Goal: Information Seeking & Learning: Learn about a topic

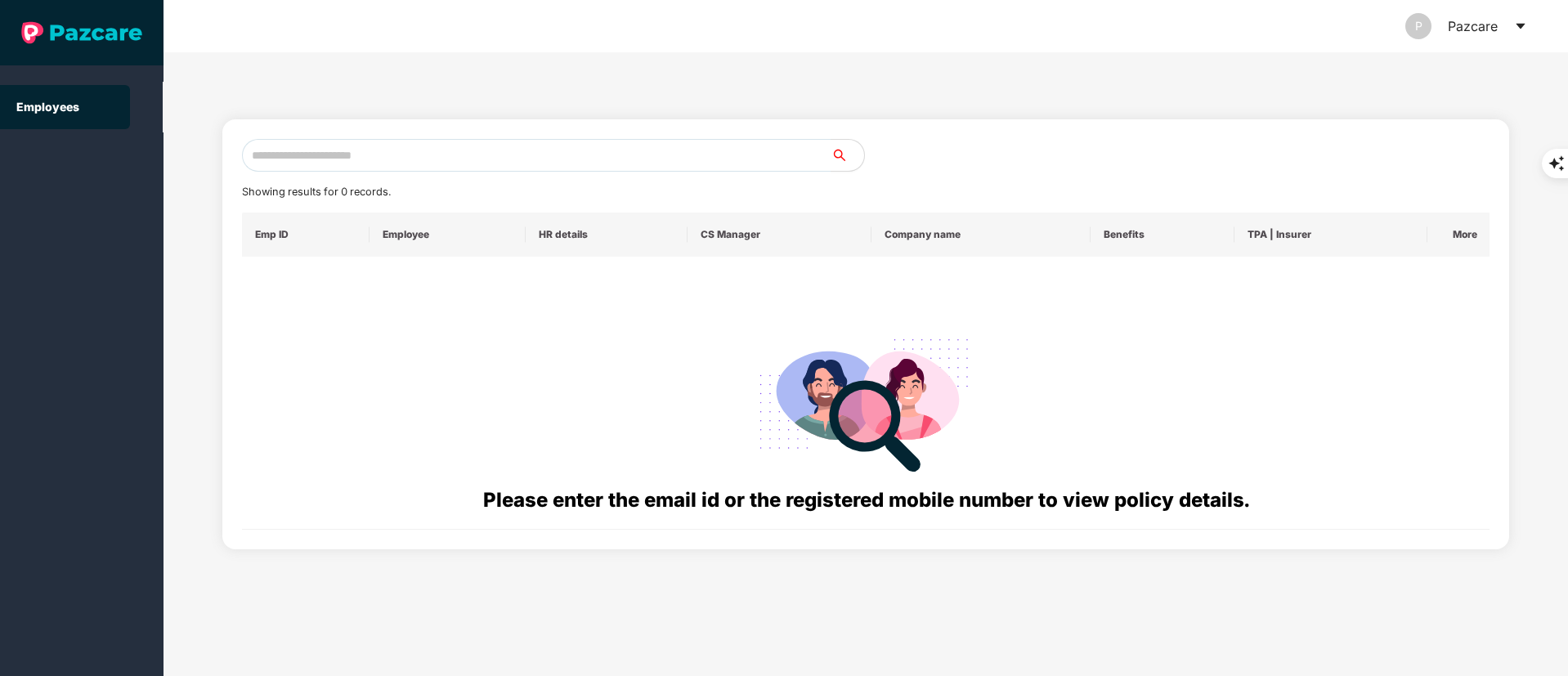
click at [1520, 26] on icon "caret-down" at bounding box center [1520, 27] width 9 height 6
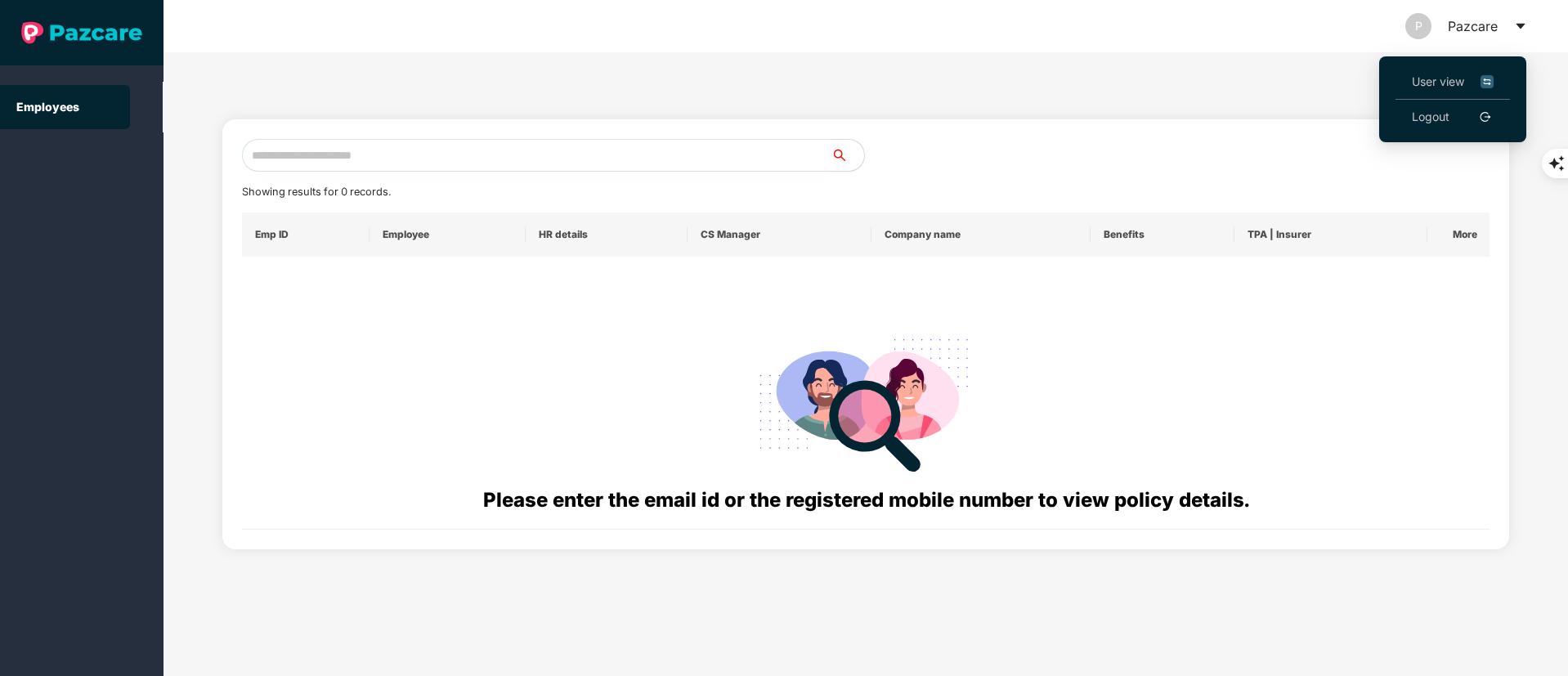
click at [1436, 107] on link "Logout" at bounding box center [1430, 116] width 38 height 18
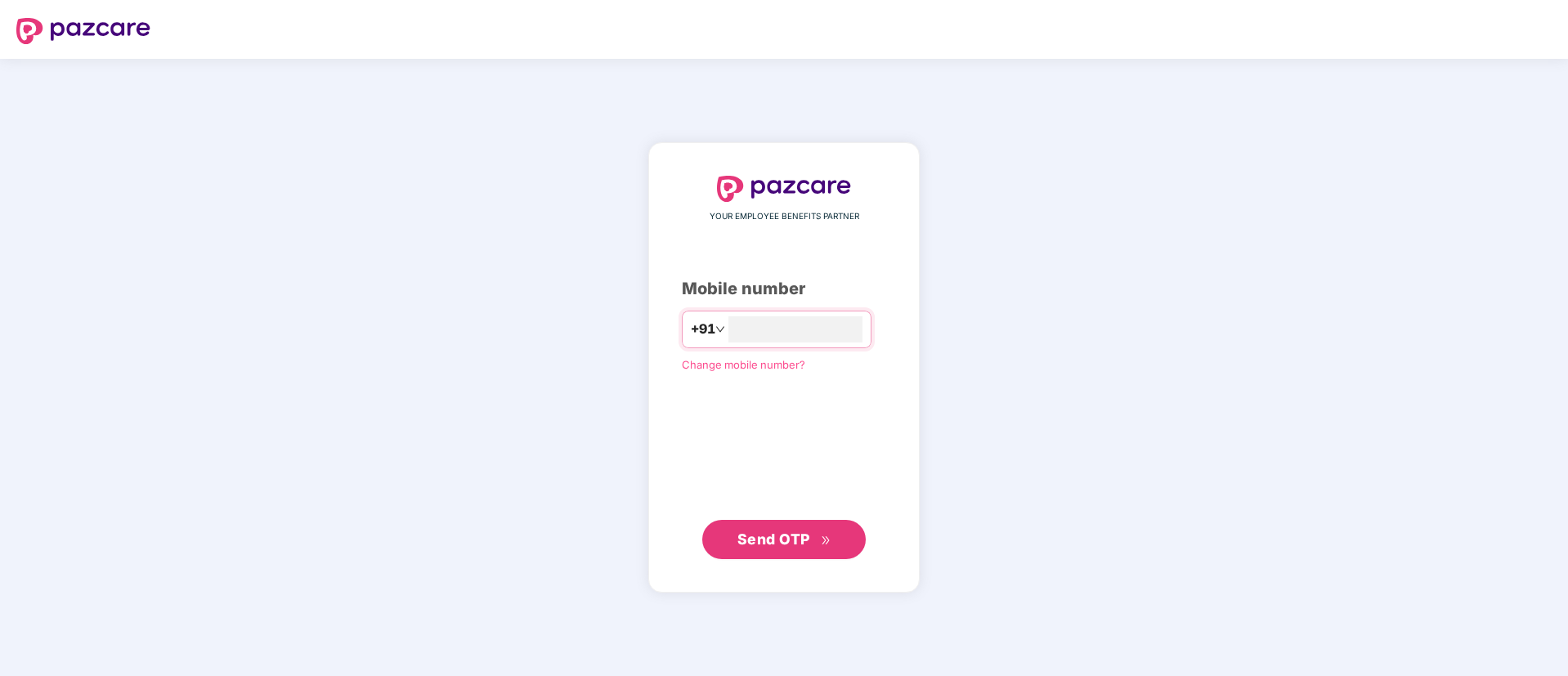
type input "**********"
click at [797, 542] on span "Send OTP" at bounding box center [773, 538] width 73 height 18
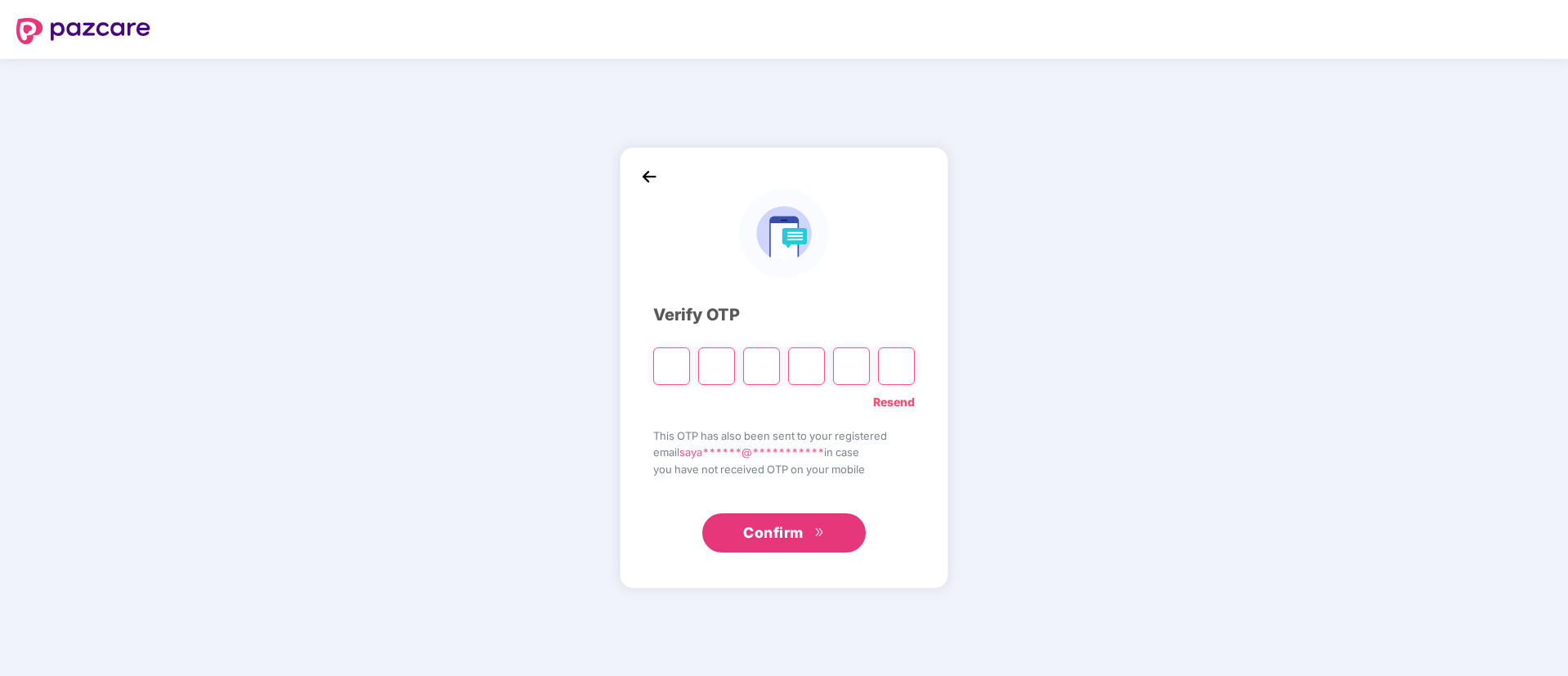
type input "*"
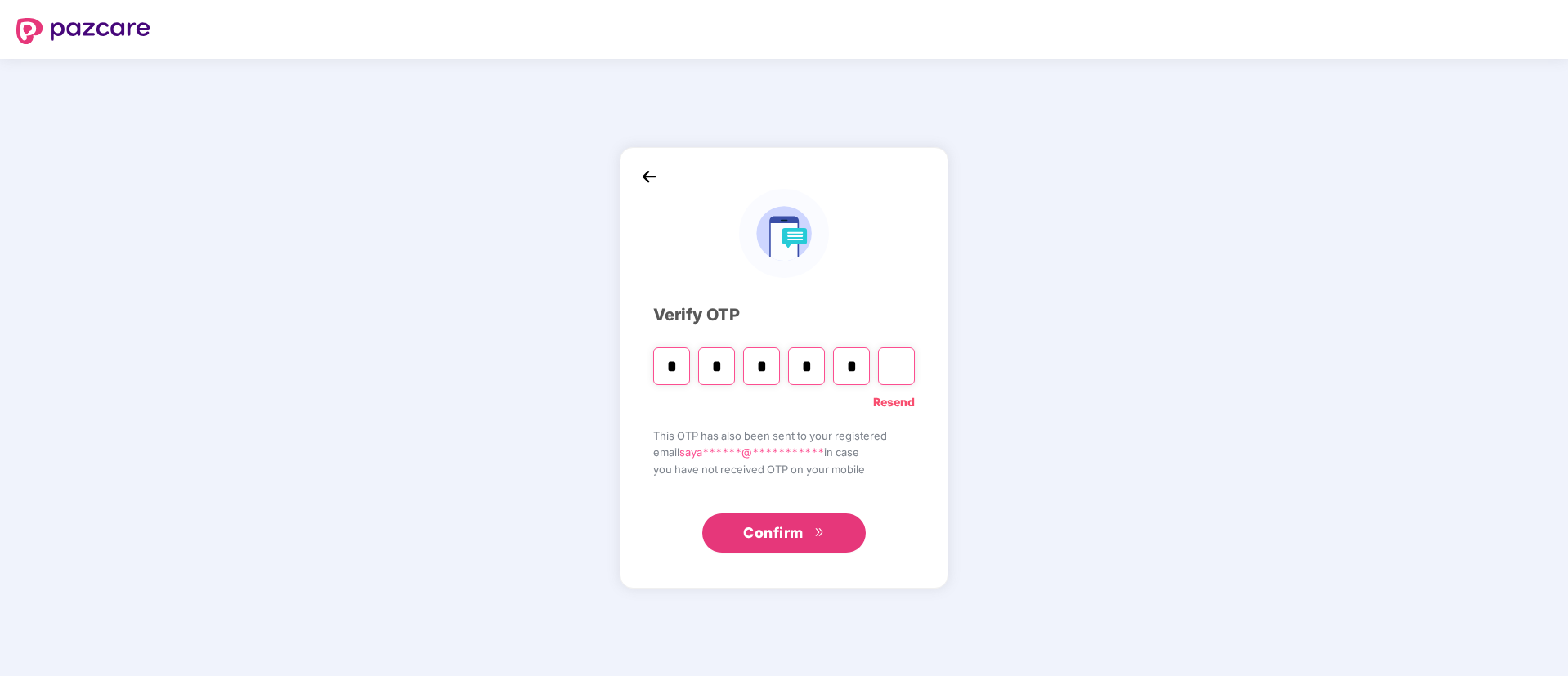
type input "*"
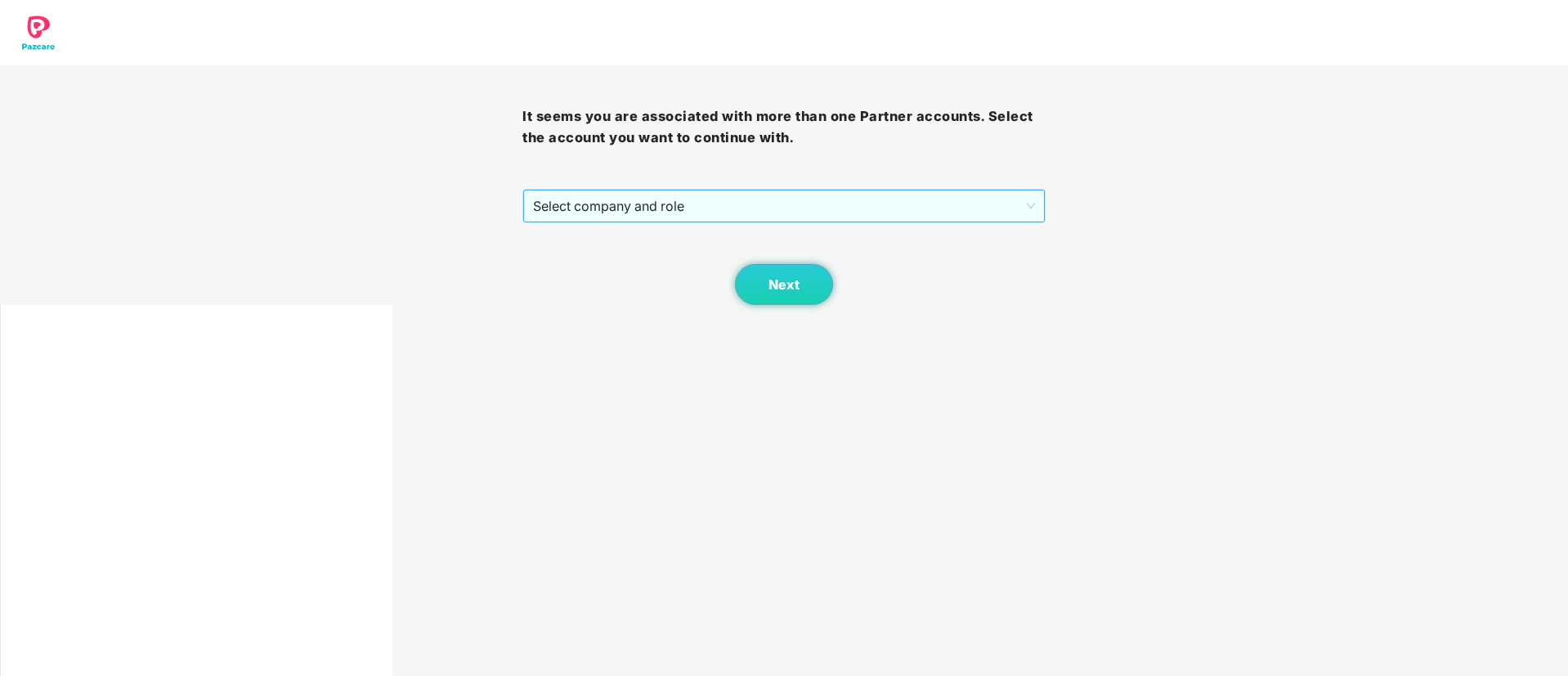
click at [575, 207] on span "Select company and role" at bounding box center [783, 207] width 501 height 31
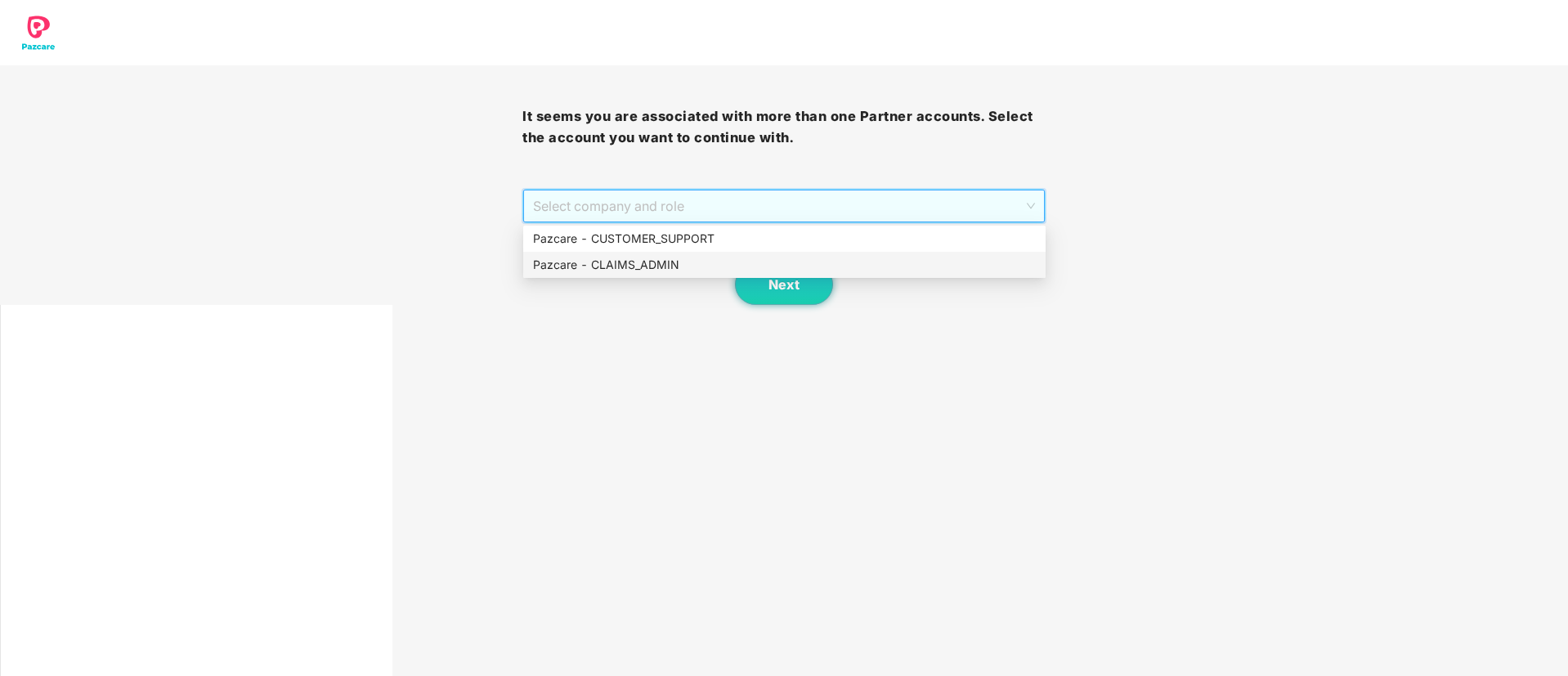
click at [655, 261] on div "Pazcare - CLAIMS_ADMIN" at bounding box center [784, 264] width 503 height 18
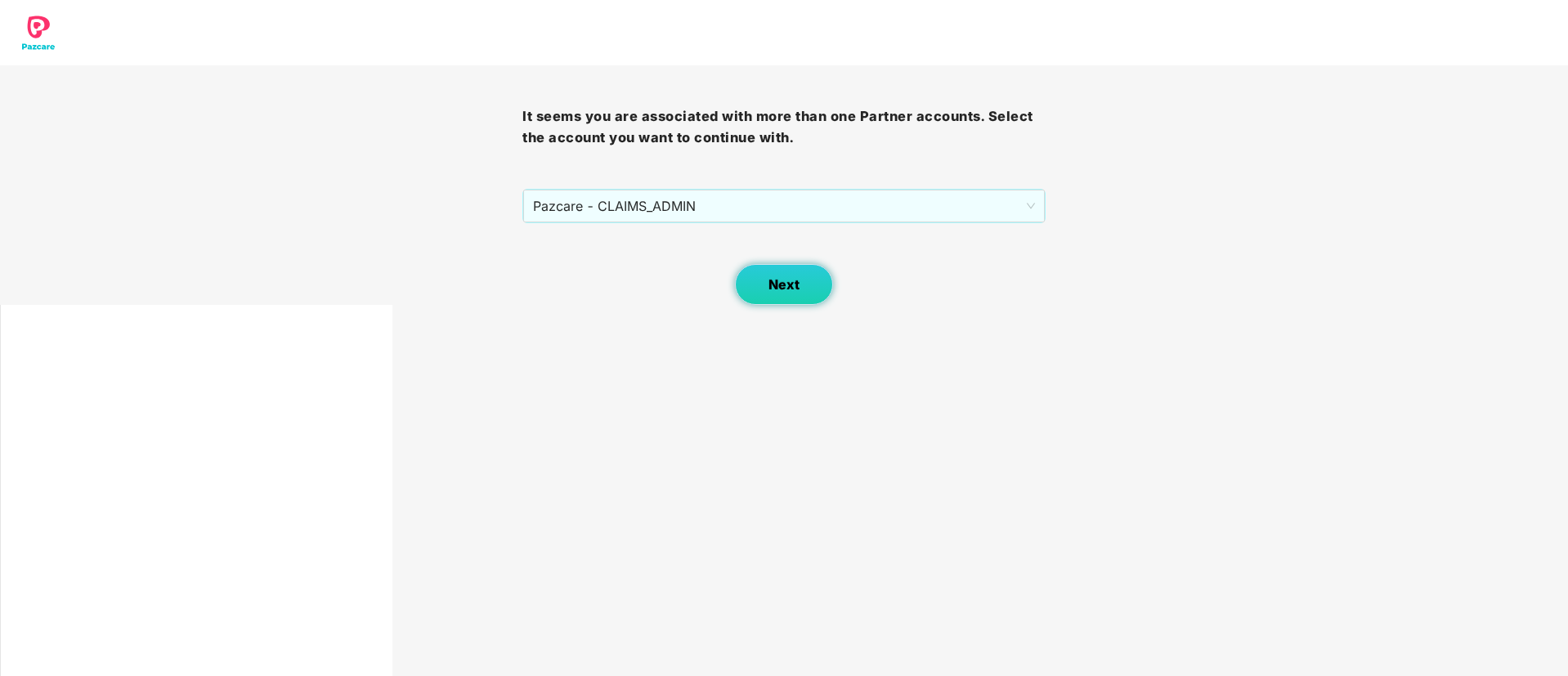
click at [779, 301] on button "Next" at bounding box center [784, 284] width 98 height 41
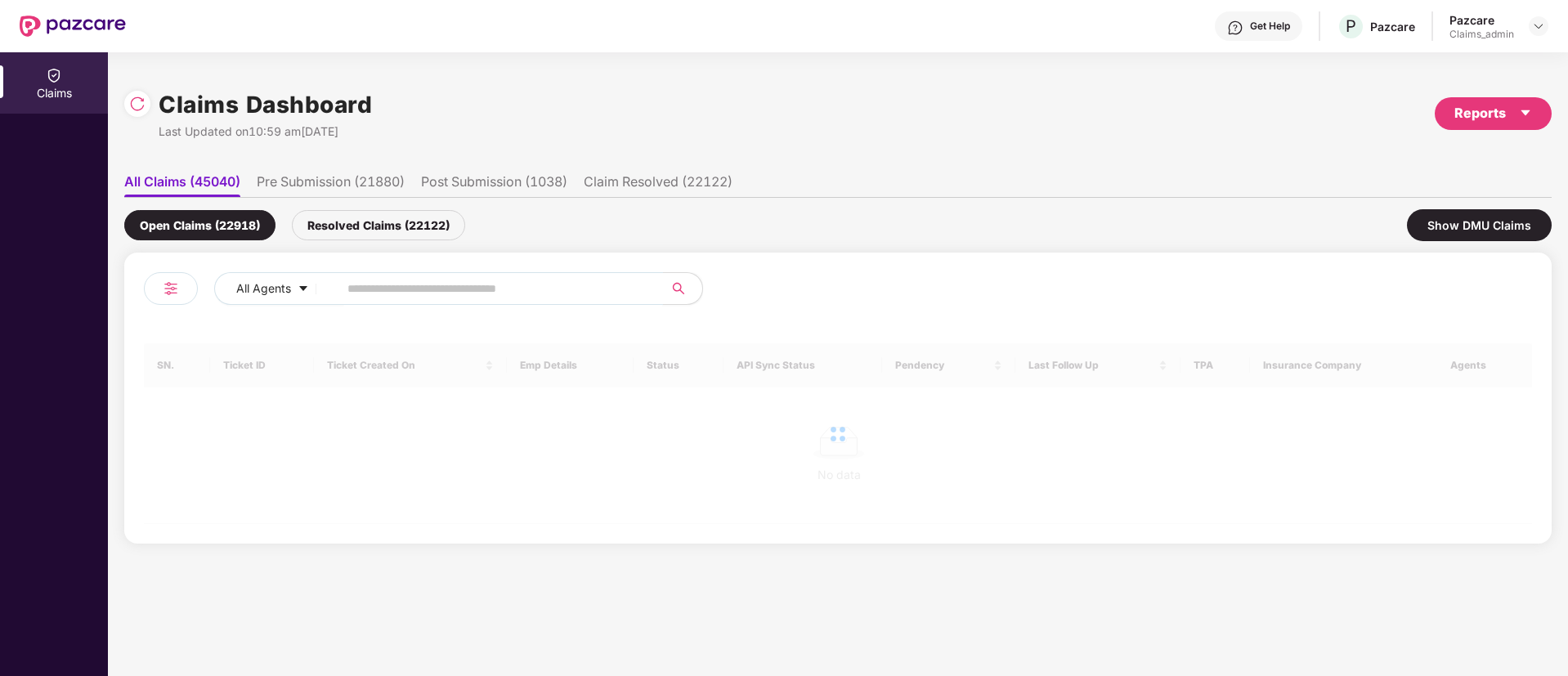
click at [430, 282] on input "text" at bounding box center [494, 288] width 294 height 24
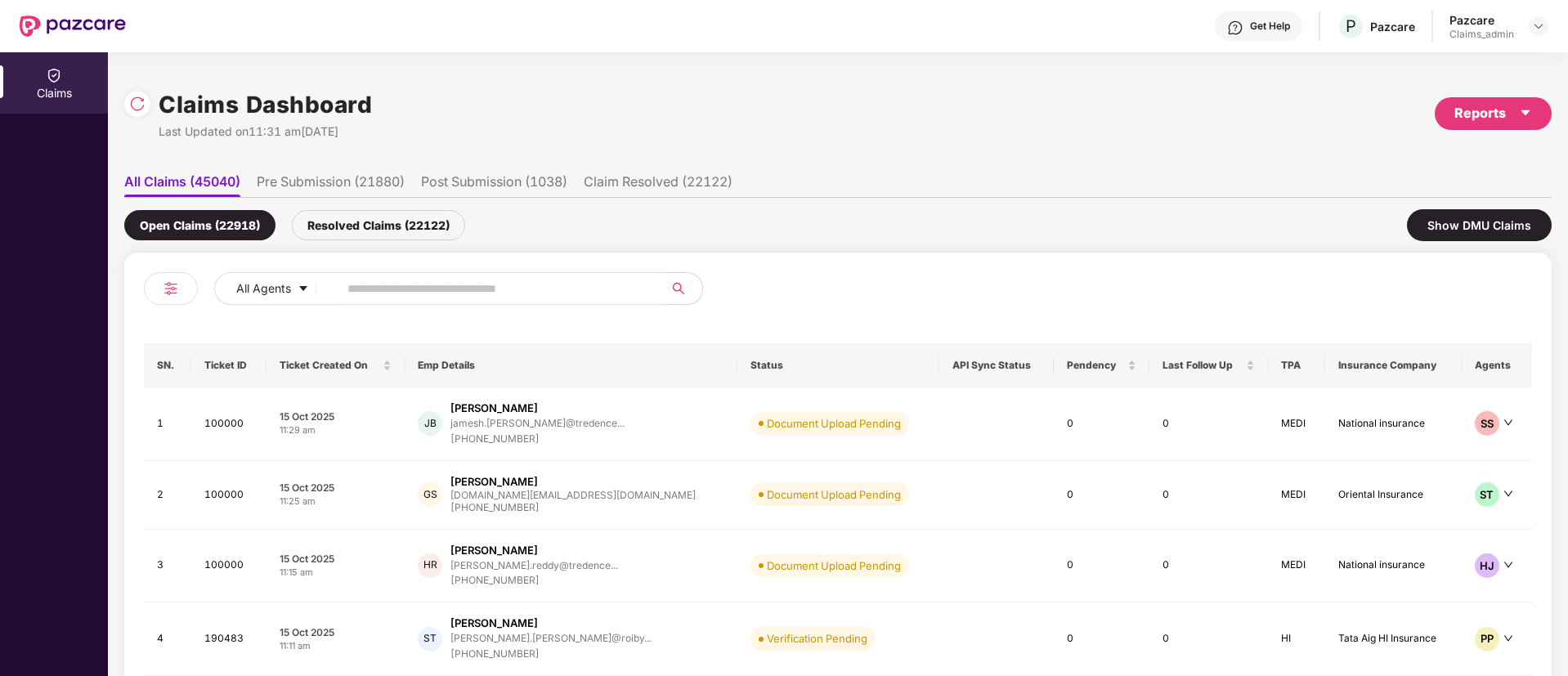
paste input "******"
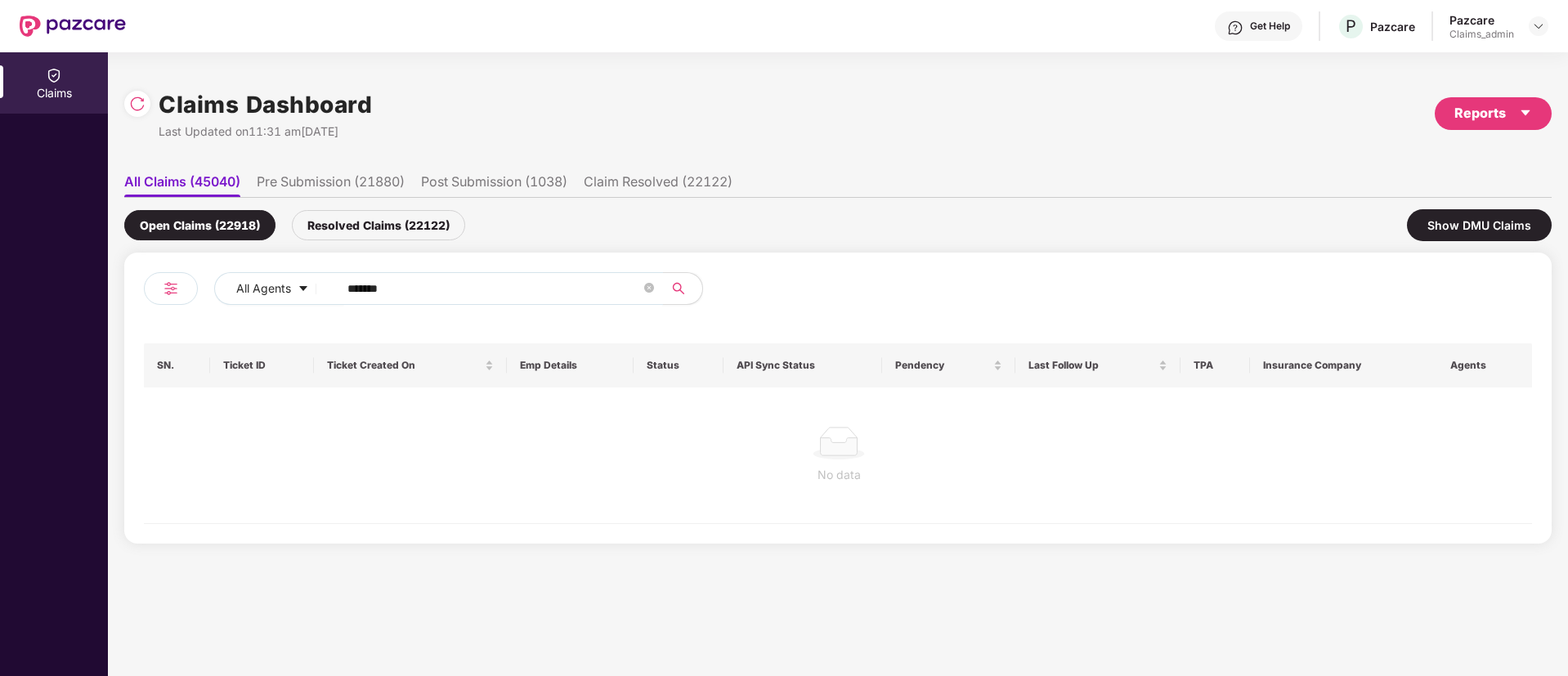
type input "******"
click at [383, 225] on div "Resolved Claims (22122)" at bounding box center [378, 225] width 173 height 31
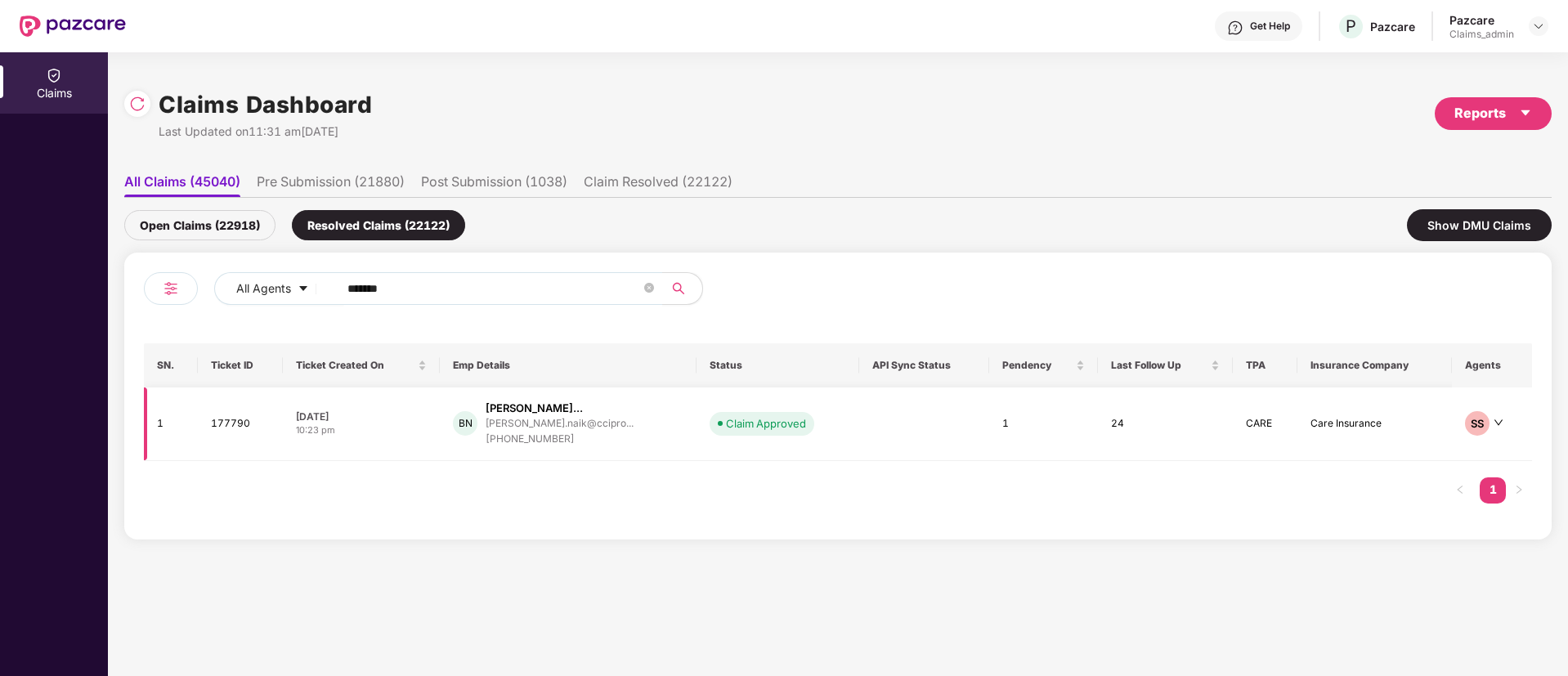
click at [619, 438] on div "+919930994356" at bounding box center [559, 439] width 148 height 16
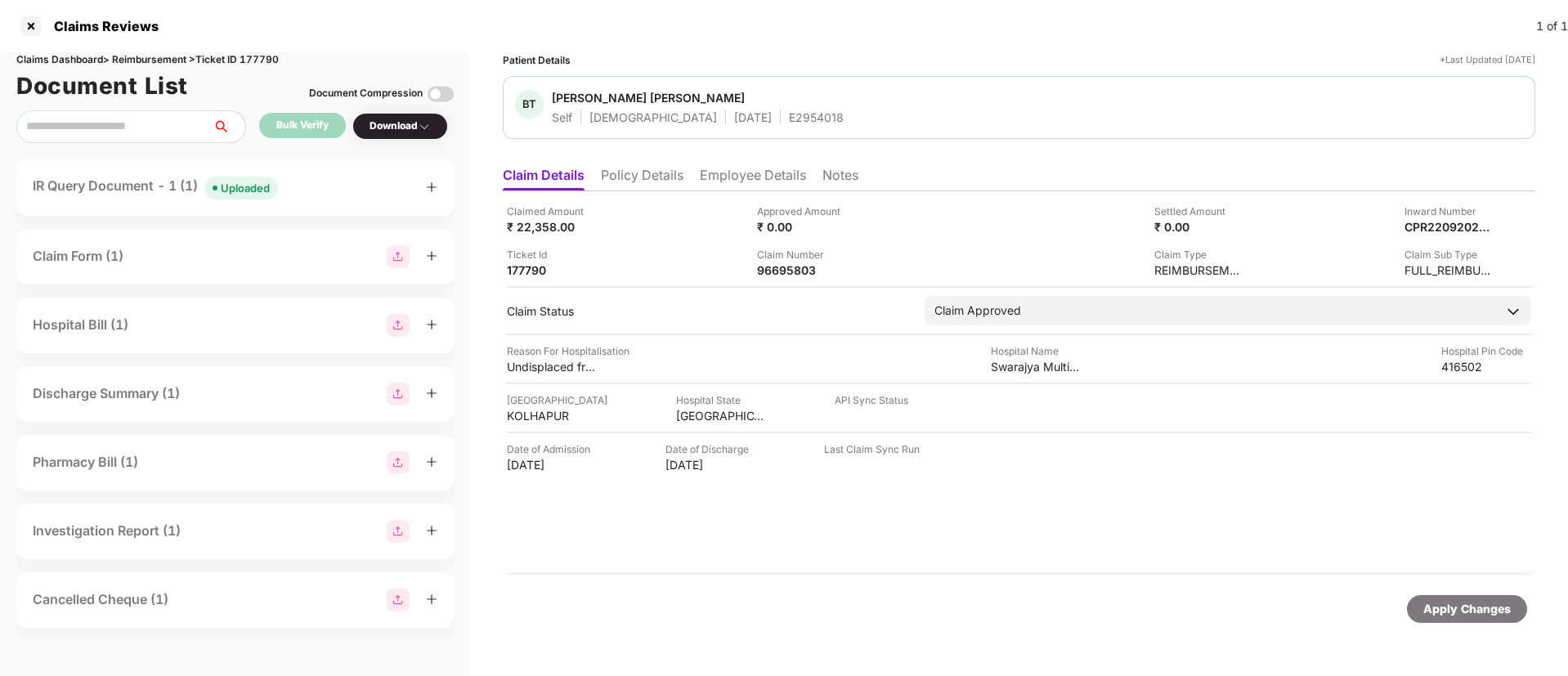
click at [652, 164] on ul "Claim Details Policy Details Employee Details Notes" at bounding box center [1019, 174] width 1033 height 32
click at [651, 172] on li "Policy Details" at bounding box center [642, 179] width 82 height 24
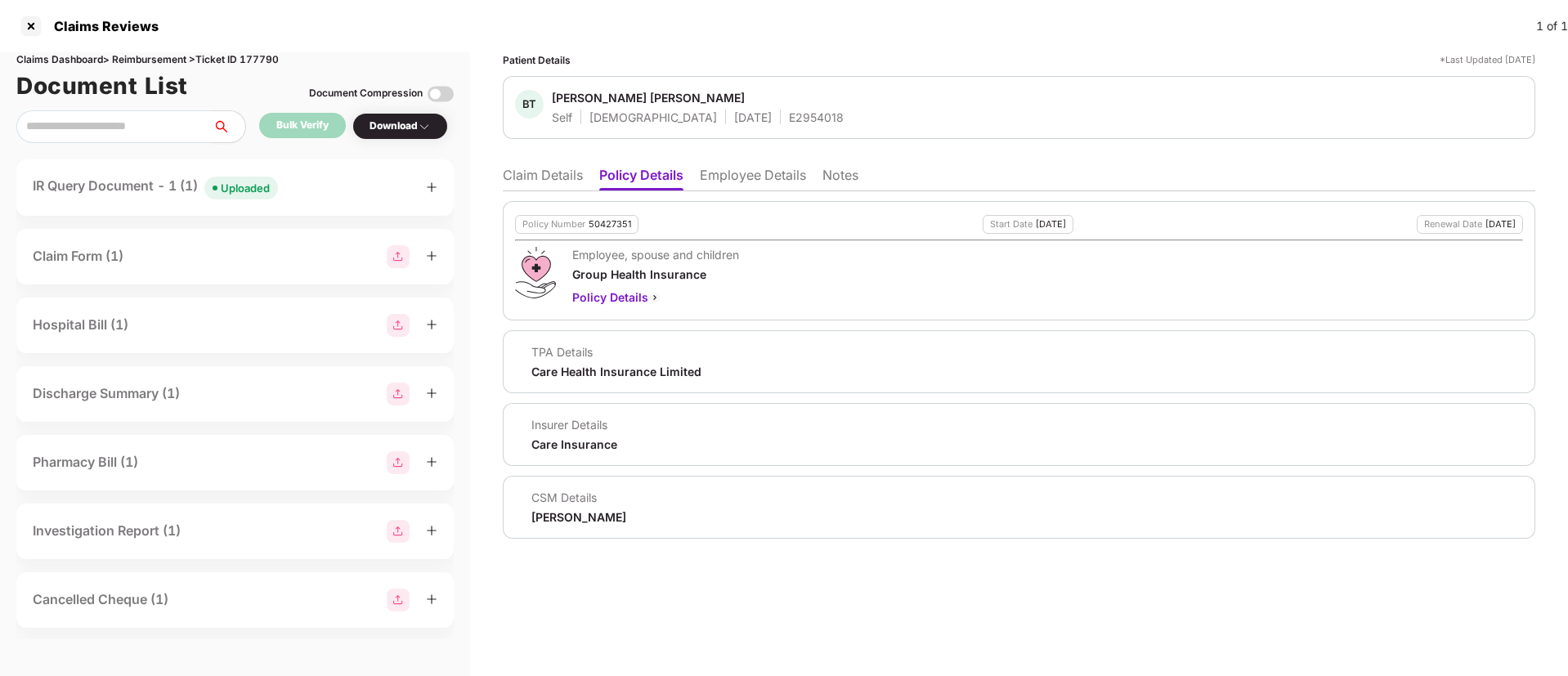
click at [614, 230] on div "Policy Number 50427351" at bounding box center [576, 224] width 123 height 19
click at [614, 227] on div "50427351" at bounding box center [609, 224] width 43 height 10
copy div "50427351"
click at [37, 31] on div at bounding box center [31, 26] width 26 height 26
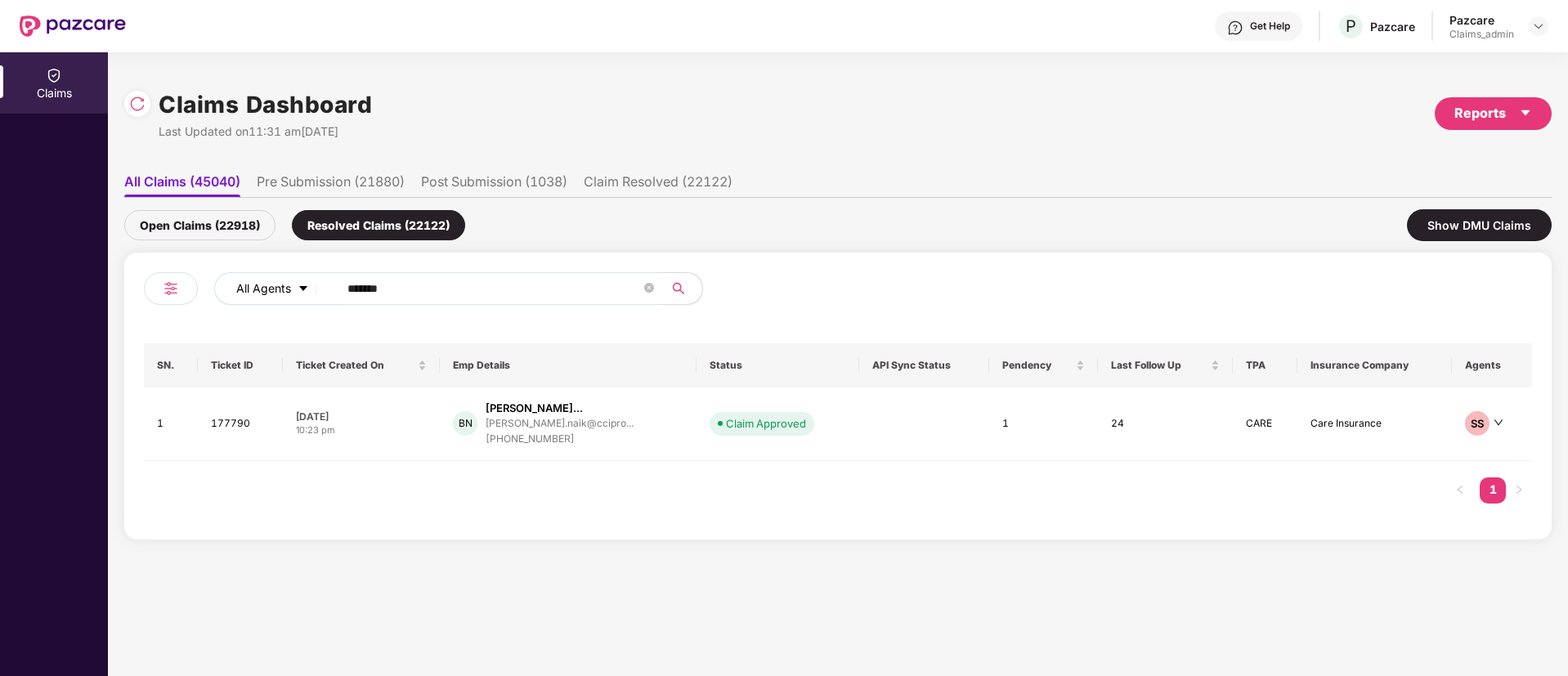
drag, startPoint x: 423, startPoint y: 292, endPoint x: 220, endPoint y: 290, distance: 203.0
click at [220, 290] on div "All Agents ******" at bounding box center [630, 288] width 833 height 32
paste input "text"
type input "******"
click at [211, 213] on div "Open Claims (22918)" at bounding box center [199, 225] width 151 height 31
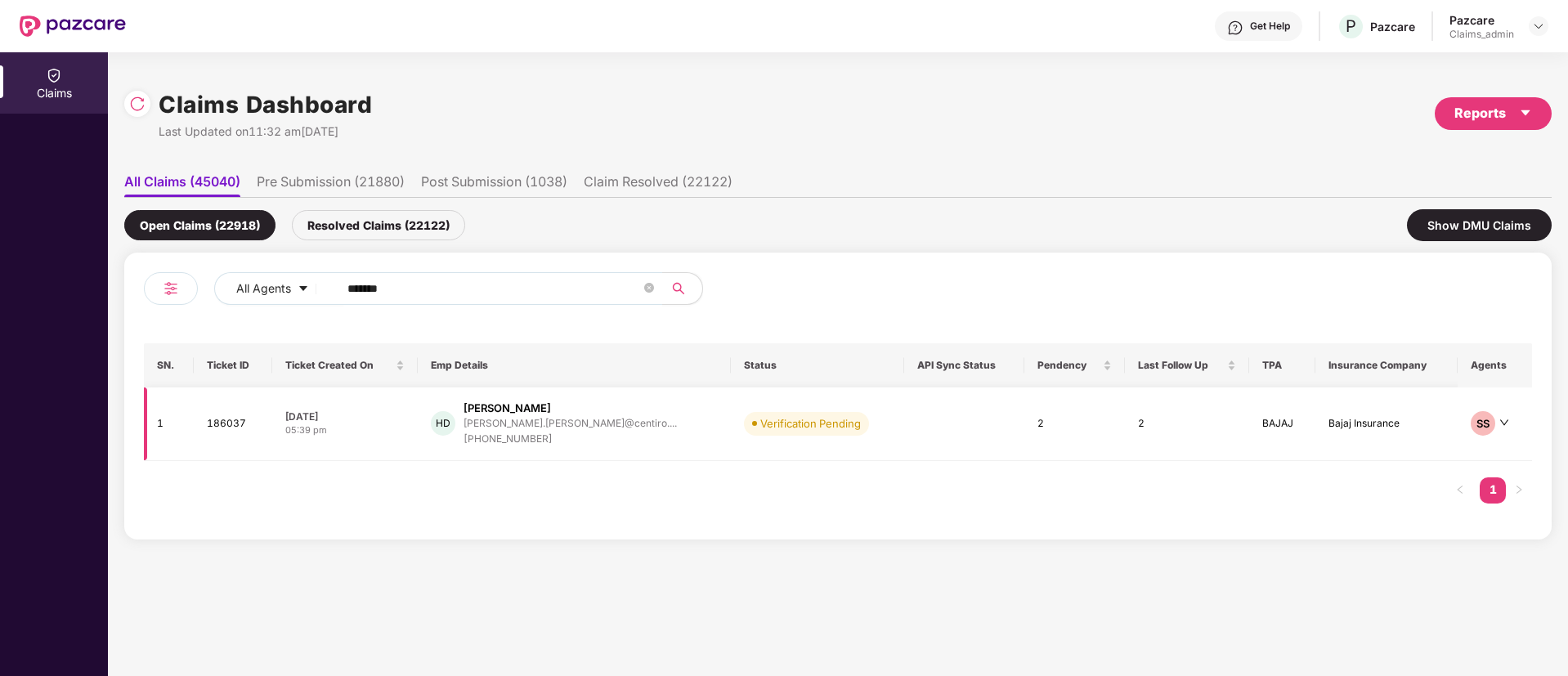
click at [567, 404] on div "Hritik Dhende" at bounding box center [570, 407] width 213 height 16
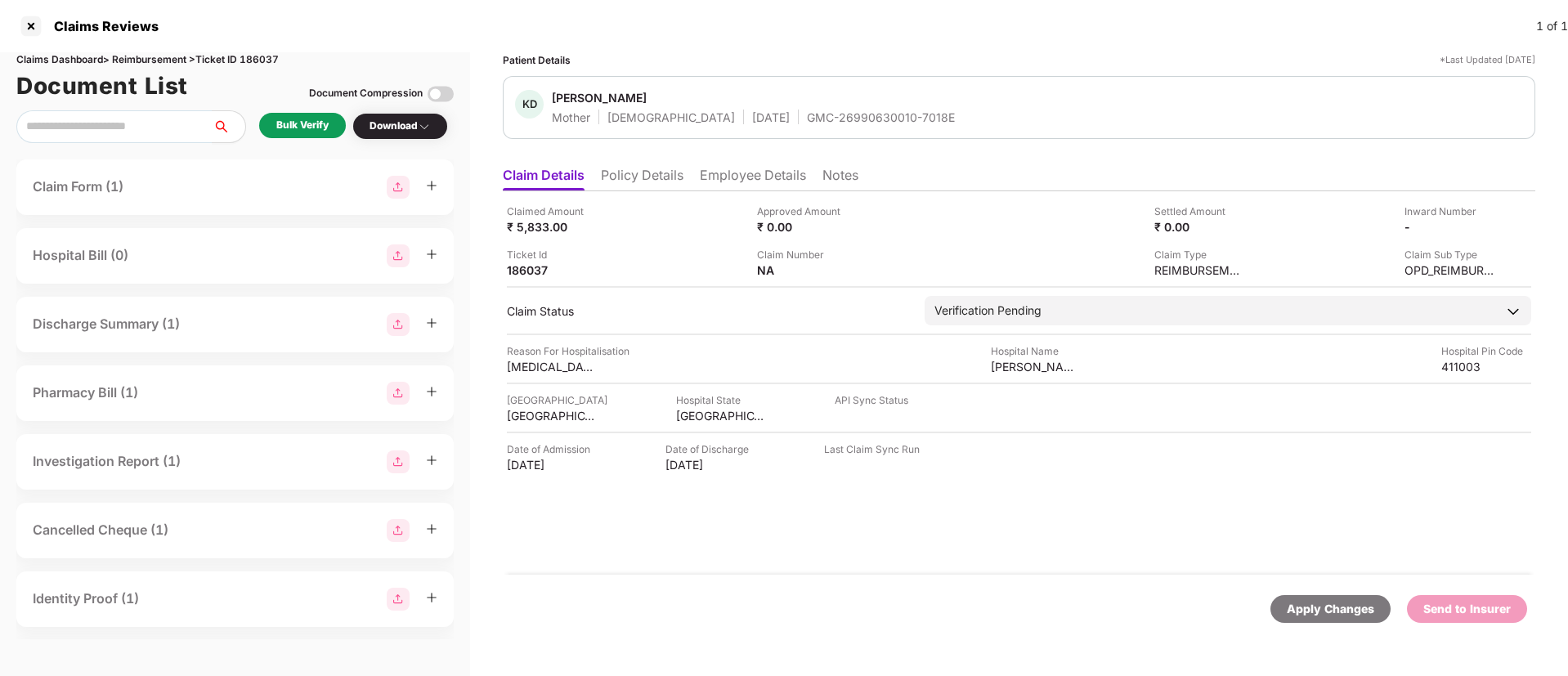
click at [302, 129] on div "Bulk Verify" at bounding box center [302, 125] width 52 height 16
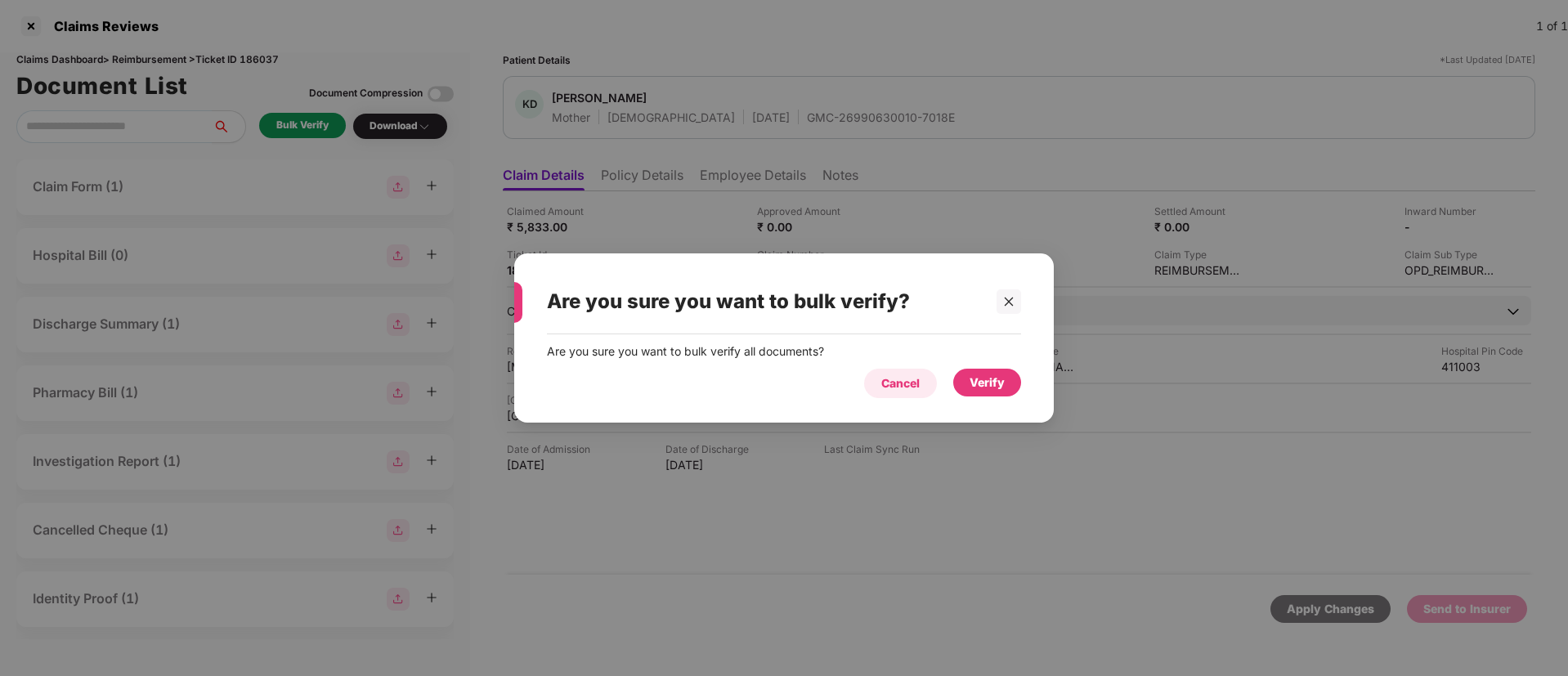
click at [880, 383] on div "Cancel" at bounding box center [900, 383] width 73 height 30
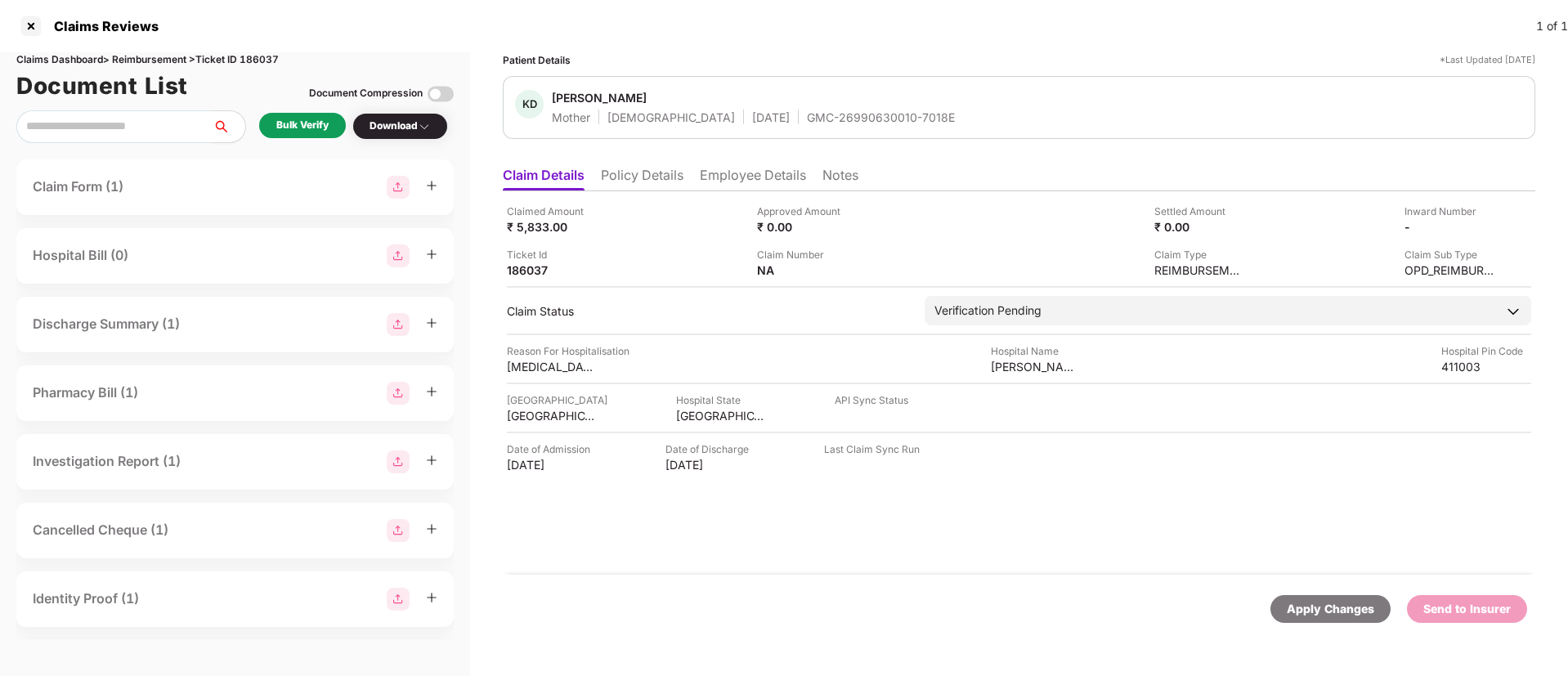
click at [738, 178] on li "Employee Details" at bounding box center [752, 179] width 107 height 24
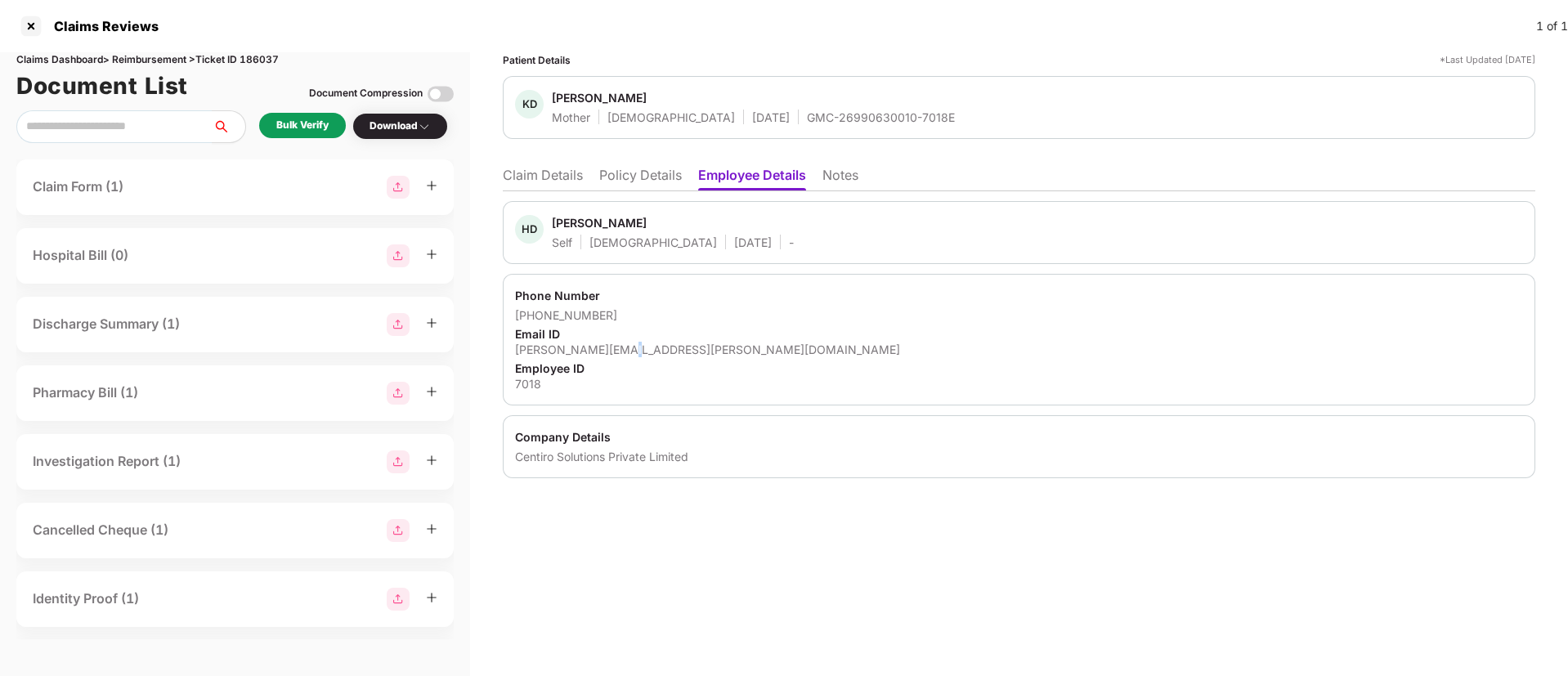
click at [623, 348] on div "hritik.dhende@centiro.com" at bounding box center [1019, 349] width 1008 height 16
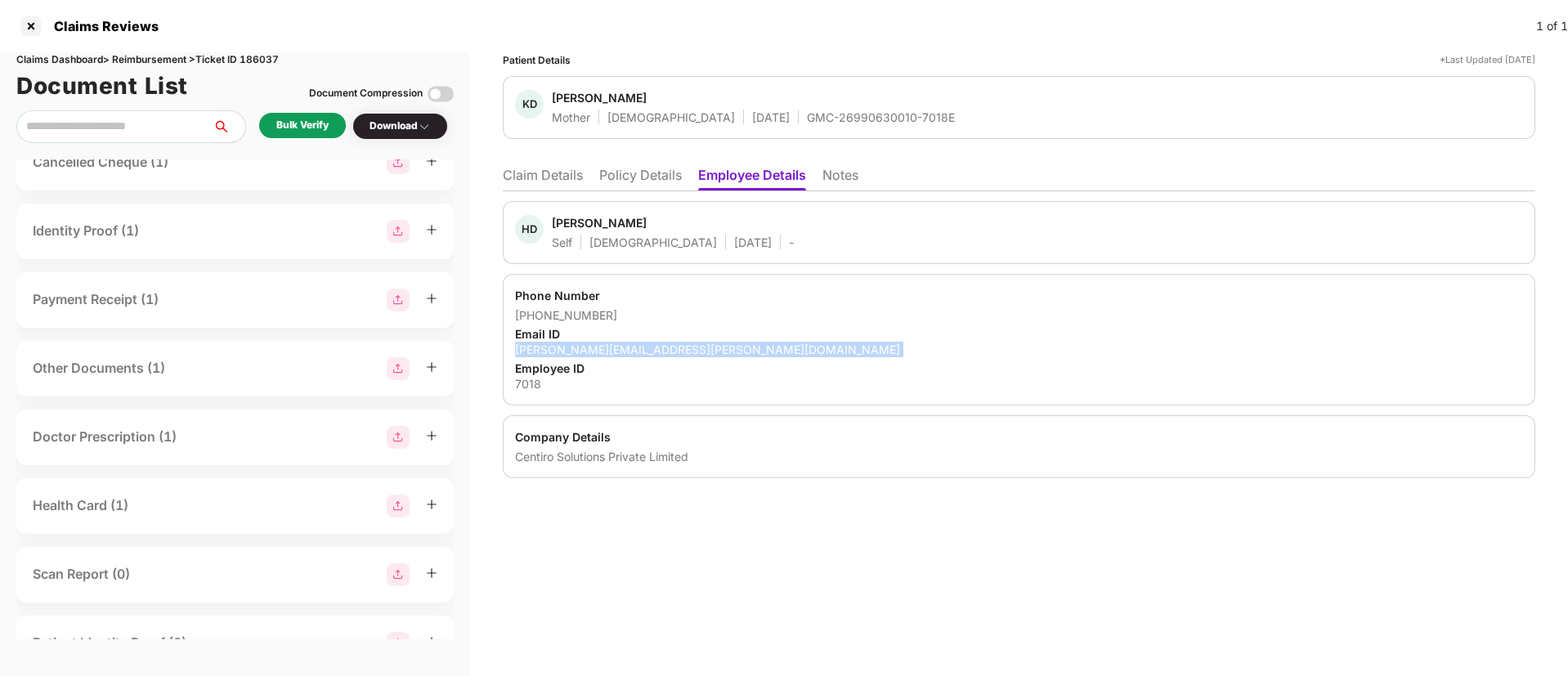
scroll to position [413, 0]
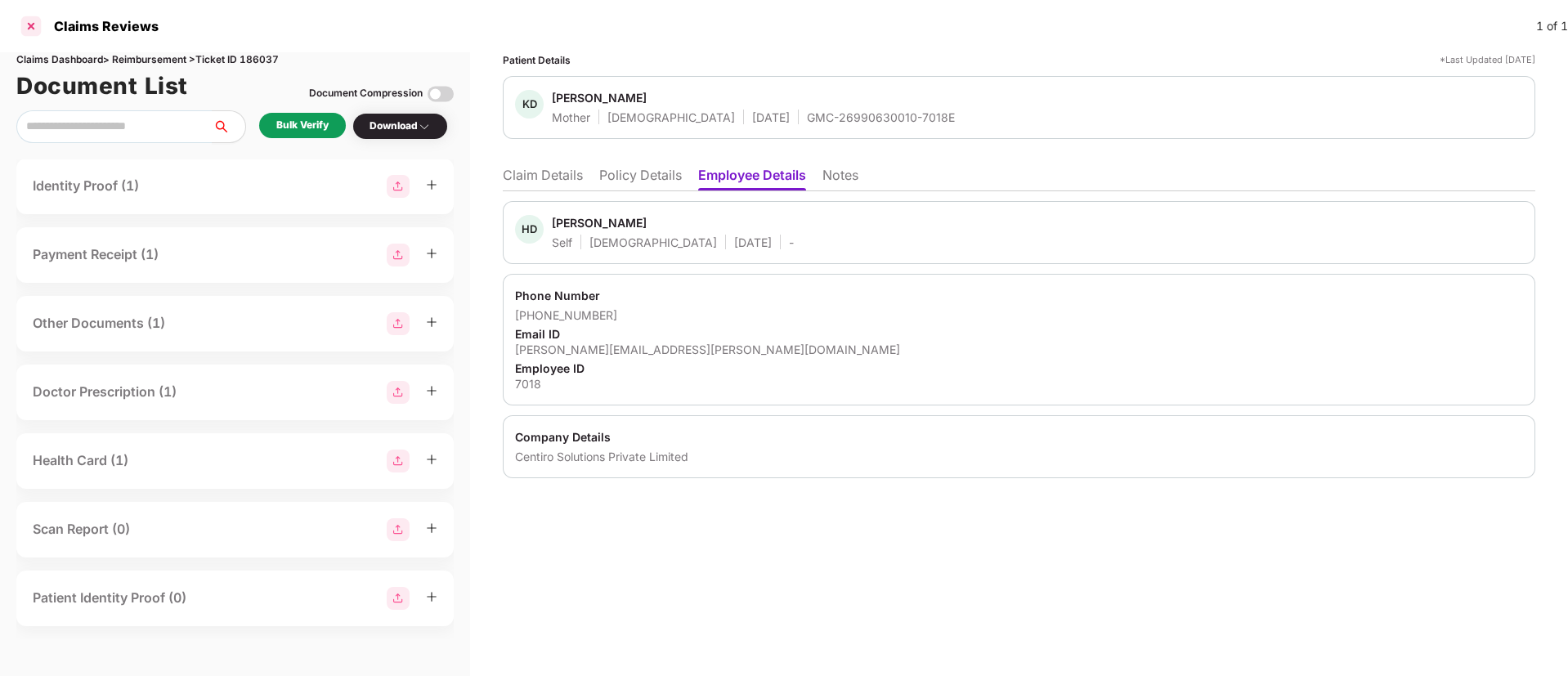
click at [31, 19] on div at bounding box center [31, 26] width 26 height 26
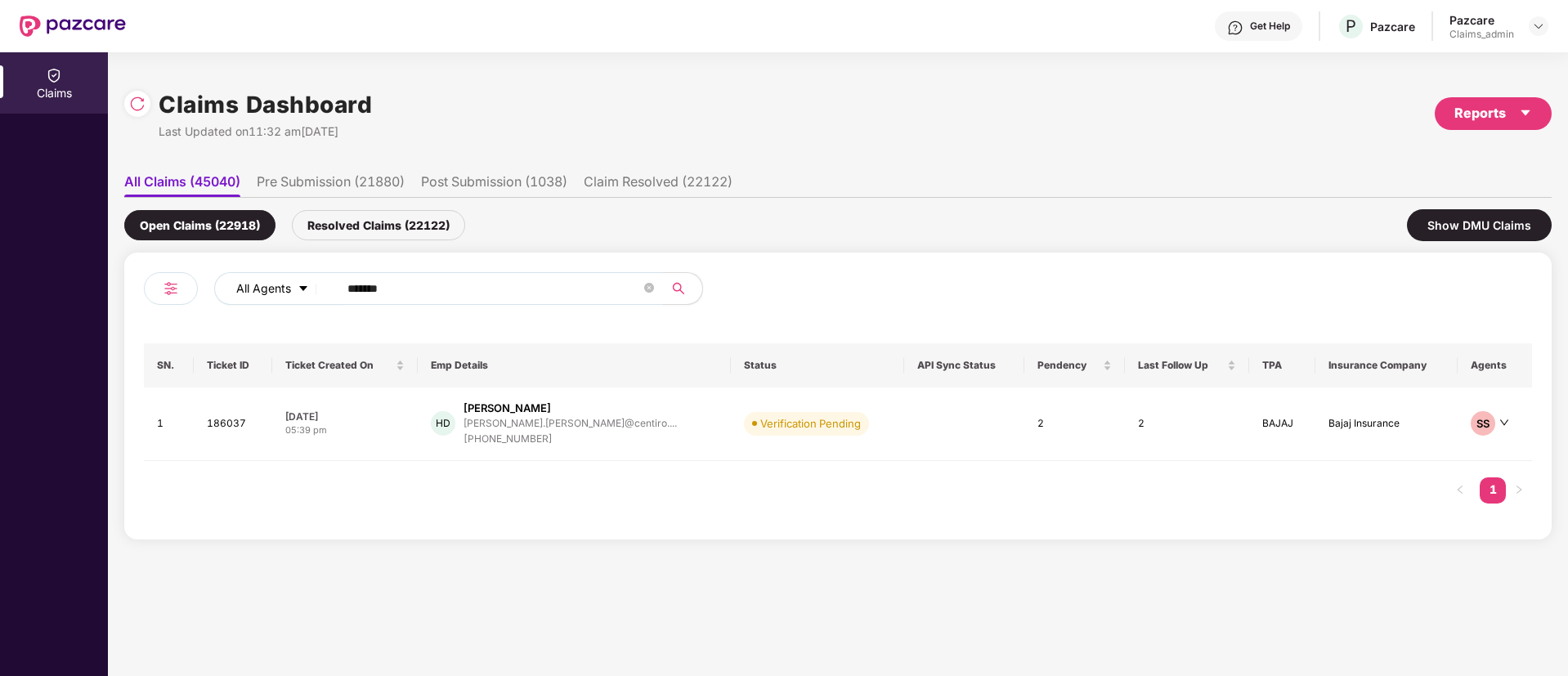
drag, startPoint x: 402, startPoint y: 298, endPoint x: 241, endPoint y: 302, distance: 161.0
click at [207, 295] on div "All Agents ******" at bounding box center [490, 294] width 694 height 45
paste input "text"
type input "******"
click at [358, 222] on div "Resolved Claims (22122)" at bounding box center [378, 225] width 173 height 31
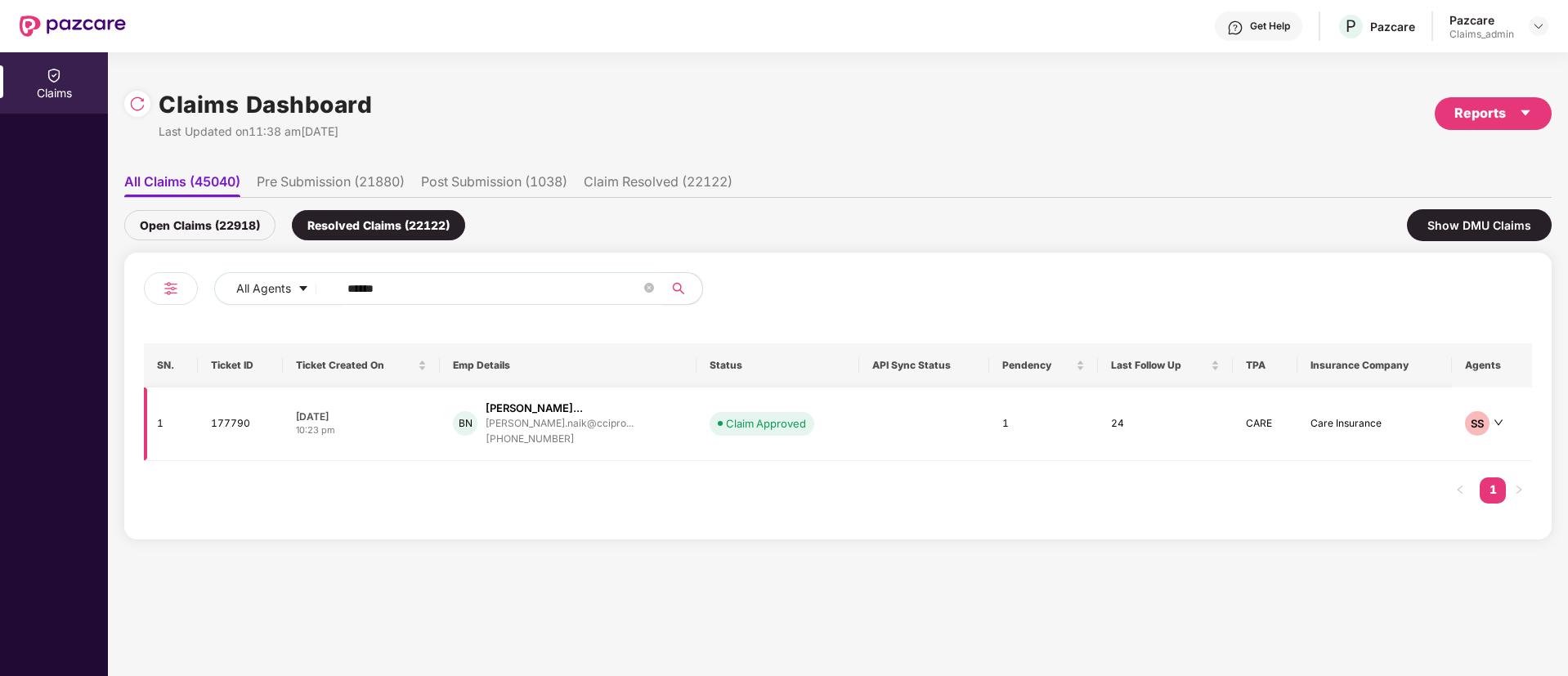
click at [518, 411] on div "Balkrishna Tukaram Nai..." at bounding box center [533, 407] width 97 height 16
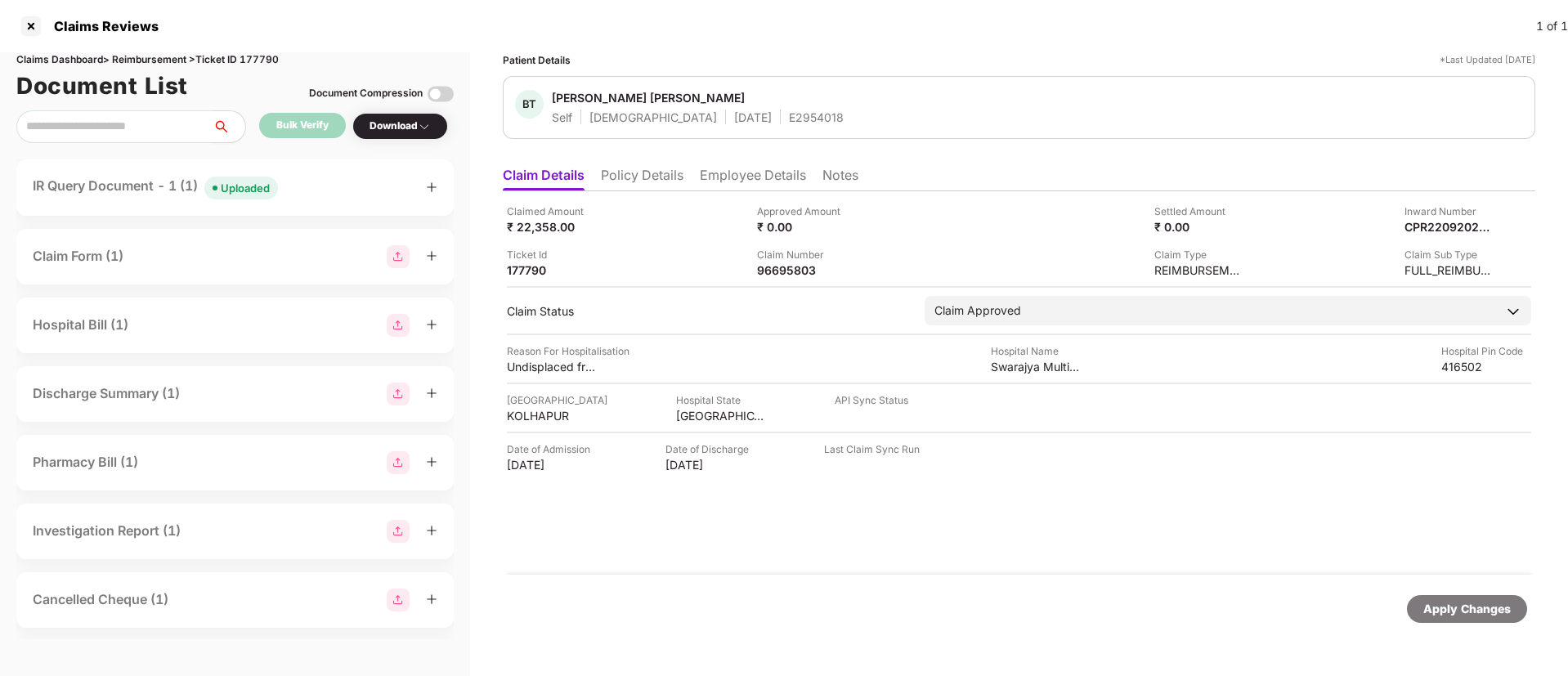
click at [651, 178] on li "Policy Details" at bounding box center [642, 179] width 82 height 24
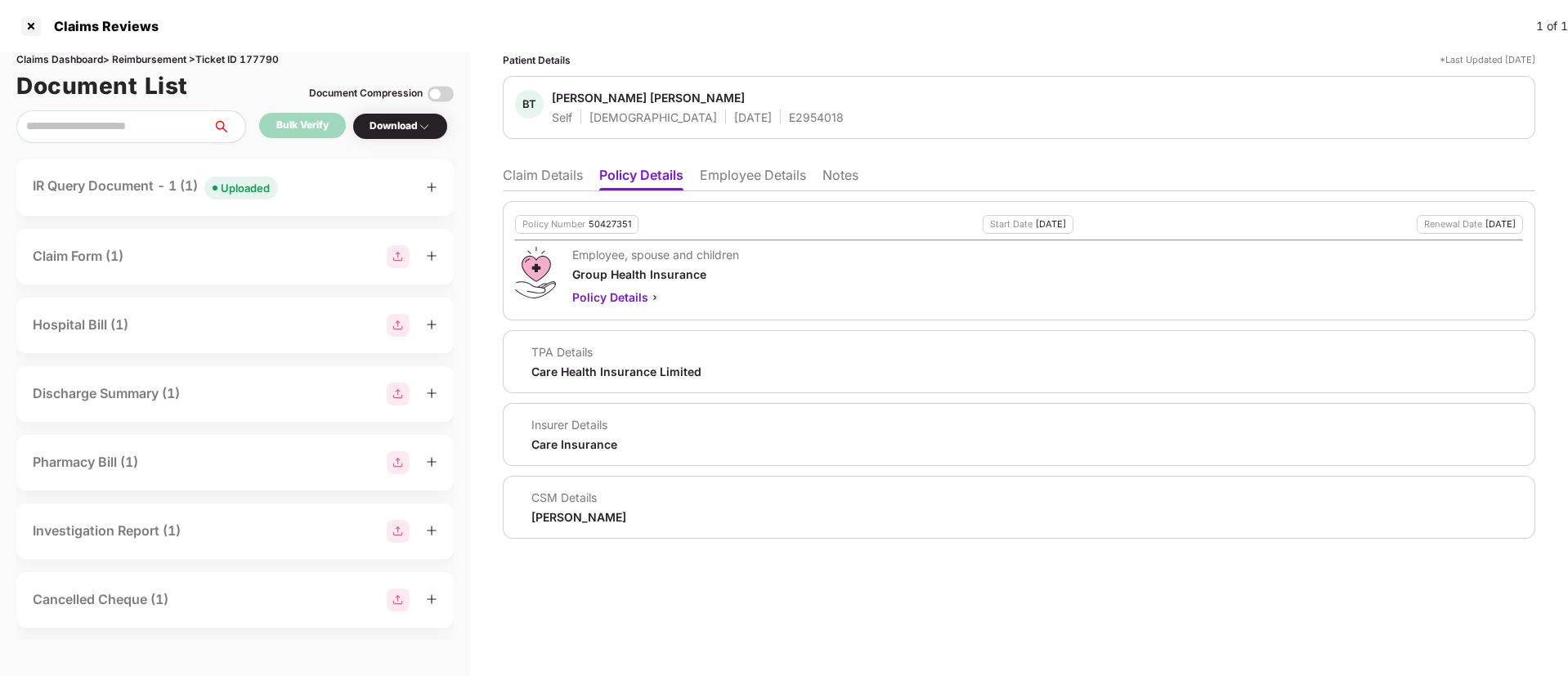
click at [608, 229] on div "Policy Number 50427351" at bounding box center [576, 224] width 123 height 19
click at [608, 229] on div "50427351" at bounding box center [609, 224] width 43 height 10
copy div "50427351"
click at [789, 114] on div "E2954018" at bounding box center [816, 117] width 55 height 16
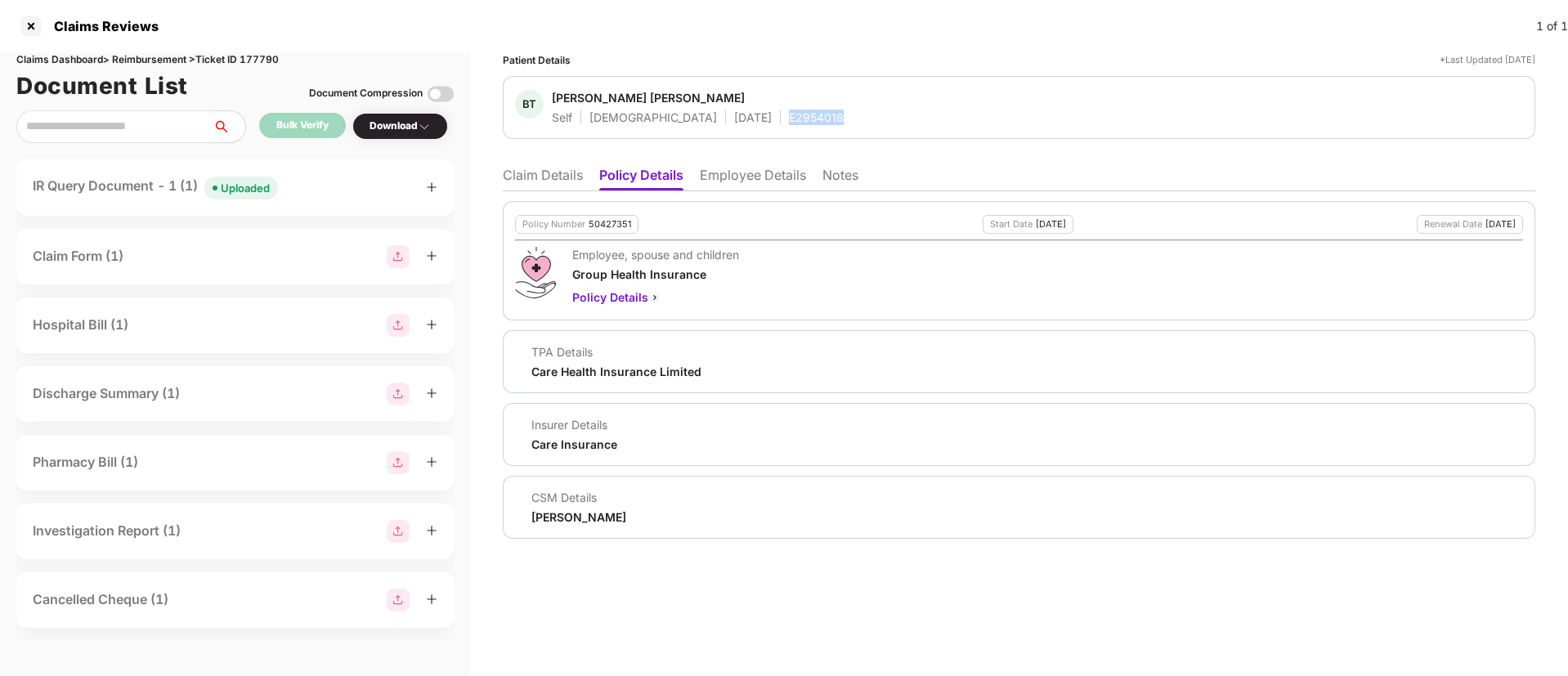
copy div "E2954018"
click at [533, 184] on li "Claim Details" at bounding box center [543, 179] width 80 height 24
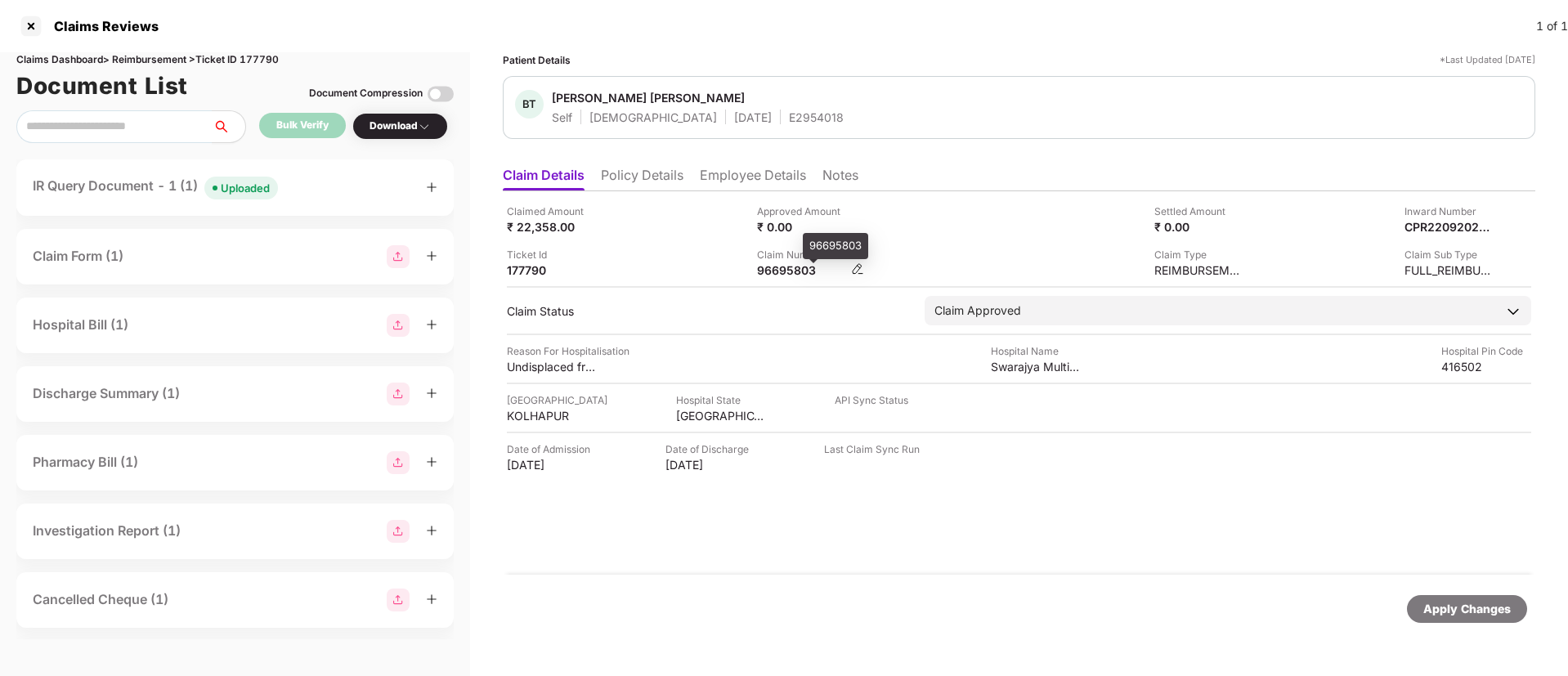
click at [780, 271] on div "96695803" at bounding box center [801, 269] width 90 height 16
copy div "96695803"
click at [30, 19] on div at bounding box center [31, 26] width 26 height 26
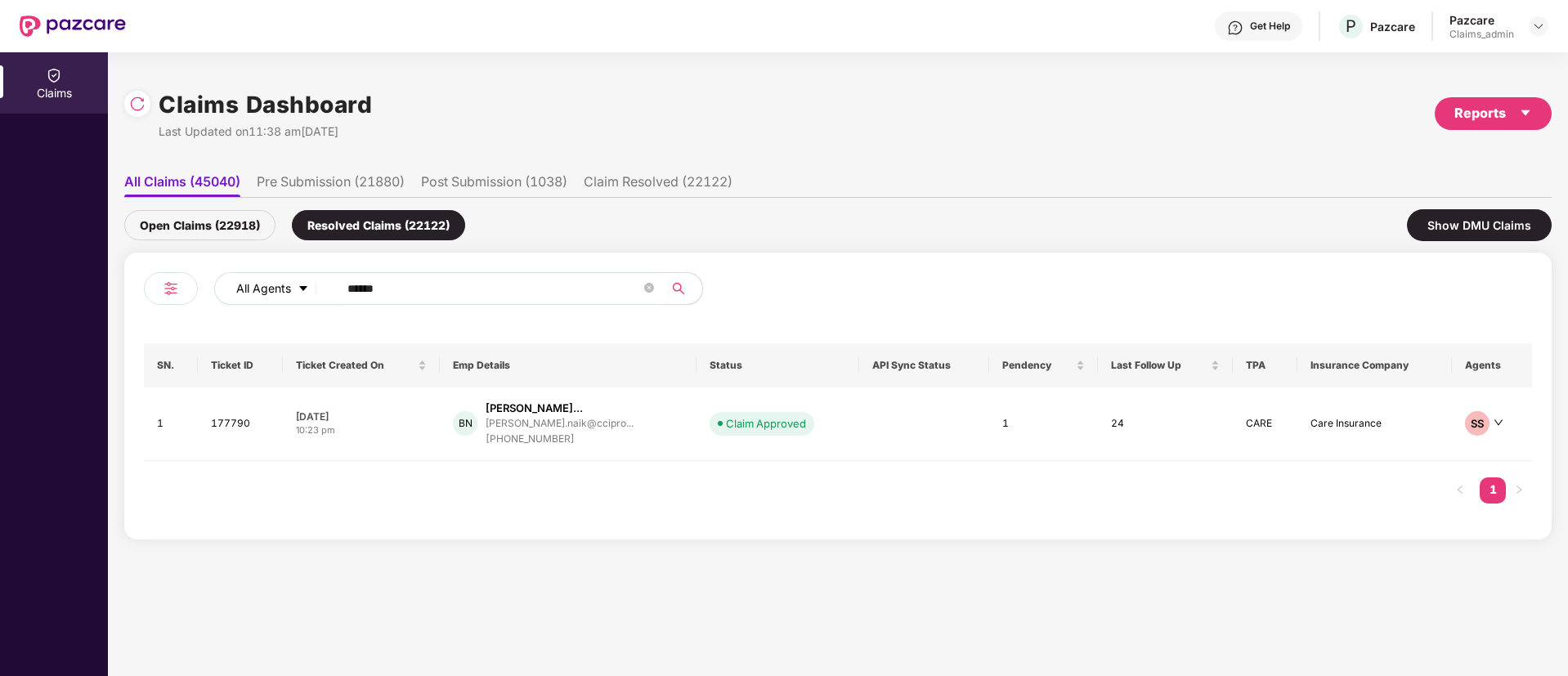
drag, startPoint x: 451, startPoint y: 295, endPoint x: 282, endPoint y: 295, distance: 169.0
click at [282, 295] on div "All Agents ******" at bounding box center [630, 288] width 833 height 32
paste input "text"
type input "******"
click at [217, 218] on div "Open Claims (22918)" at bounding box center [199, 225] width 151 height 31
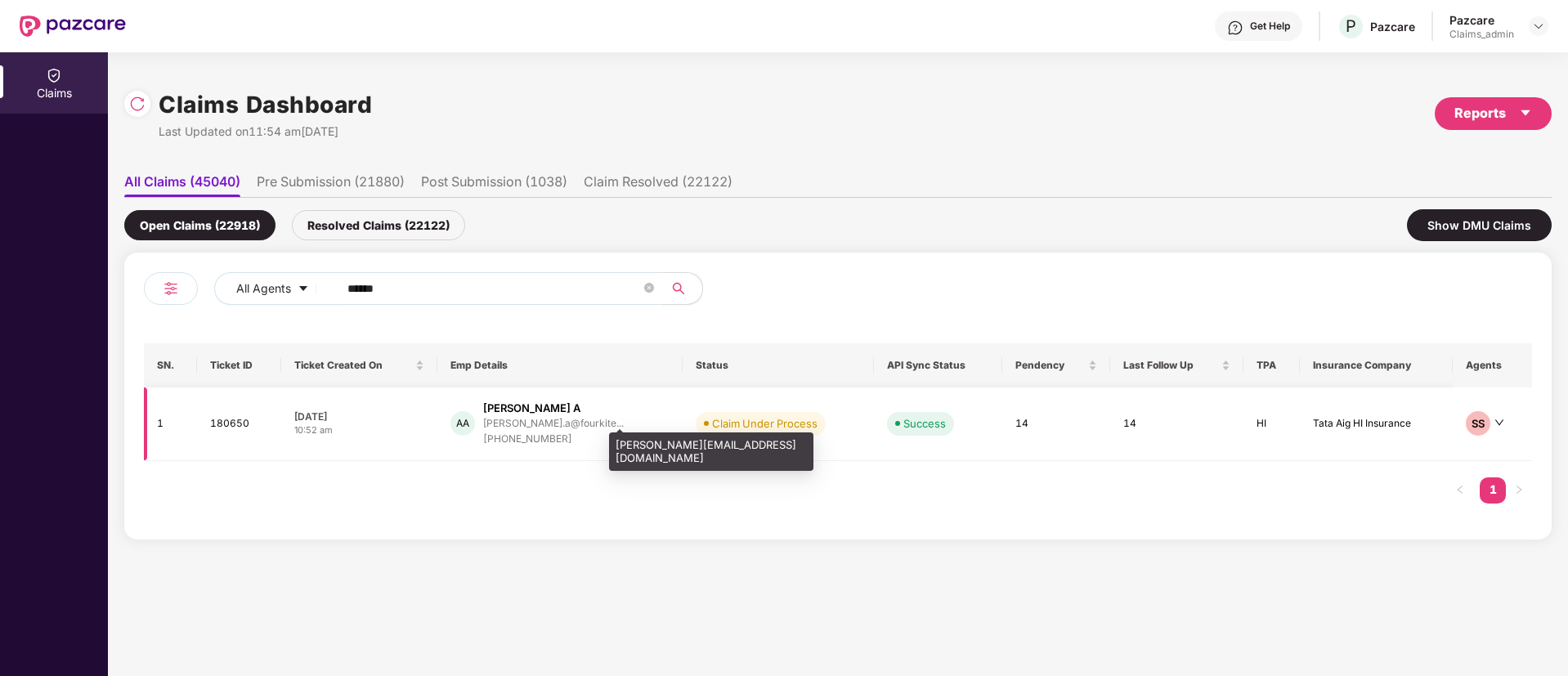
click at [523, 421] on div "arunachalam.a@fourkite..." at bounding box center [554, 422] width 141 height 10
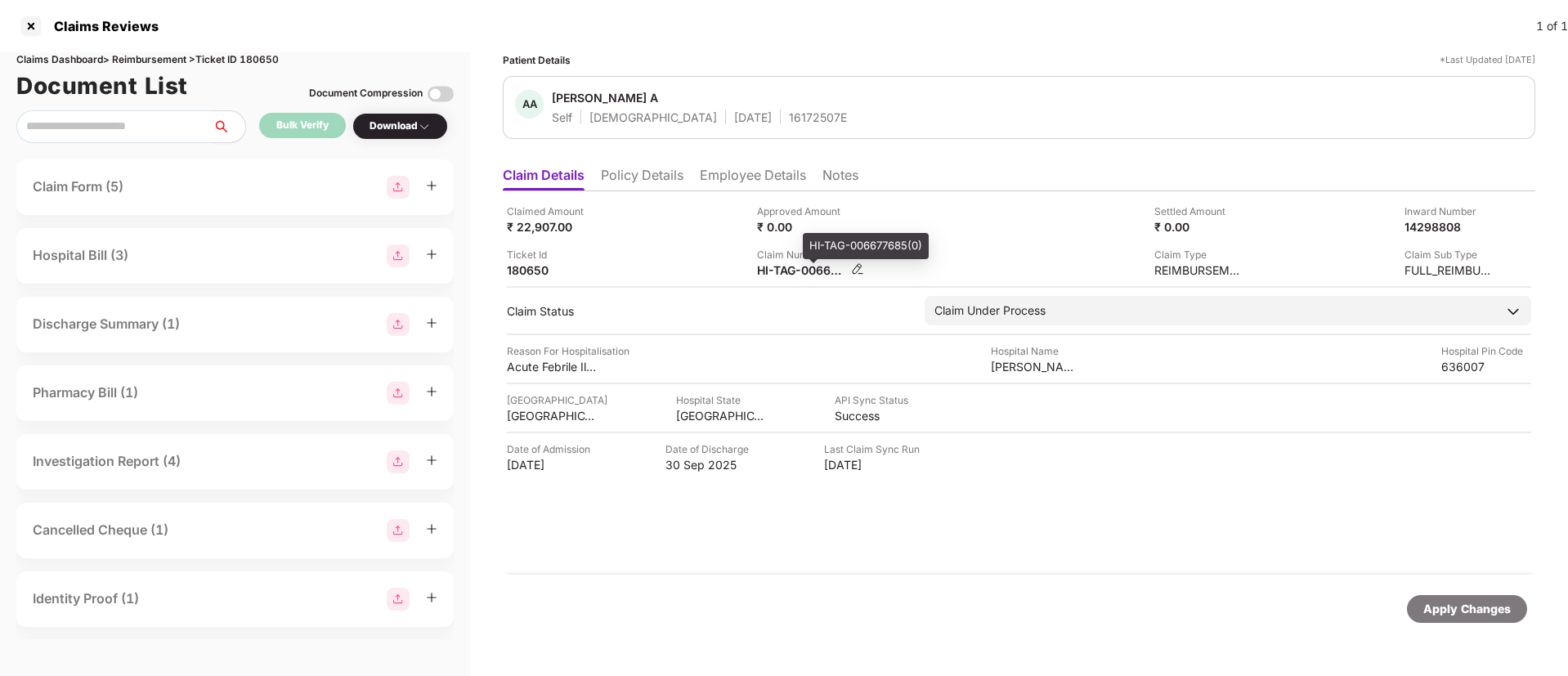
click at [797, 266] on div "HI-TAG-006677685(0)" at bounding box center [801, 269] width 90 height 16
copy div
click at [26, 9] on div "Claims Reviews 1 of 1" at bounding box center [784, 26] width 1568 height 52
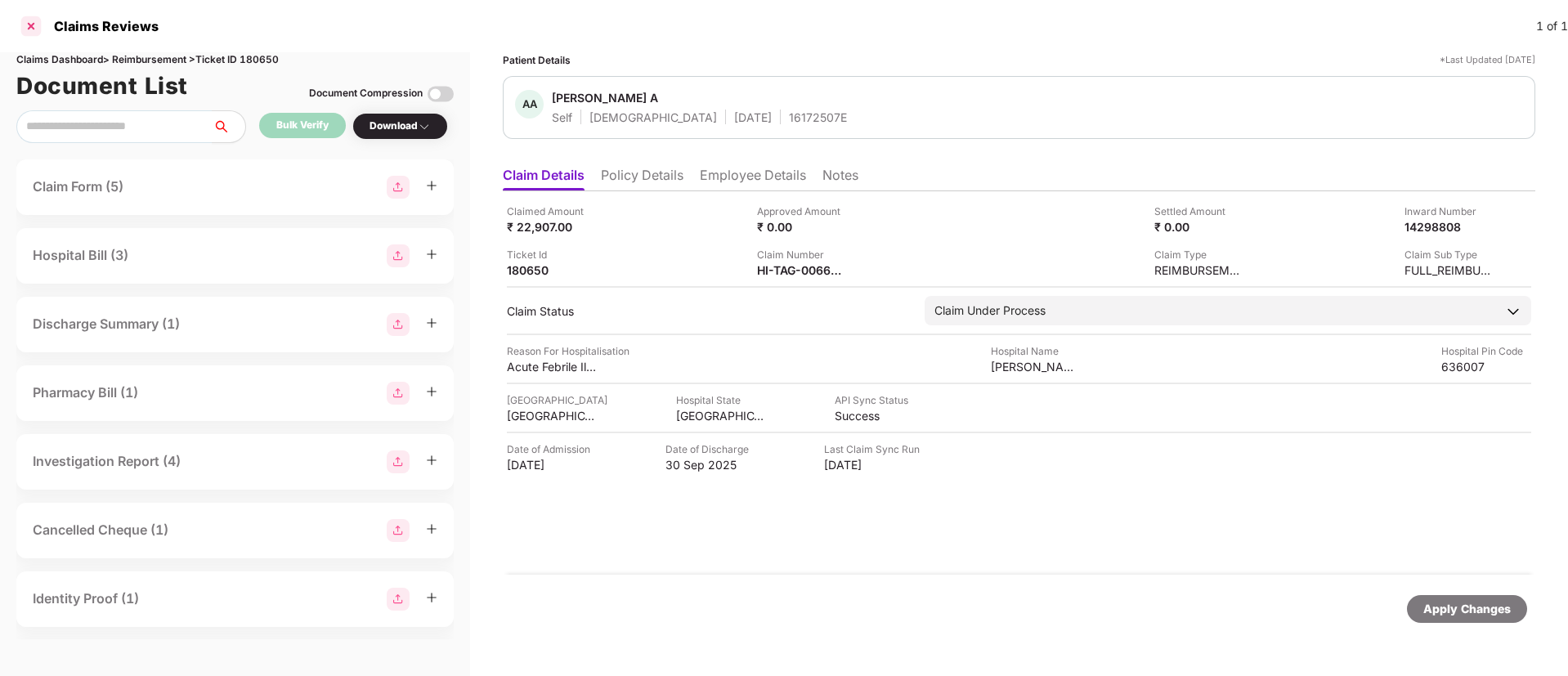
click at [38, 19] on div at bounding box center [31, 26] width 26 height 26
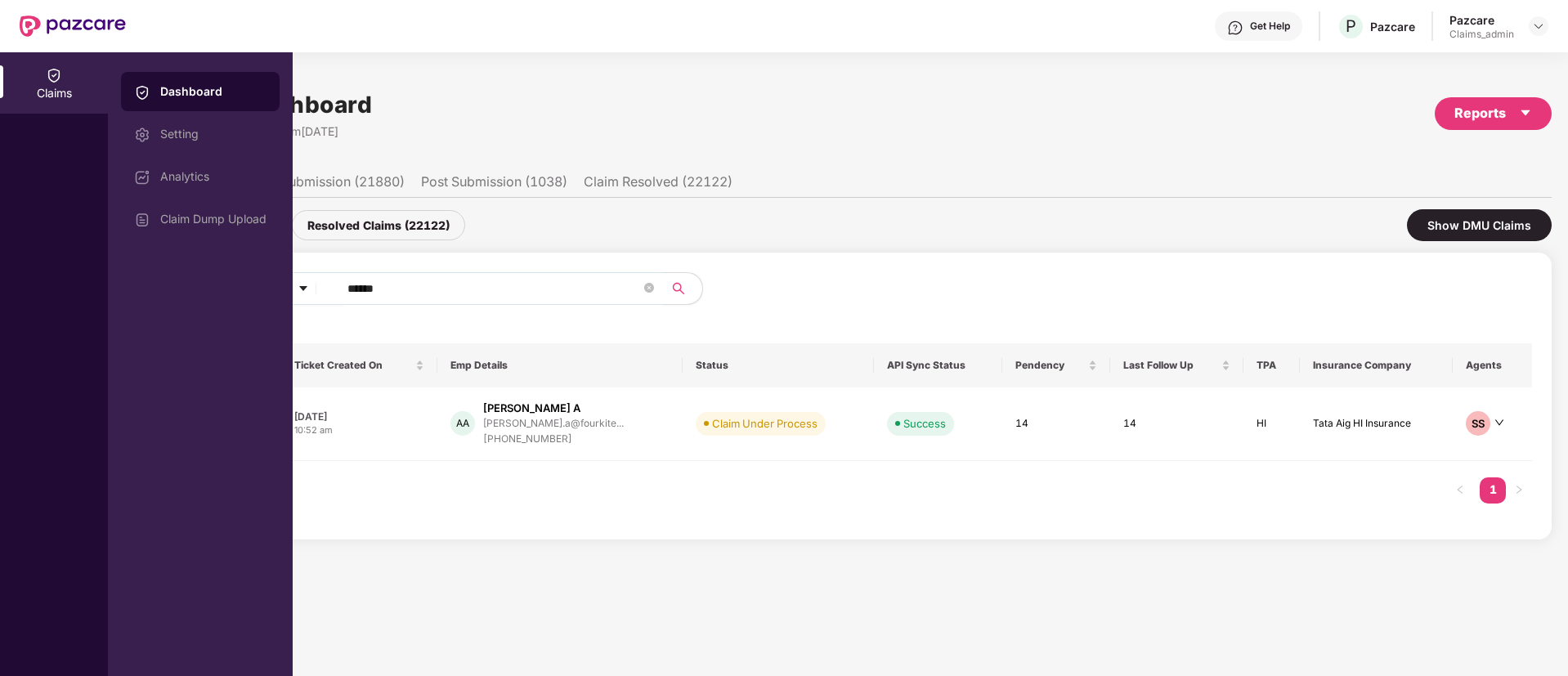
drag, startPoint x: 416, startPoint y: 298, endPoint x: 207, endPoint y: 297, distance: 209.0
click at [207, 297] on div "Claims Dashboard Setting Analytics Claim Dump Upload Claims Dashboard Last Upda…" at bounding box center [784, 363] width 1568 height 623
paste input "*"
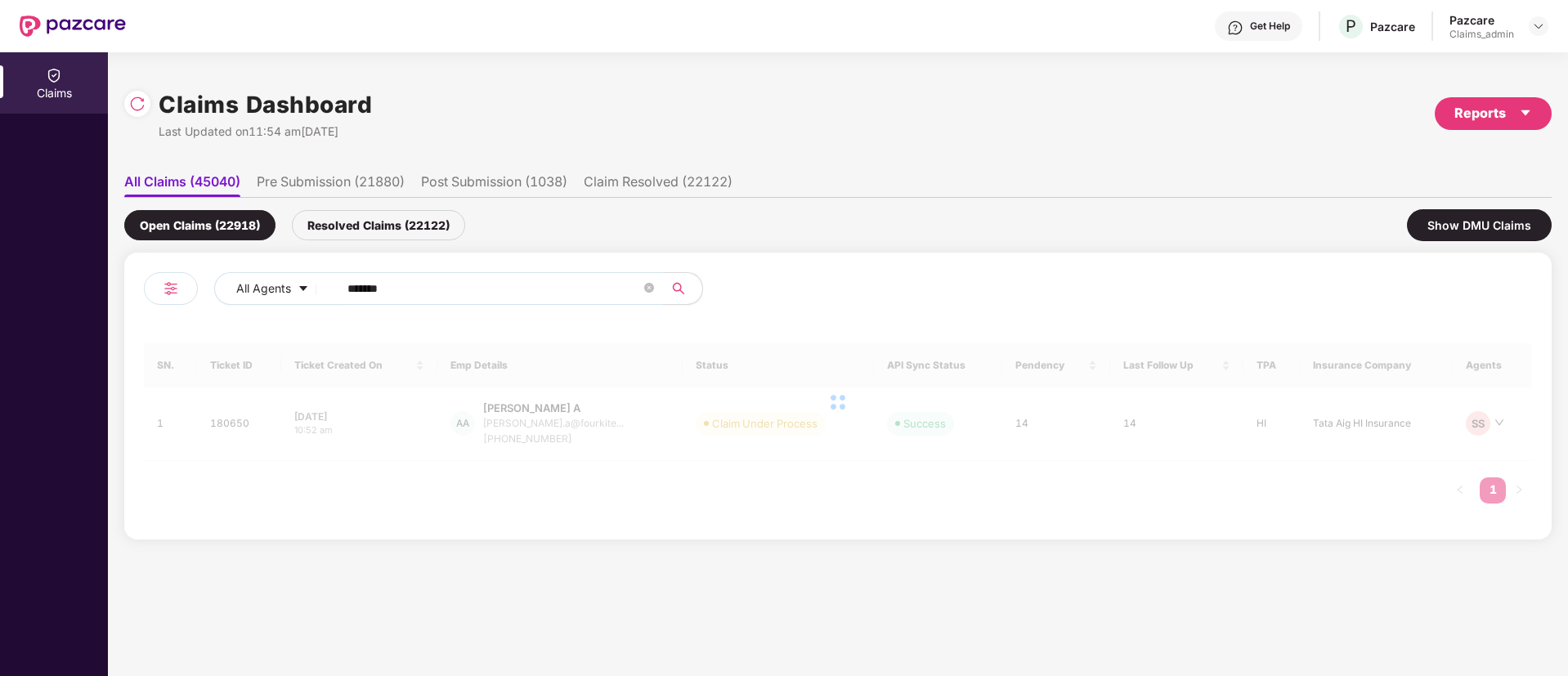
click at [358, 287] on input "*******" at bounding box center [494, 288] width 294 height 24
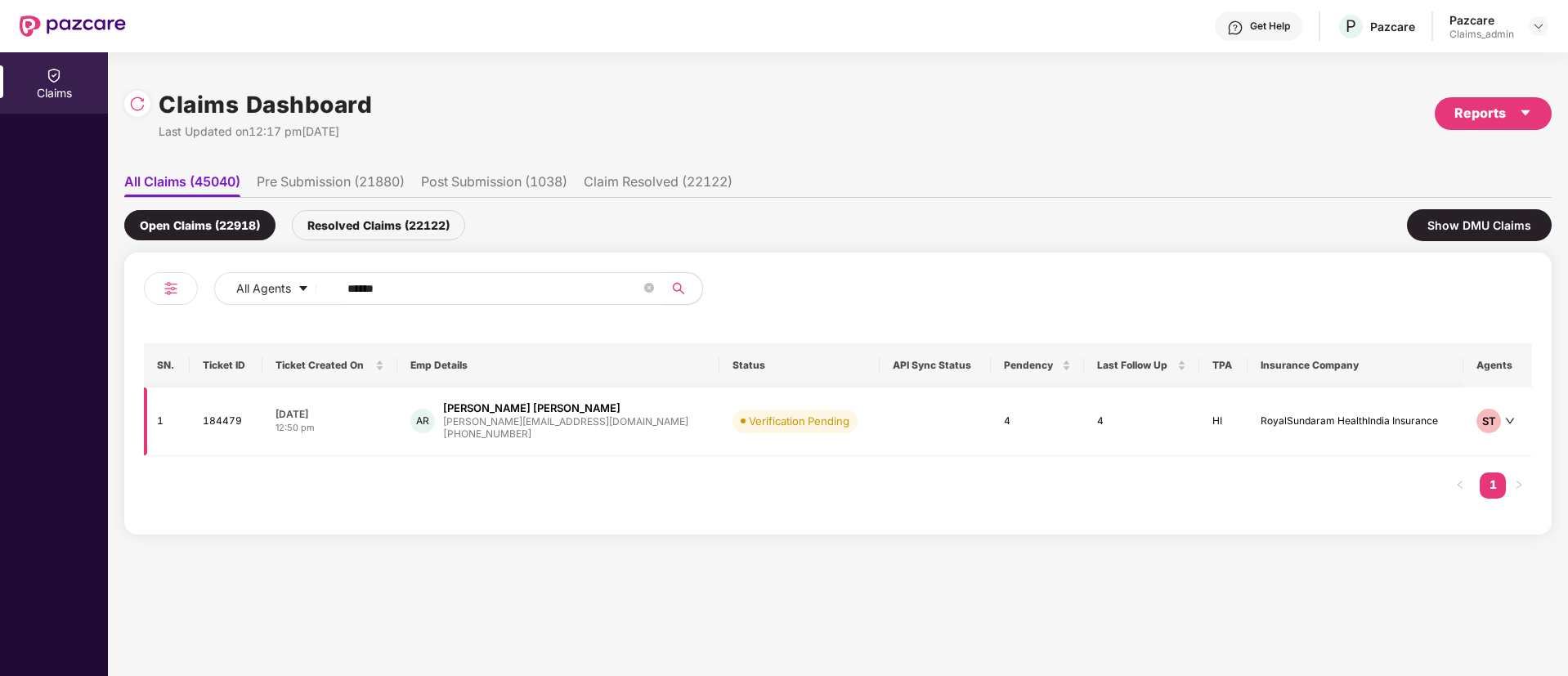
type input "******"
click at [720, 425] on td "Verification Pending" at bounding box center [799, 421] width 160 height 69
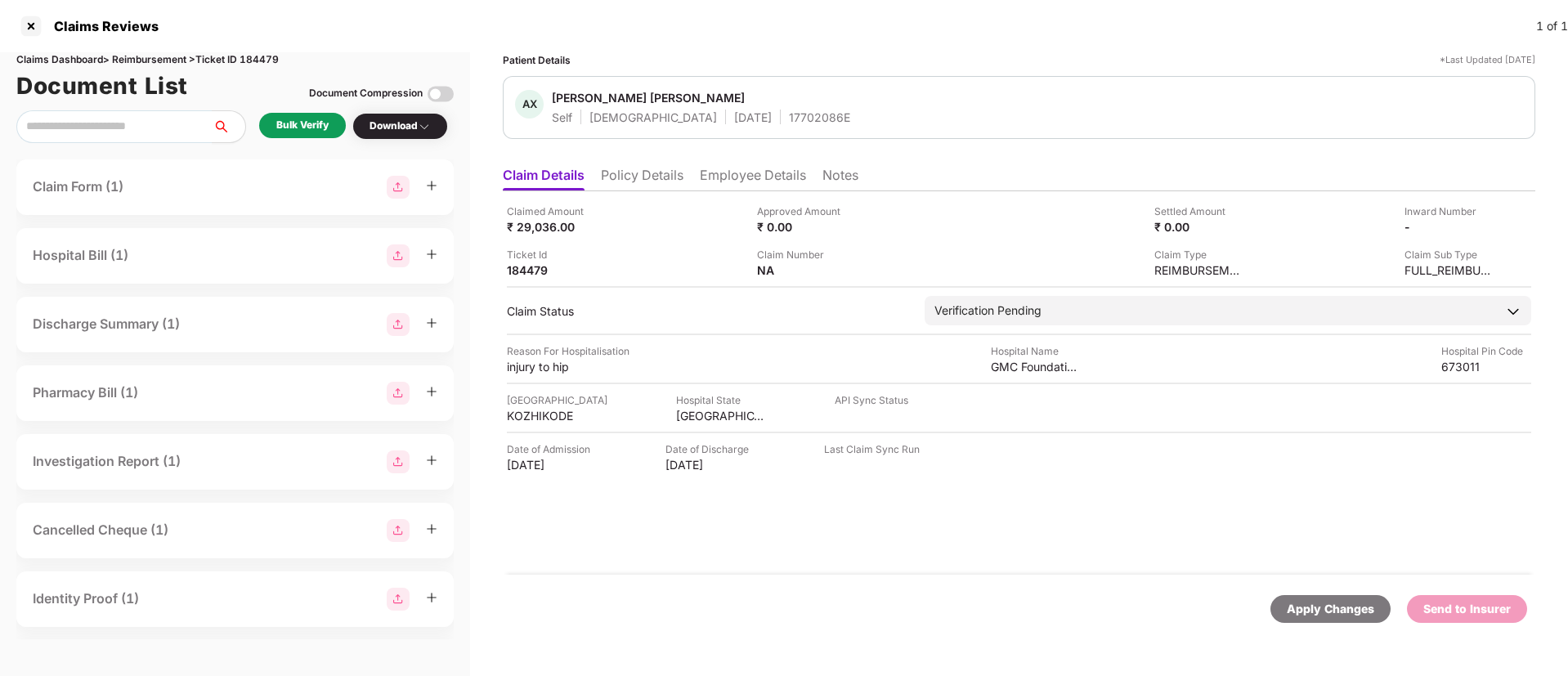
click at [312, 126] on div "Bulk Verify" at bounding box center [302, 125] width 52 height 16
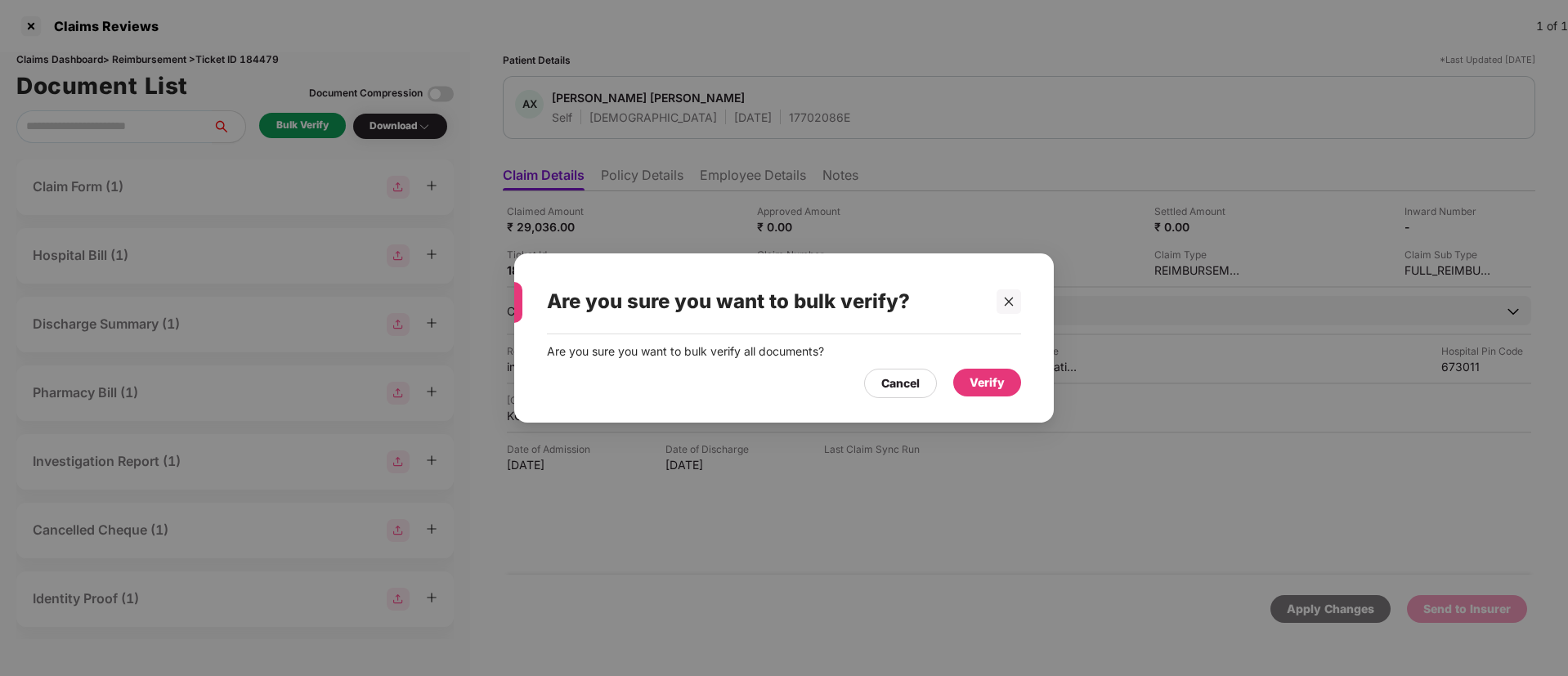
click at [992, 374] on div "Verify" at bounding box center [987, 382] width 35 height 18
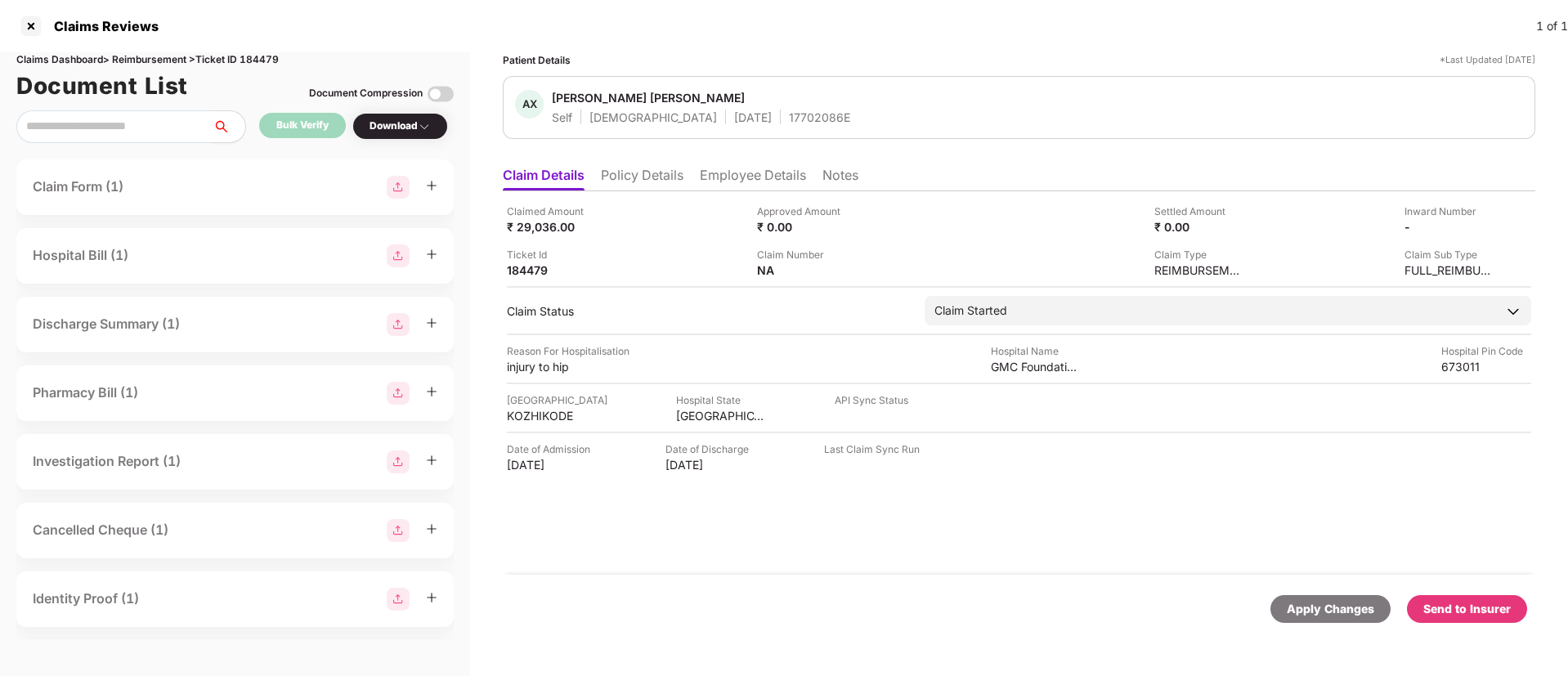
click at [981, 517] on div "Claimed Amount ₹ 29,036.00 Approved Amount ₹ 0.00 Settled Amount ₹ 0.00 Inward …" at bounding box center [1019, 383] width 1033 height 383
click at [412, 129] on div "Download" at bounding box center [400, 126] width 61 height 16
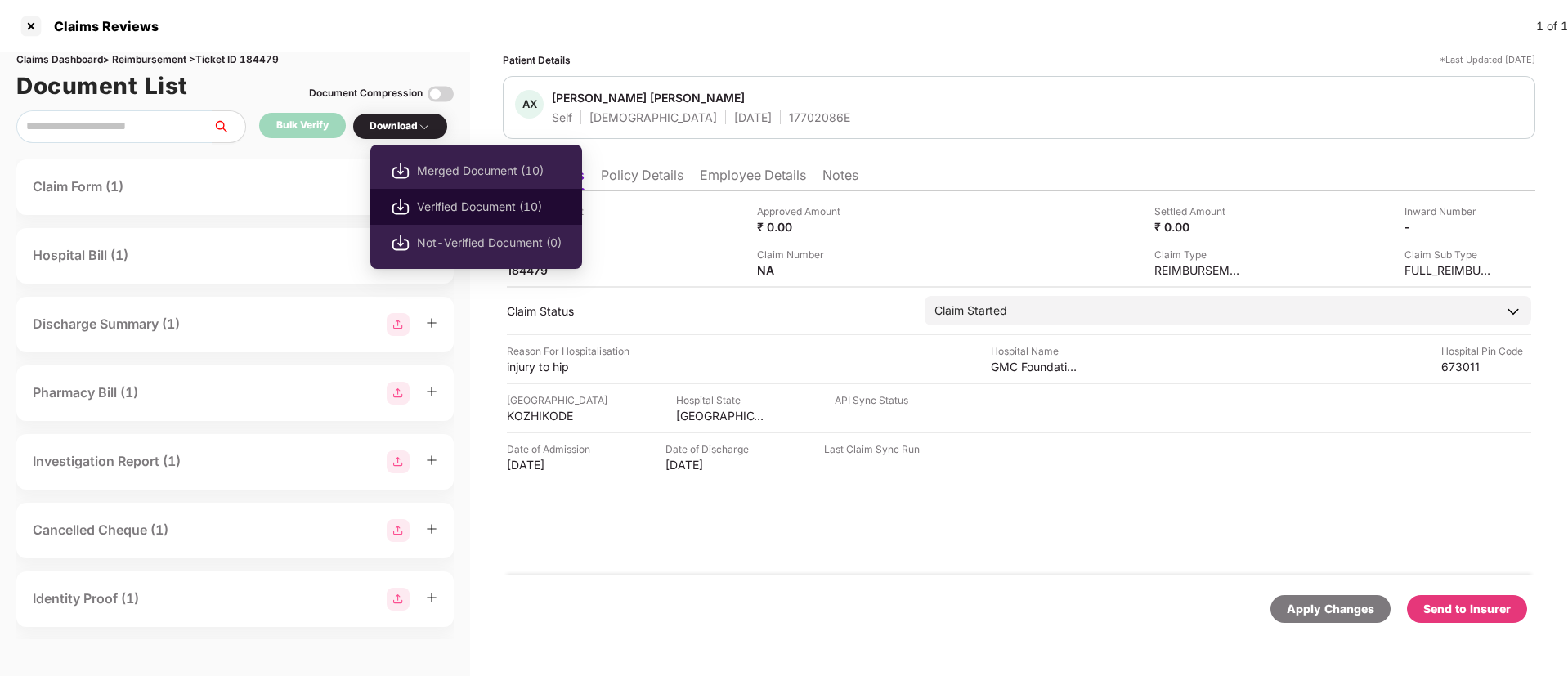
click at [444, 205] on span "Verified Document (10)" at bounding box center [489, 207] width 144 height 18
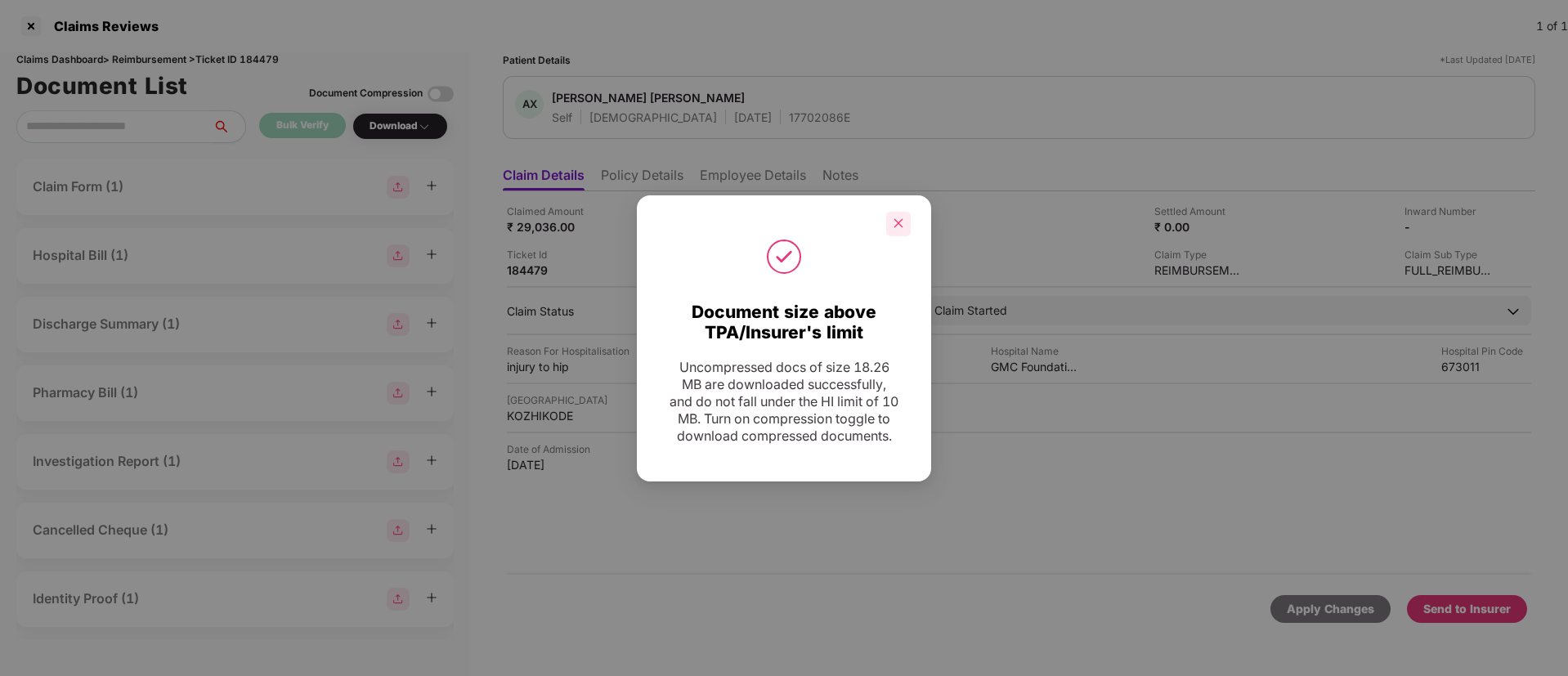
click at [905, 214] on div at bounding box center [898, 224] width 24 height 24
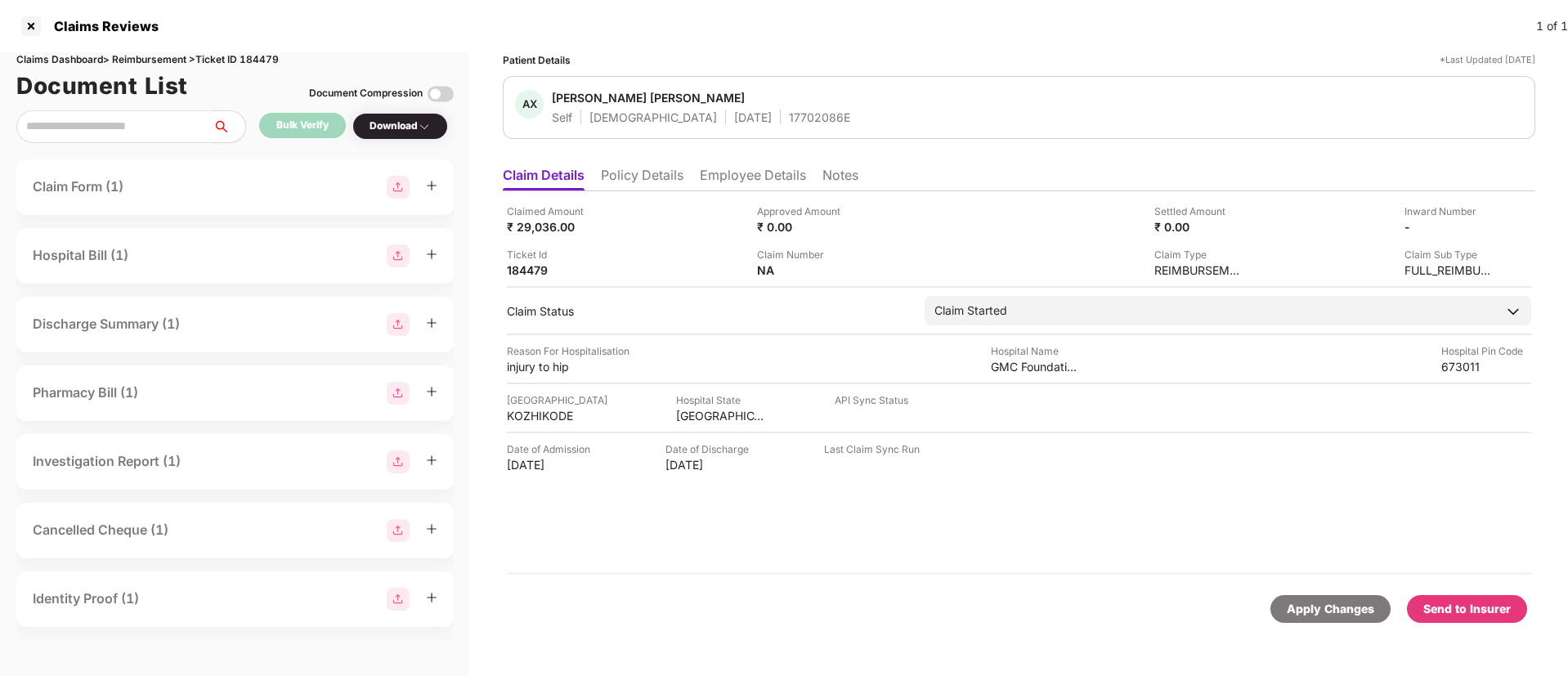
click at [1472, 606] on div "Send to Insurer" at bounding box center [1466, 608] width 87 height 18
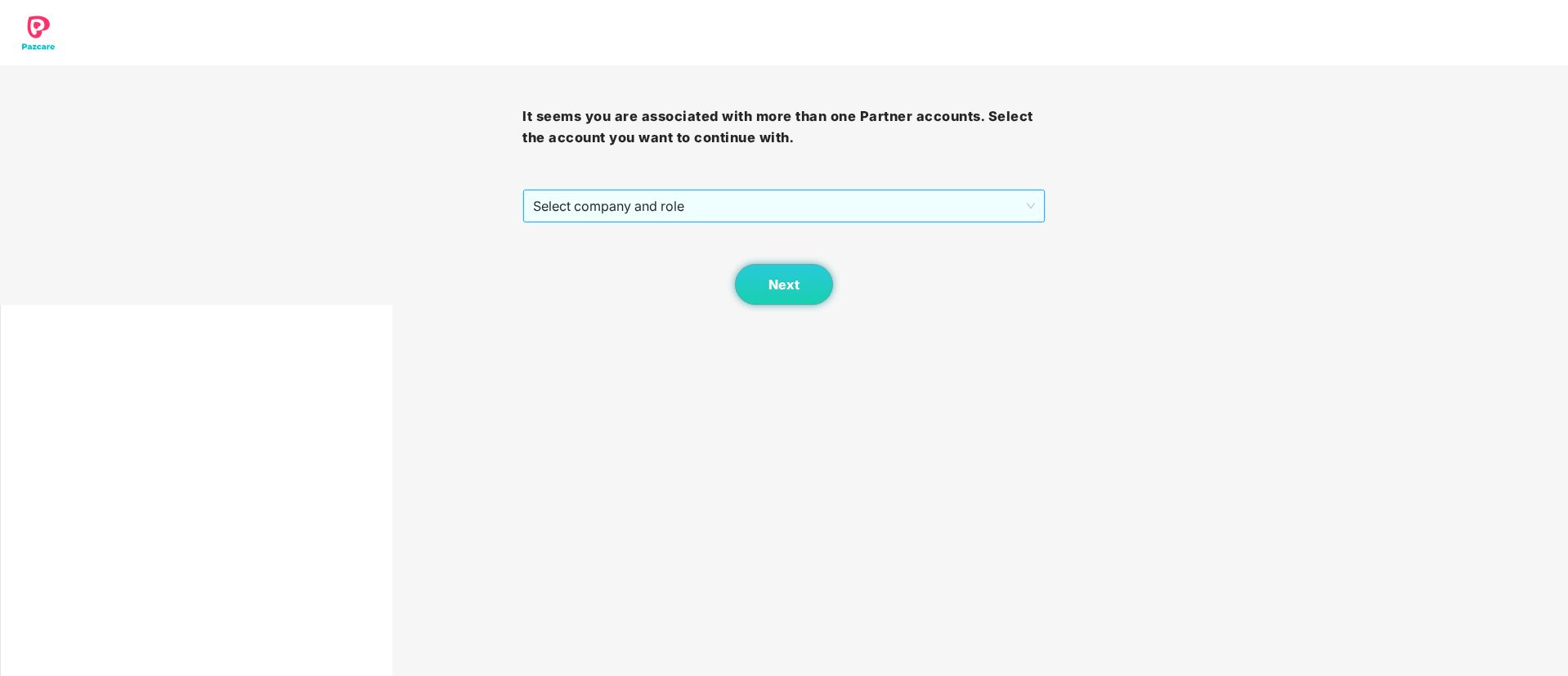
click at [565, 194] on span "Select company and role" at bounding box center [783, 207] width 501 height 31
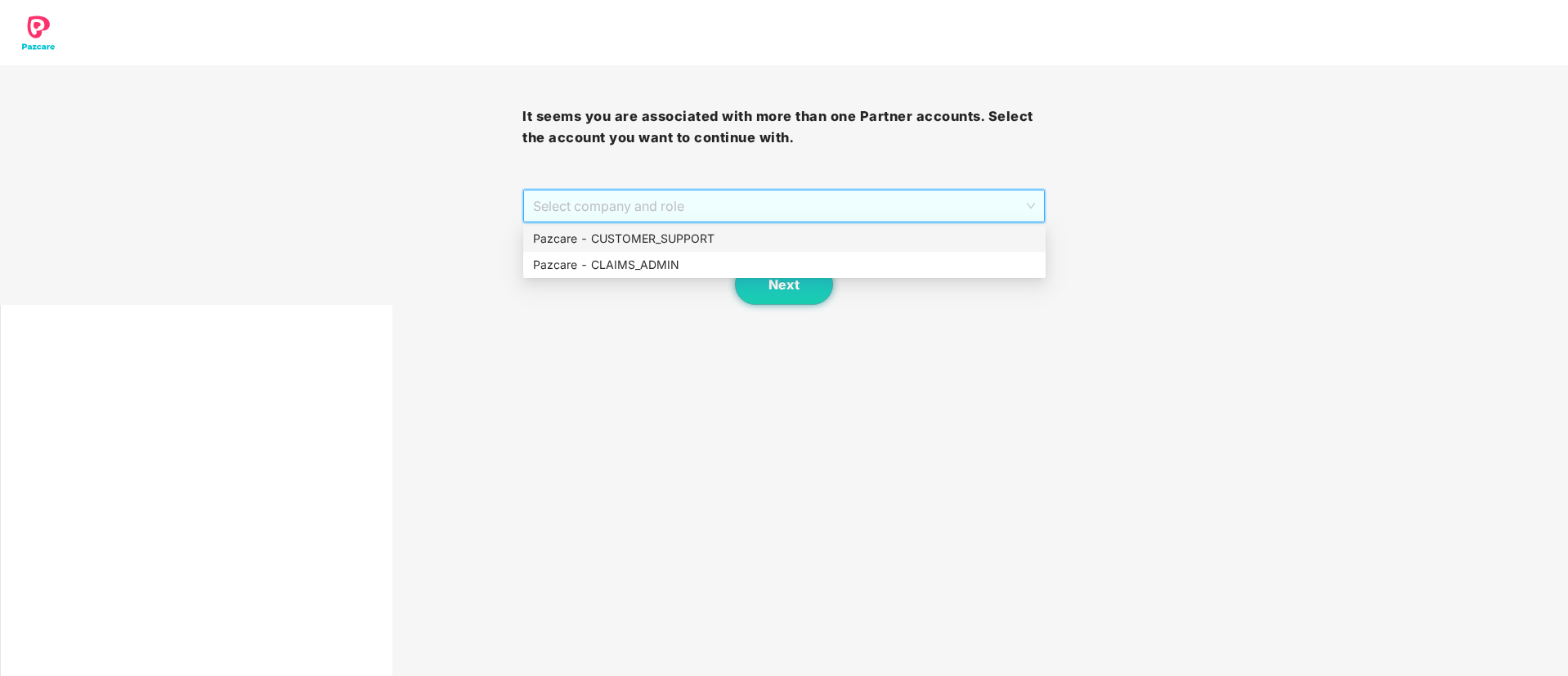
click at [606, 236] on div "Pazcare - CUSTOMER_SUPPORT" at bounding box center [784, 238] width 503 height 18
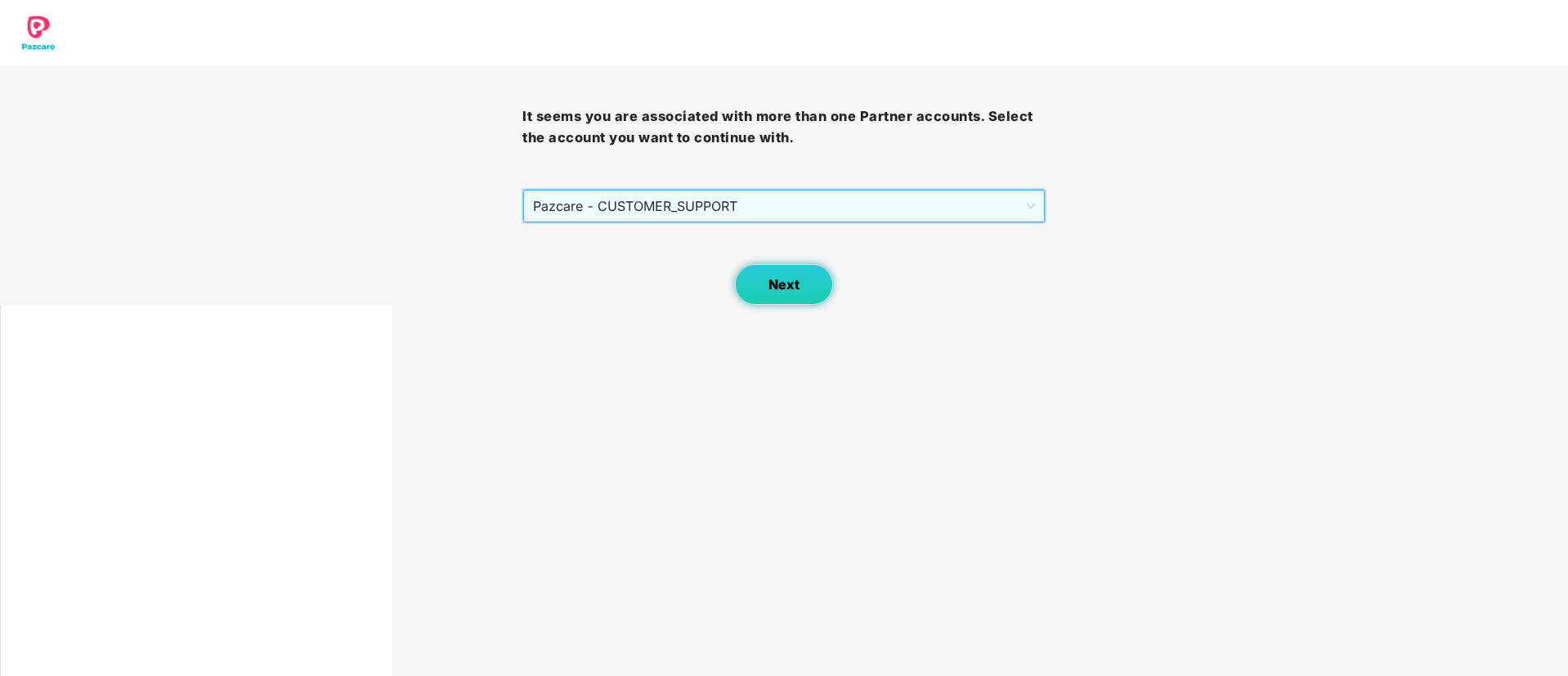
click at [738, 293] on button "Next" at bounding box center [784, 284] width 98 height 41
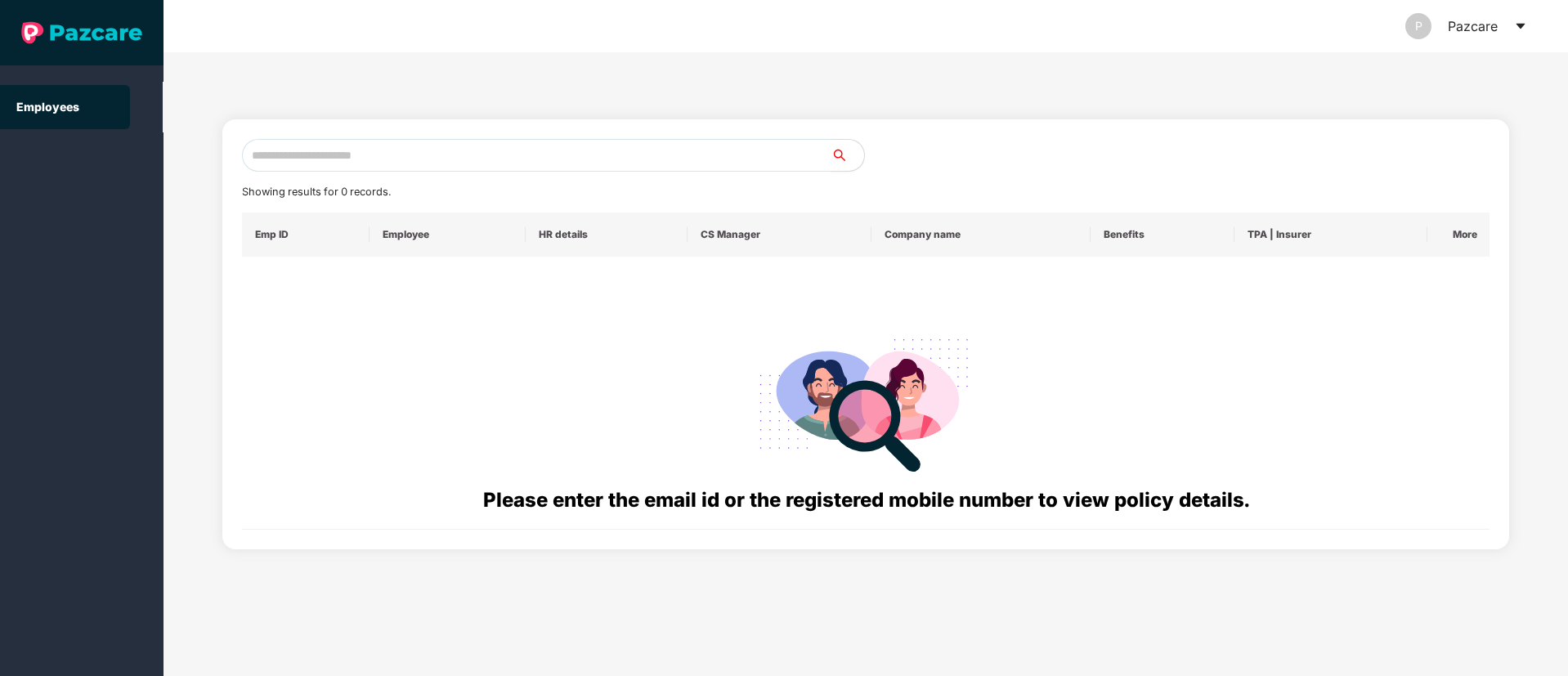
click at [358, 161] on input "text" at bounding box center [536, 155] width 589 height 32
paste input "**********"
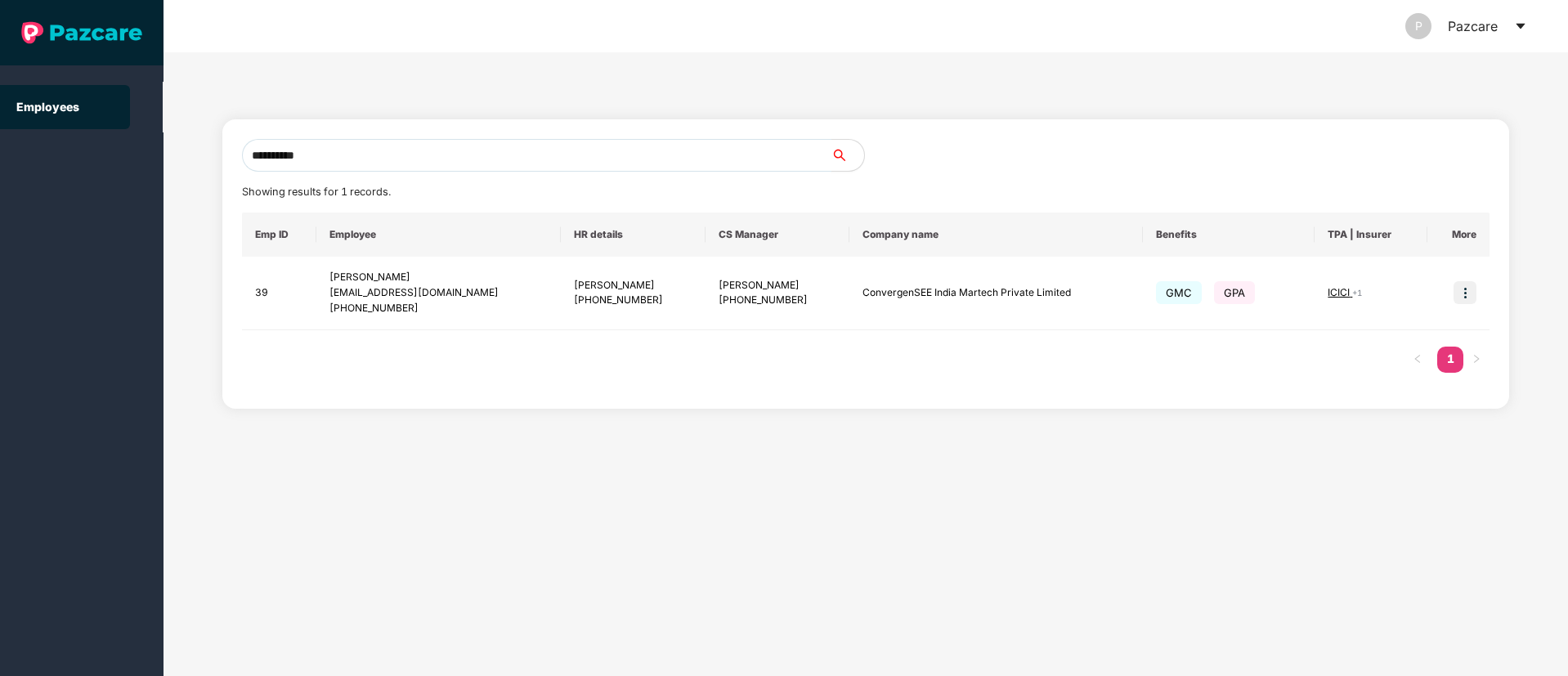
drag, startPoint x: 395, startPoint y: 155, endPoint x: 43, endPoint y: 138, distance: 352.4
click at [43, 138] on section "**********" at bounding box center [784, 338] width 1568 height 676
paste input "text"
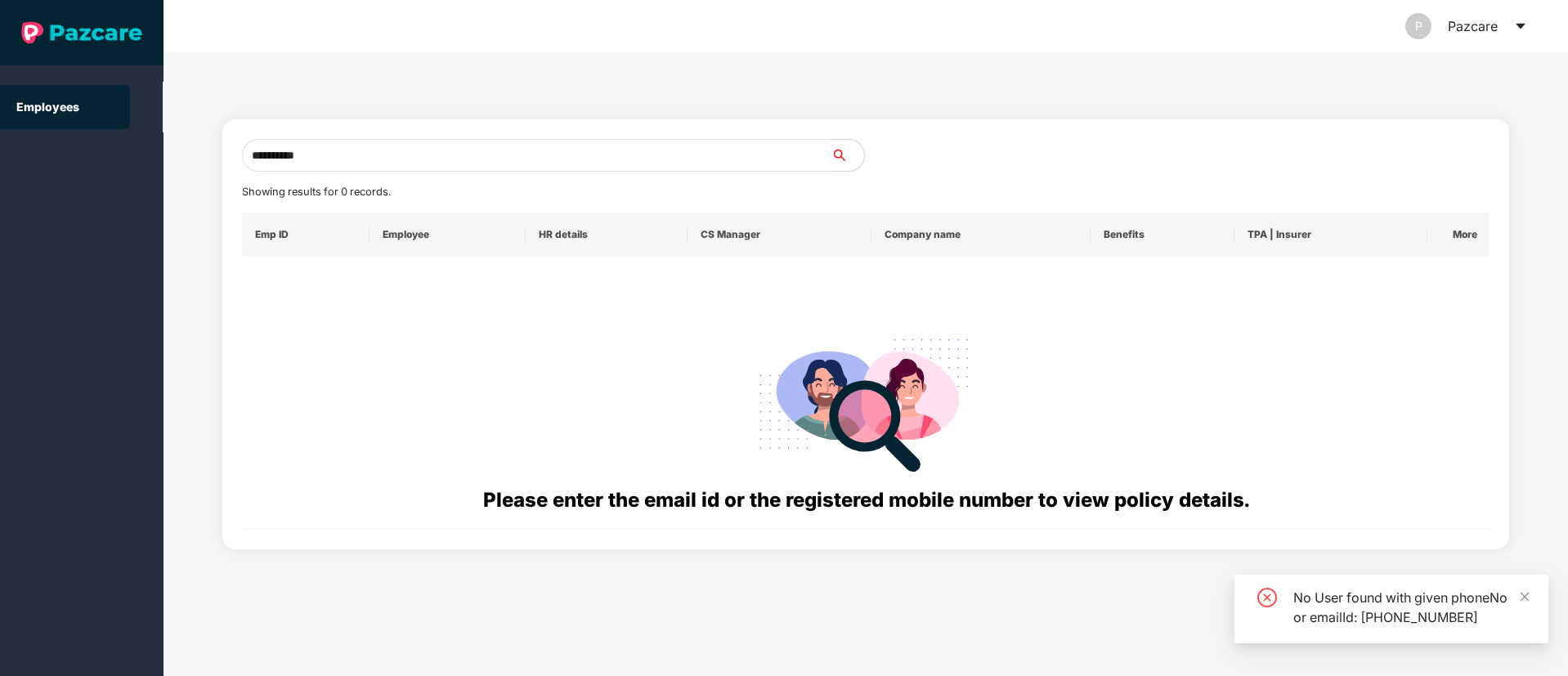
type input "**********"
drag, startPoint x: 340, startPoint y: 144, endPoint x: 214, endPoint y: 138, distance: 126.1
click at [214, 138] on div "**********" at bounding box center [866, 363] width 1404 height 623
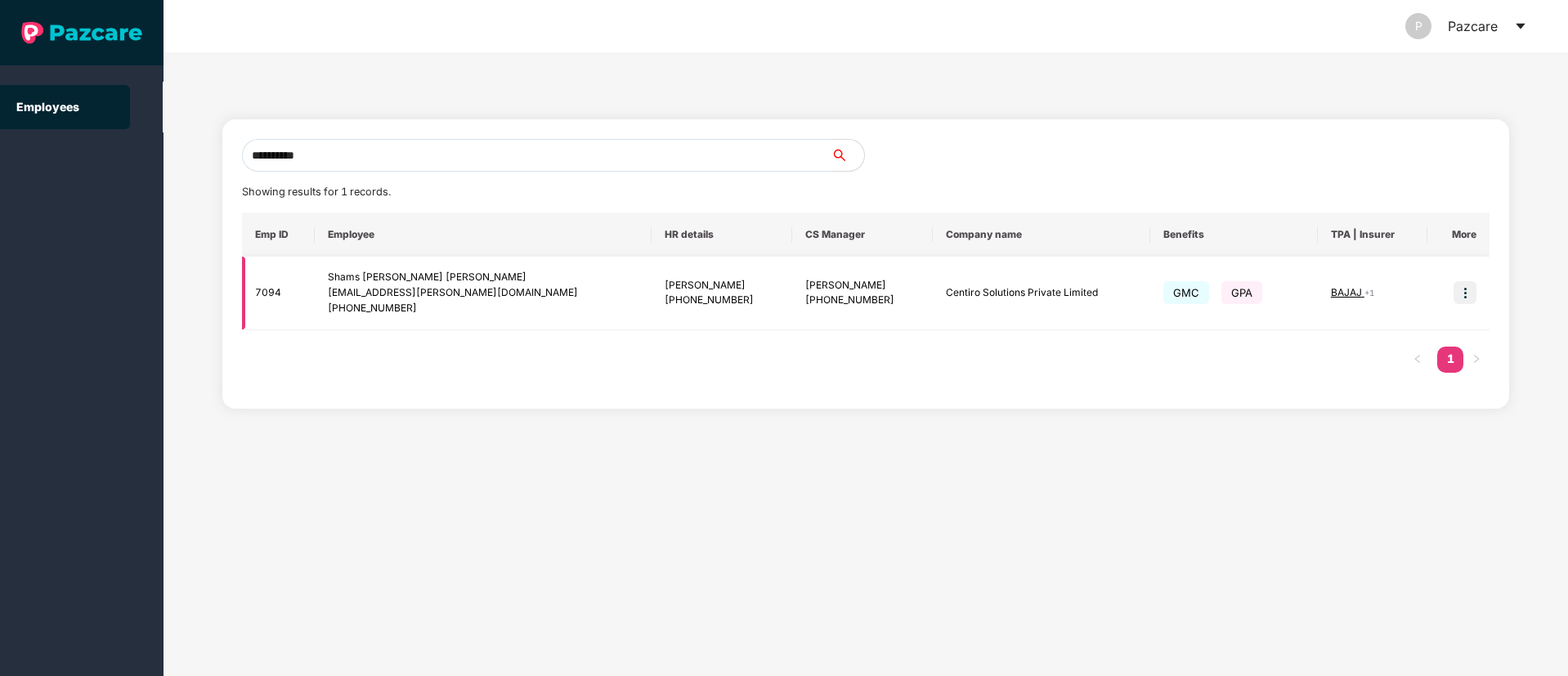
type input "**********"
click at [1460, 296] on img at bounding box center [1464, 293] width 23 height 23
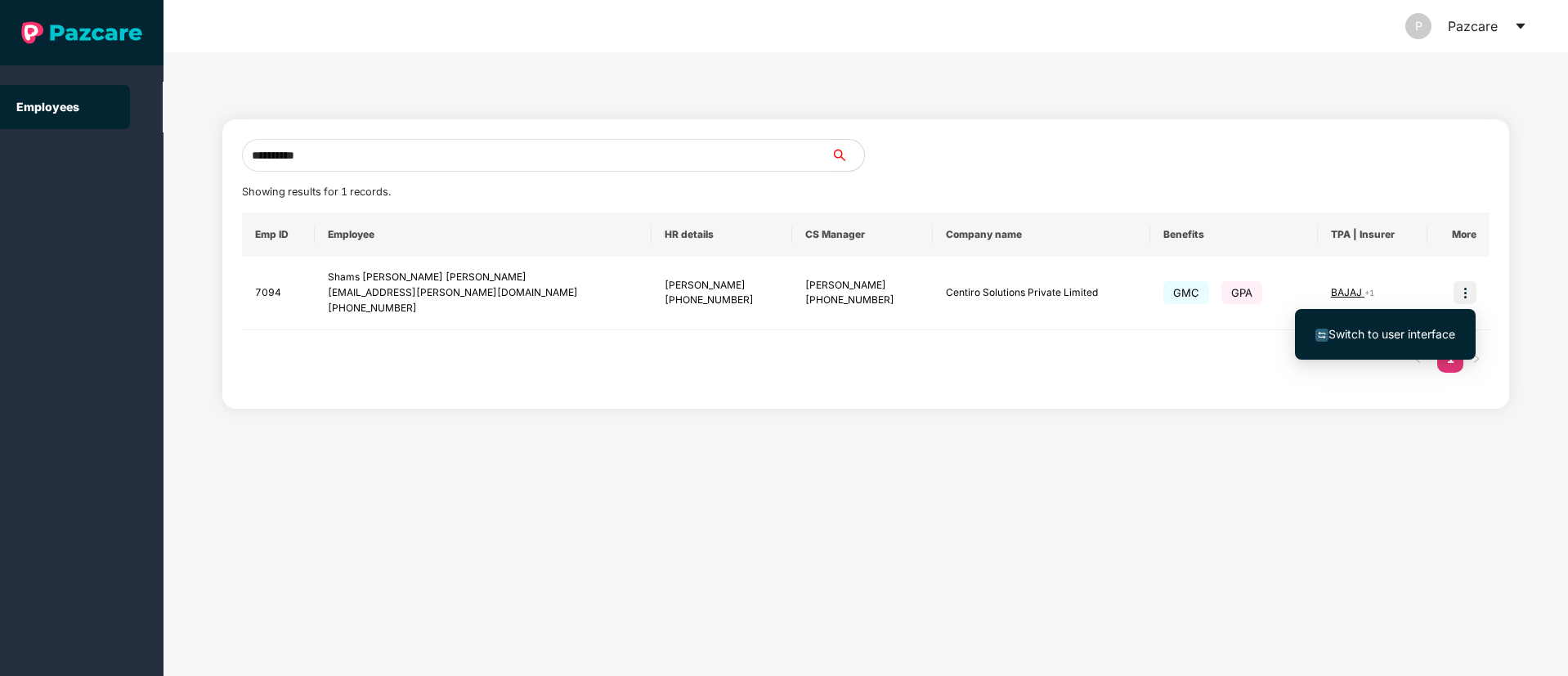
click at [1389, 335] on span "Switch to user interface" at bounding box center [1391, 333] width 127 height 14
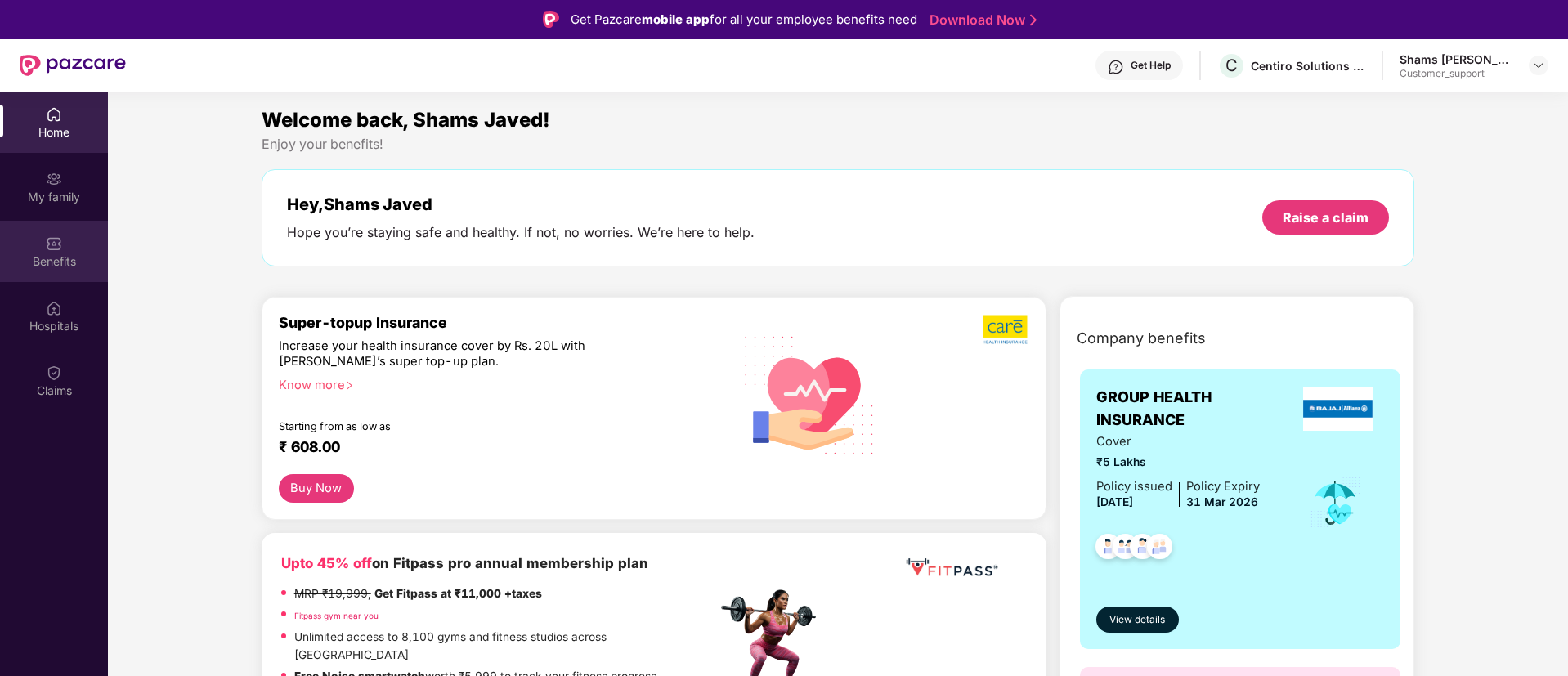
click at [53, 244] on img at bounding box center [54, 244] width 17 height 17
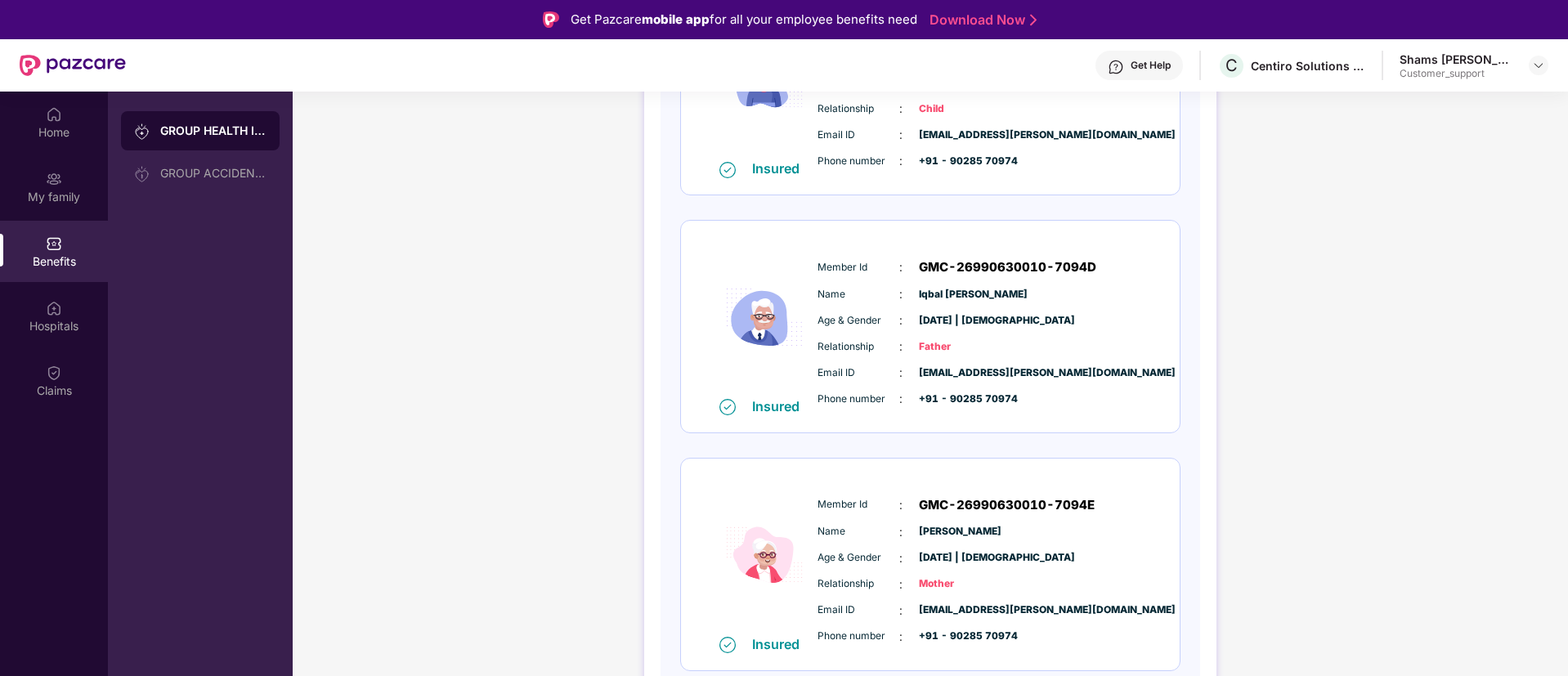
scroll to position [881, 0]
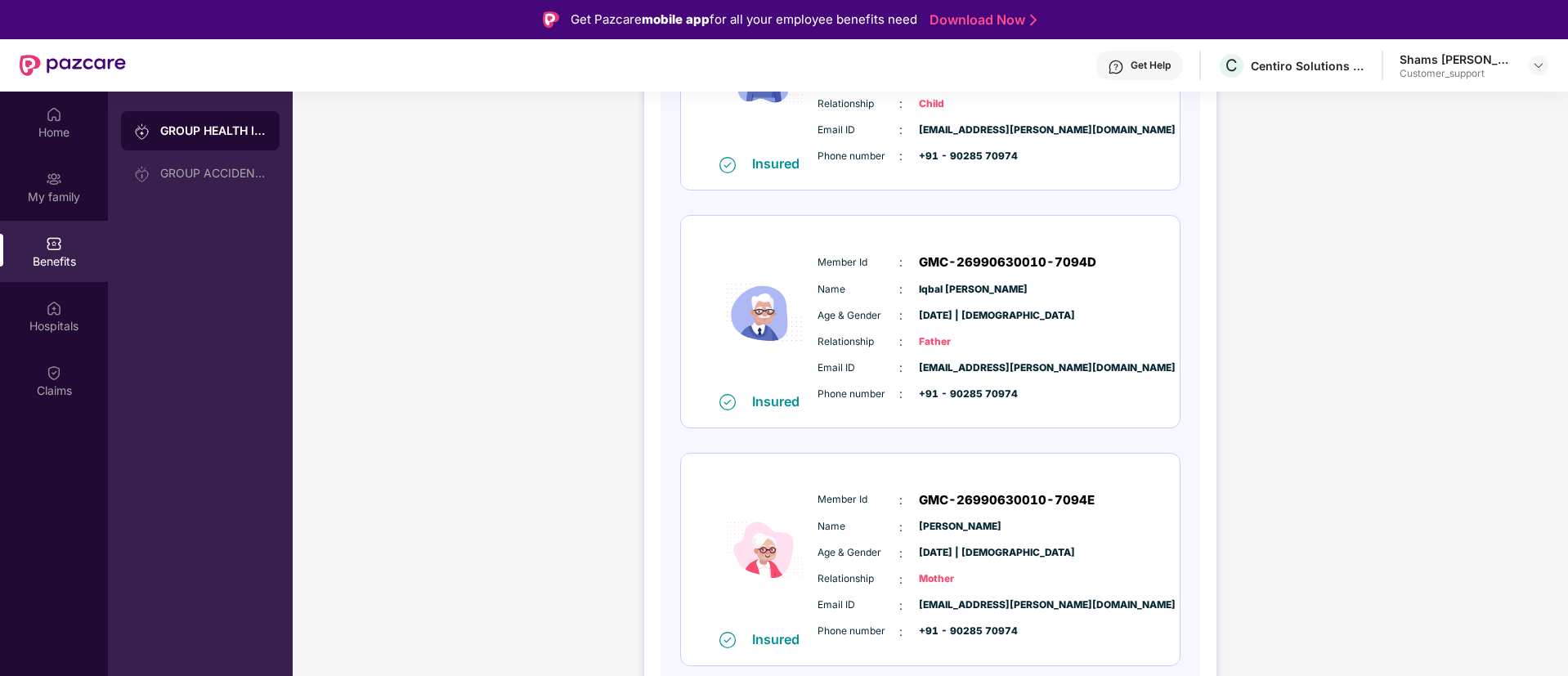
click at [966, 505] on span "GMC-26990630010-7094E" at bounding box center [1007, 500] width 176 height 19
copy span "GMC-26990630010-7094E"
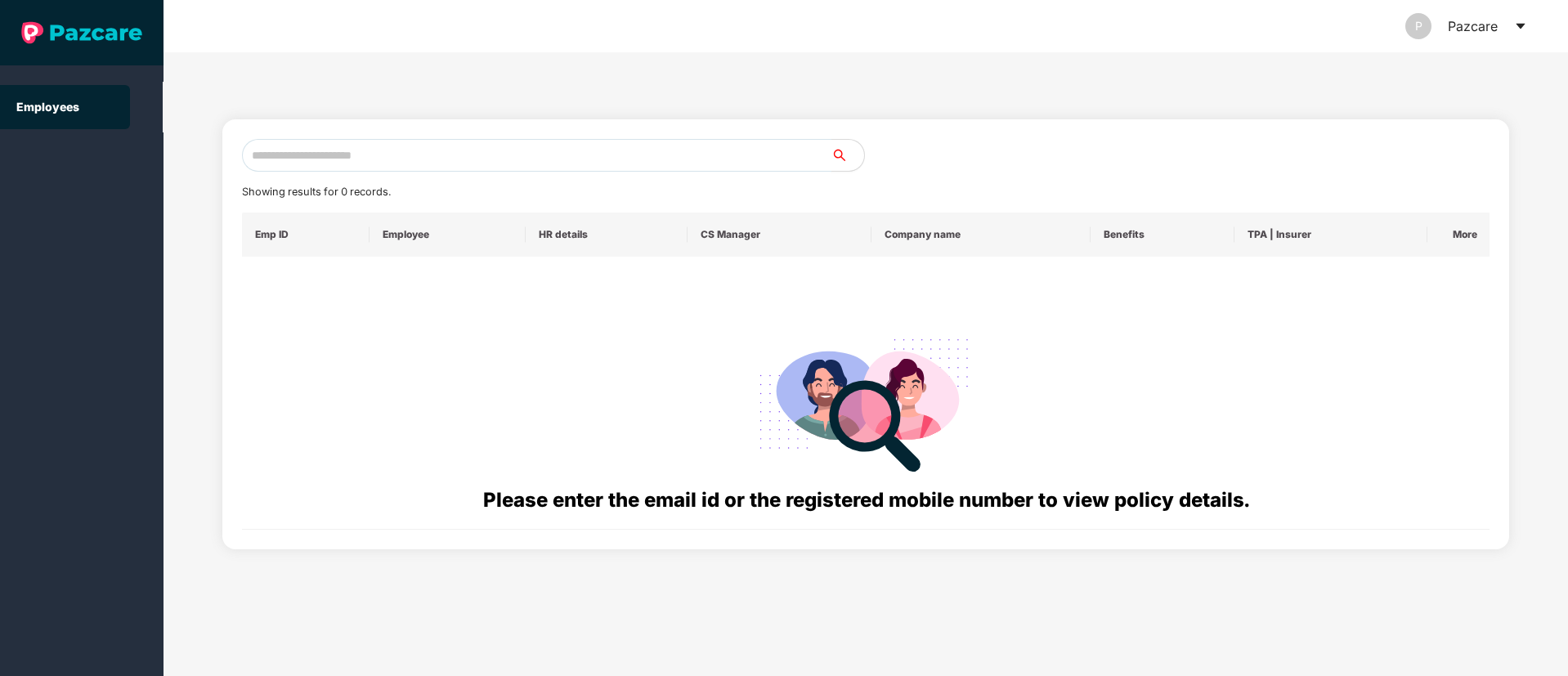
click at [433, 139] on input "text" at bounding box center [536, 155] width 589 height 32
paste input "**********"
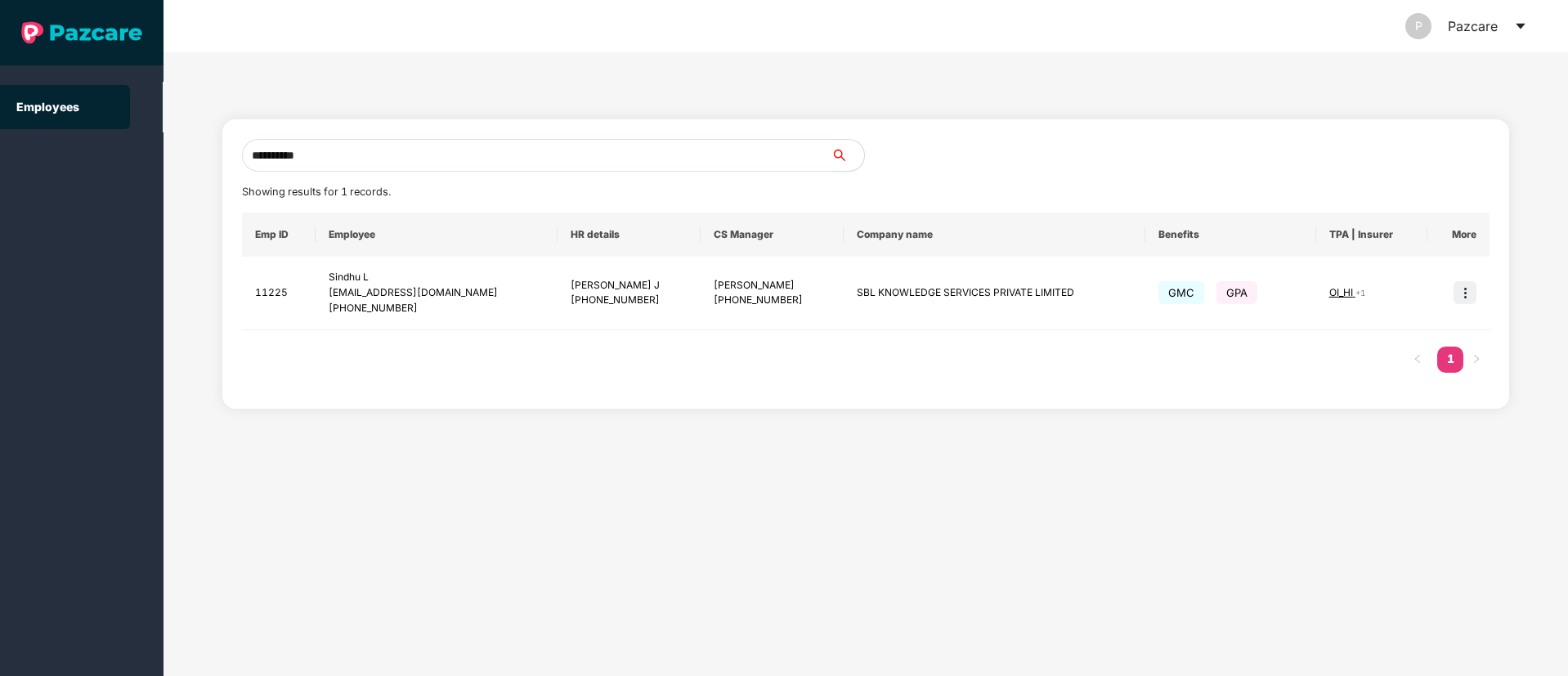
drag, startPoint x: 358, startPoint y: 156, endPoint x: 46, endPoint y: 156, distance: 312.0
click at [46, 156] on section "**********" at bounding box center [784, 338] width 1568 height 676
paste input "**********"
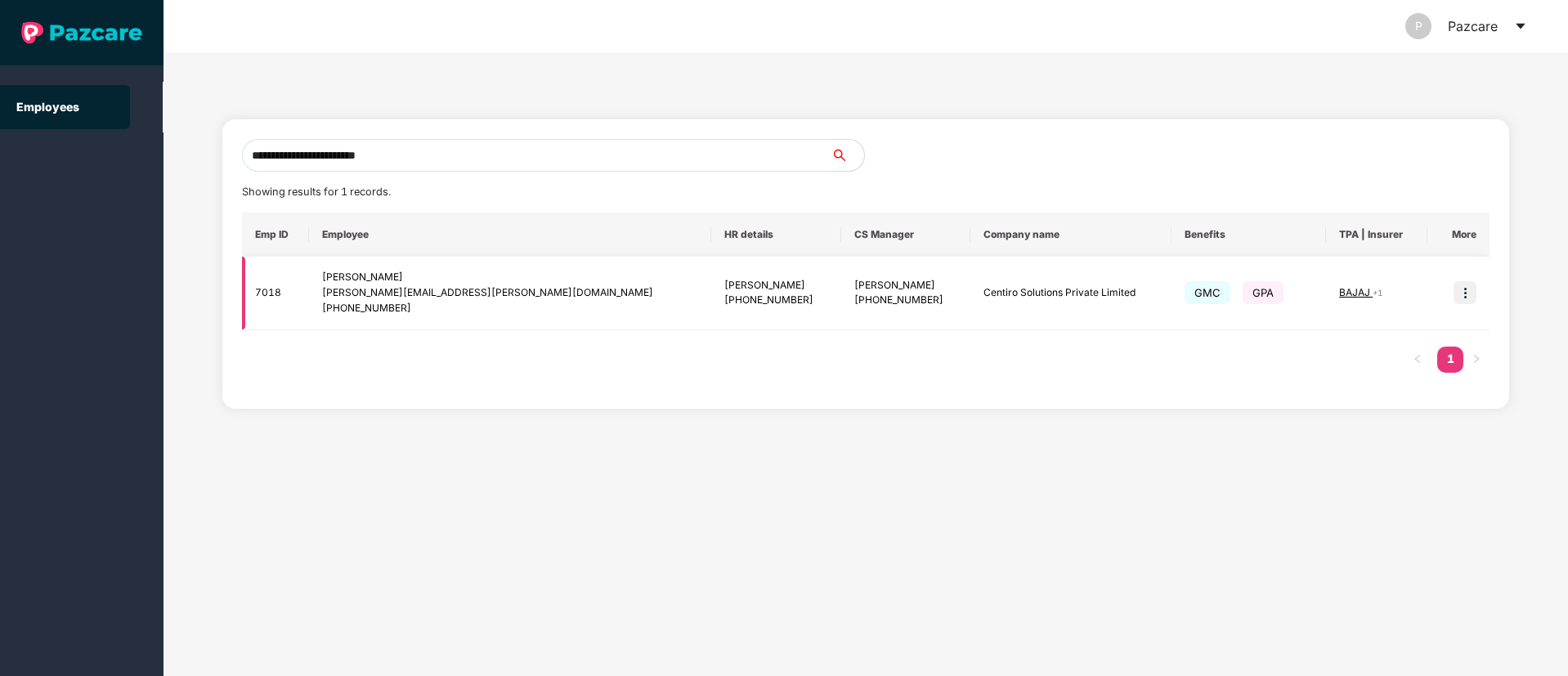
type input "**********"
click at [1471, 294] on img at bounding box center [1464, 293] width 23 height 23
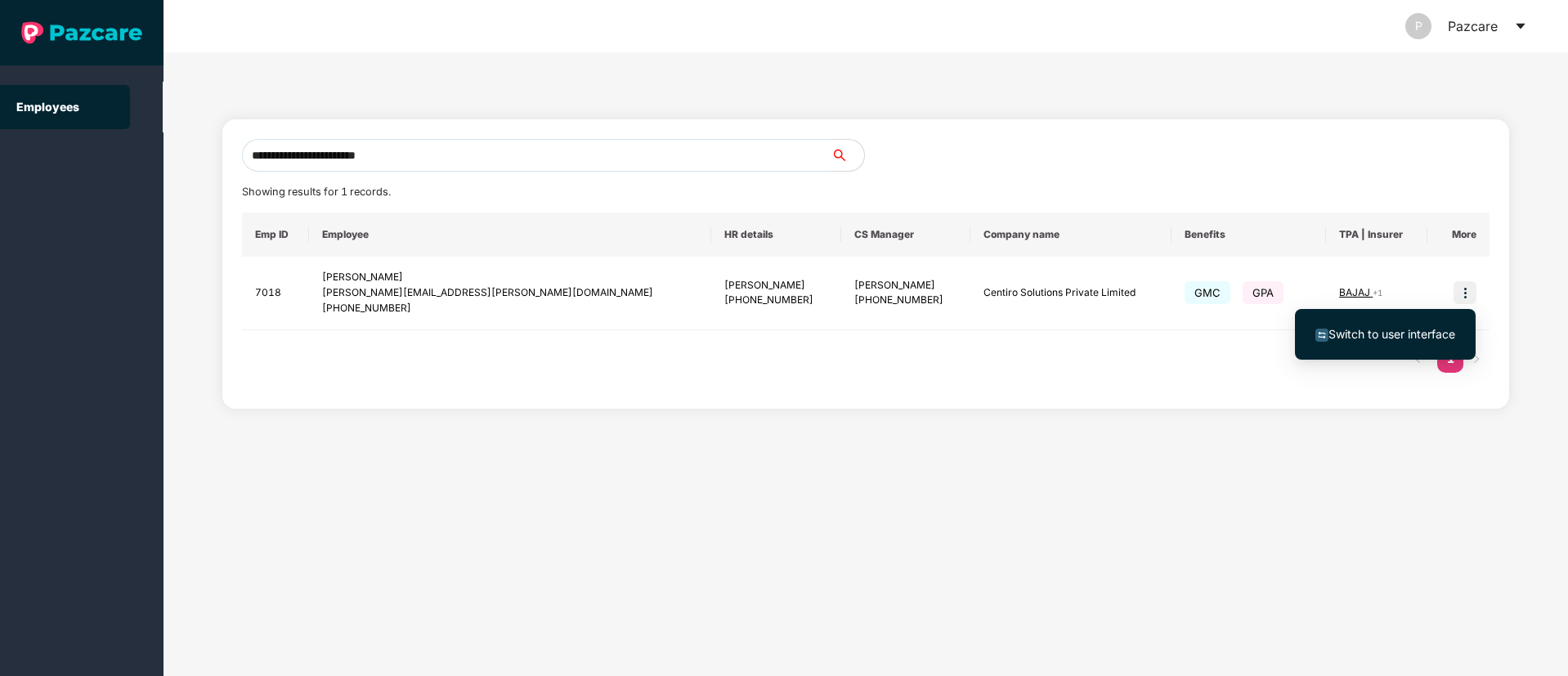
click at [1437, 325] on span "Switch to user interface" at bounding box center [1385, 333] width 140 height 18
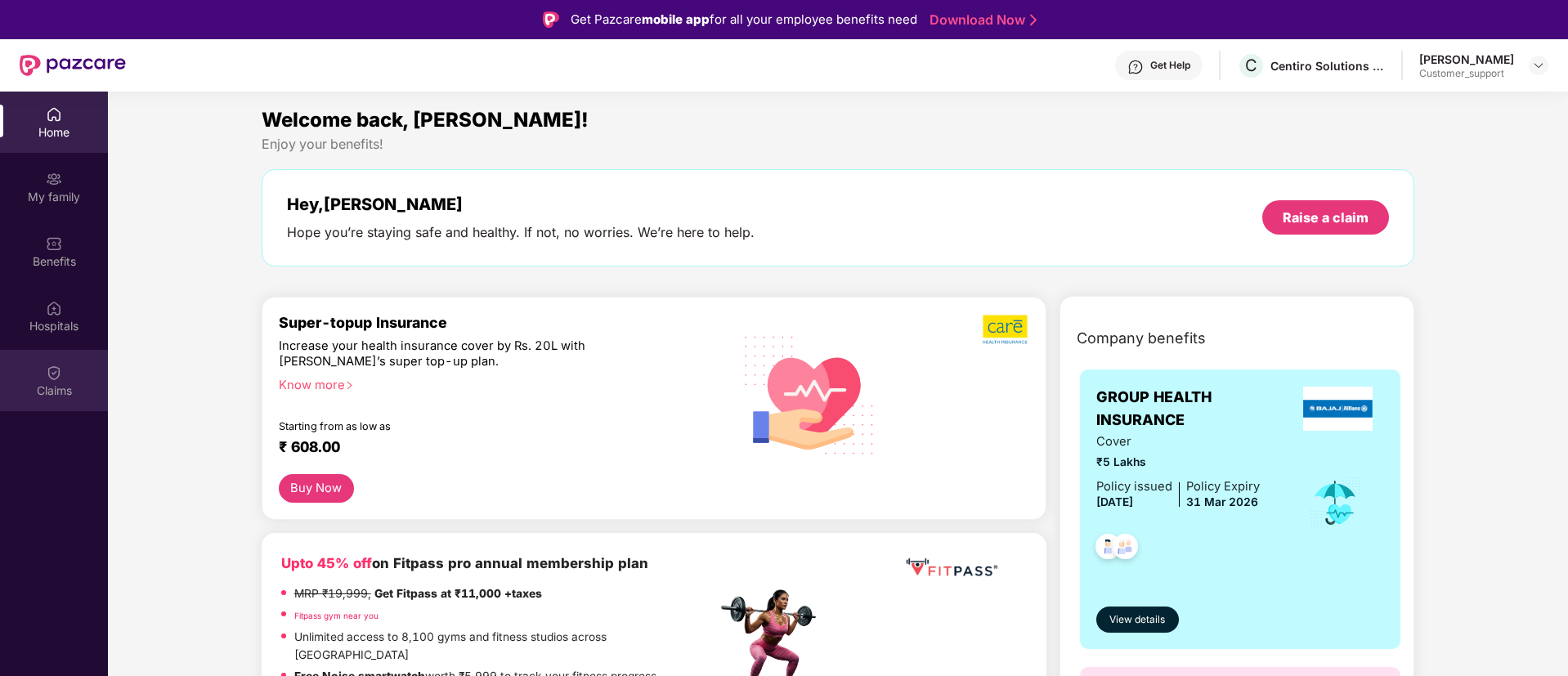
click at [62, 394] on div "Claims" at bounding box center [54, 391] width 107 height 17
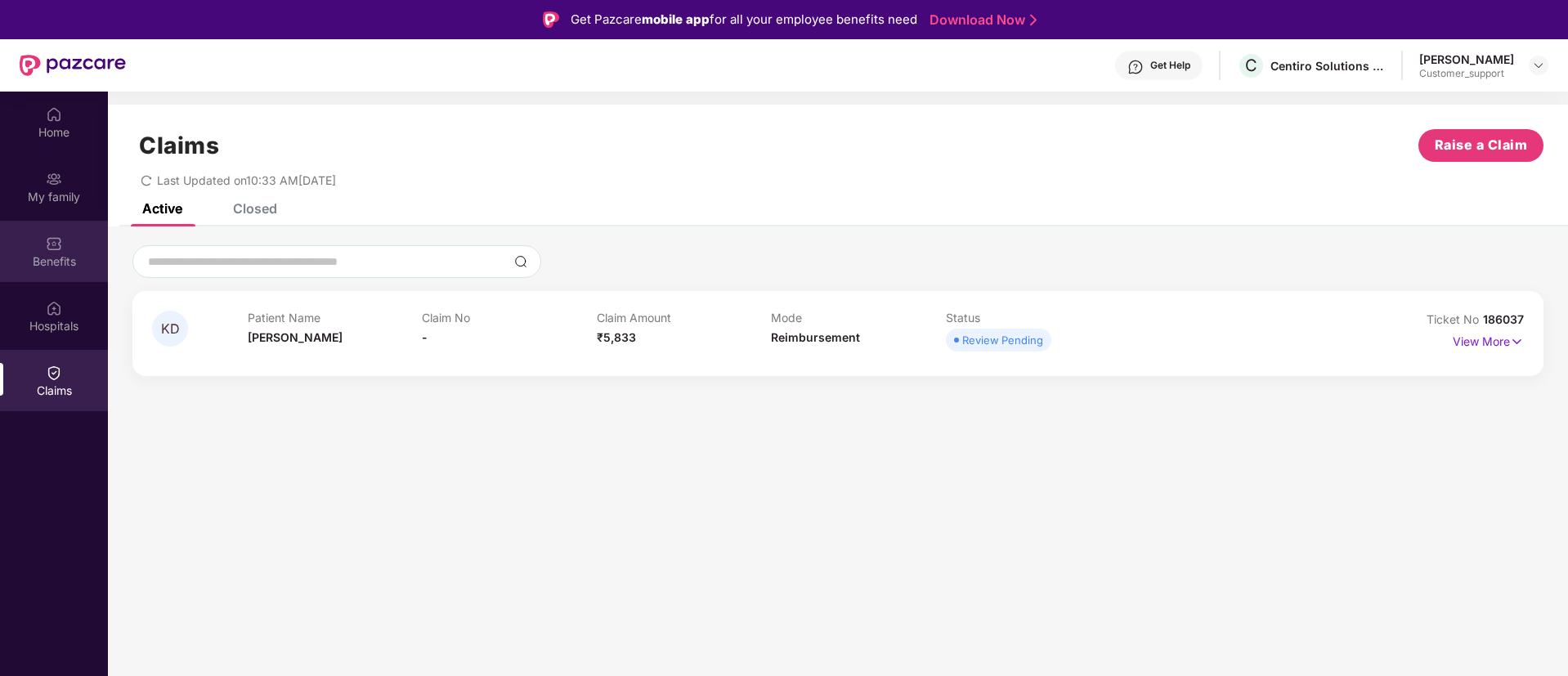
click at [45, 271] on div "Benefits" at bounding box center [54, 251] width 107 height 61
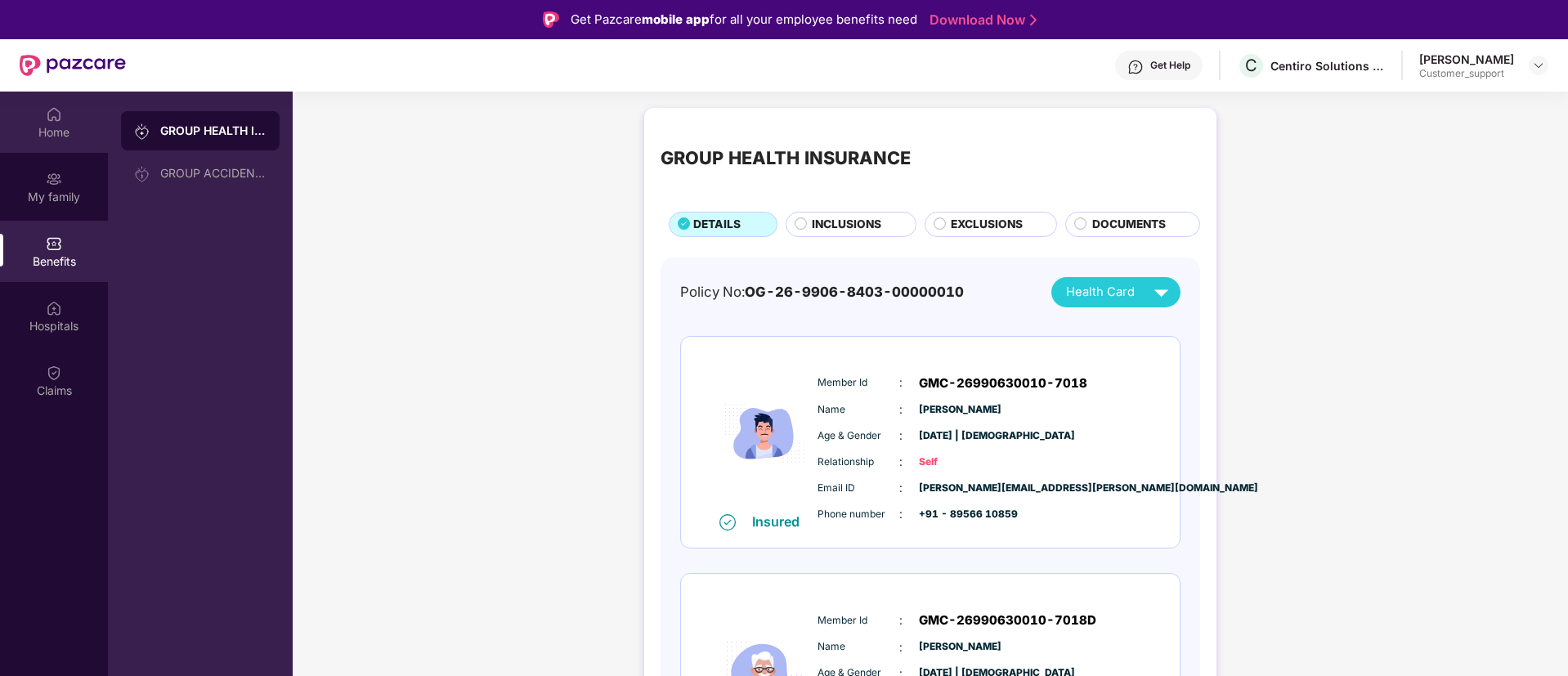
click at [36, 135] on div "Home" at bounding box center [54, 132] width 107 height 17
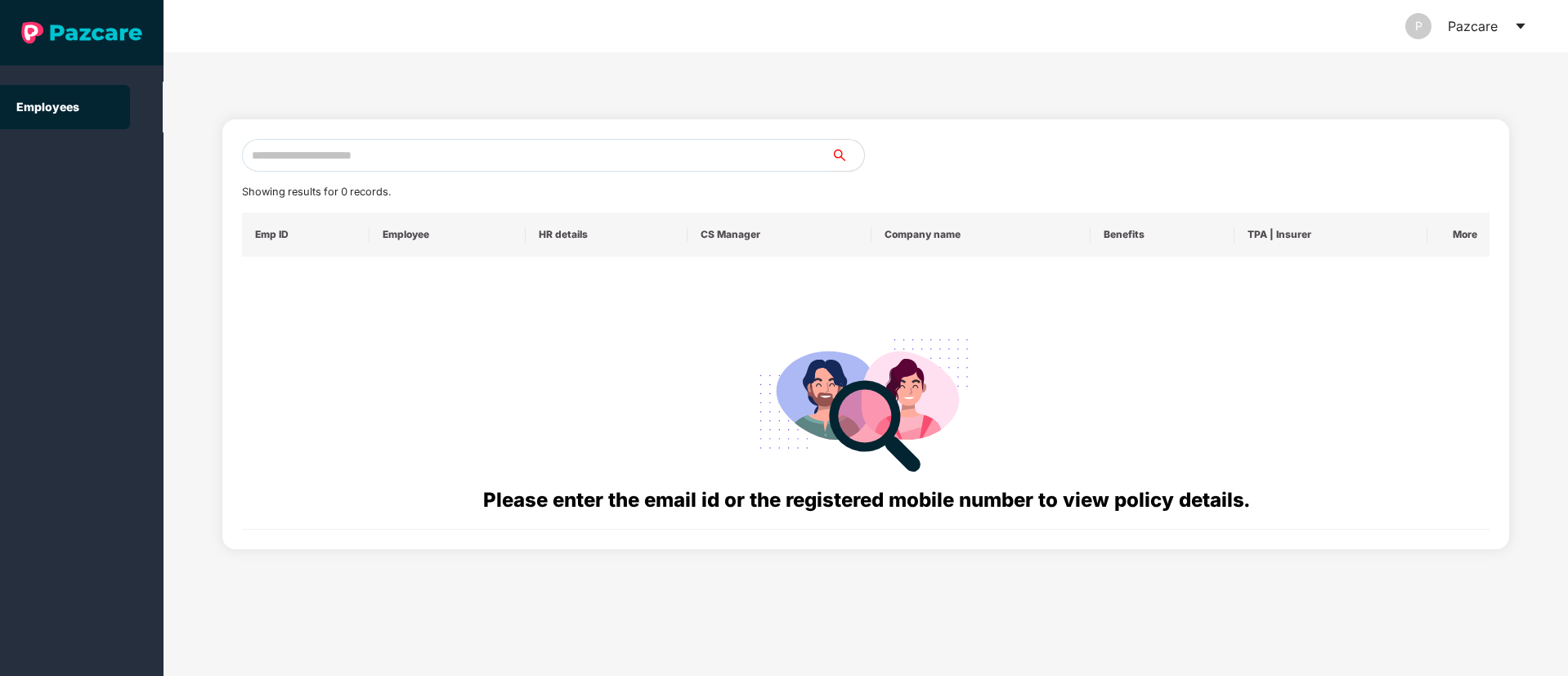
click at [365, 153] on input "text" at bounding box center [536, 155] width 589 height 32
paste input "**********"
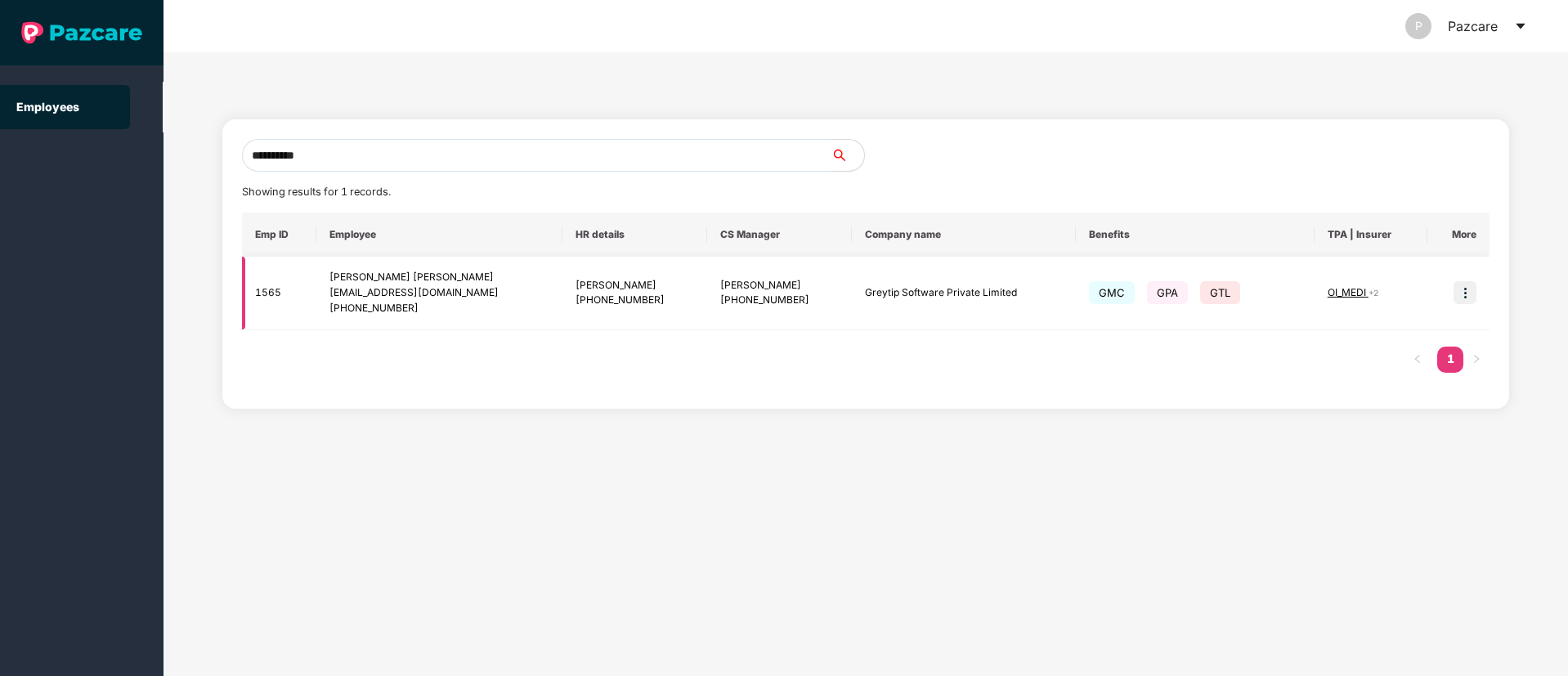
type input "**********"
click at [1460, 294] on img at bounding box center [1464, 293] width 23 height 23
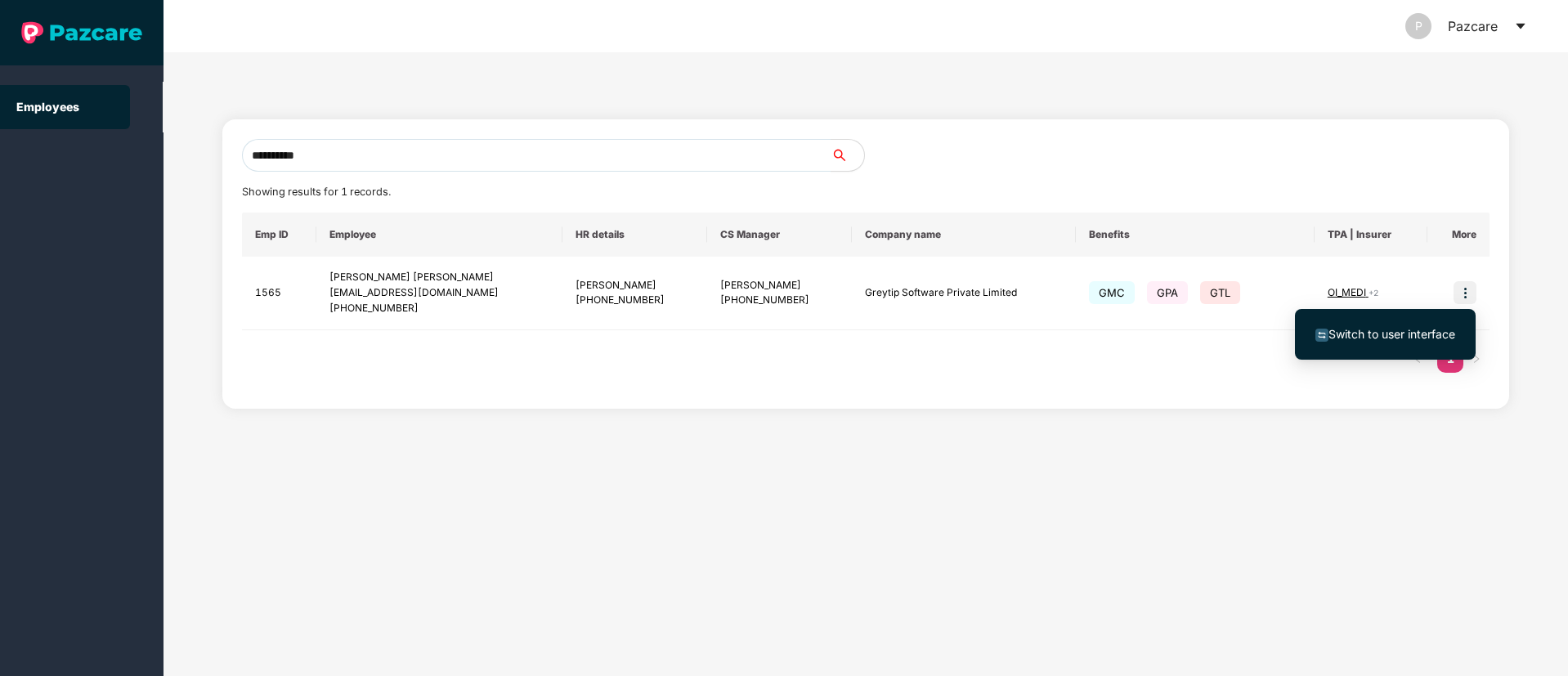
click at [1423, 333] on span "Switch to user interface" at bounding box center [1391, 333] width 127 height 14
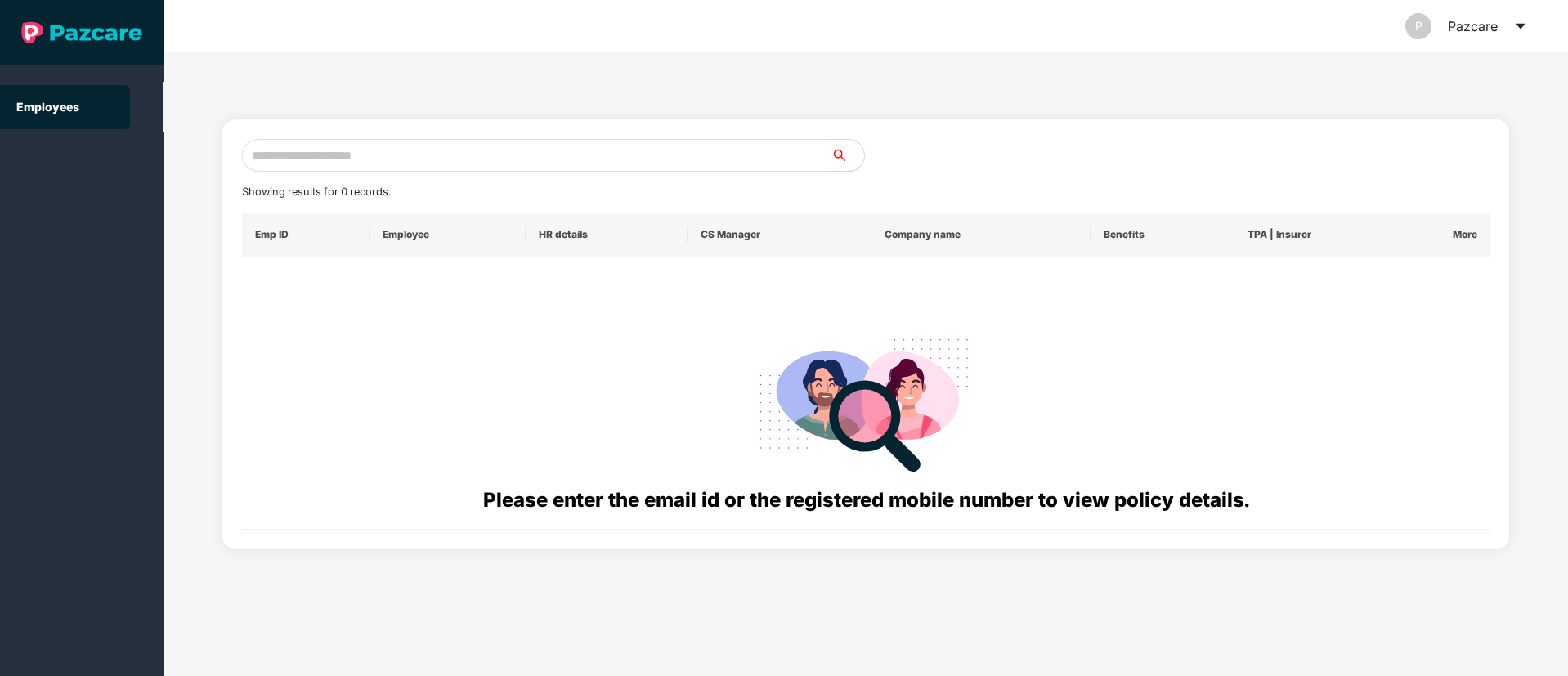
click at [400, 152] on input "text" at bounding box center [536, 155] width 589 height 32
paste input "**********"
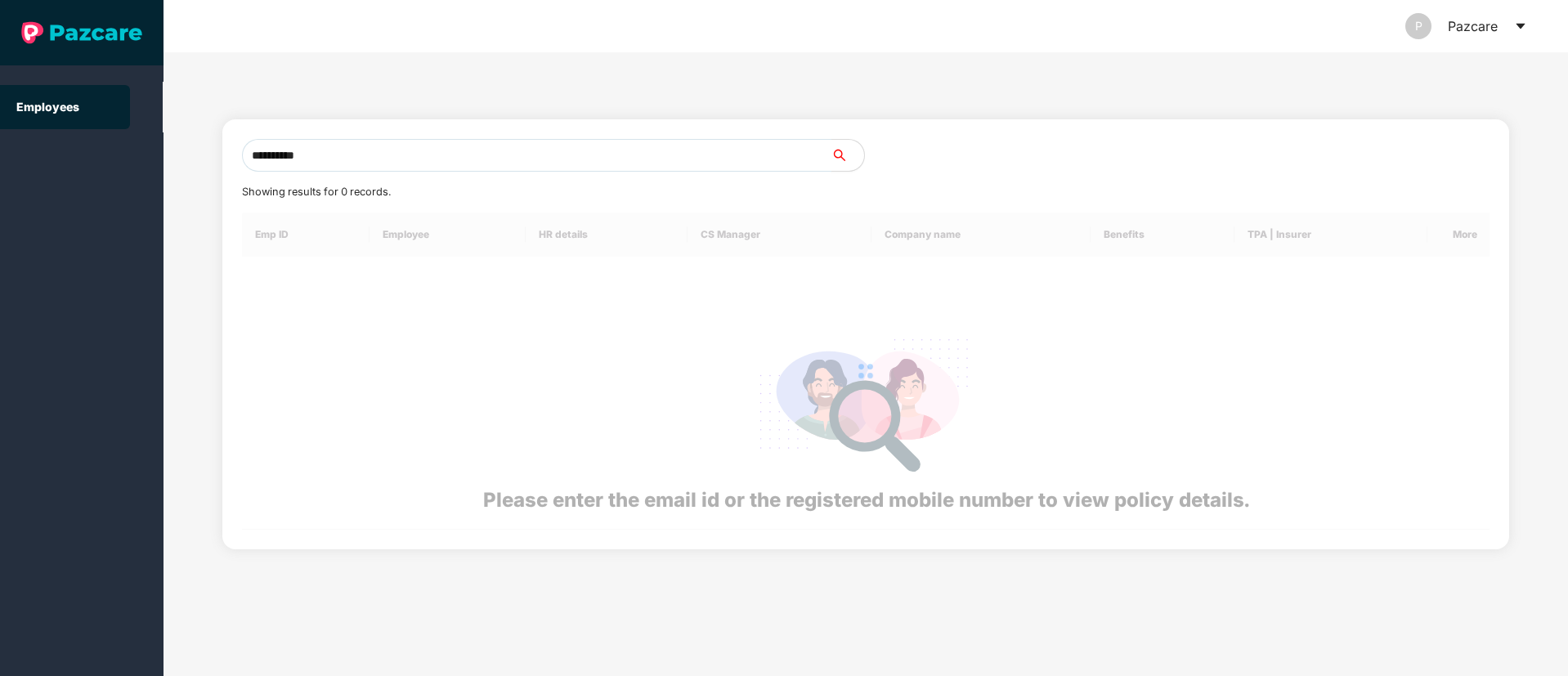
drag, startPoint x: 399, startPoint y: 156, endPoint x: 414, endPoint y: 179, distance: 27.5
click at [398, 157] on input "**********" at bounding box center [536, 155] width 589 height 32
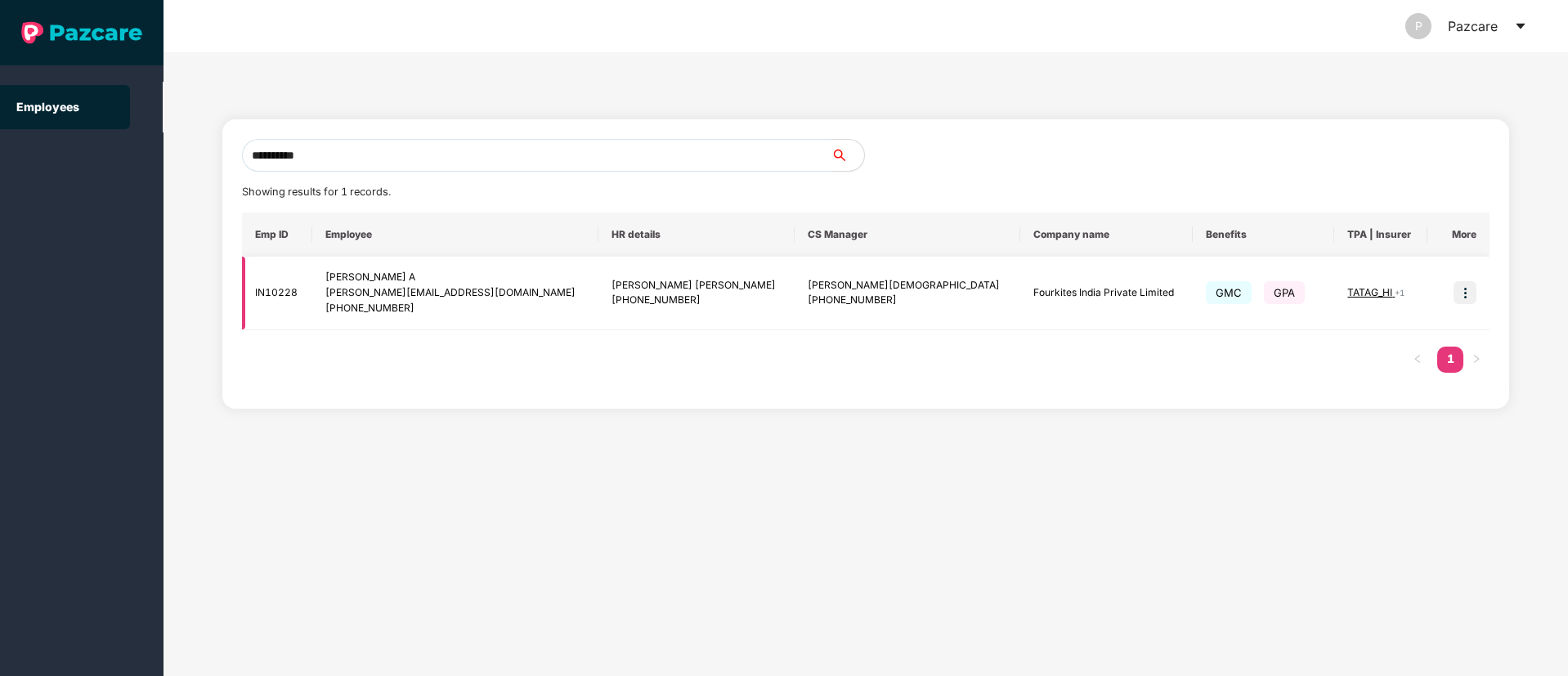
type input "**********"
click at [1459, 296] on img at bounding box center [1464, 293] width 23 height 23
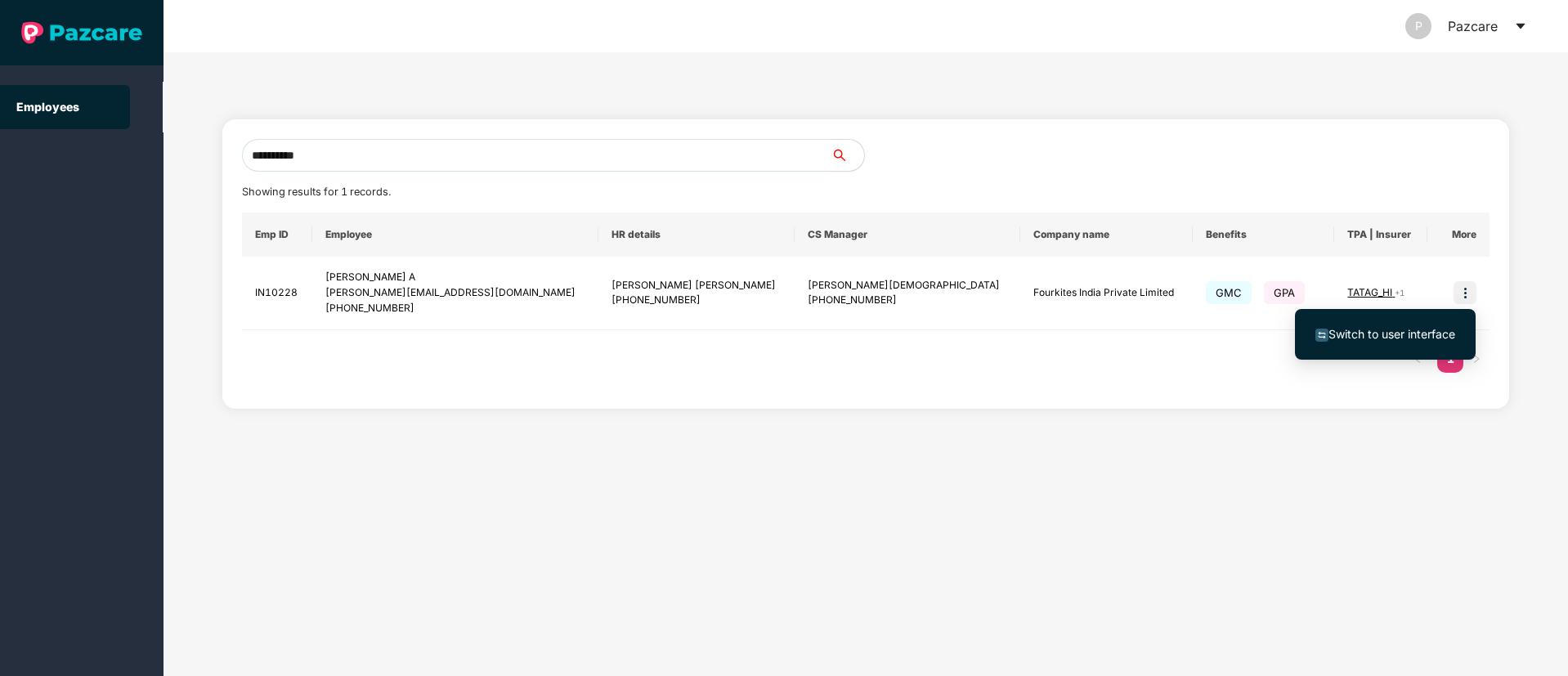
click at [1411, 337] on span "Switch to user interface" at bounding box center [1391, 333] width 127 height 14
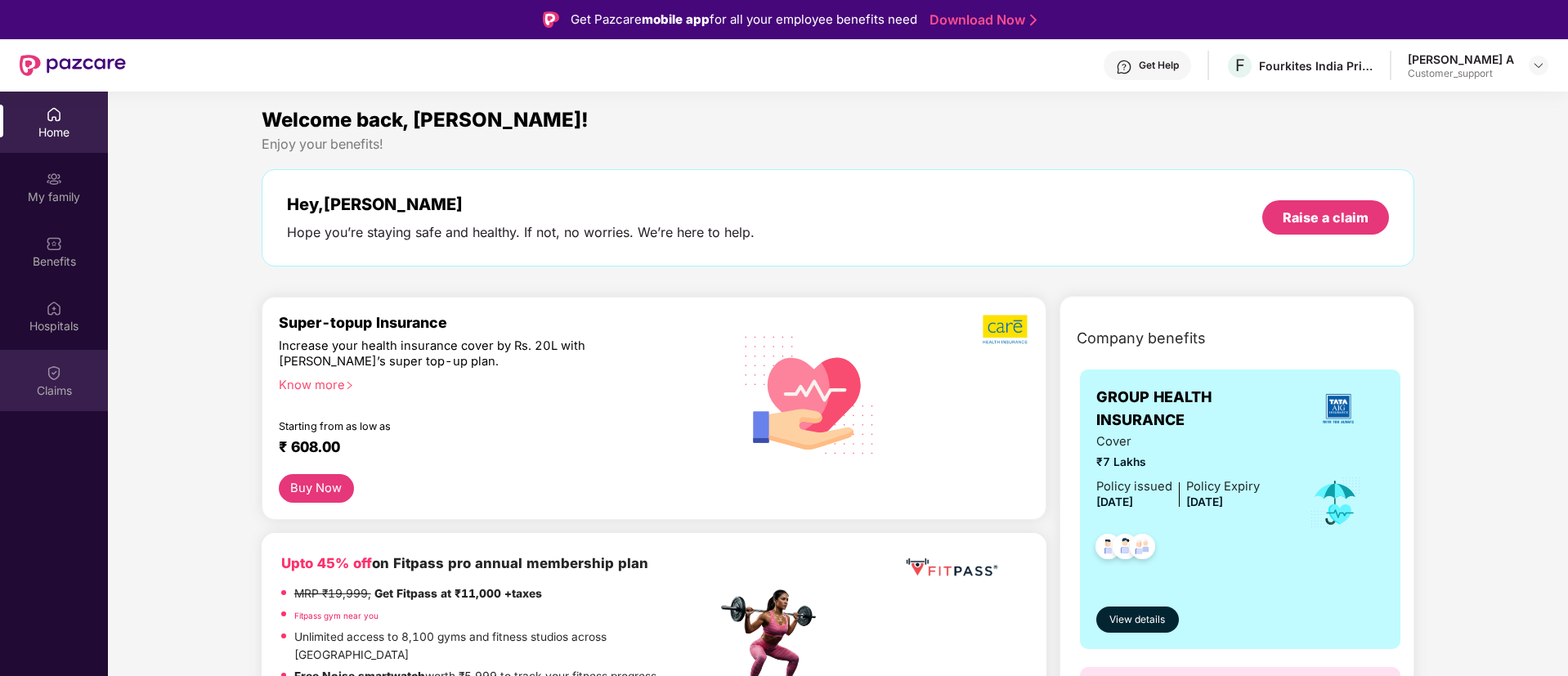
click at [56, 372] on img at bounding box center [54, 373] width 17 height 17
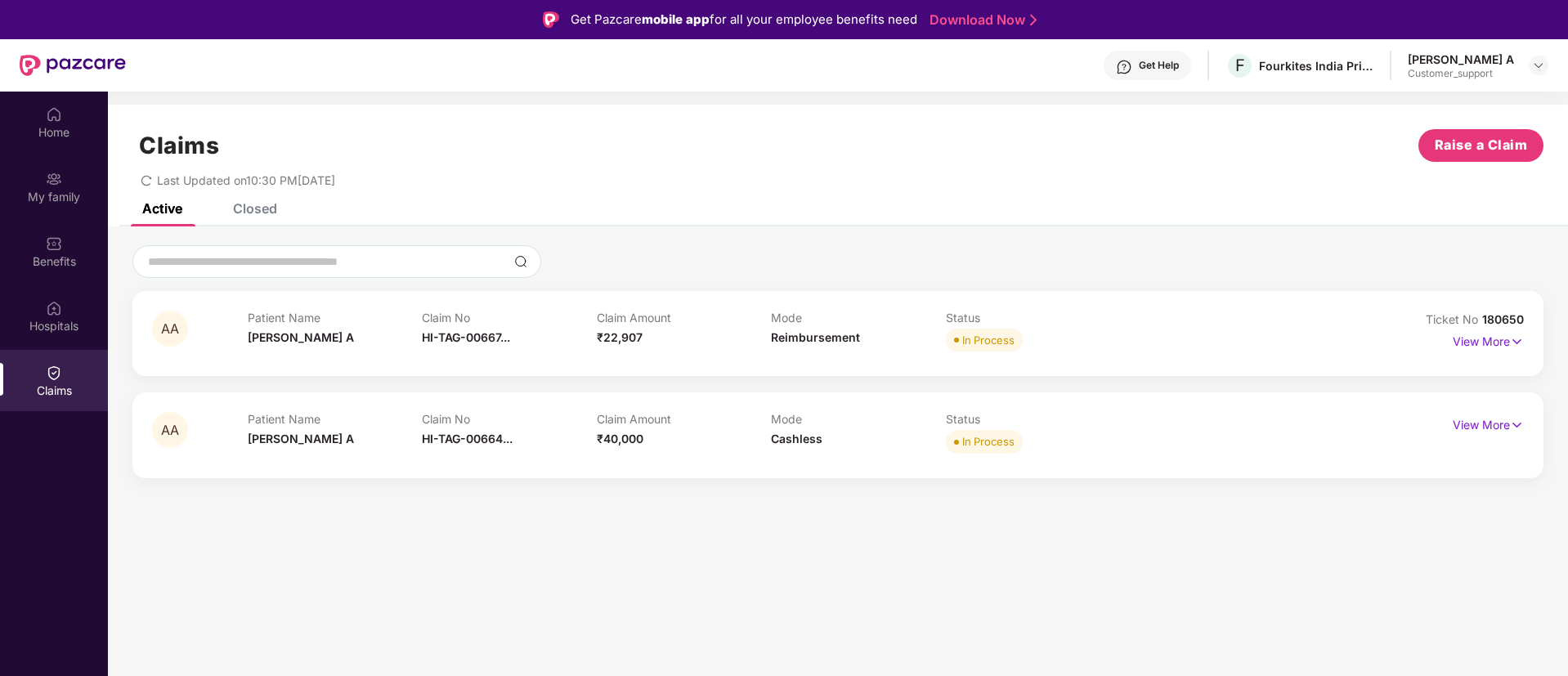
click at [1484, 444] on div "View More" at bounding box center [1437, 434] width 171 height 45
click at [1484, 441] on div "View More" at bounding box center [1437, 434] width 171 height 45
click at [1472, 422] on p "View More" at bounding box center [1487, 423] width 71 height 22
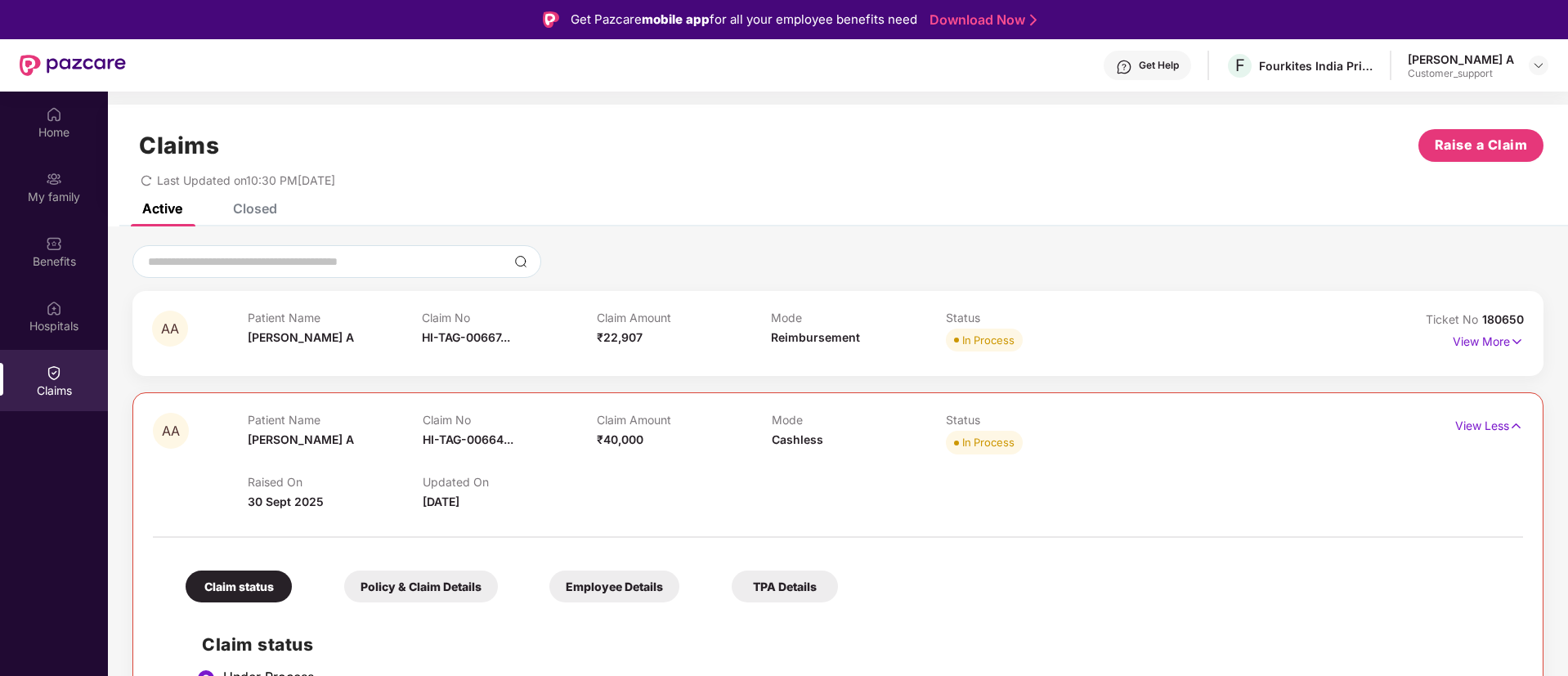
scroll to position [119, 0]
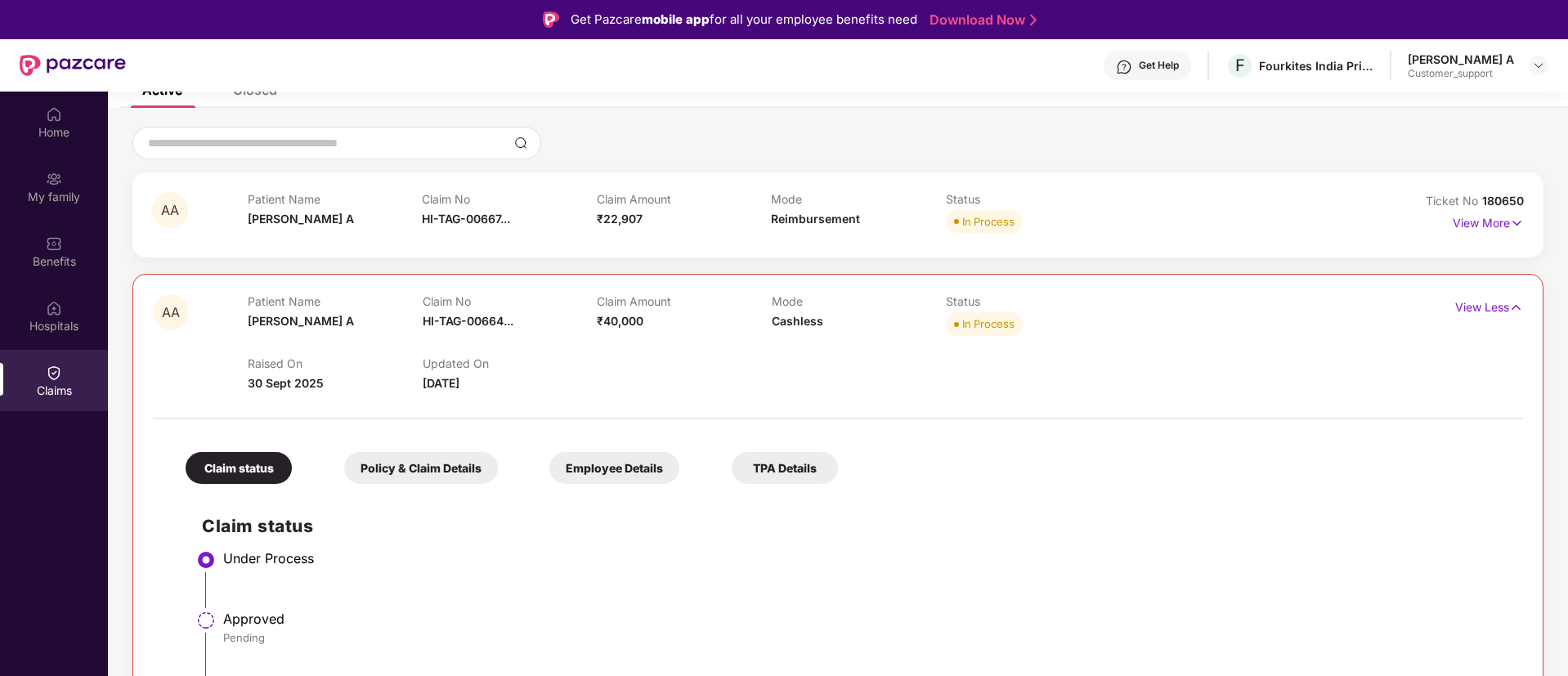
click at [655, 230] on div "Claim Amount ₹22,907" at bounding box center [684, 214] width 175 height 45
click at [476, 221] on span "HI-TAG-00667..." at bounding box center [465, 219] width 88 height 14
drag, startPoint x: 1521, startPoint y: 195, endPoint x: 1482, endPoint y: 196, distance: 39.0
click at [1482, 196] on span "180650" at bounding box center [1502, 200] width 42 height 14
copy span "180650"
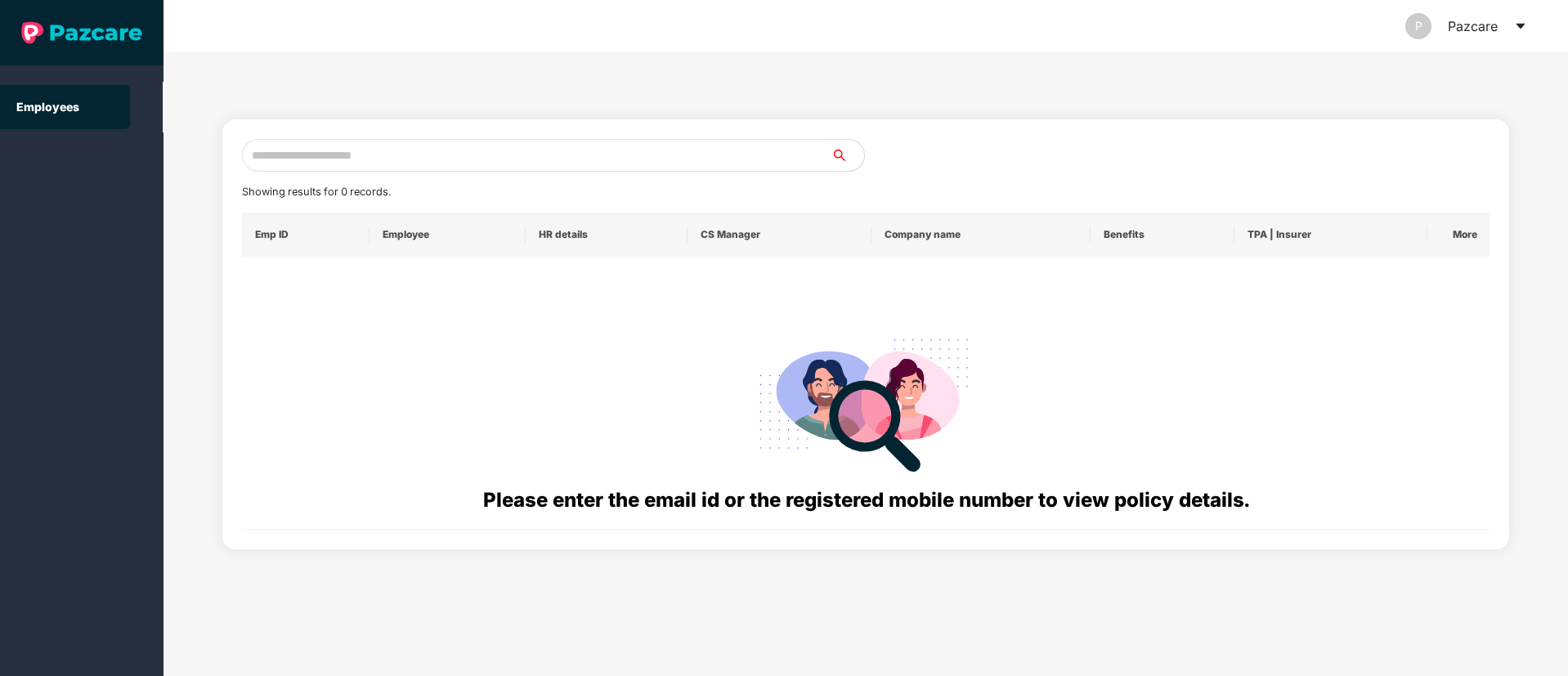
click at [305, 156] on input "text" at bounding box center [536, 155] width 589 height 32
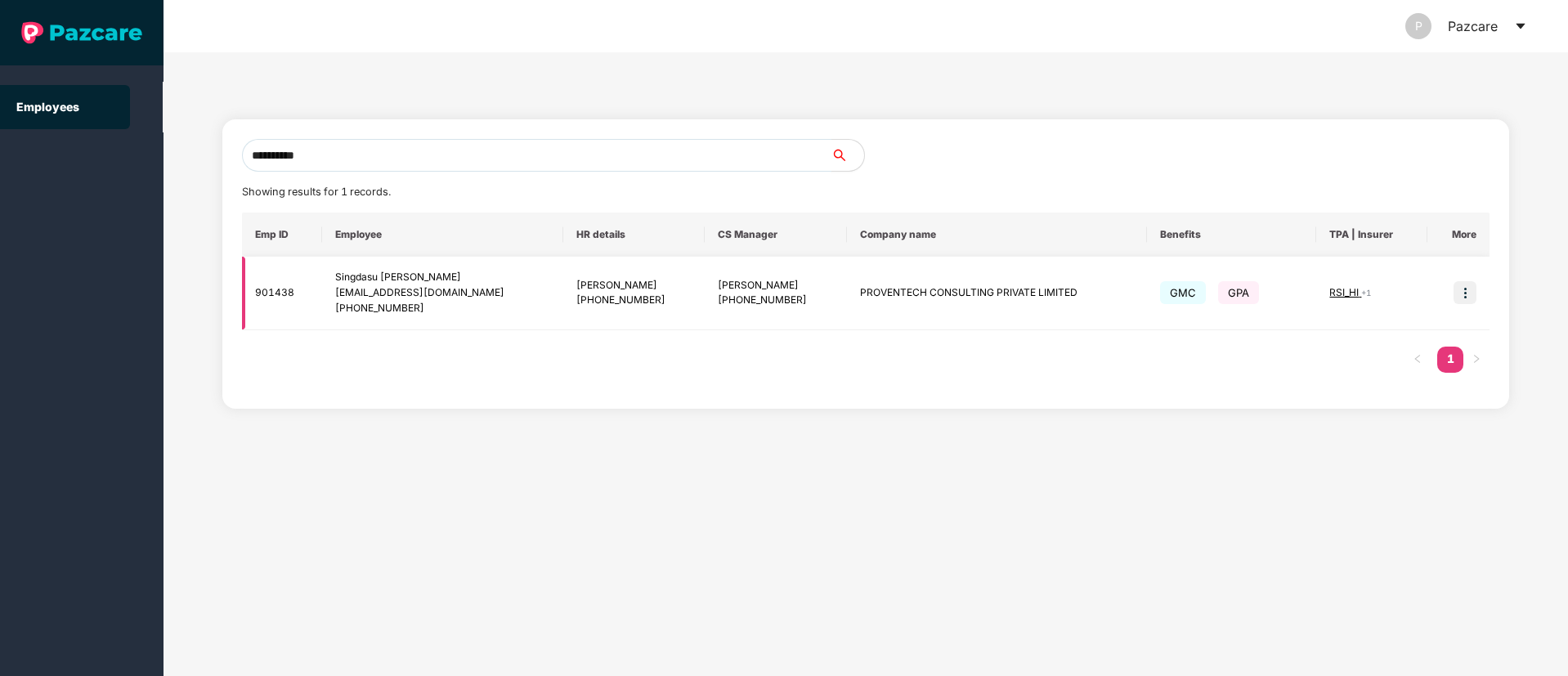
type input "**********"
click at [1476, 290] on img at bounding box center [1464, 293] width 23 height 23
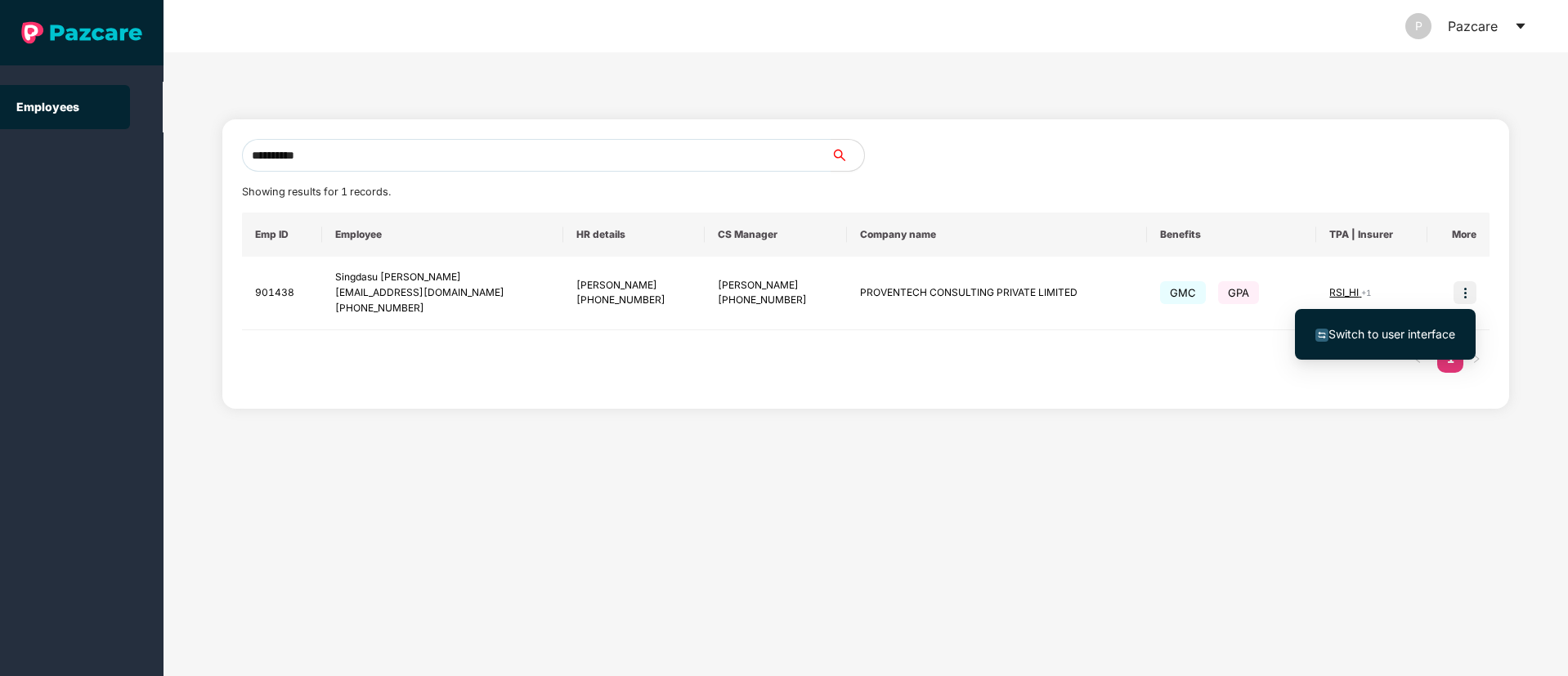
click at [1414, 350] on li "Switch to user interface" at bounding box center [1385, 333] width 181 height 34
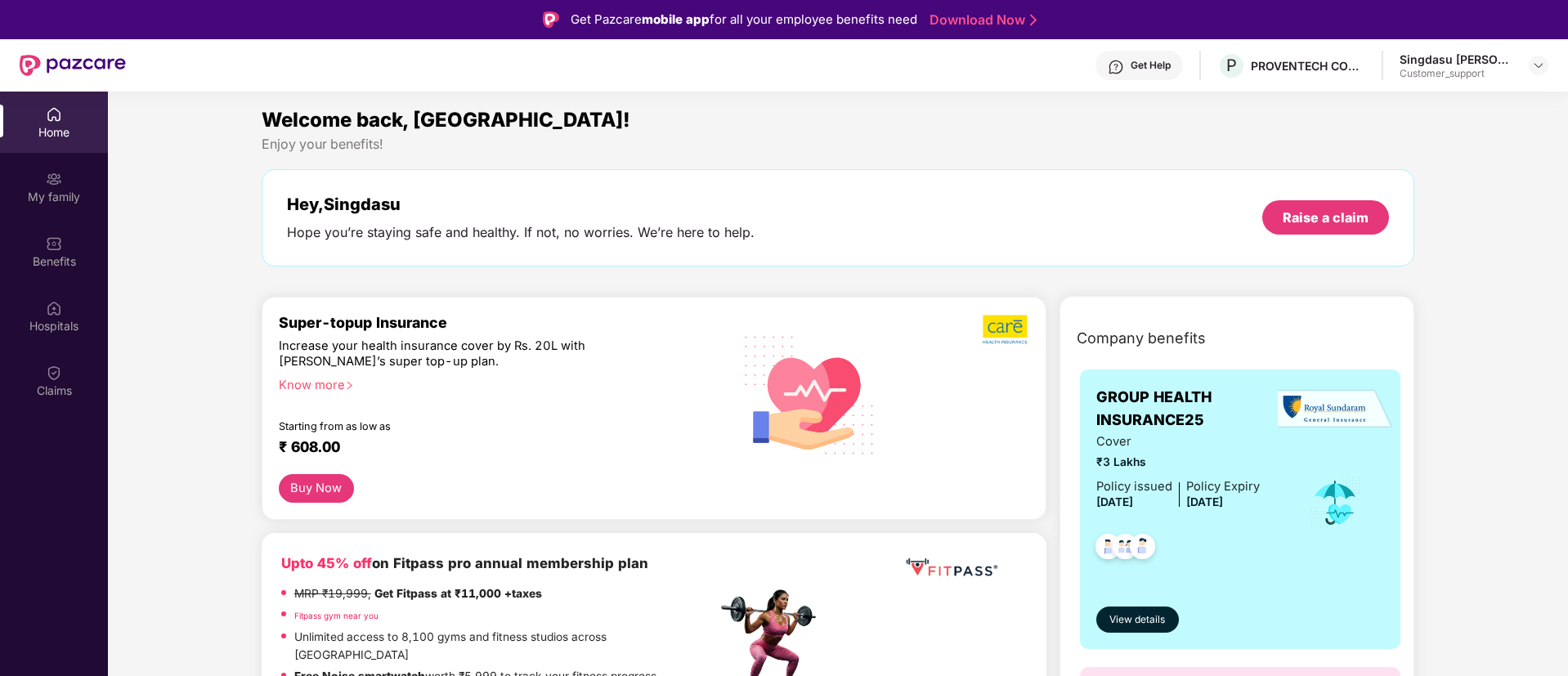
click at [57, 262] on div "Benefits" at bounding box center [54, 262] width 107 height 17
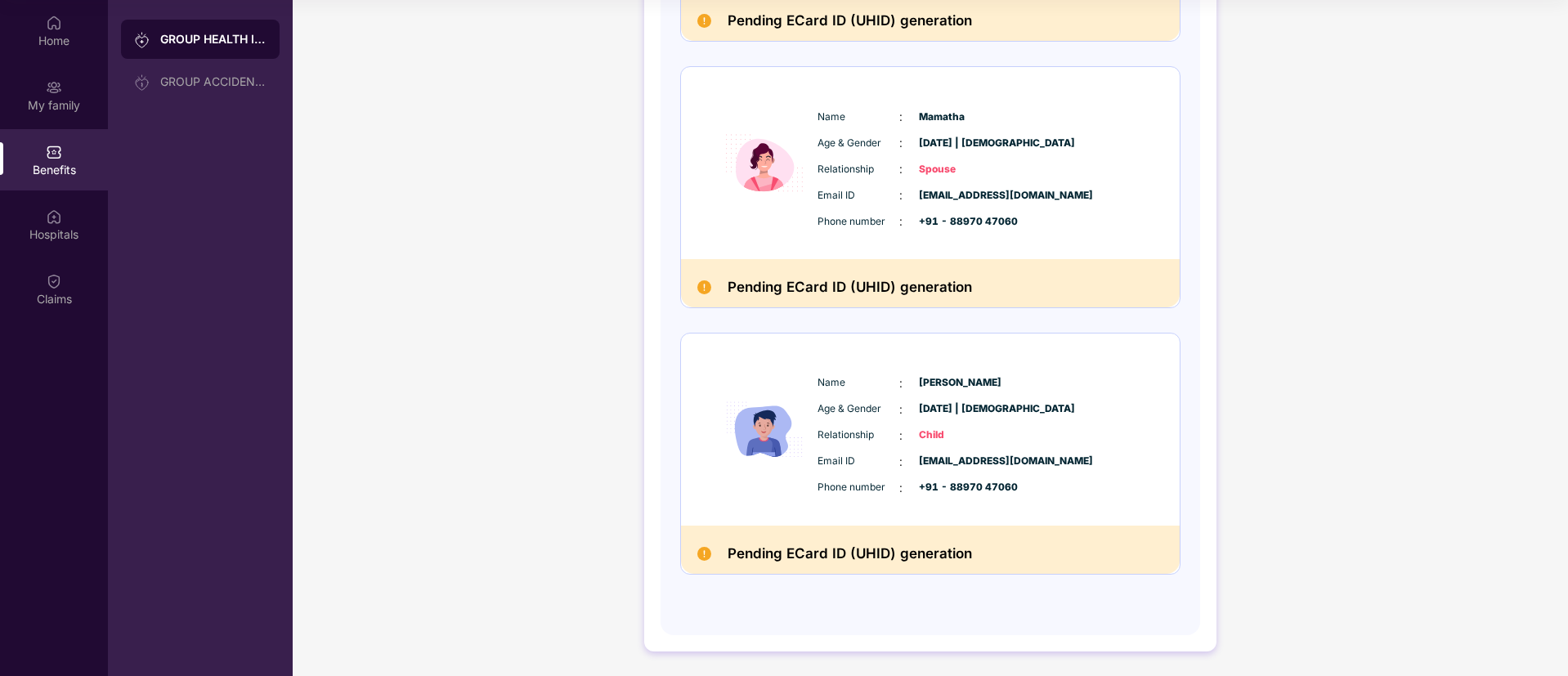
scroll to position [76, 0]
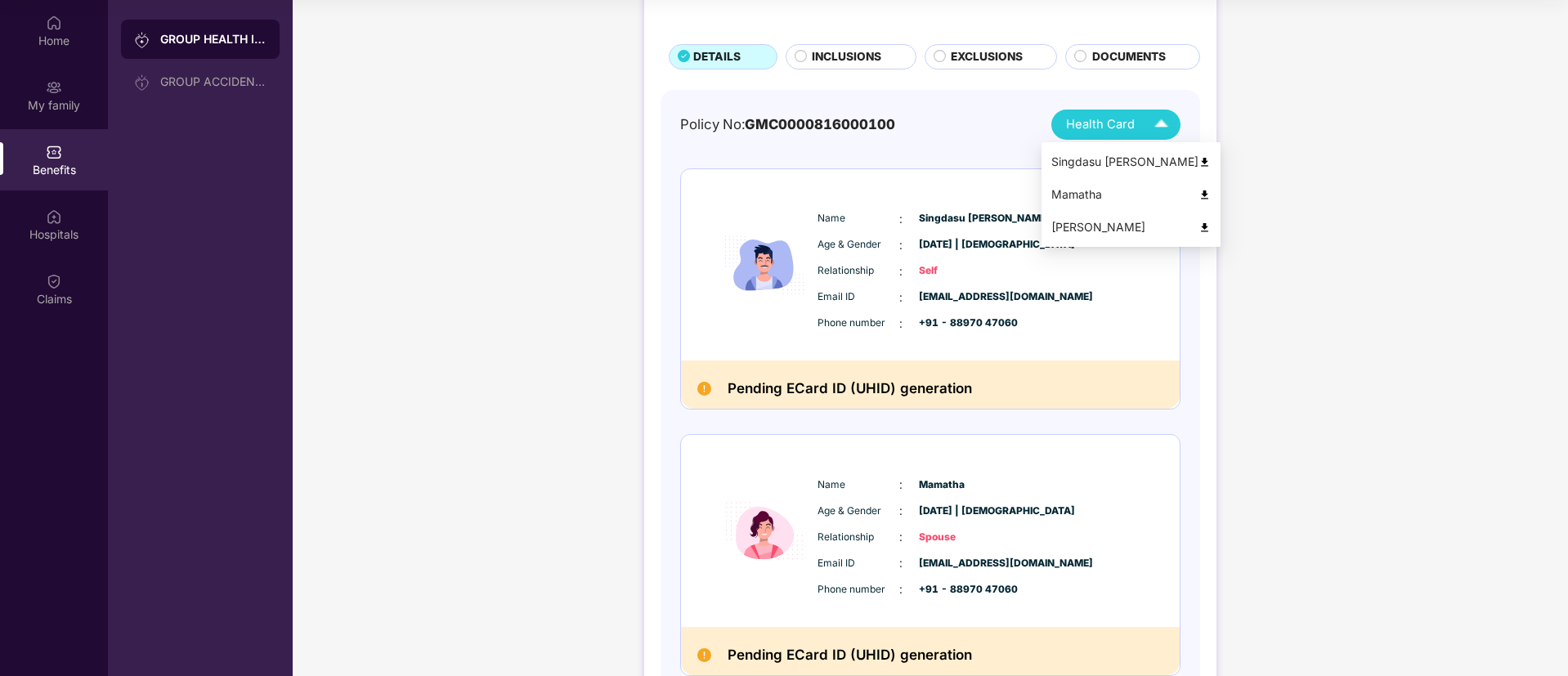
click at [1107, 129] on span "Health Card" at bounding box center [1100, 124] width 69 height 19
click at [1079, 189] on div "Mamatha" at bounding box center [1131, 194] width 159 height 18
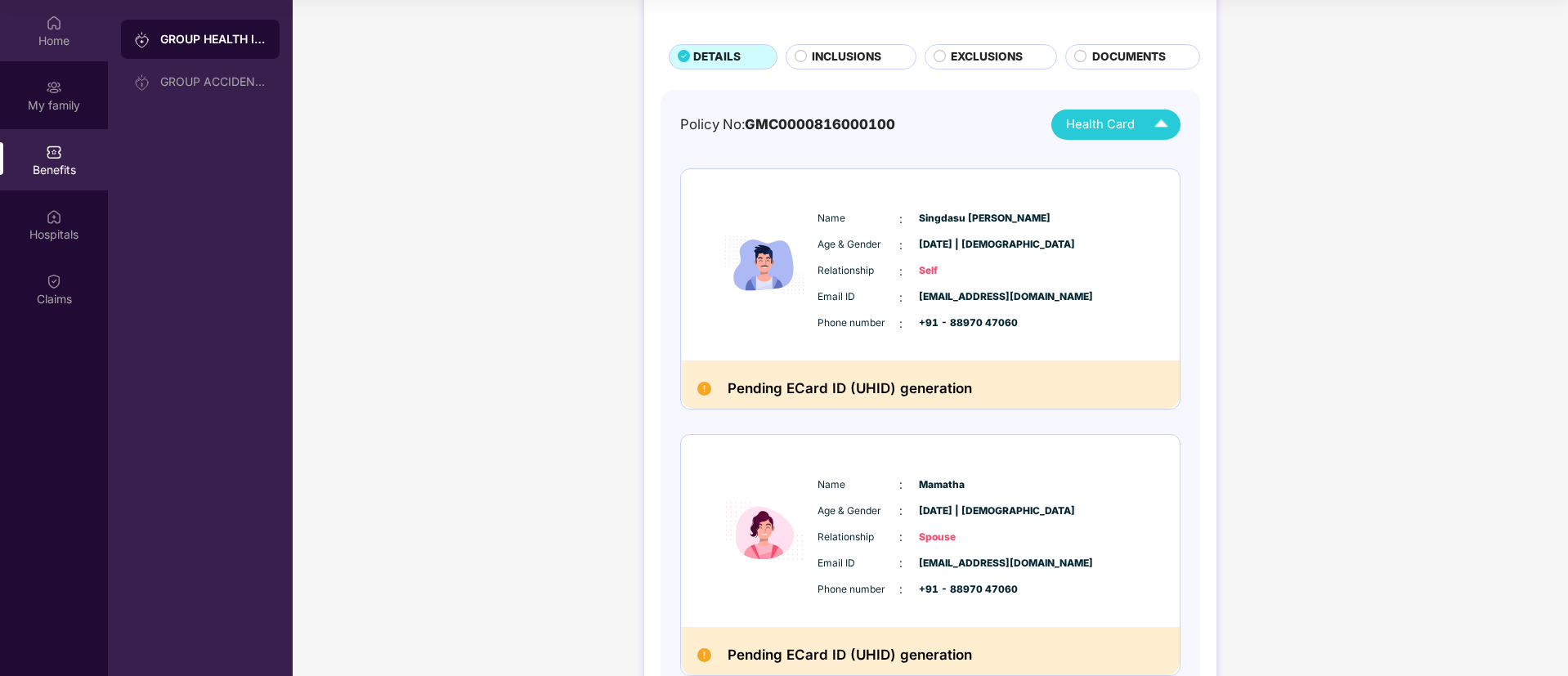
click at [78, 39] on div "Home" at bounding box center [54, 41] width 107 height 17
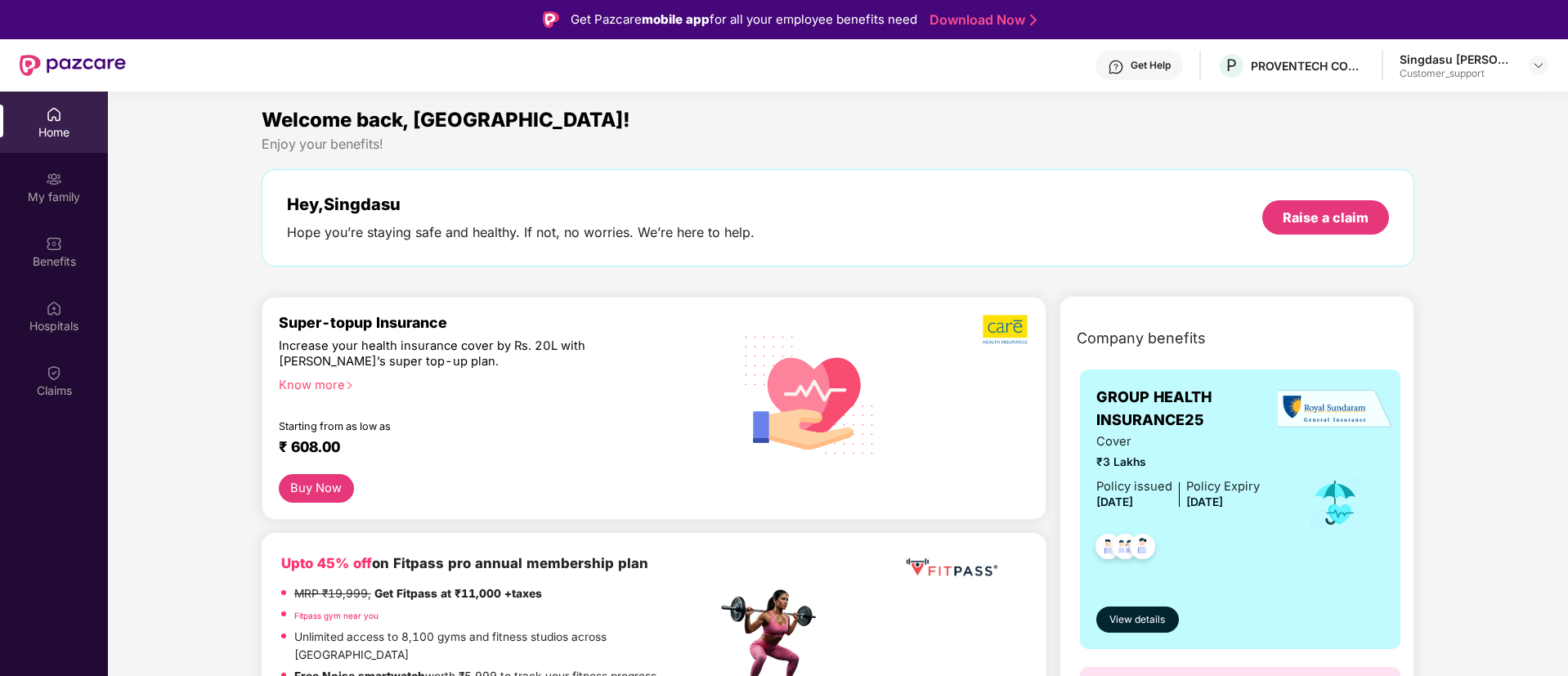
click at [1145, 69] on div "Get Help" at bounding box center [1150, 66] width 40 height 13
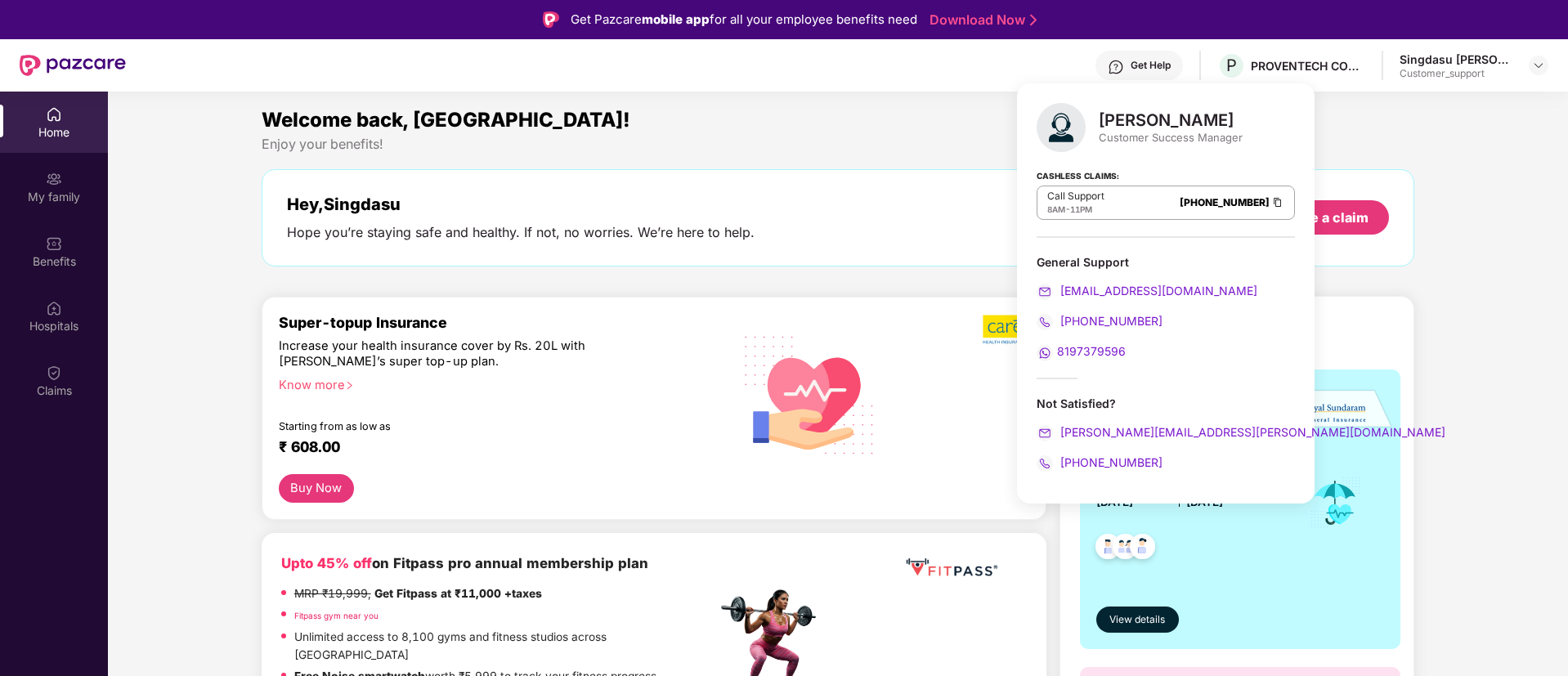
click at [825, 142] on div "Enjoy your benefits!" at bounding box center [837, 144] width 1153 height 18
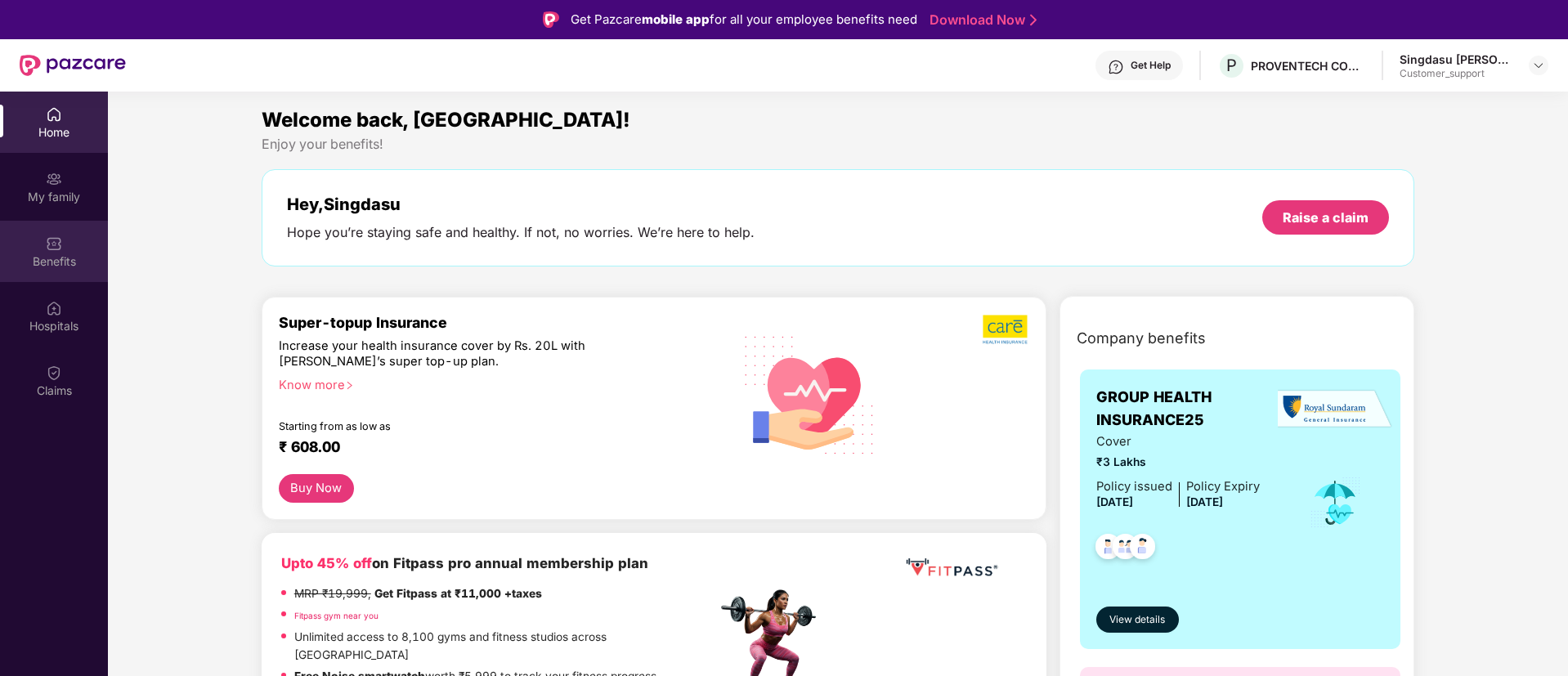
click at [80, 255] on div "Benefits" at bounding box center [54, 262] width 107 height 17
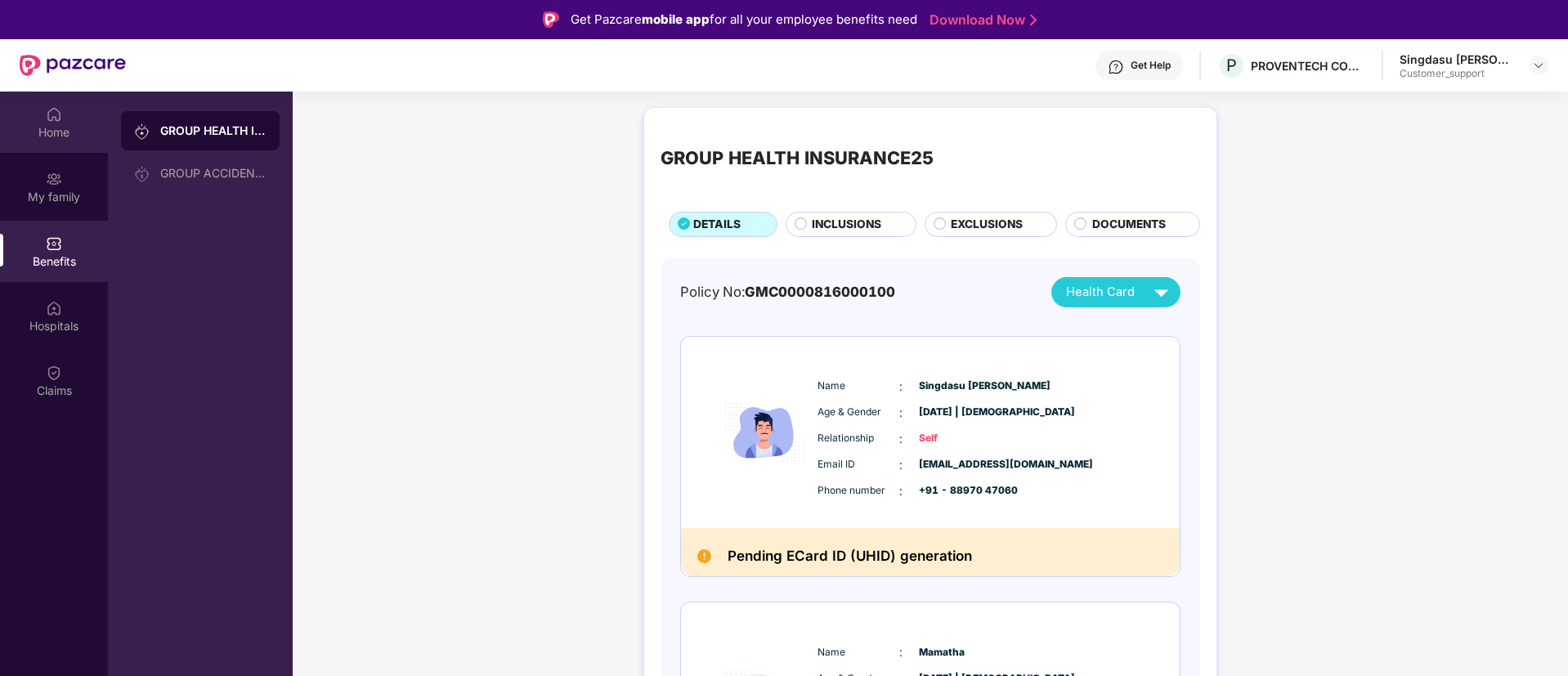
click at [66, 135] on div "Home" at bounding box center [54, 132] width 107 height 17
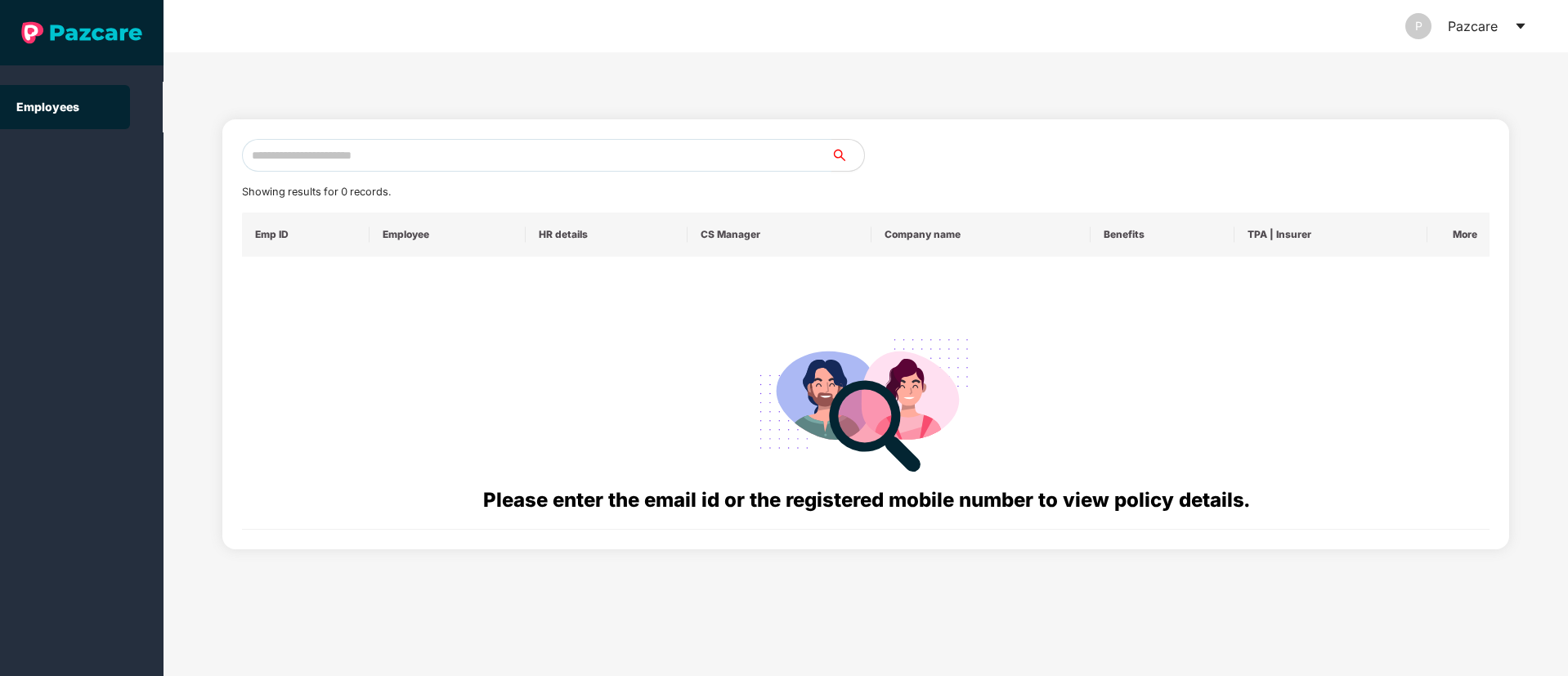
click at [384, 156] on input "text" at bounding box center [536, 155] width 589 height 32
paste input "**********"
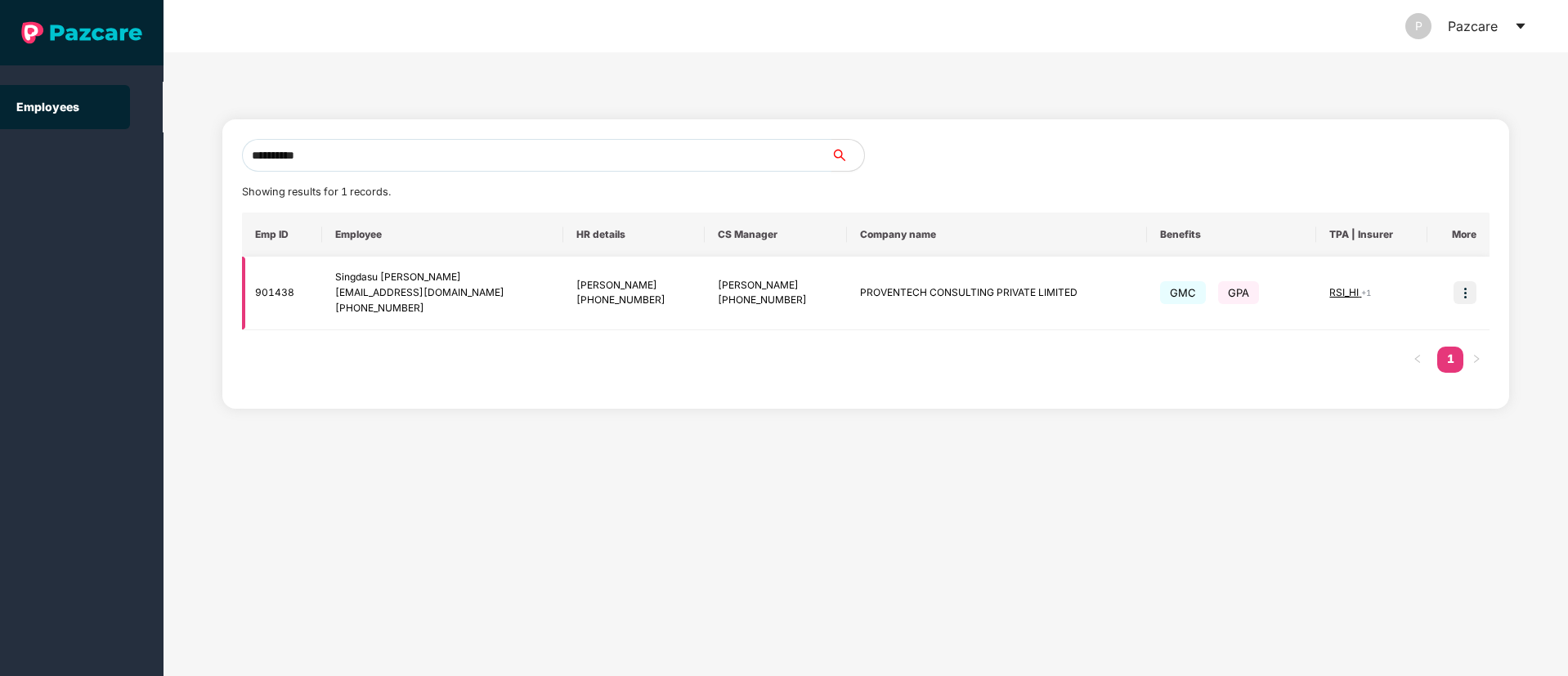
type input "**********"
click at [1464, 294] on img at bounding box center [1464, 293] width 23 height 23
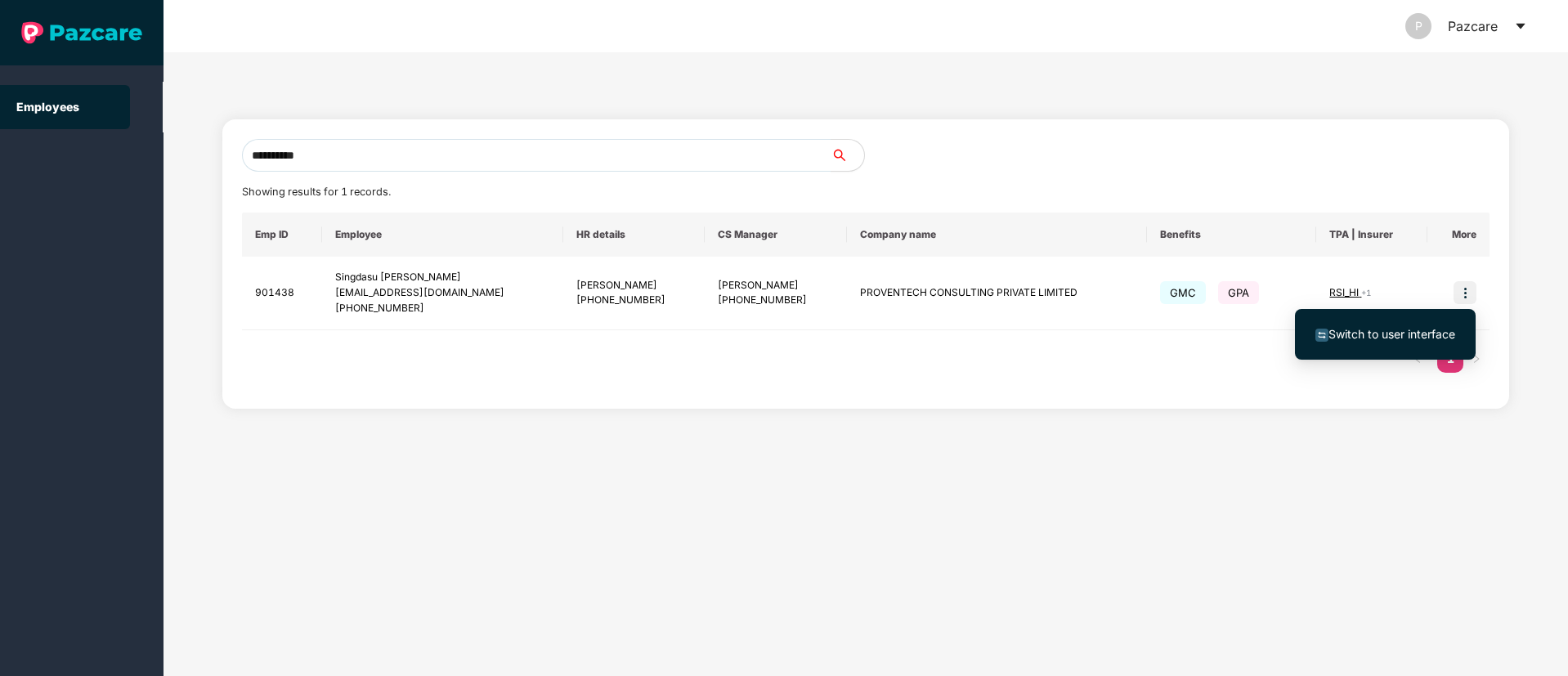
click at [1353, 331] on span "Switch to user interface" at bounding box center [1391, 333] width 127 height 14
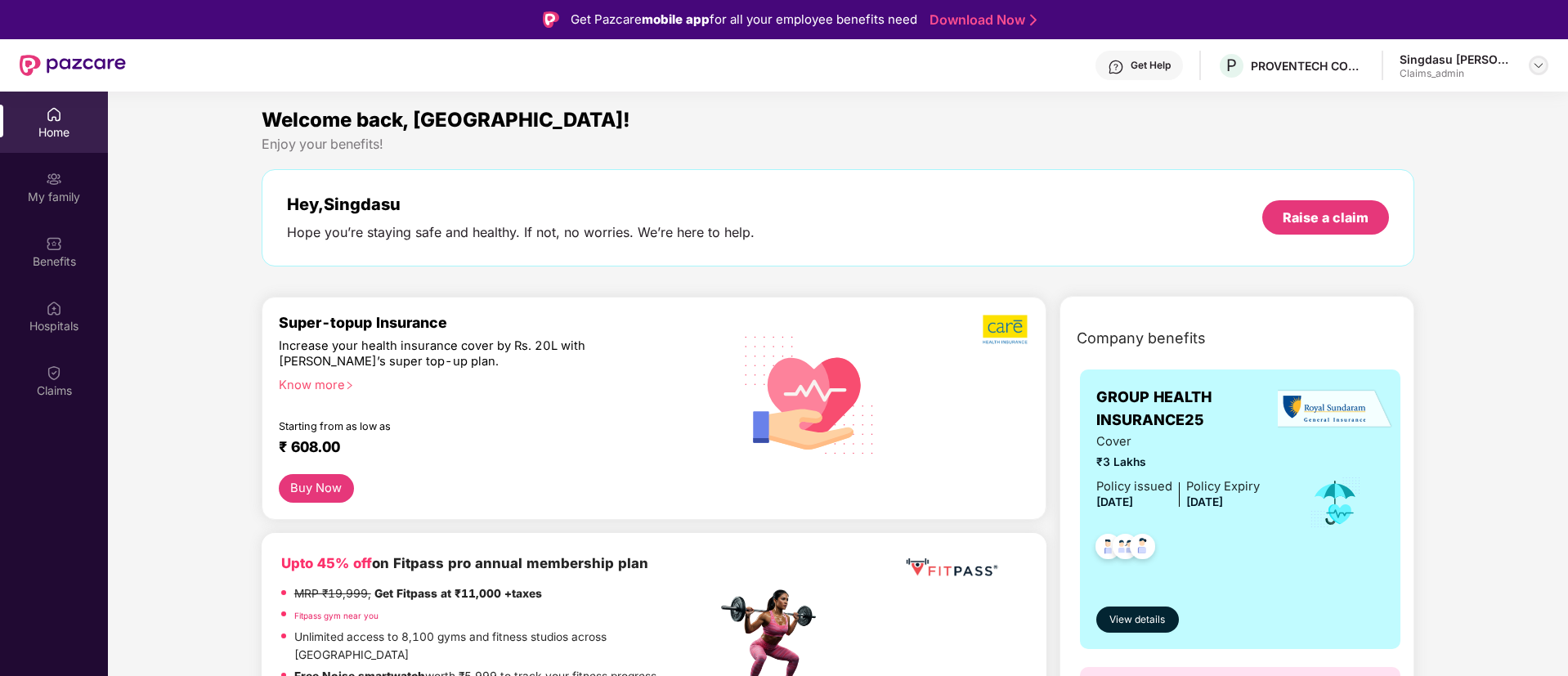
click at [1549, 66] on header "Get Help P PROVENTECH CONSULTING PRIVATE LIMITED Singdasu [PERSON_NAME] Claims_…" at bounding box center [784, 65] width 1568 height 52
click at [1541, 59] on img at bounding box center [1538, 66] width 13 height 13
click at [1436, 115] on div "Switch to partner view" at bounding box center [1461, 104] width 212 height 31
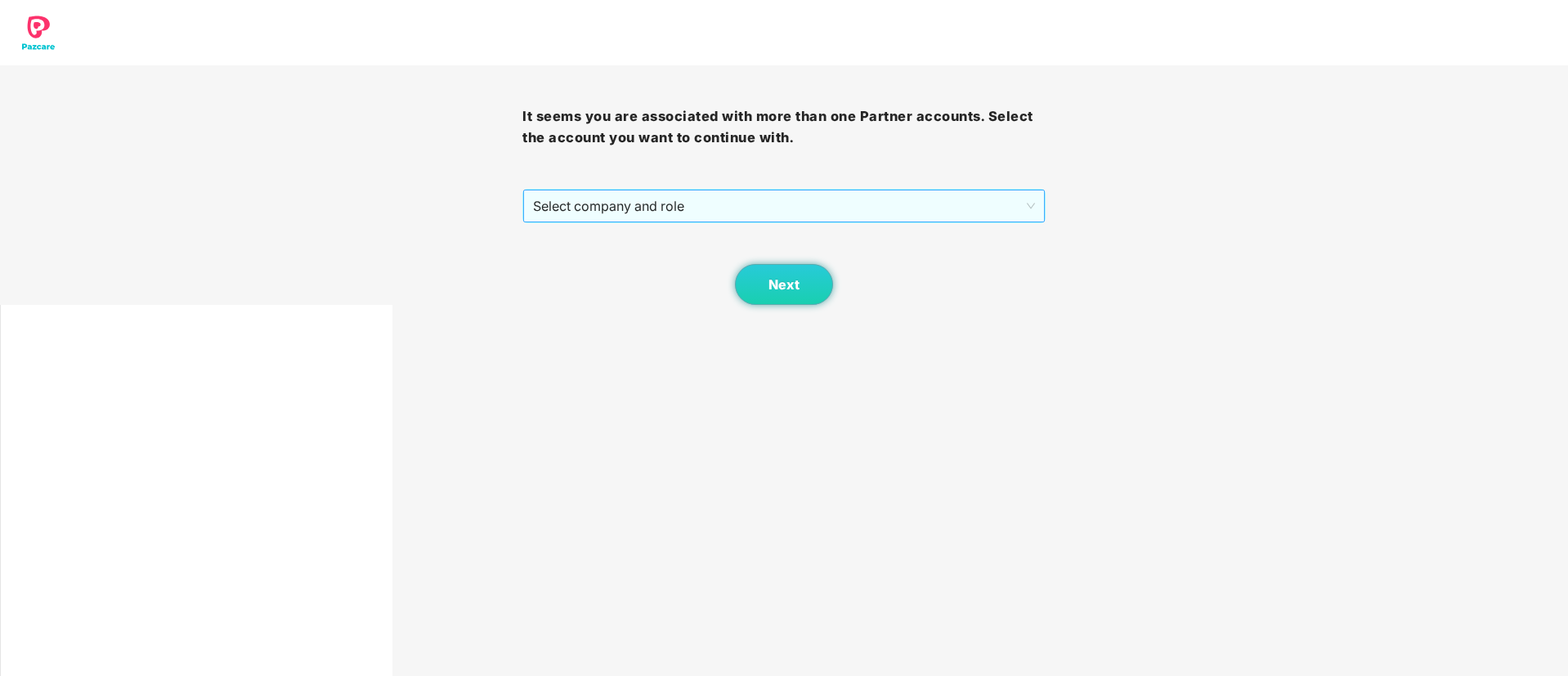
click at [737, 196] on span "Select company and role" at bounding box center [783, 207] width 501 height 31
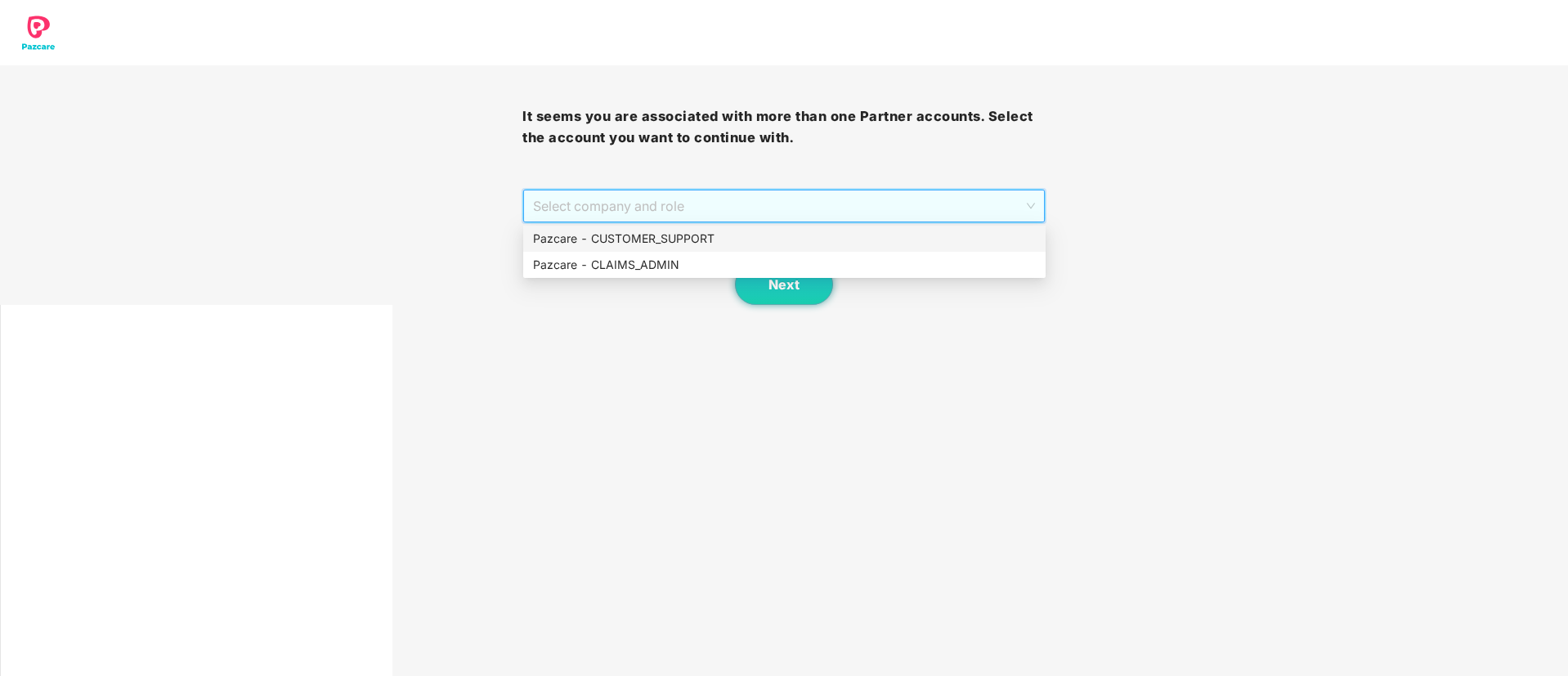
click at [689, 235] on div "Pazcare - CUSTOMER_SUPPORT" at bounding box center [784, 238] width 503 height 18
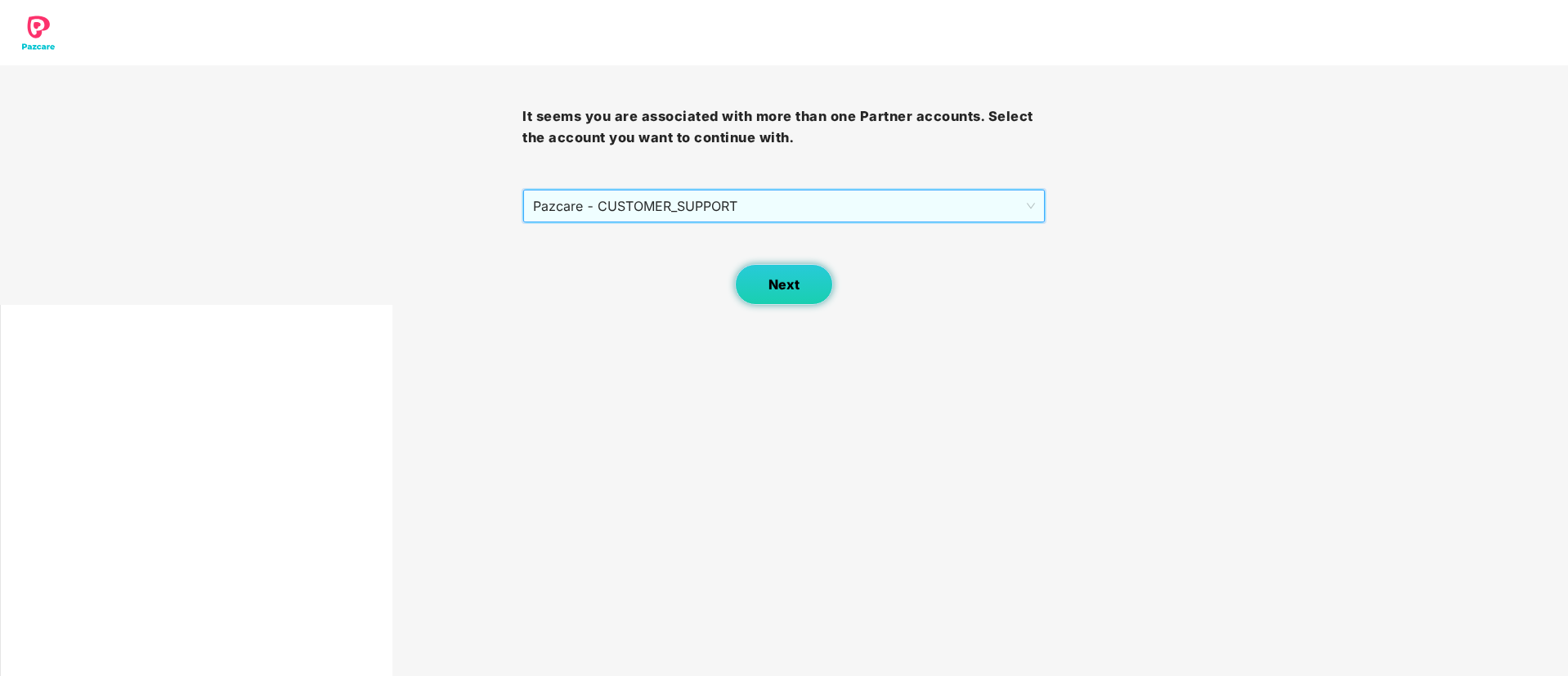
click at [804, 294] on button "Next" at bounding box center [784, 284] width 98 height 41
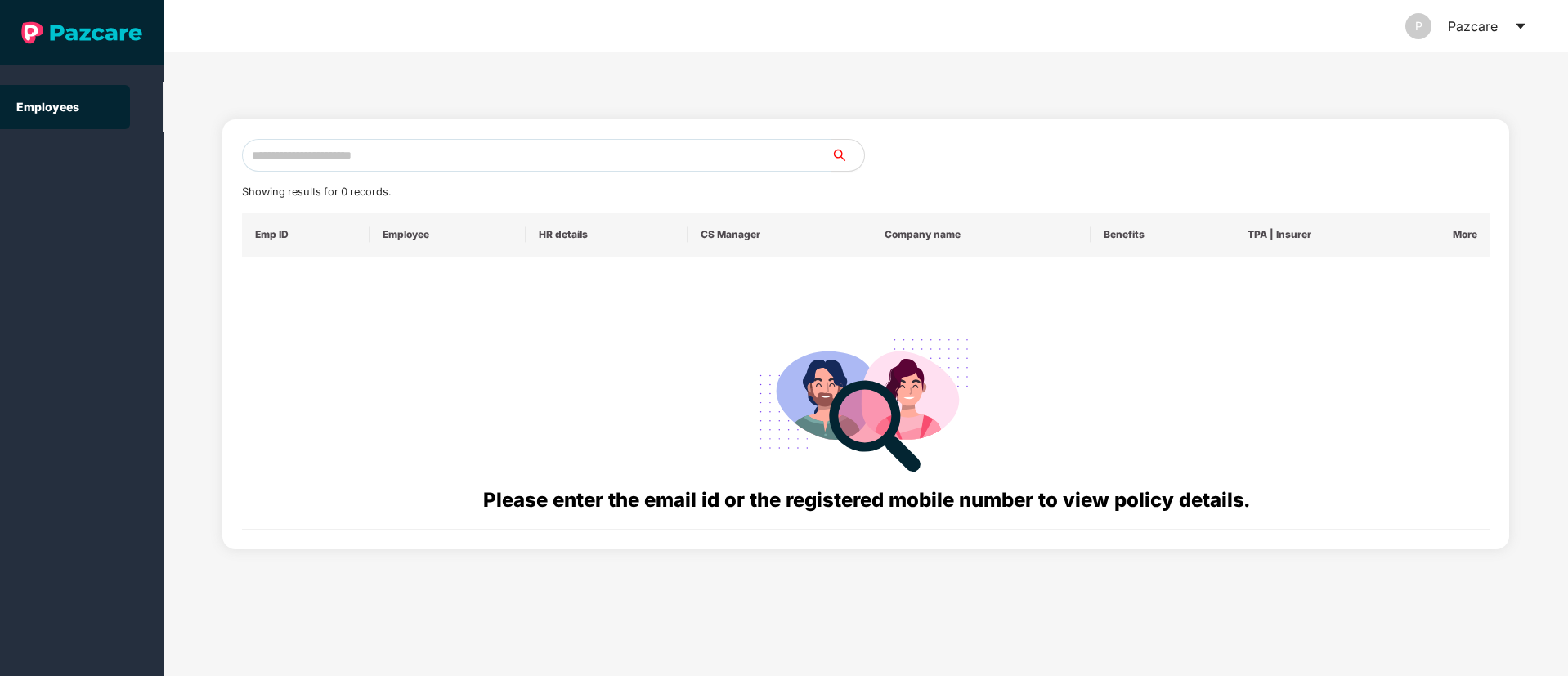
click at [383, 165] on input "text" at bounding box center [536, 155] width 589 height 32
paste input "**********"
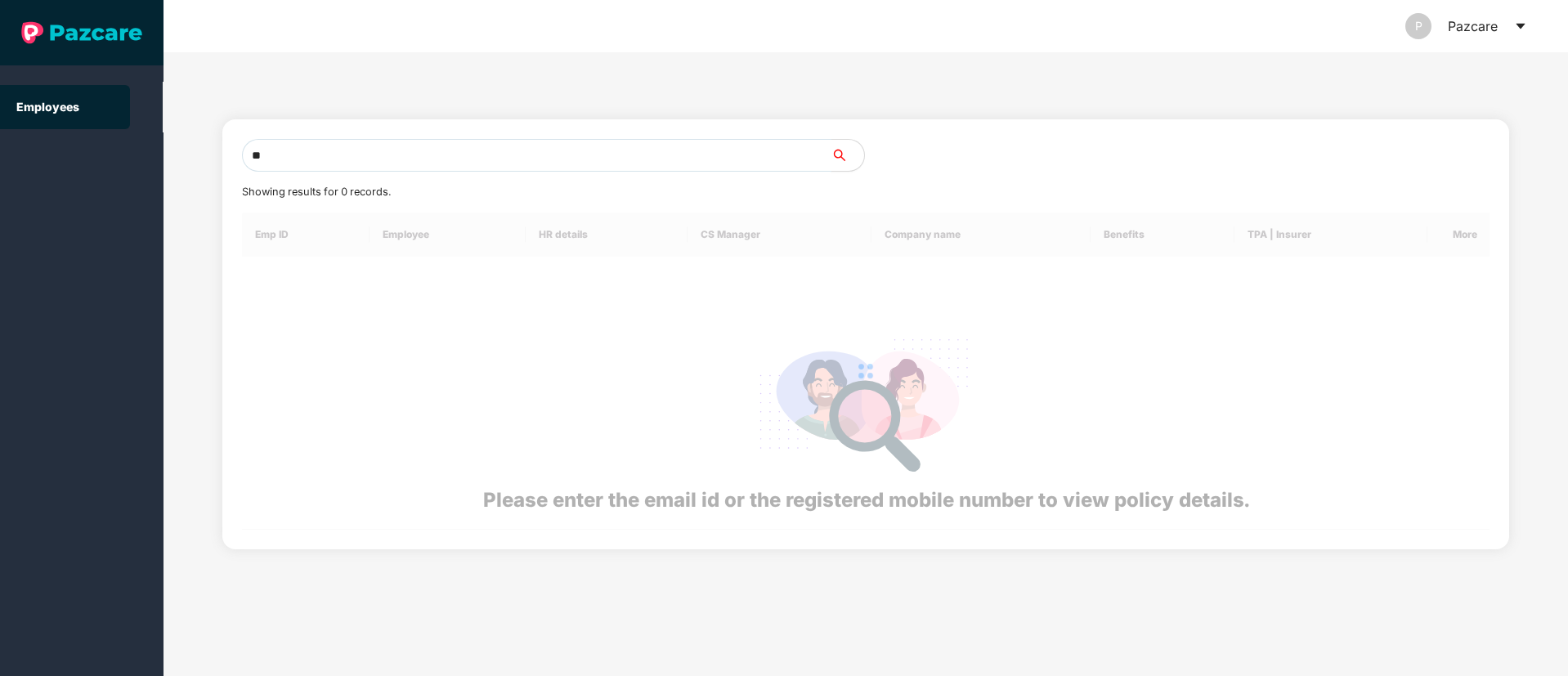
type input "*"
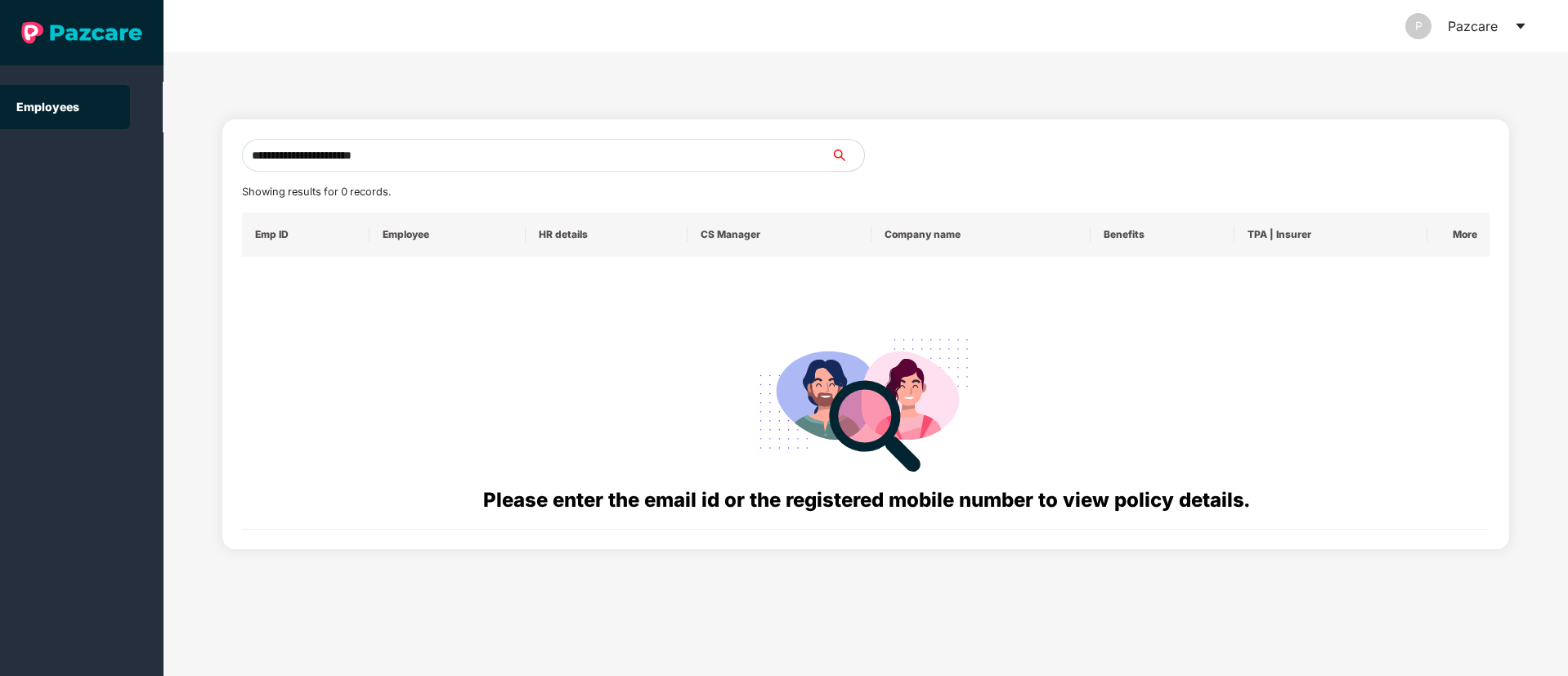
drag, startPoint x: 408, startPoint y: 156, endPoint x: 153, endPoint y: 156, distance: 255.0
click at [153, 156] on section "**********" at bounding box center [784, 338] width 1568 height 676
click at [357, 154] on input "**********" at bounding box center [536, 155] width 589 height 32
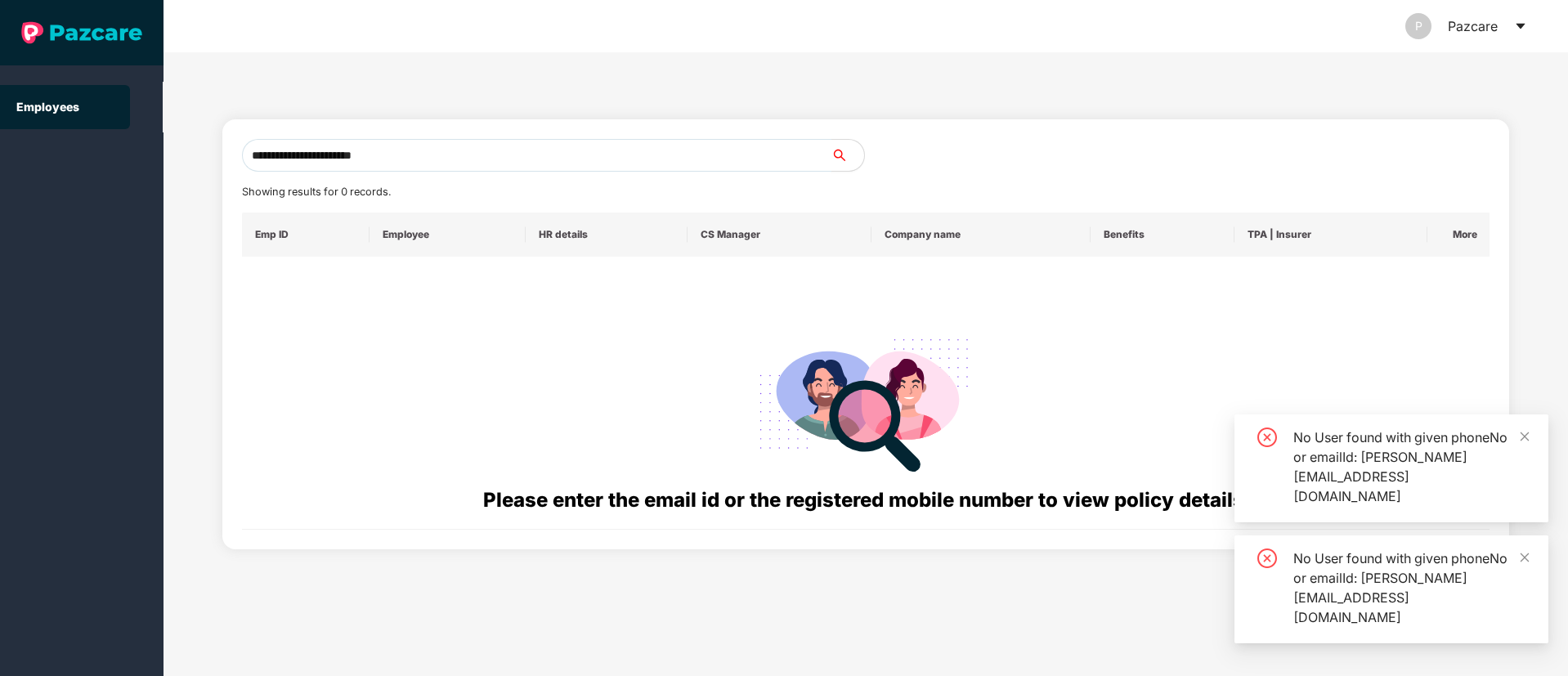
drag, startPoint x: 434, startPoint y: 158, endPoint x: 160, endPoint y: 153, distance: 274.0
click at [160, 153] on section "**********" at bounding box center [784, 338] width 1568 height 676
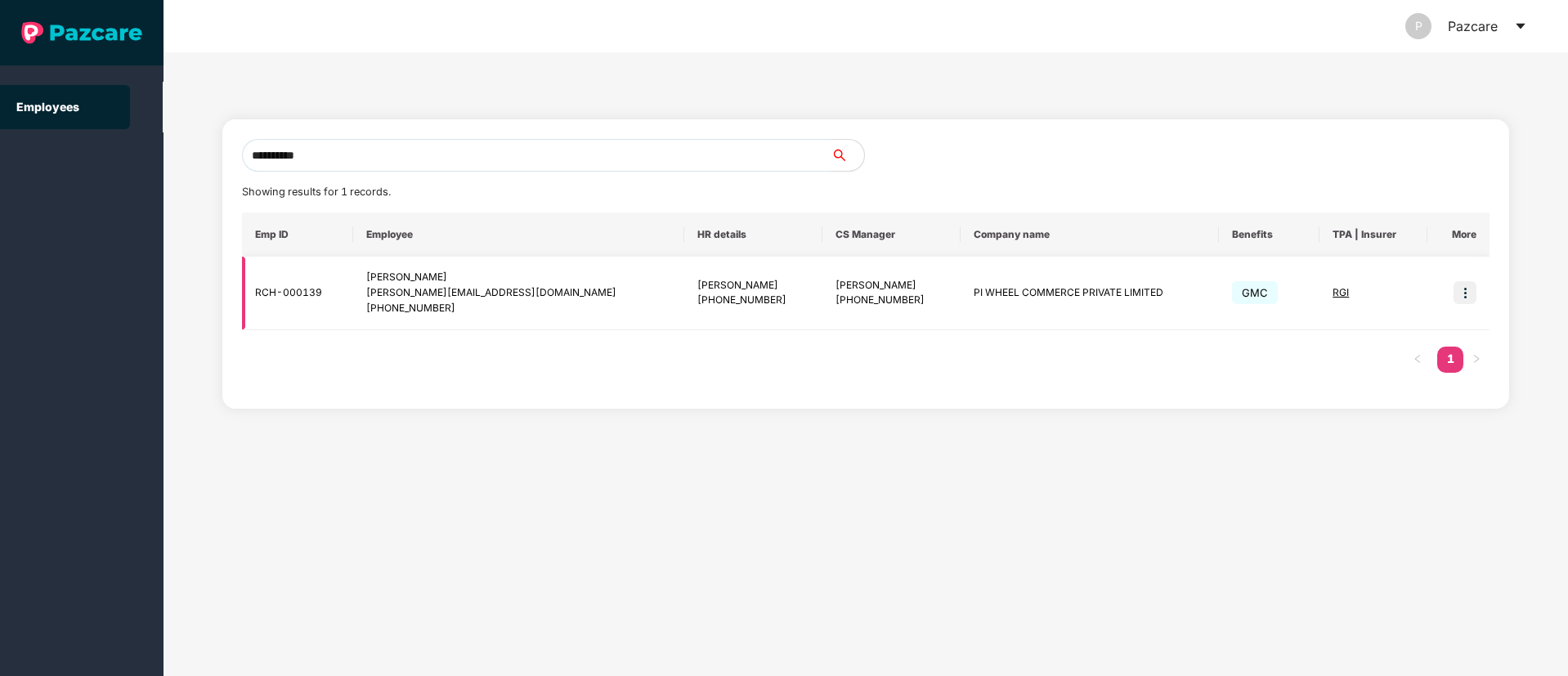
type input "**********"
click at [474, 290] on div "akansha.jain@piwheel.com" at bounding box center [518, 293] width 305 height 16
click at [431, 292] on div "akansha.jain@piwheel.com" at bounding box center [518, 293] width 305 height 16
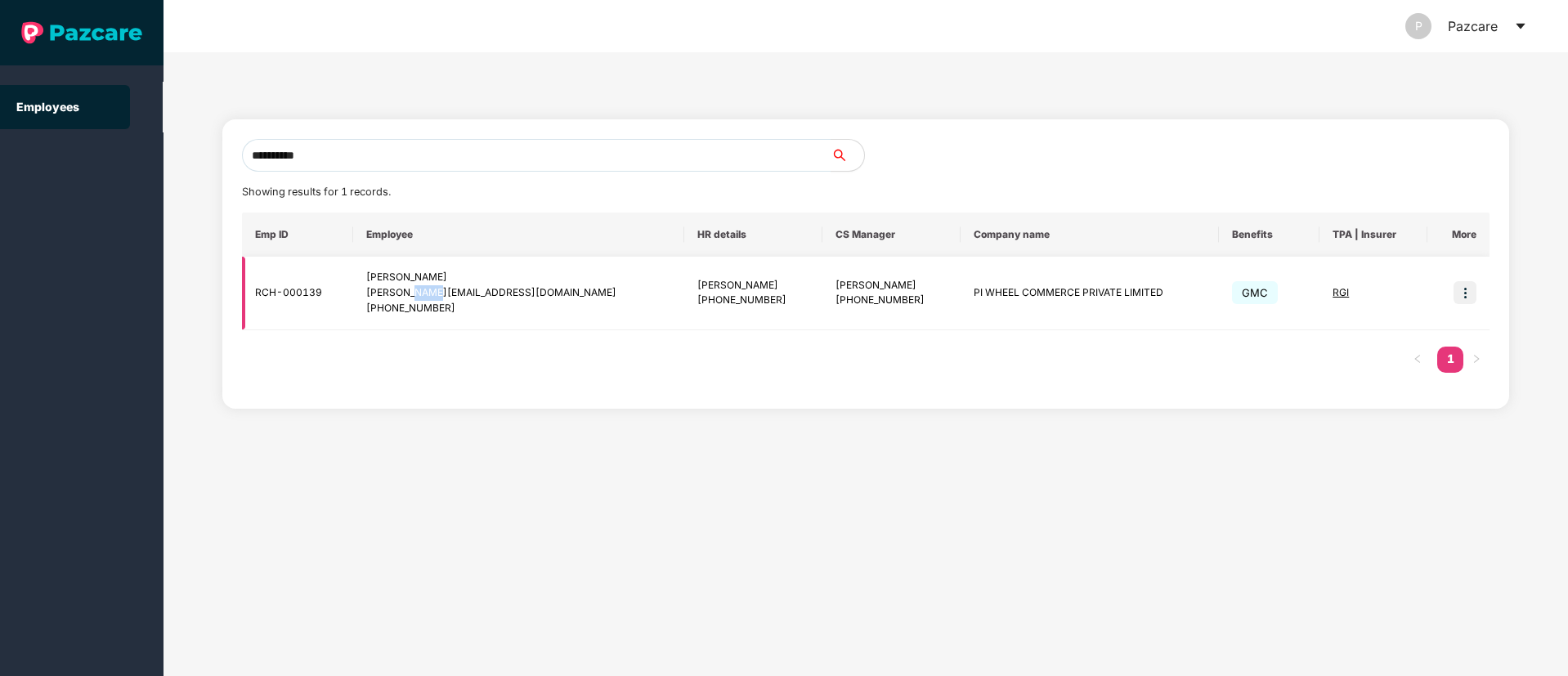
click at [429, 292] on div "akansha.jain@piwheel.com" at bounding box center [518, 293] width 305 height 16
click at [428, 292] on div "akansha.jain@piwheel.com" at bounding box center [518, 293] width 305 height 16
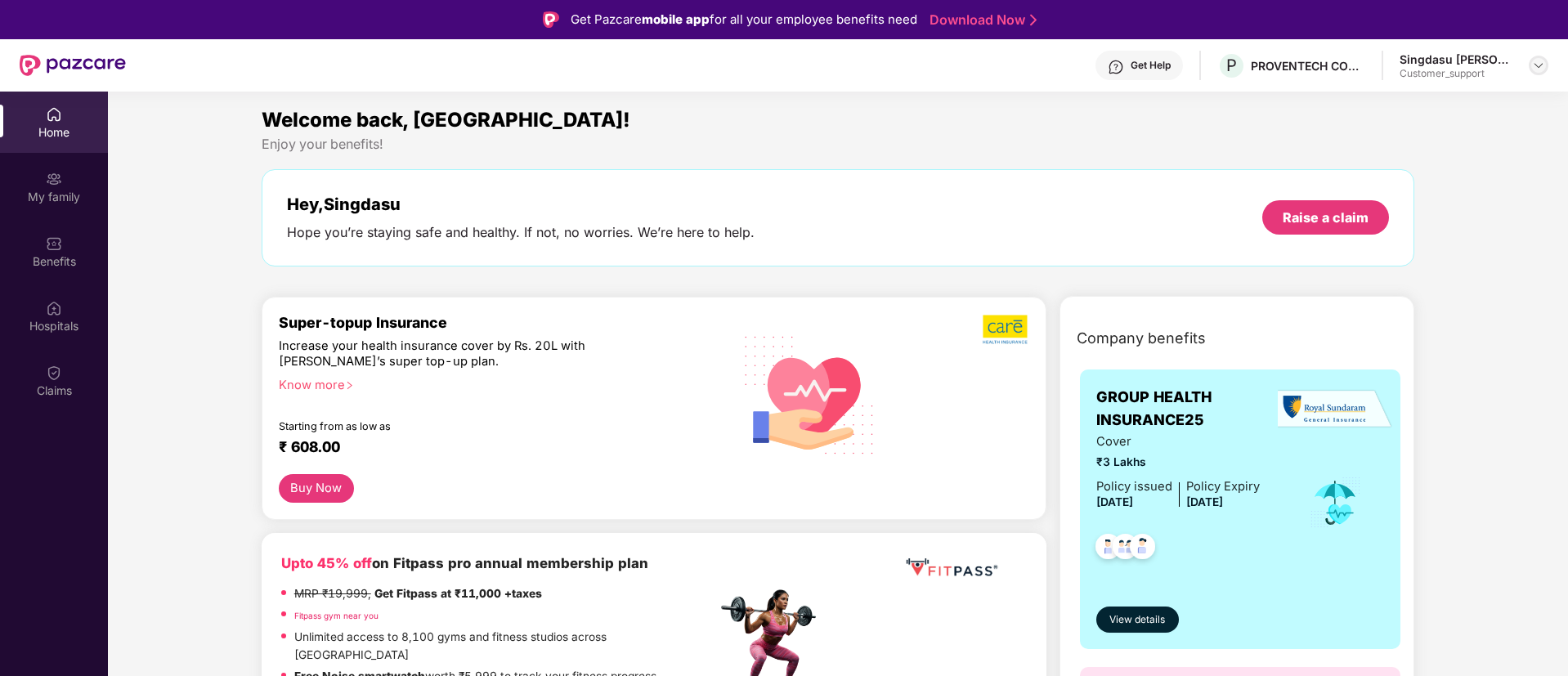
click at [1533, 60] on div at bounding box center [1537, 65] width 19 height 19
click at [1440, 110] on div "Switch to support view" at bounding box center [1461, 104] width 212 height 31
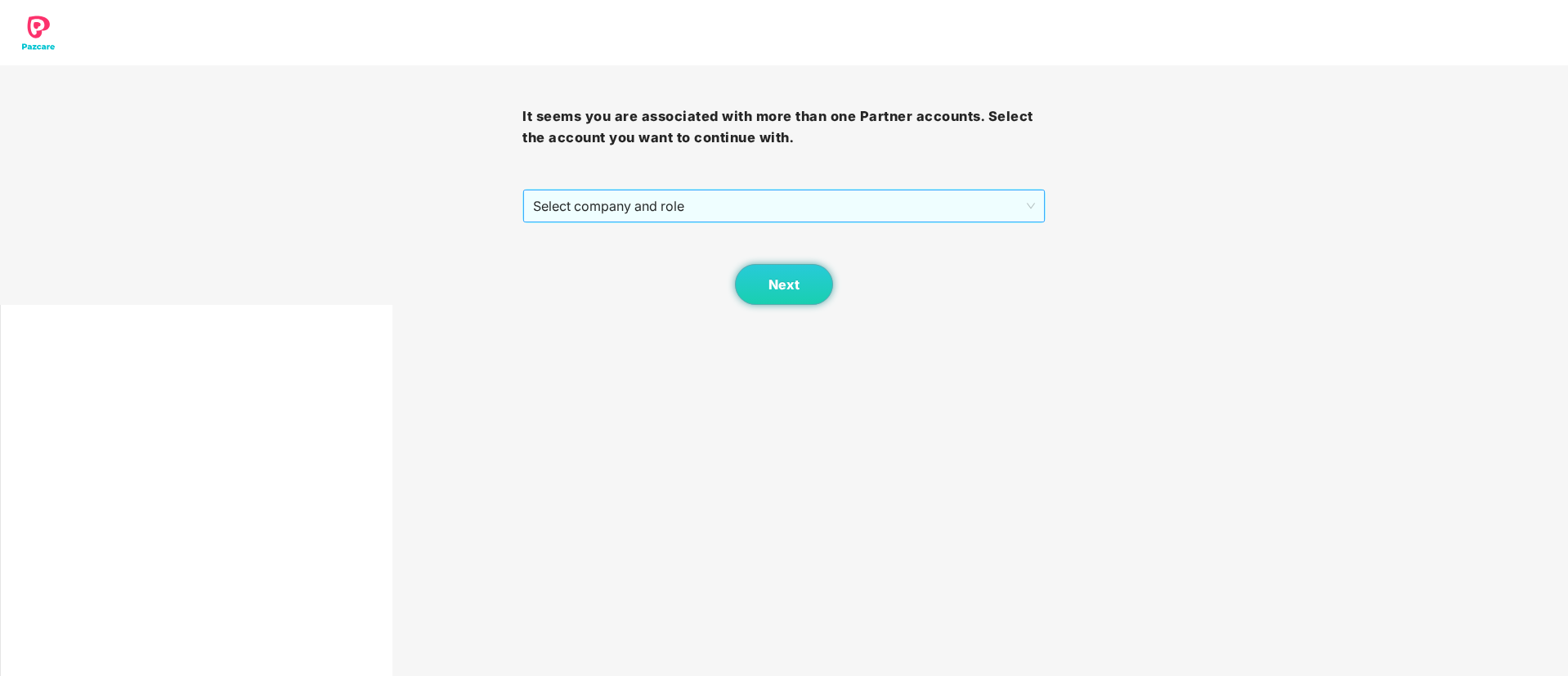
drag, startPoint x: 696, startPoint y: 188, endPoint x: 668, endPoint y: 212, distance: 36.9
click at [695, 186] on div "It seems you are associated with more than one Partner accounts. Select the acc…" at bounding box center [784, 185] width 522 height 240
click at [638, 205] on span "Select company and role" at bounding box center [783, 207] width 501 height 31
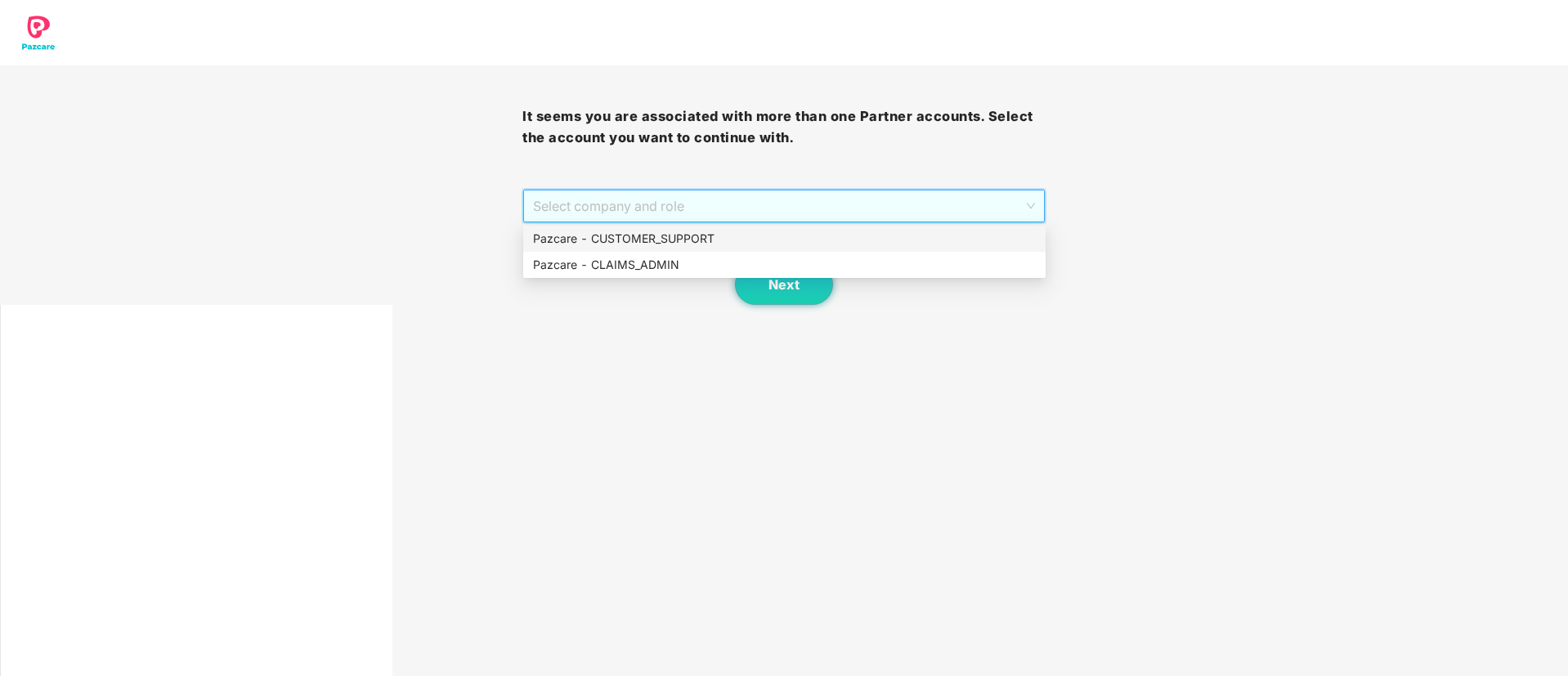
click at [639, 240] on div "Pazcare - CUSTOMER_SUPPORT" at bounding box center [784, 238] width 503 height 18
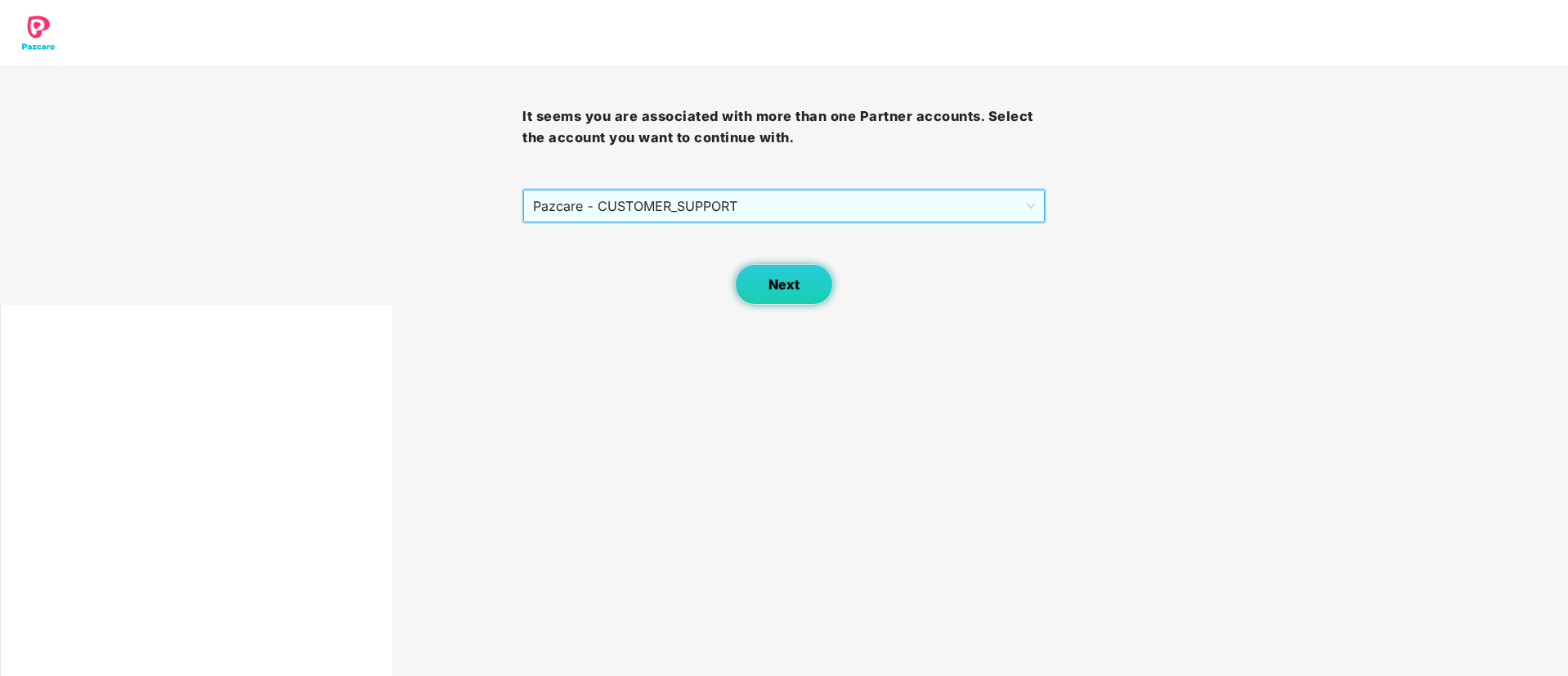
click at [781, 283] on span "Next" at bounding box center [784, 284] width 31 height 16
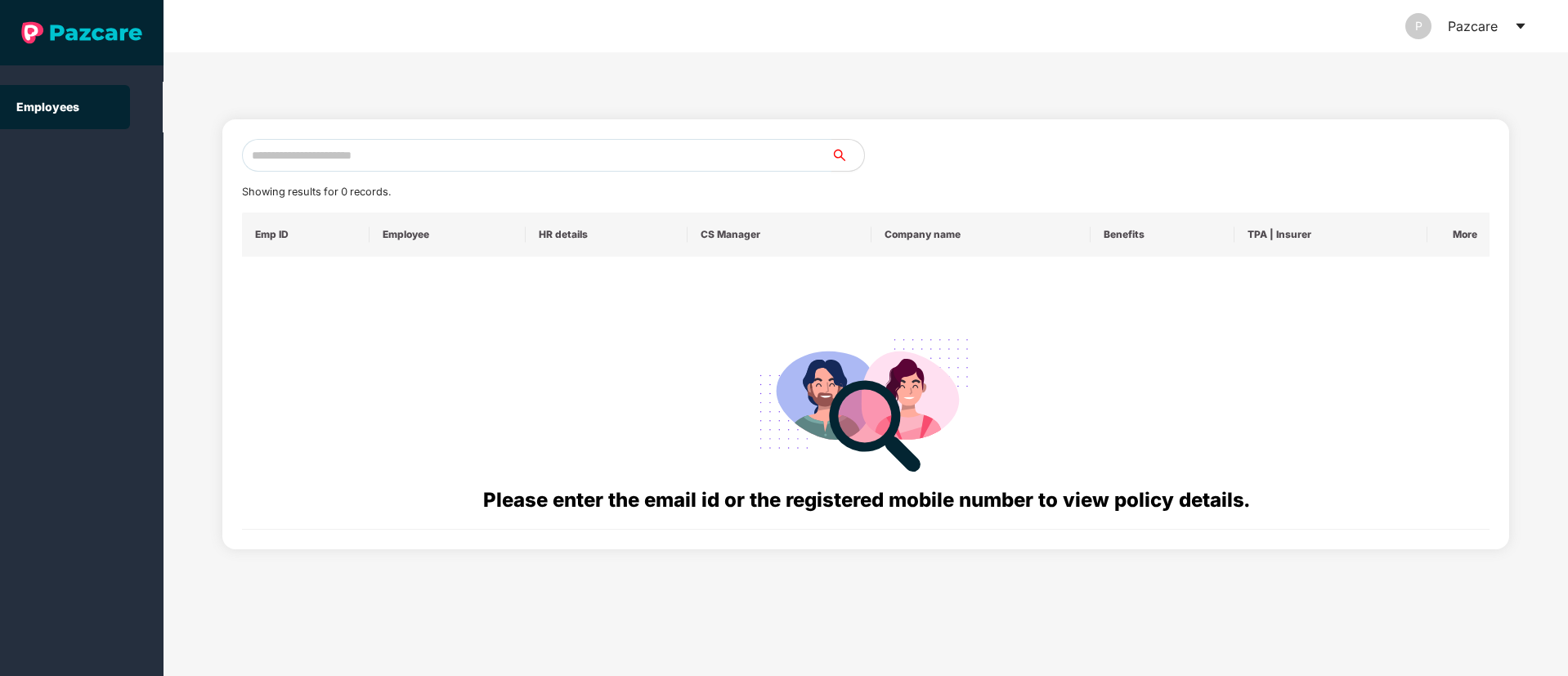
click at [424, 157] on input "text" at bounding box center [536, 155] width 589 height 32
paste input "**********"
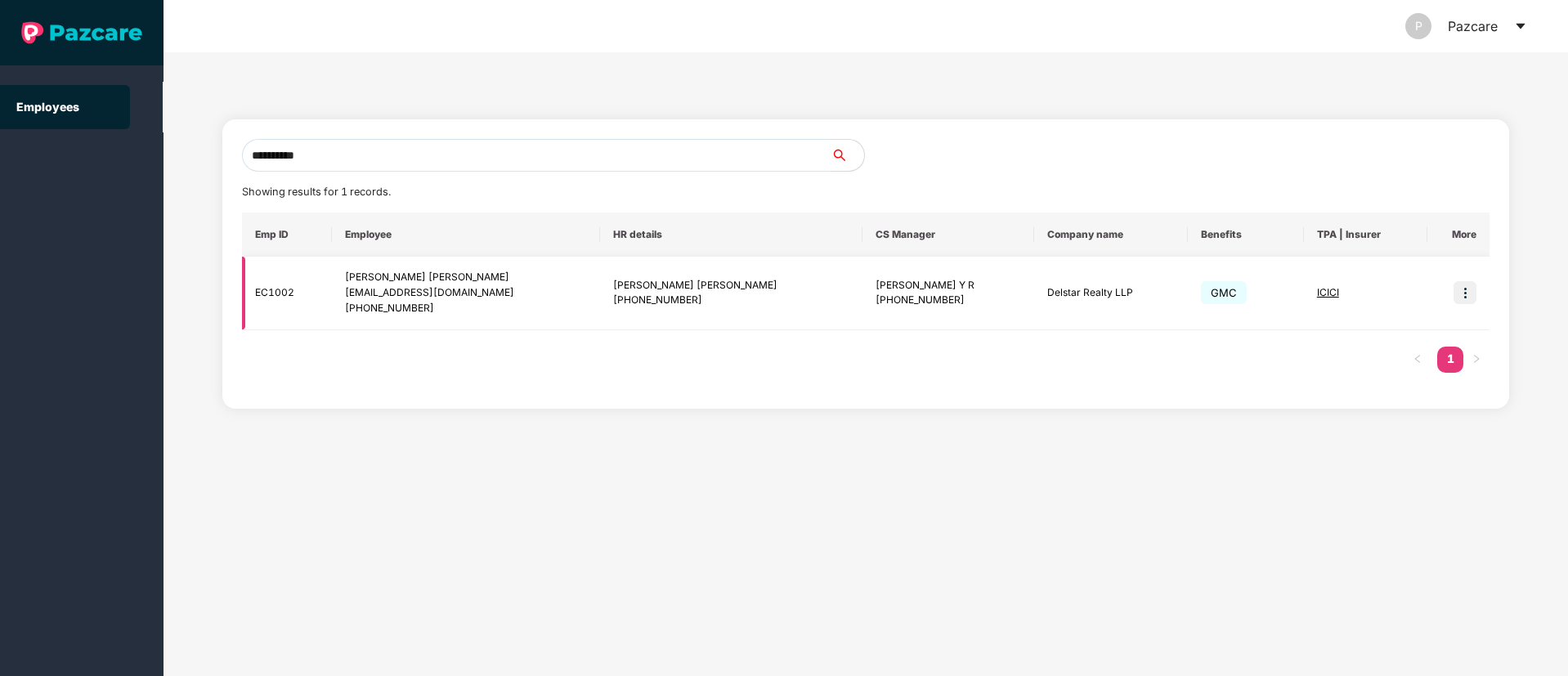
type input "**********"
click at [1457, 295] on img at bounding box center [1464, 293] width 23 height 23
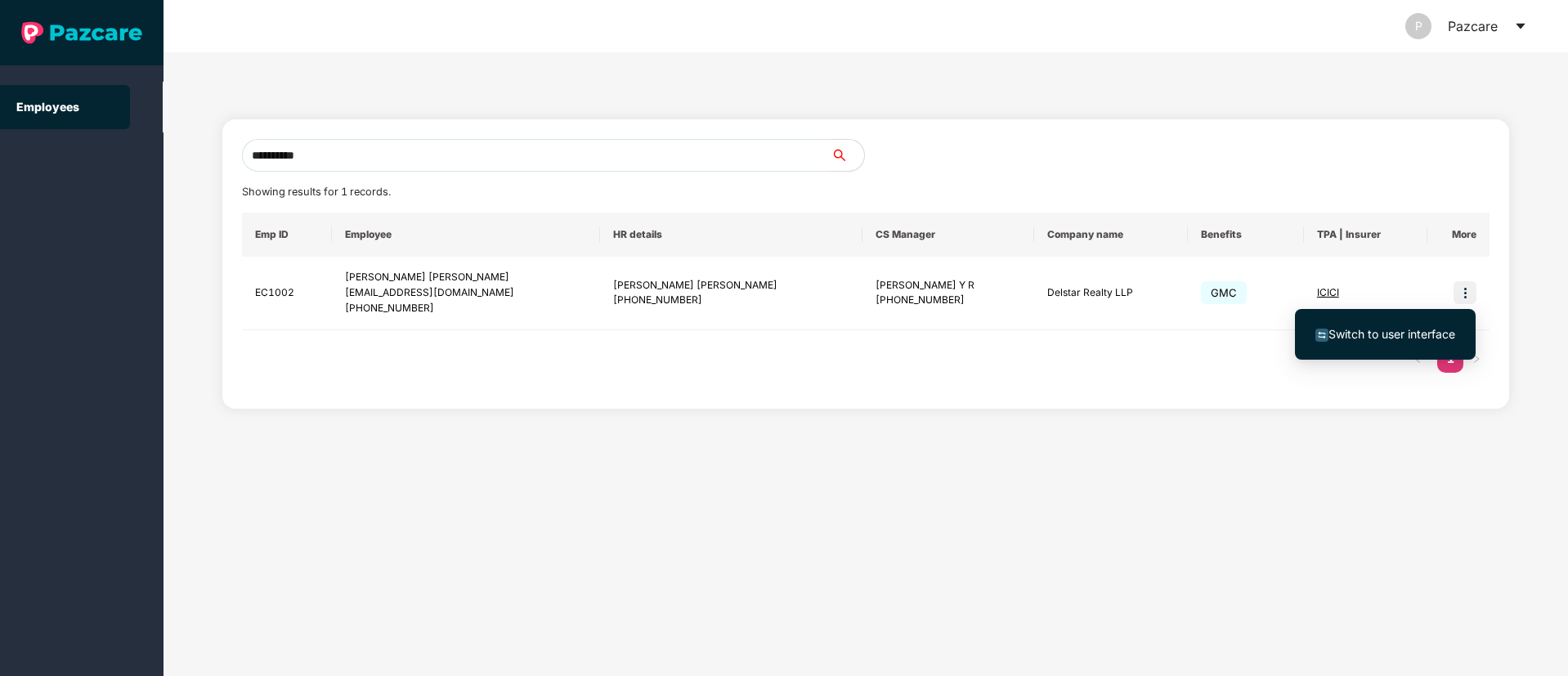
click at [1436, 322] on li "Switch to user interface" at bounding box center [1385, 333] width 181 height 34
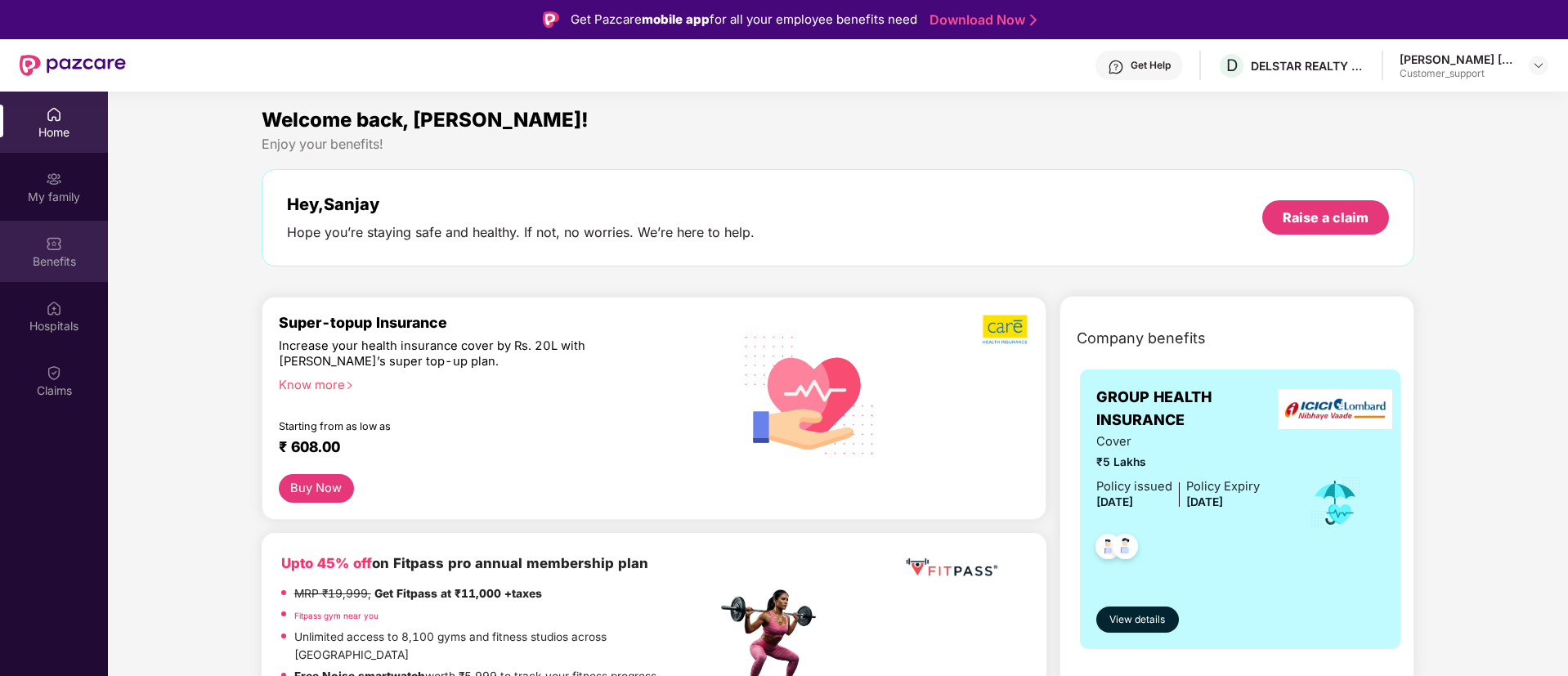
click at [70, 254] on div "Benefits" at bounding box center [54, 262] width 107 height 17
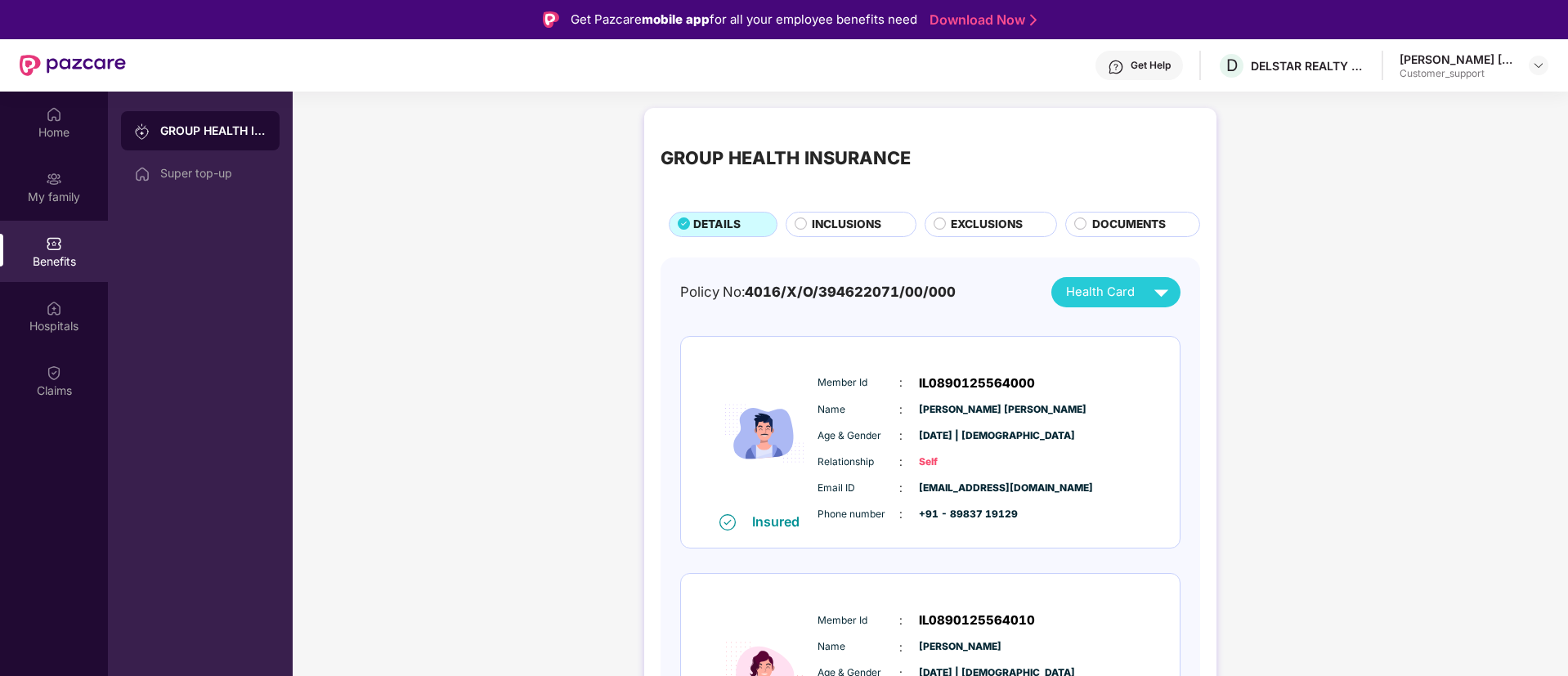
click at [956, 228] on span "EXCLUSIONS" at bounding box center [986, 224] width 72 height 18
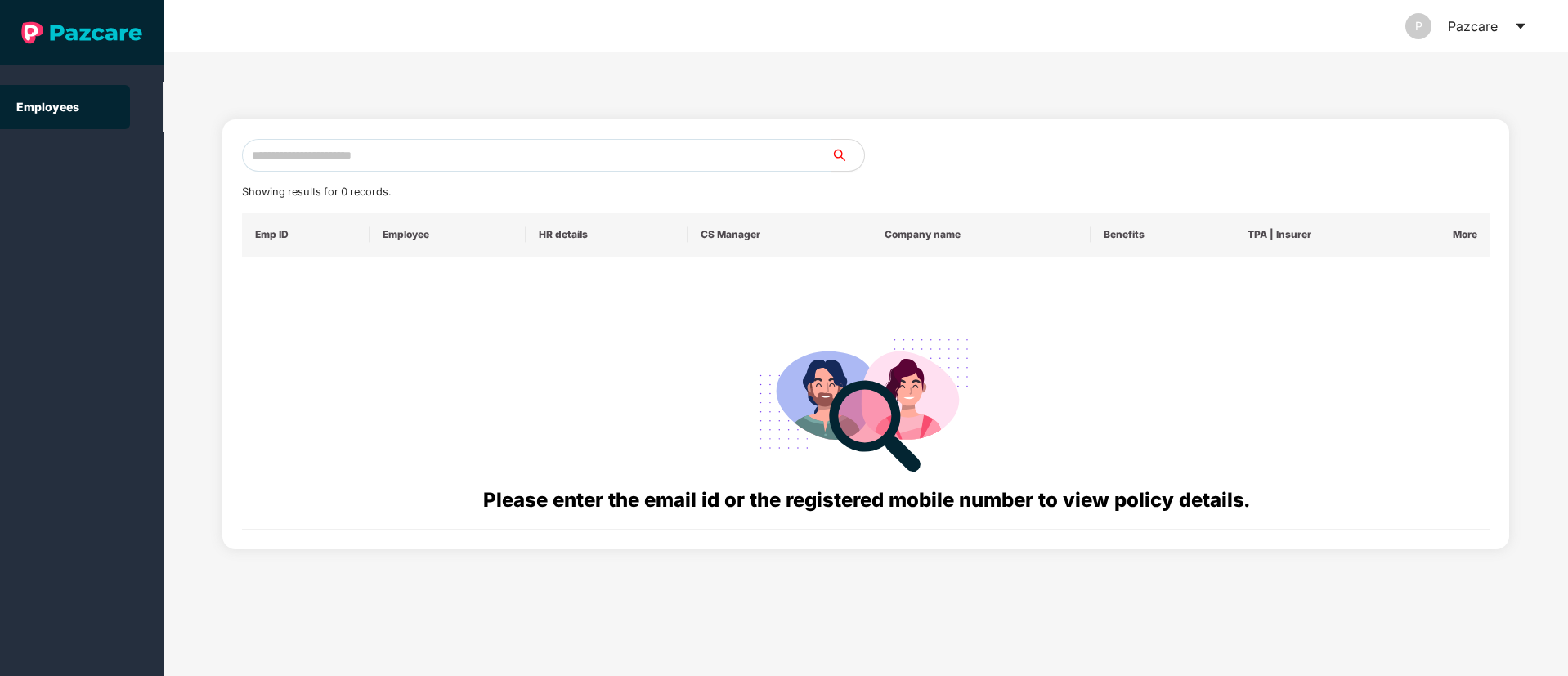
click at [351, 160] on input "text" at bounding box center [536, 155] width 589 height 32
paste input "**********"
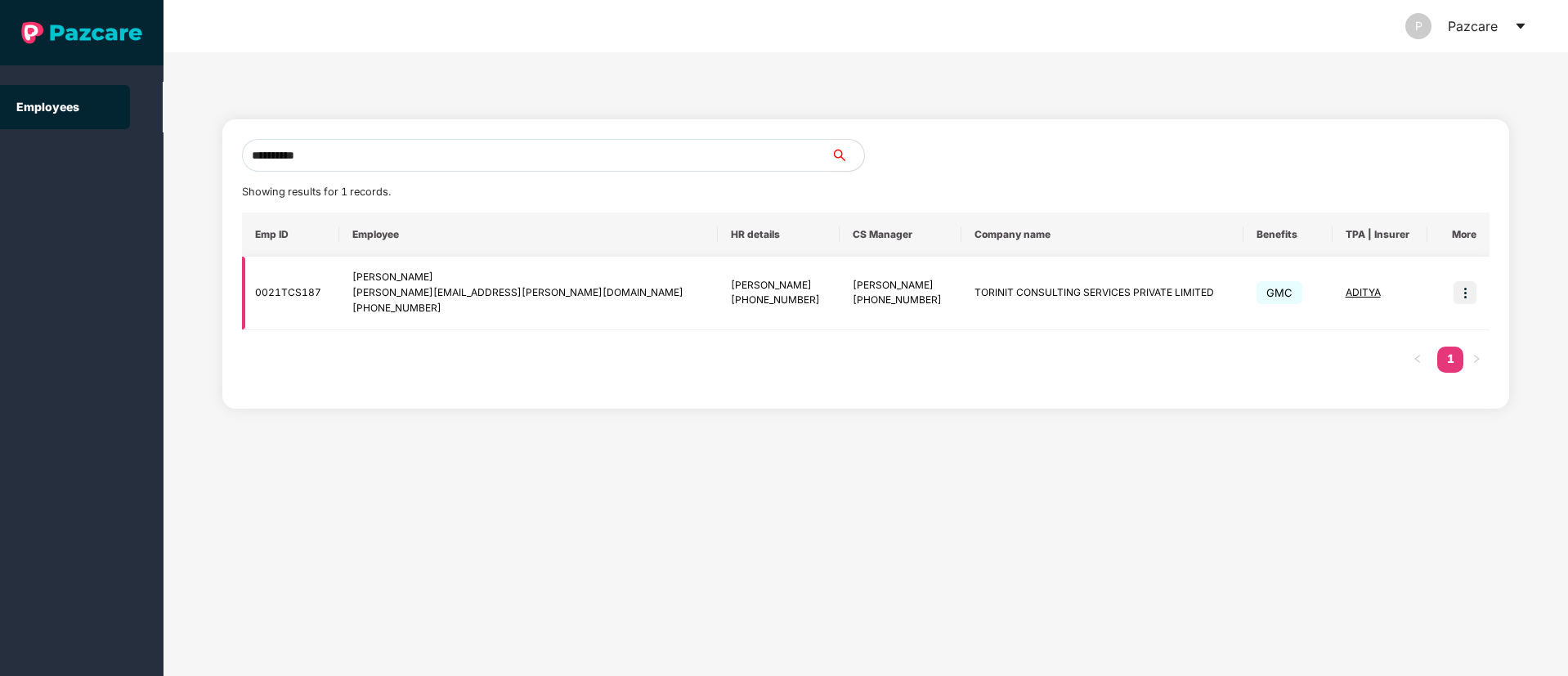
type input "**********"
click at [1468, 292] on img at bounding box center [1464, 293] width 23 height 23
click at [1436, 320] on li "Switch to user interface" at bounding box center [1385, 333] width 181 height 34
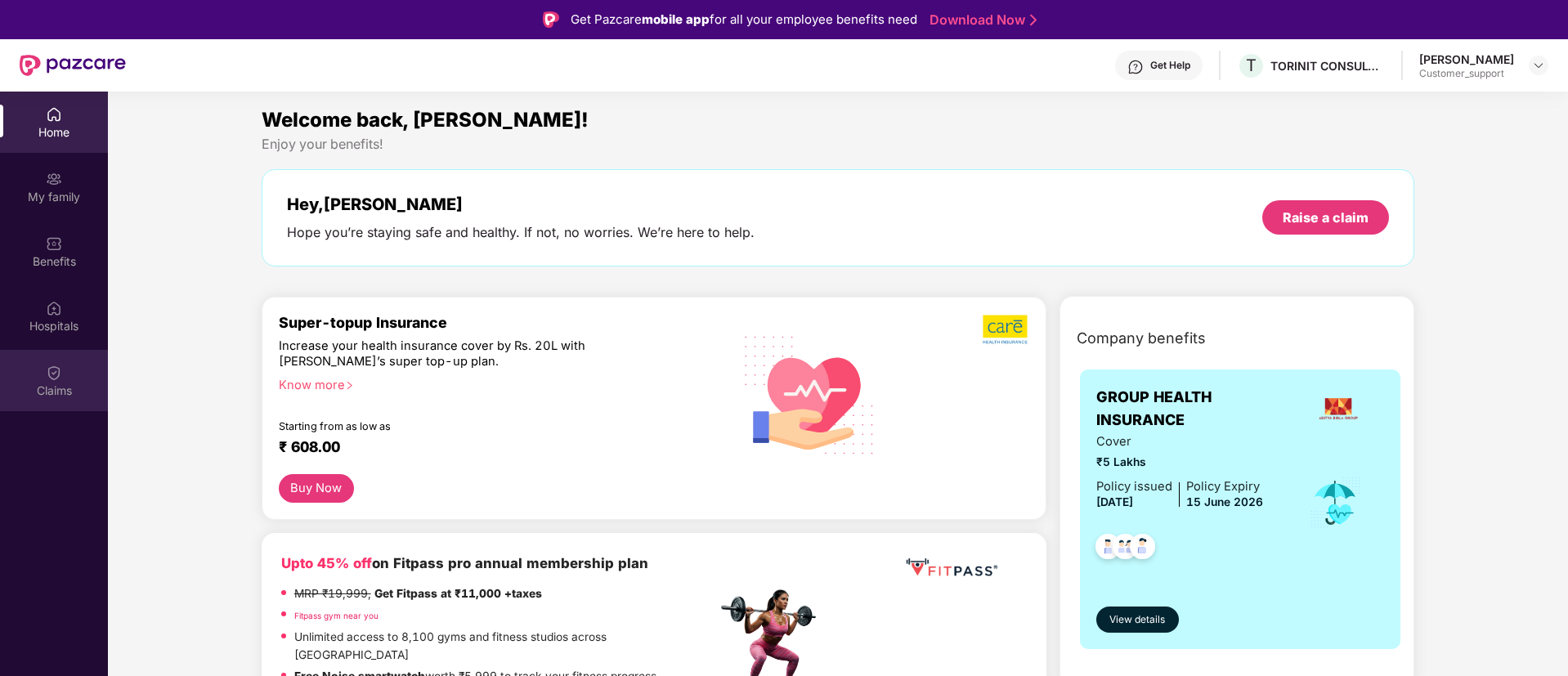
click at [70, 358] on div "Claims" at bounding box center [54, 381] width 107 height 61
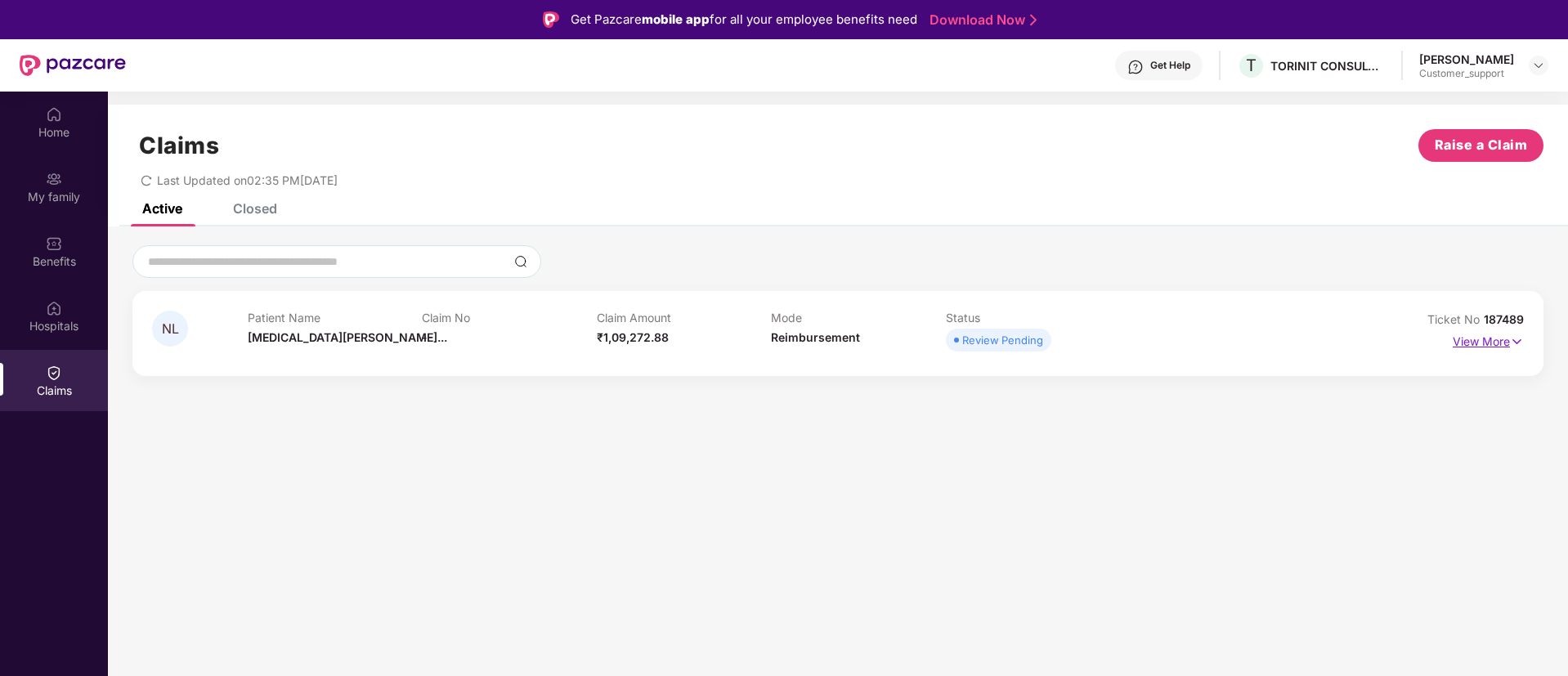
click at [1494, 342] on p "View More" at bounding box center [1487, 340] width 71 height 22
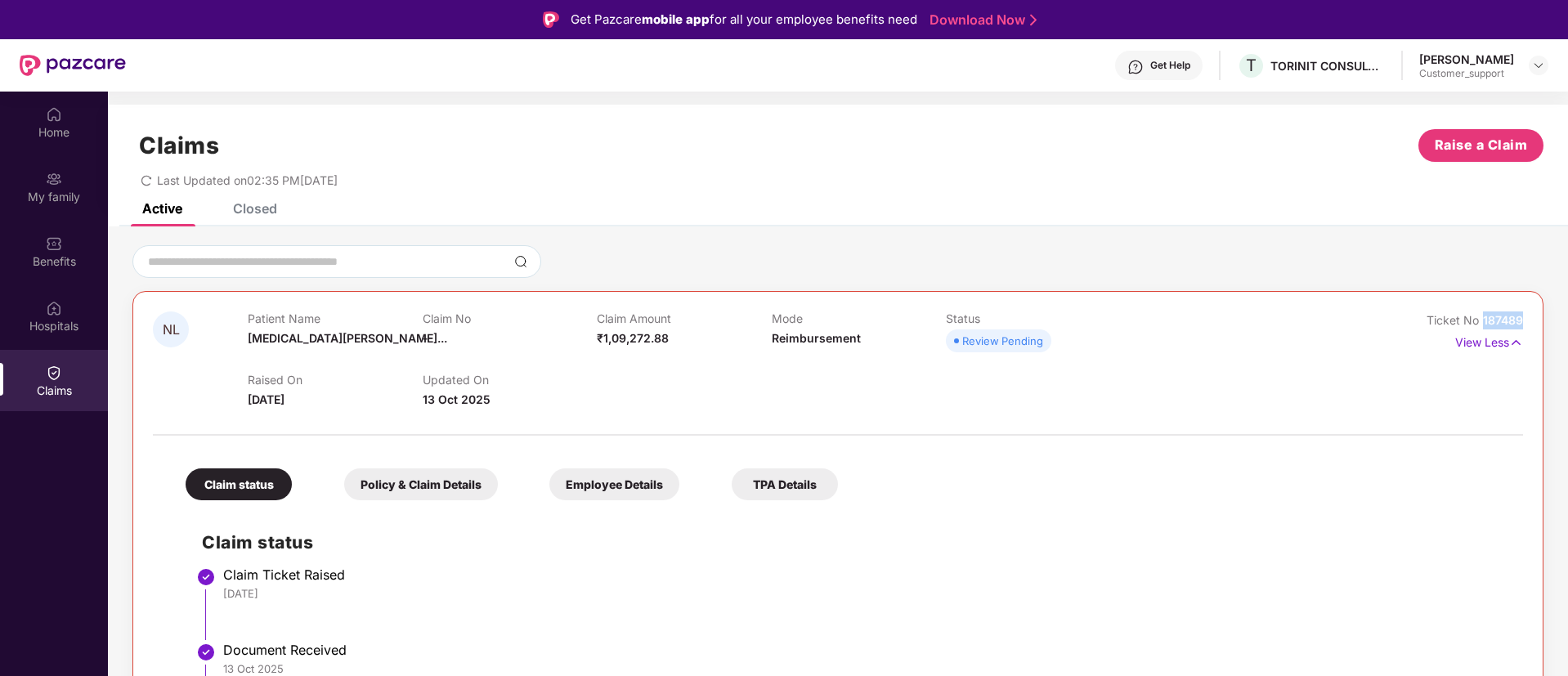
drag, startPoint x: 1527, startPoint y: 323, endPoint x: 1479, endPoint y: 322, distance: 48.0
click at [1479, 322] on div "NL Patient Name Nikita Lokesh... Claim No - Claim Amount ₹1,09,272.88 Mode Reim…" at bounding box center [837, 536] width 1411 height 491
copy span "187489"
click at [59, 117] on img at bounding box center [54, 115] width 17 height 17
click at [1541, 66] on img at bounding box center [1538, 66] width 13 height 13
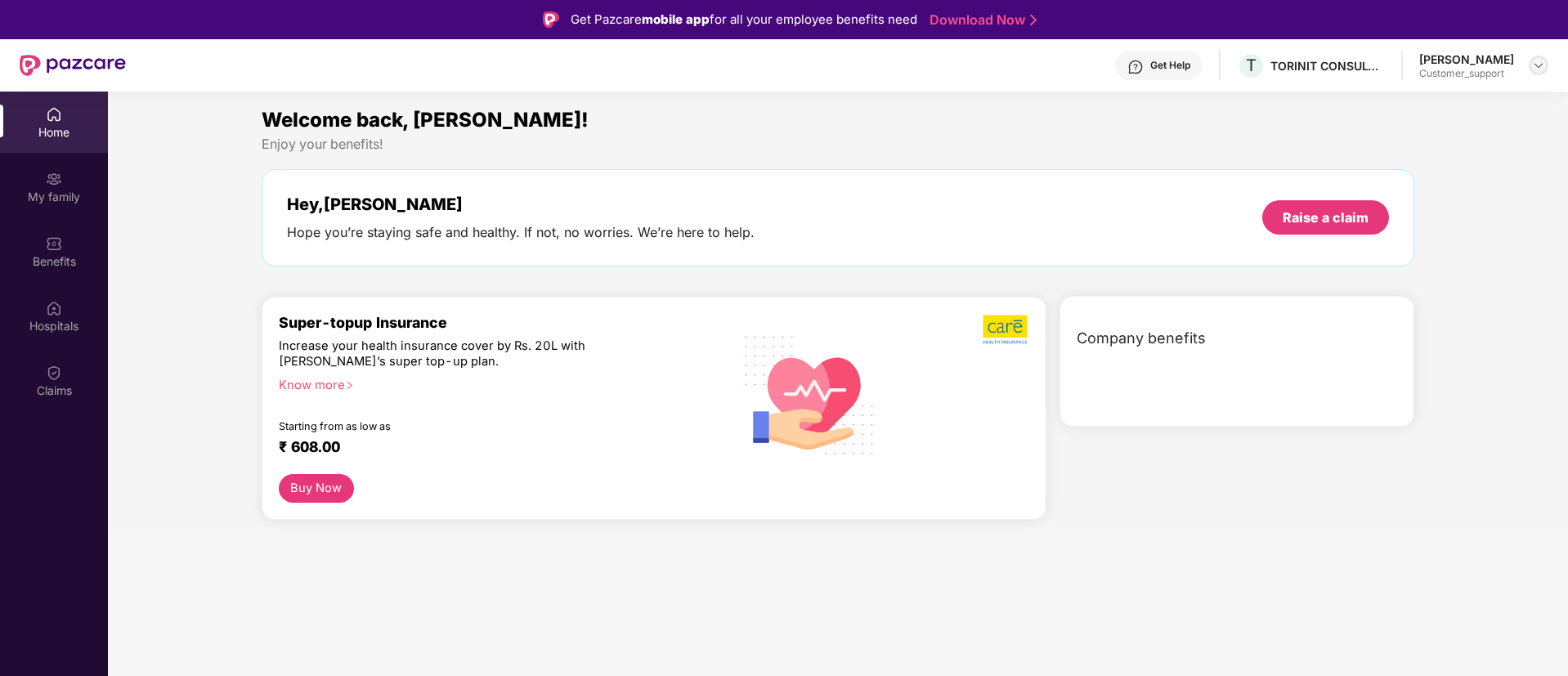
click at [1537, 69] on img at bounding box center [1538, 66] width 13 height 13
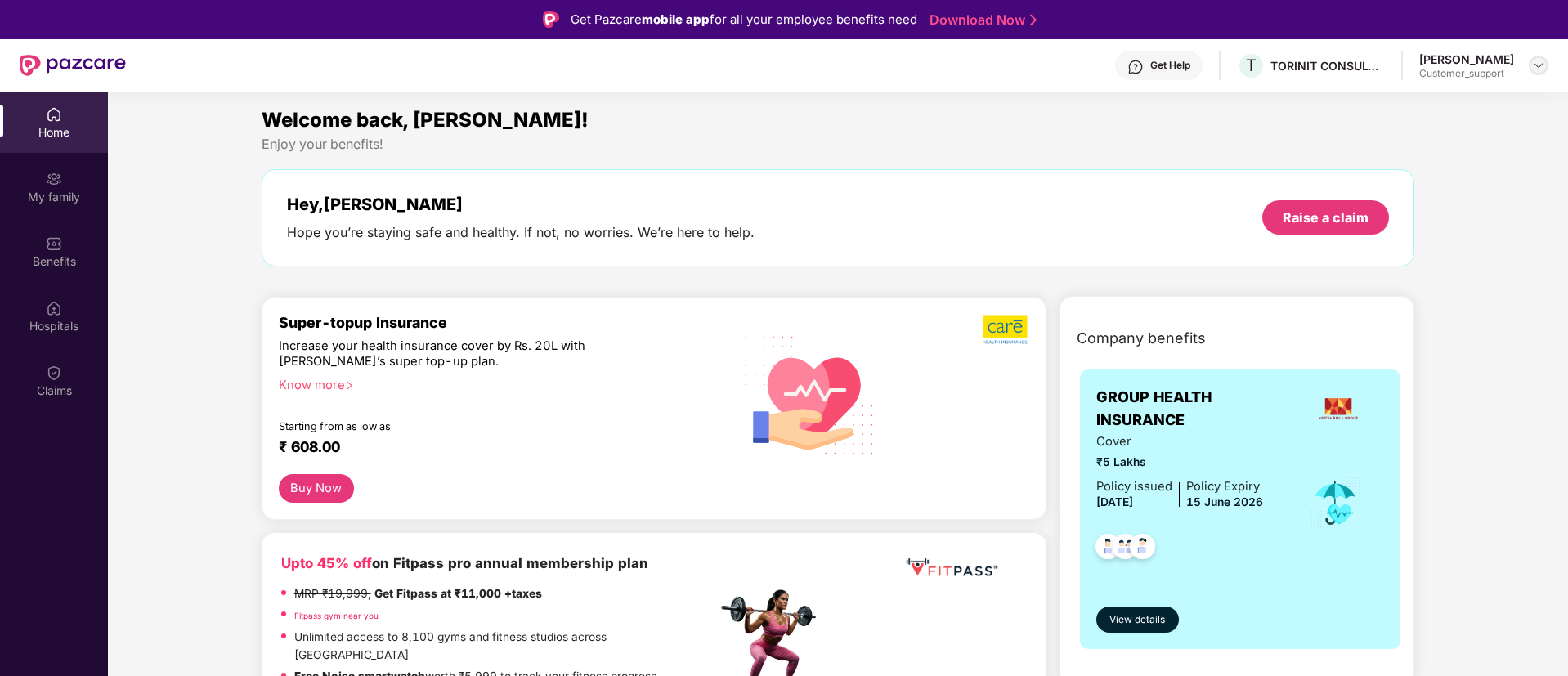
click at [1535, 66] on img at bounding box center [1538, 66] width 13 height 13
click at [1468, 119] on div "Switch to support view" at bounding box center [1461, 104] width 212 height 31
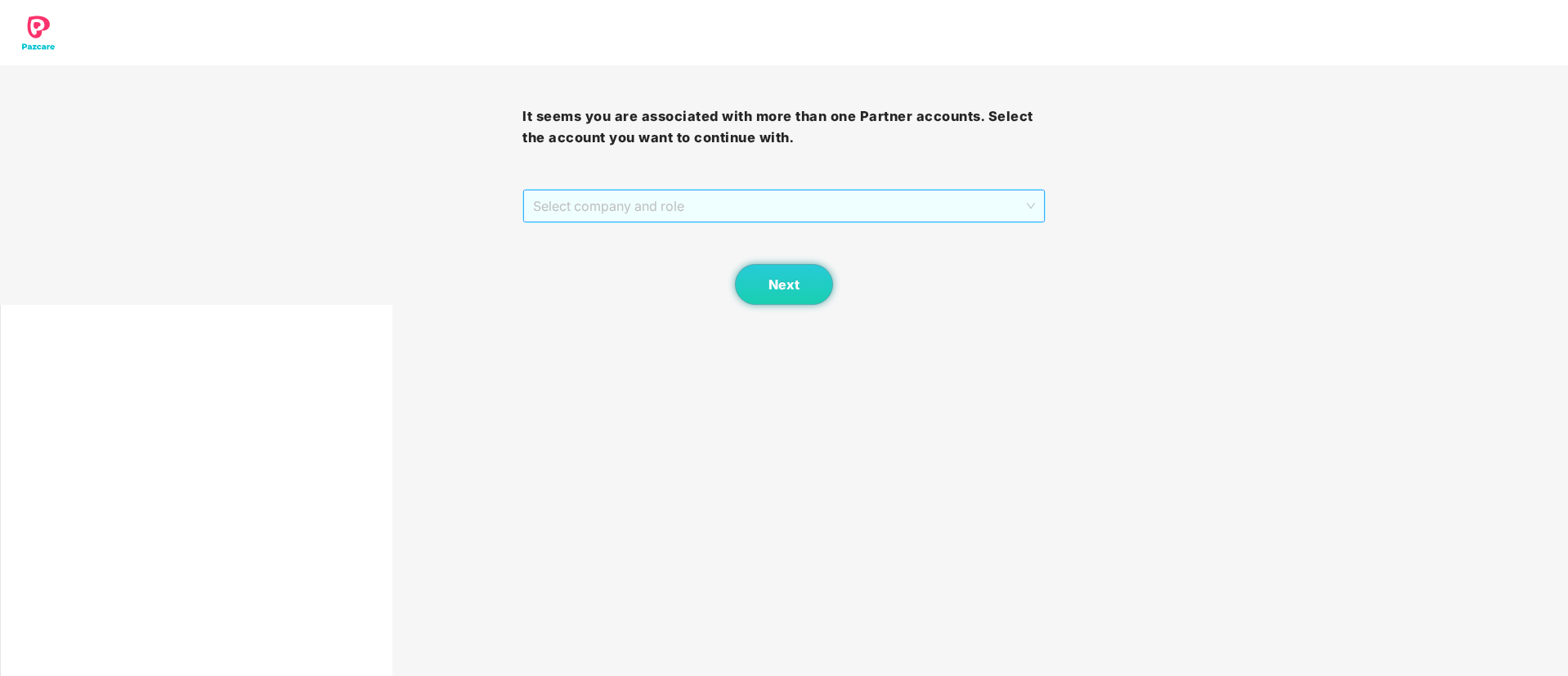
click at [873, 196] on span "Select company and role" at bounding box center [783, 207] width 501 height 31
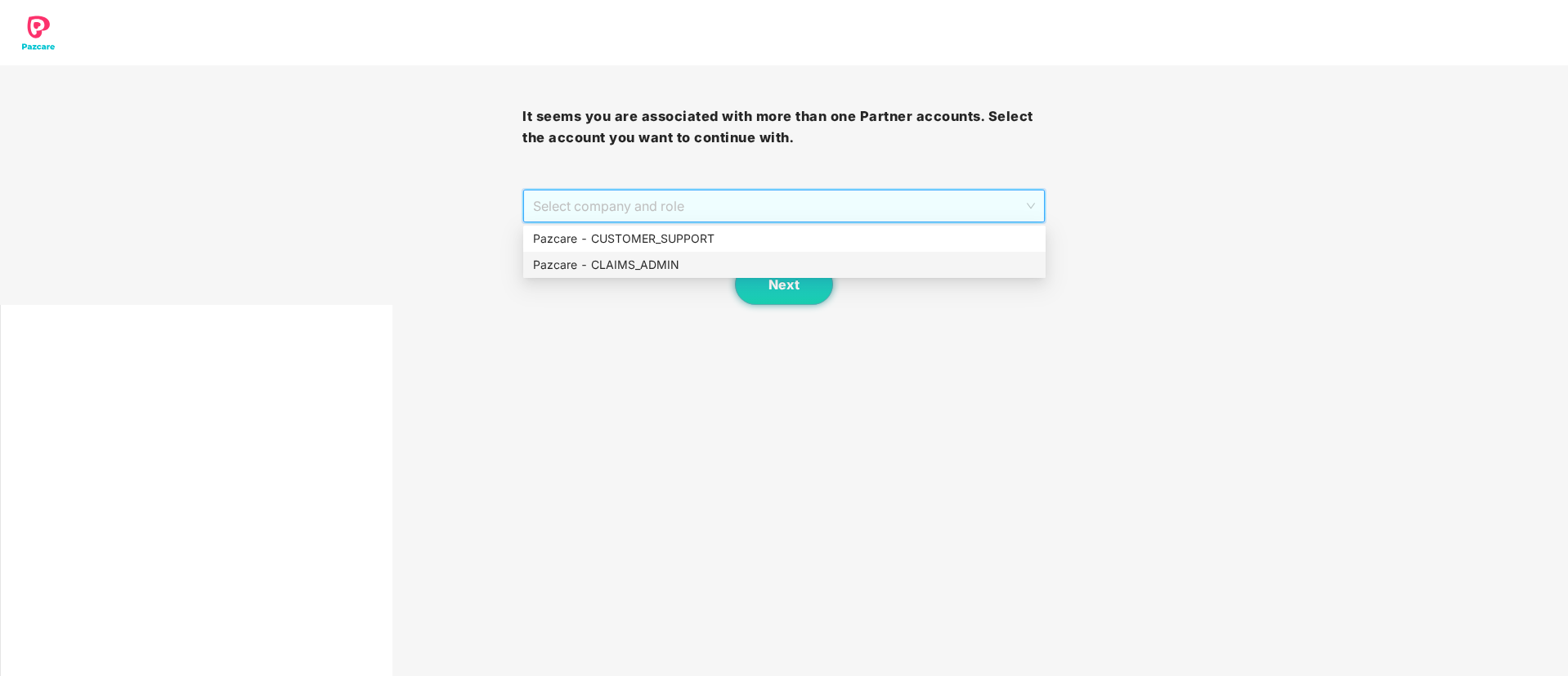
click at [733, 264] on div "Pazcare - CLAIMS_ADMIN" at bounding box center [784, 264] width 503 height 18
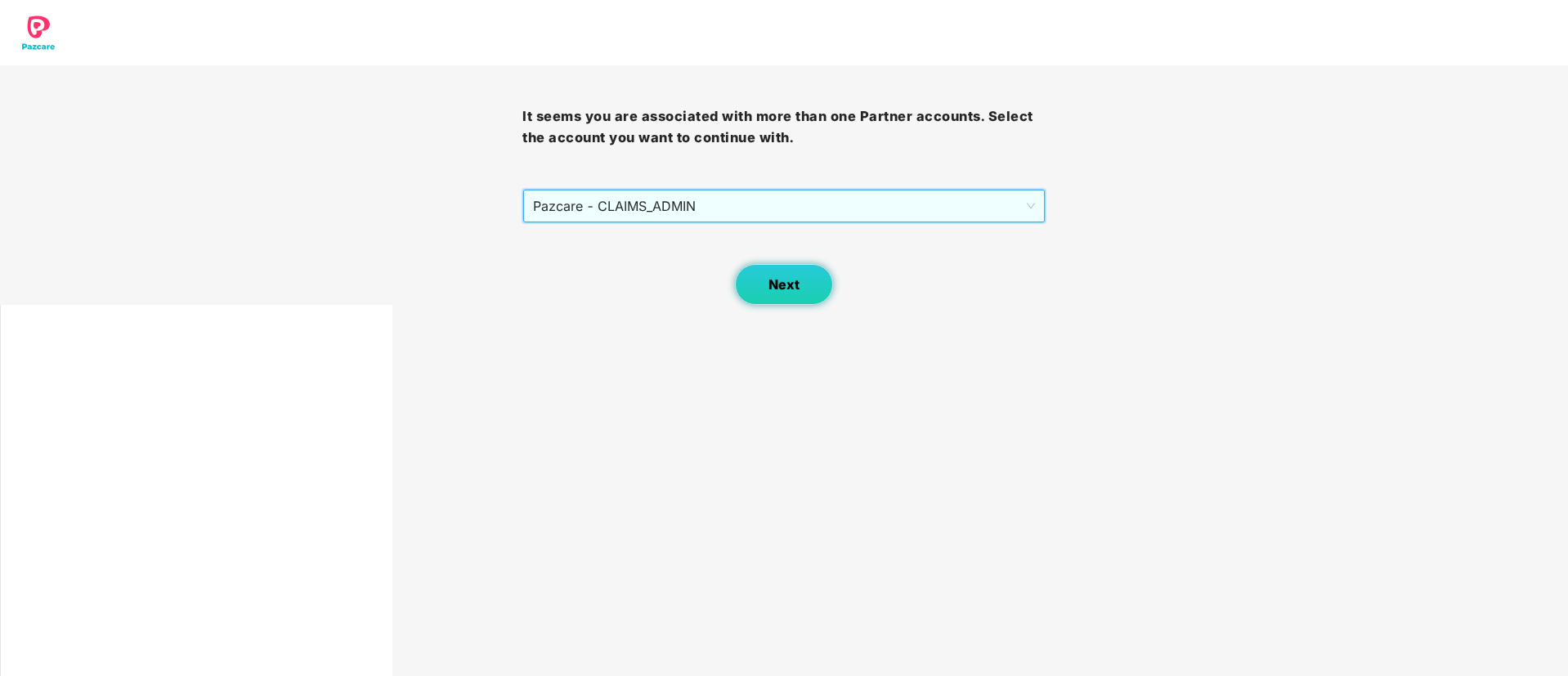
click at [770, 282] on span "Next" at bounding box center [784, 284] width 31 height 16
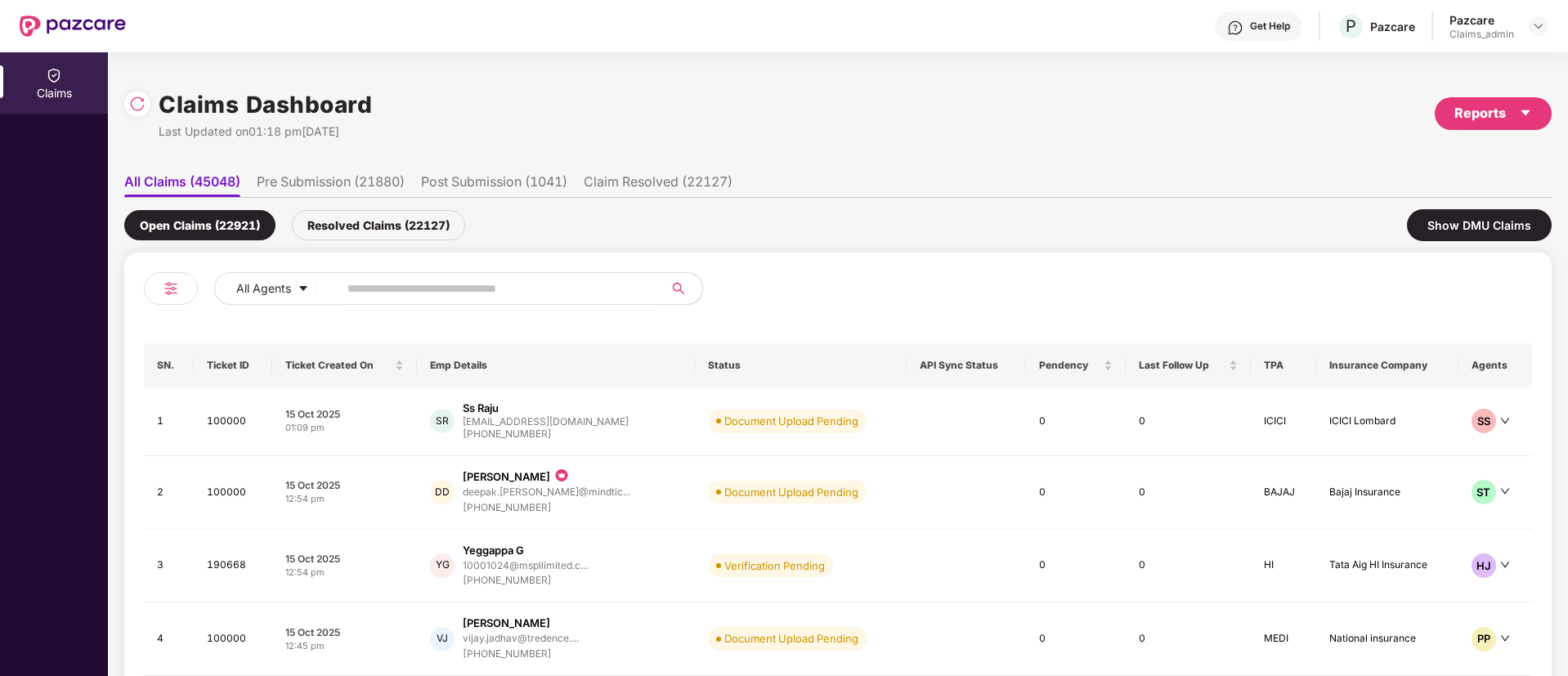
click at [454, 287] on input "text" at bounding box center [494, 288] width 294 height 24
paste input "******"
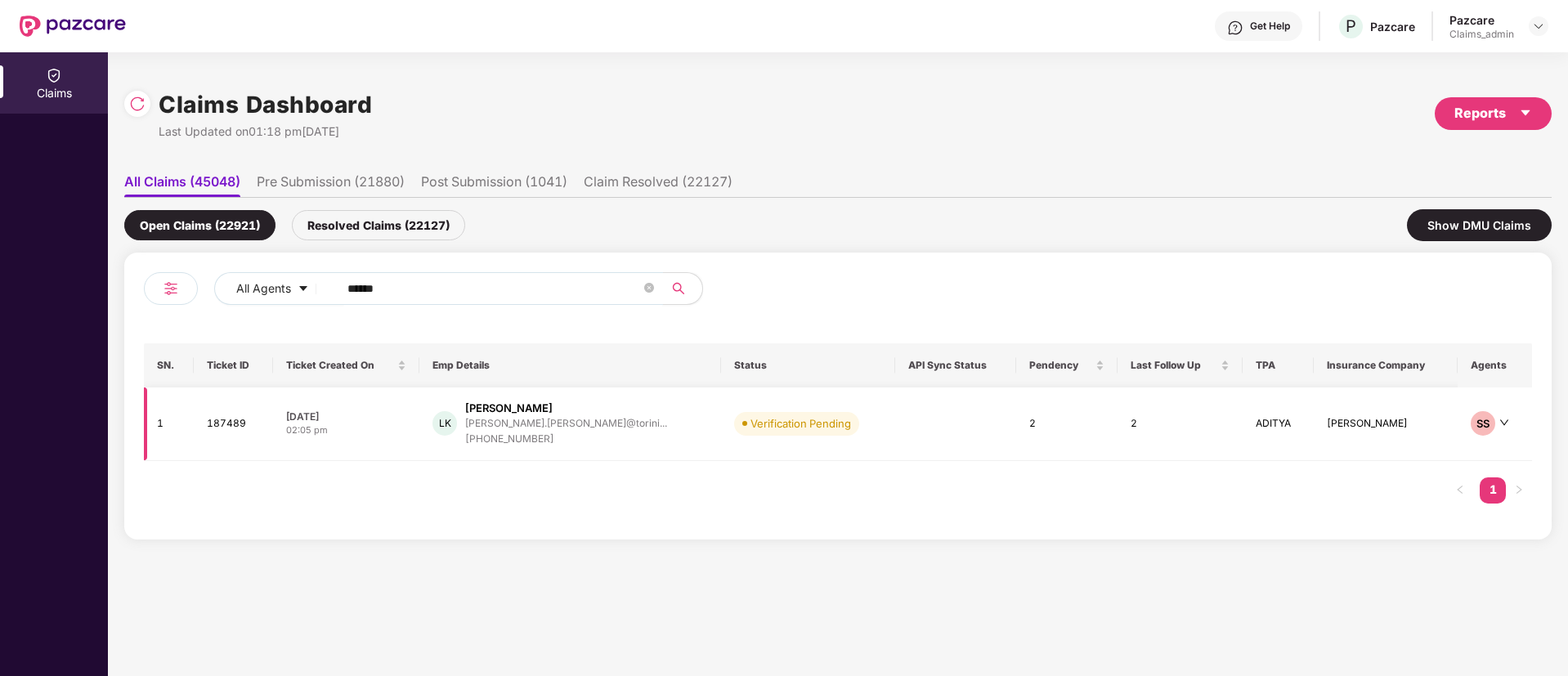
type input "******"
click at [583, 416] on div "lokesh.khandare@torini..." at bounding box center [566, 423] width 202 height 16
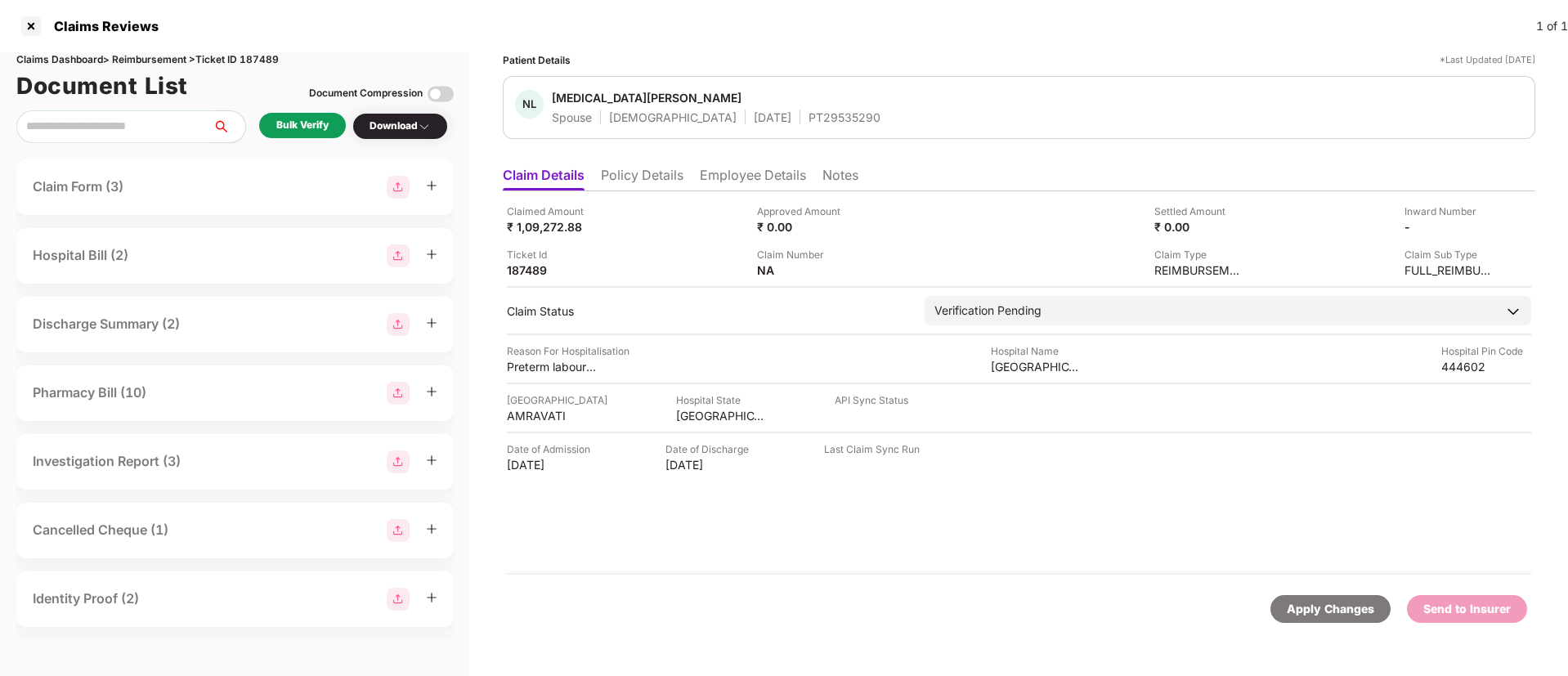
click at [297, 123] on div "Bulk Verify" at bounding box center [302, 125] width 52 height 16
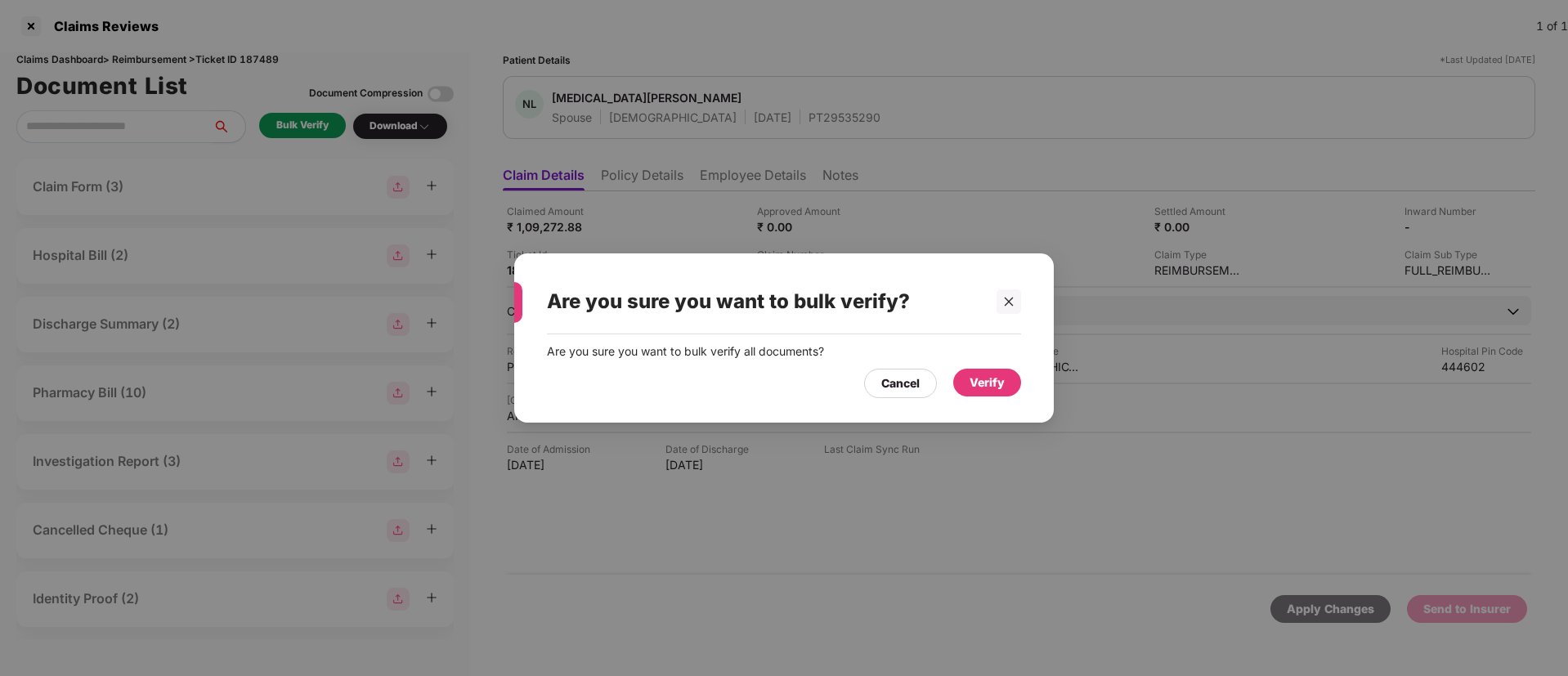
click at [1017, 388] on div "Verify" at bounding box center [986, 382] width 68 height 28
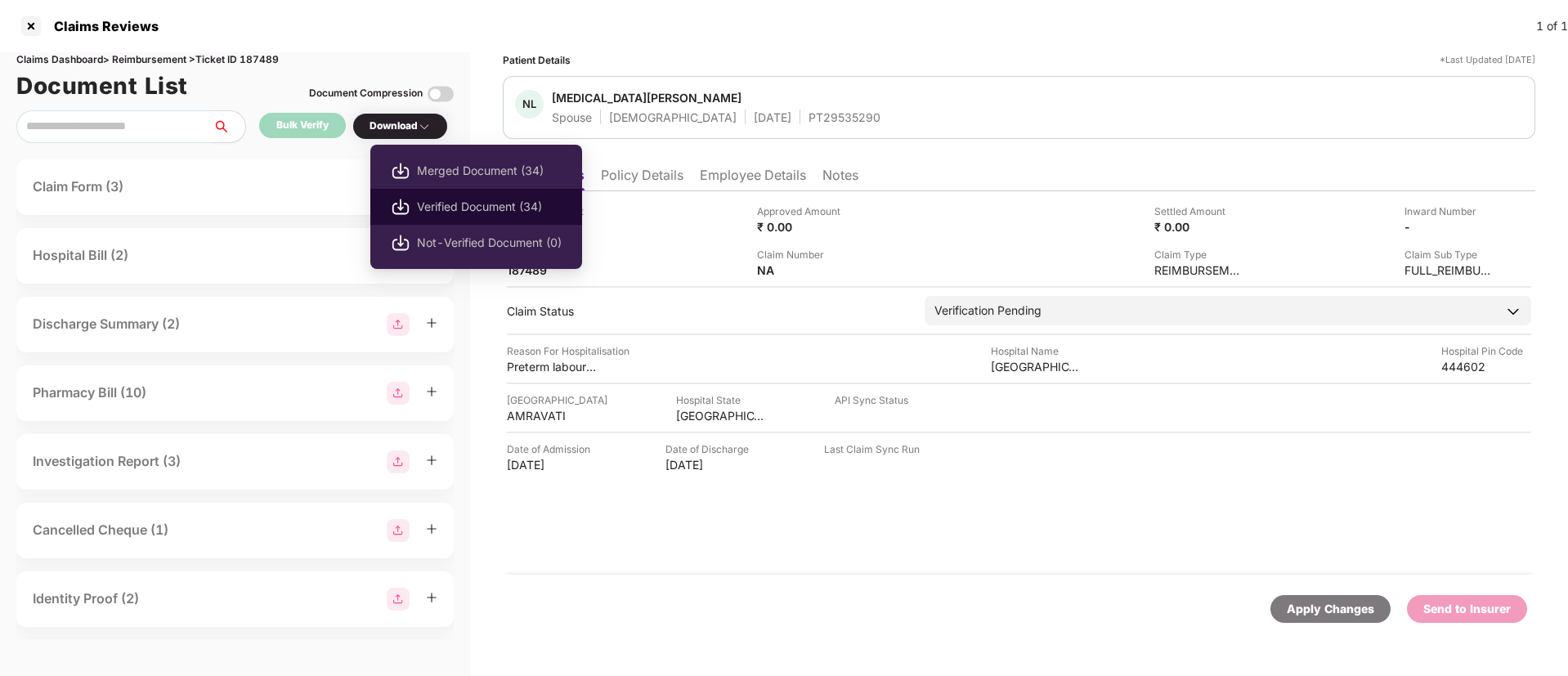
click at [482, 198] on span "Verified Document (34)" at bounding box center [489, 207] width 144 height 18
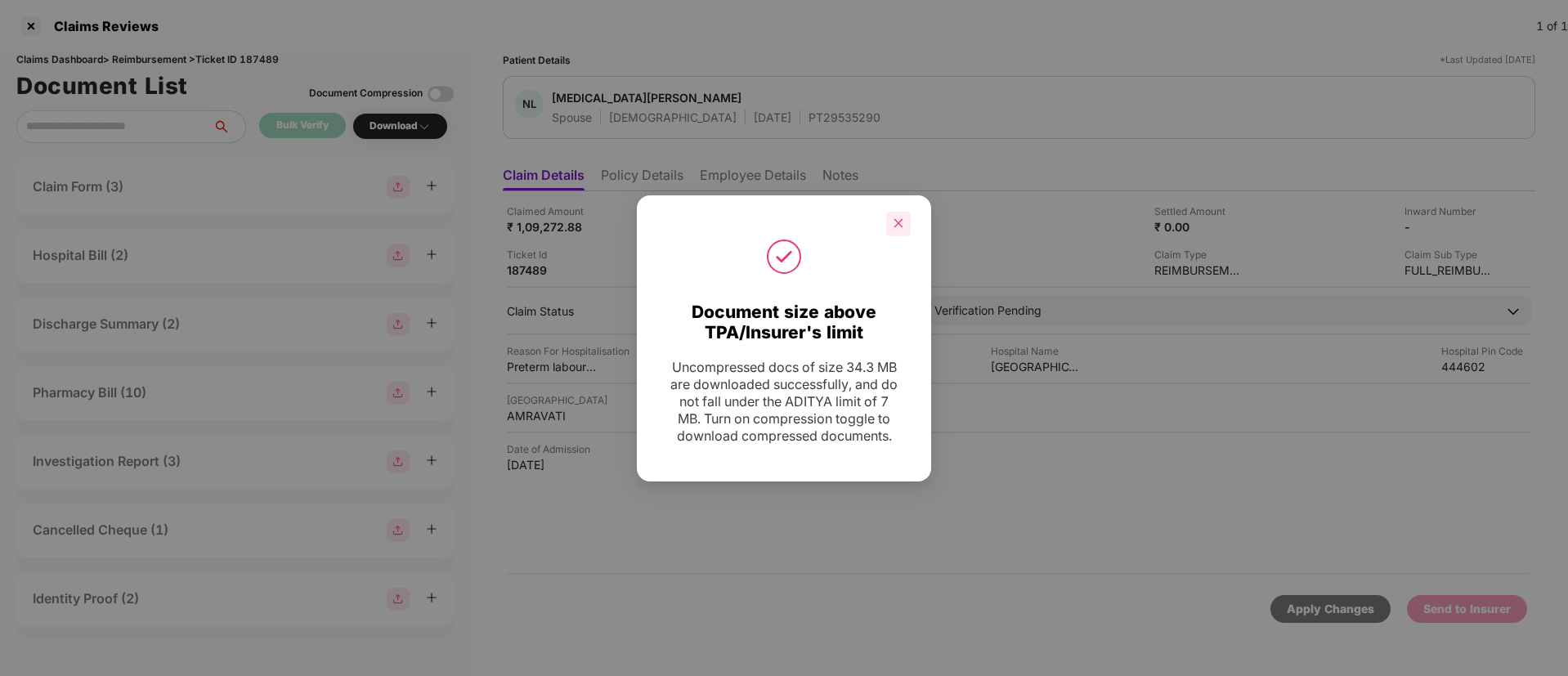
click at [903, 218] on icon "close" at bounding box center [898, 223] width 11 height 11
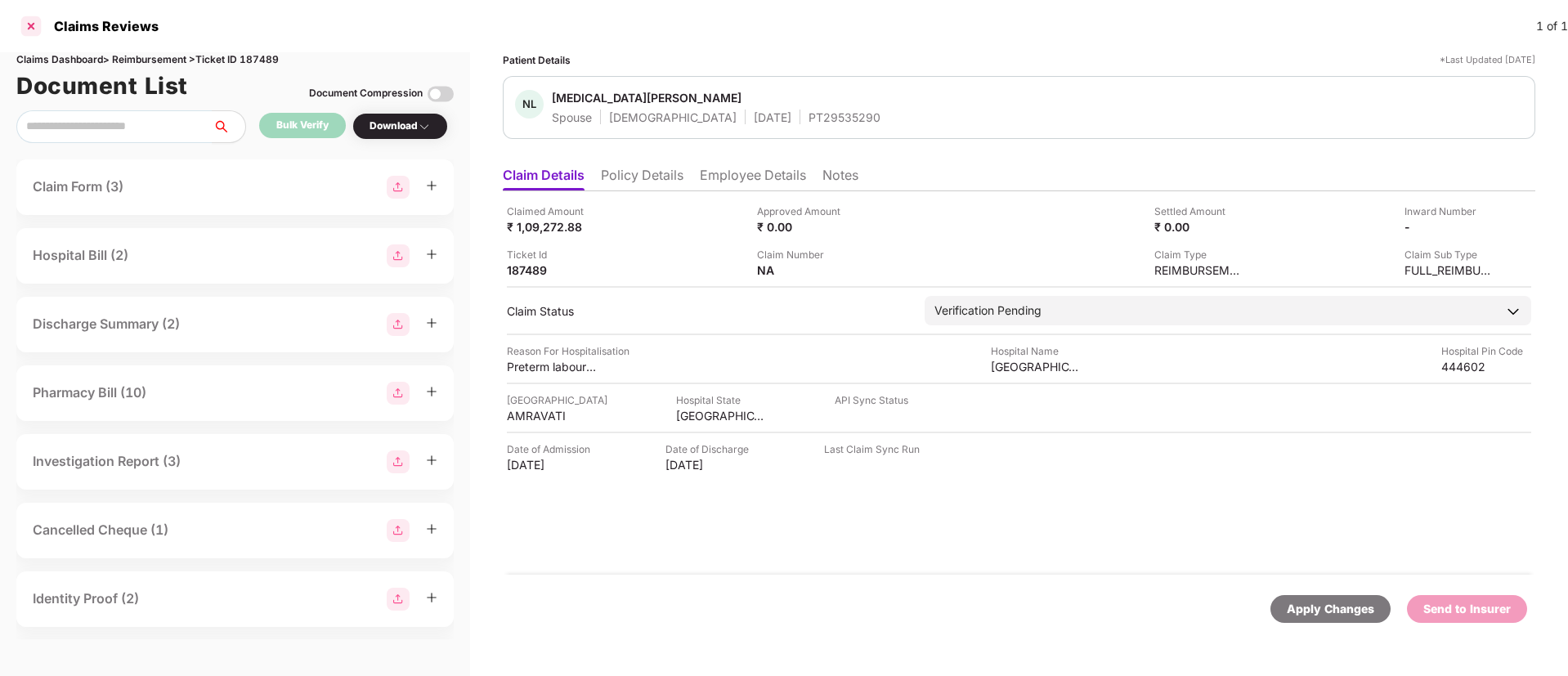
click at [31, 26] on div at bounding box center [31, 26] width 26 height 26
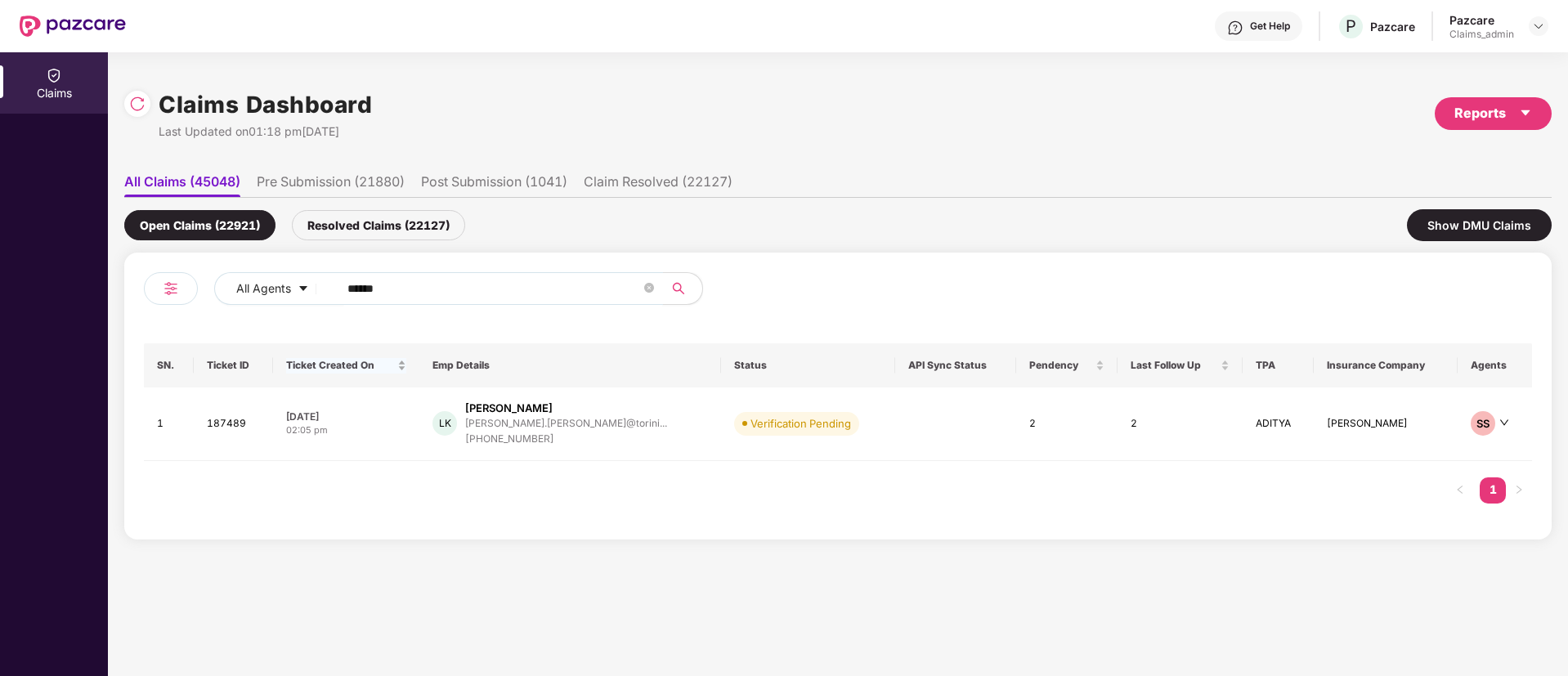
drag, startPoint x: 412, startPoint y: 285, endPoint x: 403, endPoint y: 365, distance: 80.5
click at [144, 289] on div "All Agents ******" at bounding box center [490, 294] width 694 height 45
paste input "text"
type input "******"
click at [543, 440] on div "+917207205654" at bounding box center [562, 439] width 204 height 16
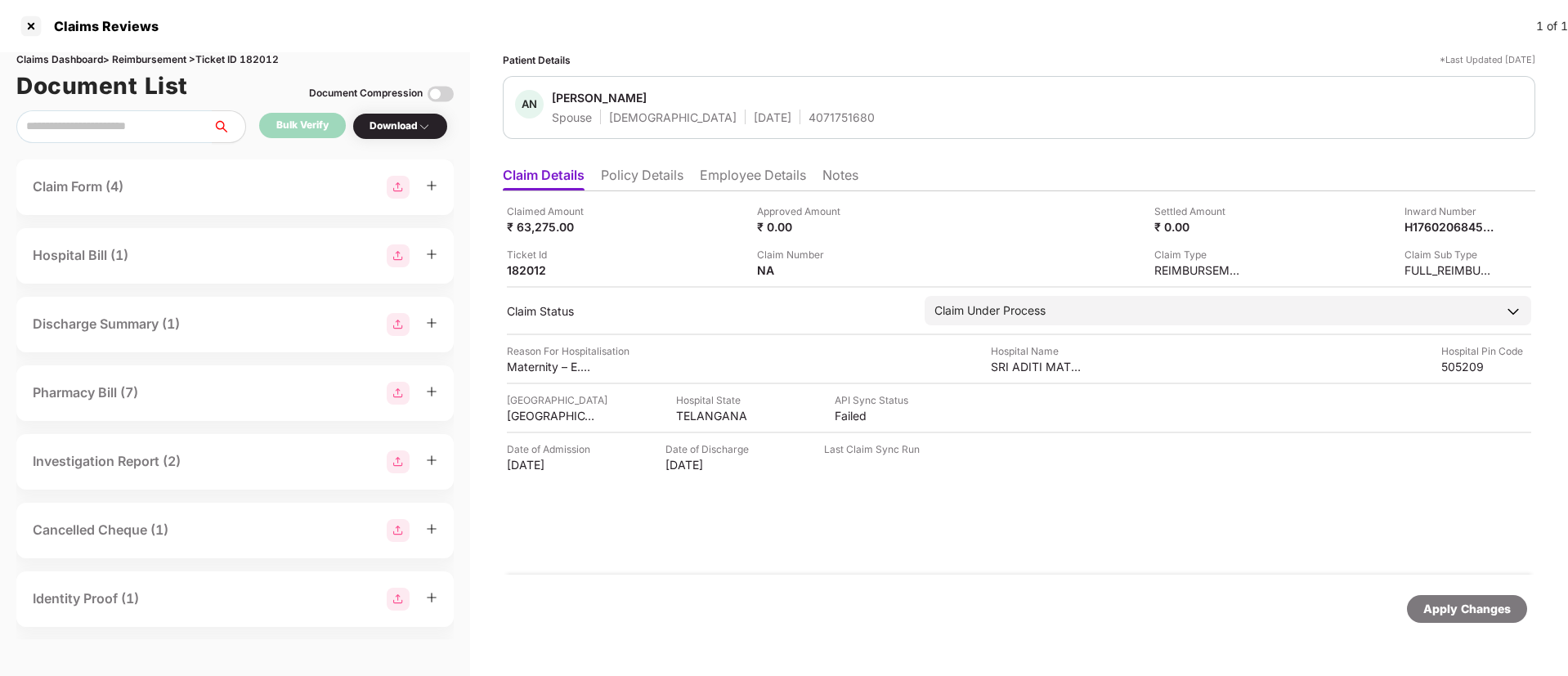
click at [630, 169] on li "Policy Details" at bounding box center [642, 179] width 82 height 24
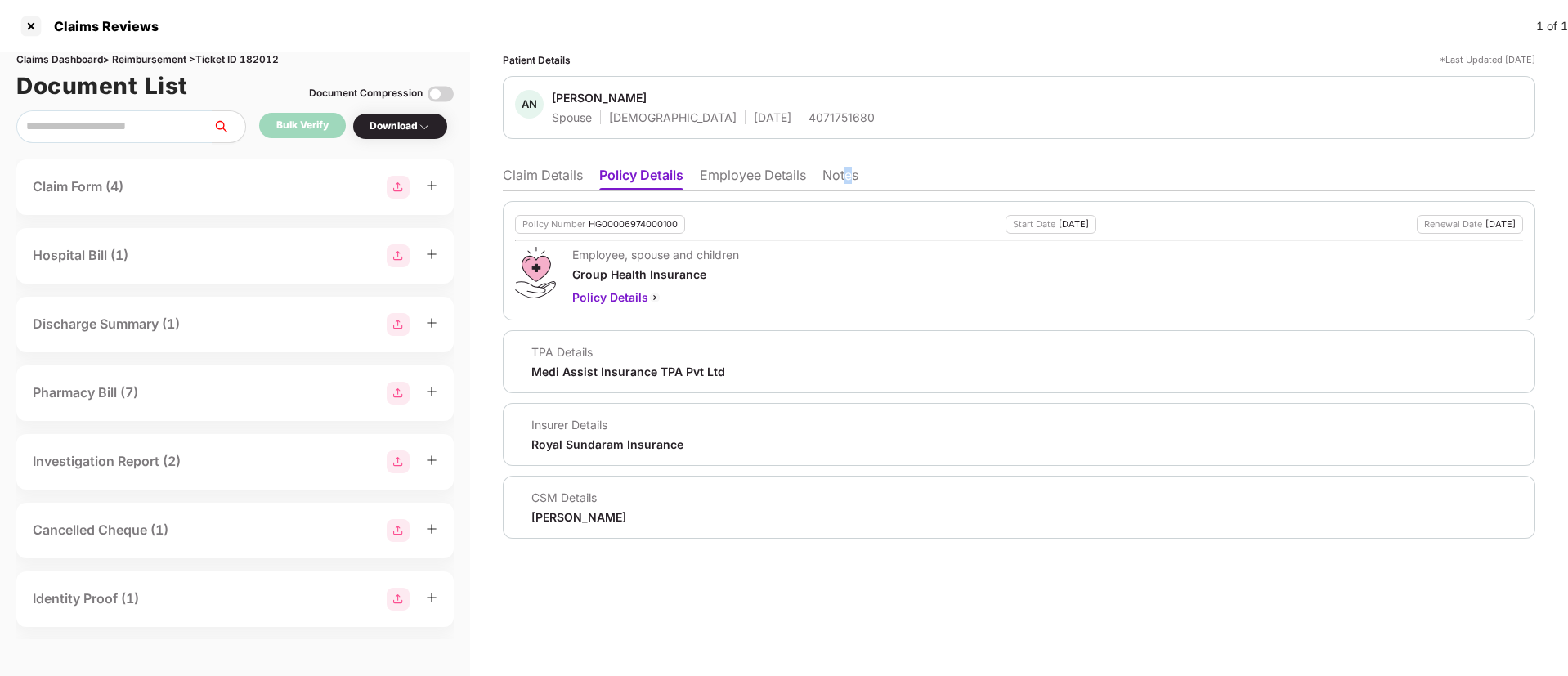
click at [850, 183] on li "Notes" at bounding box center [840, 179] width 36 height 24
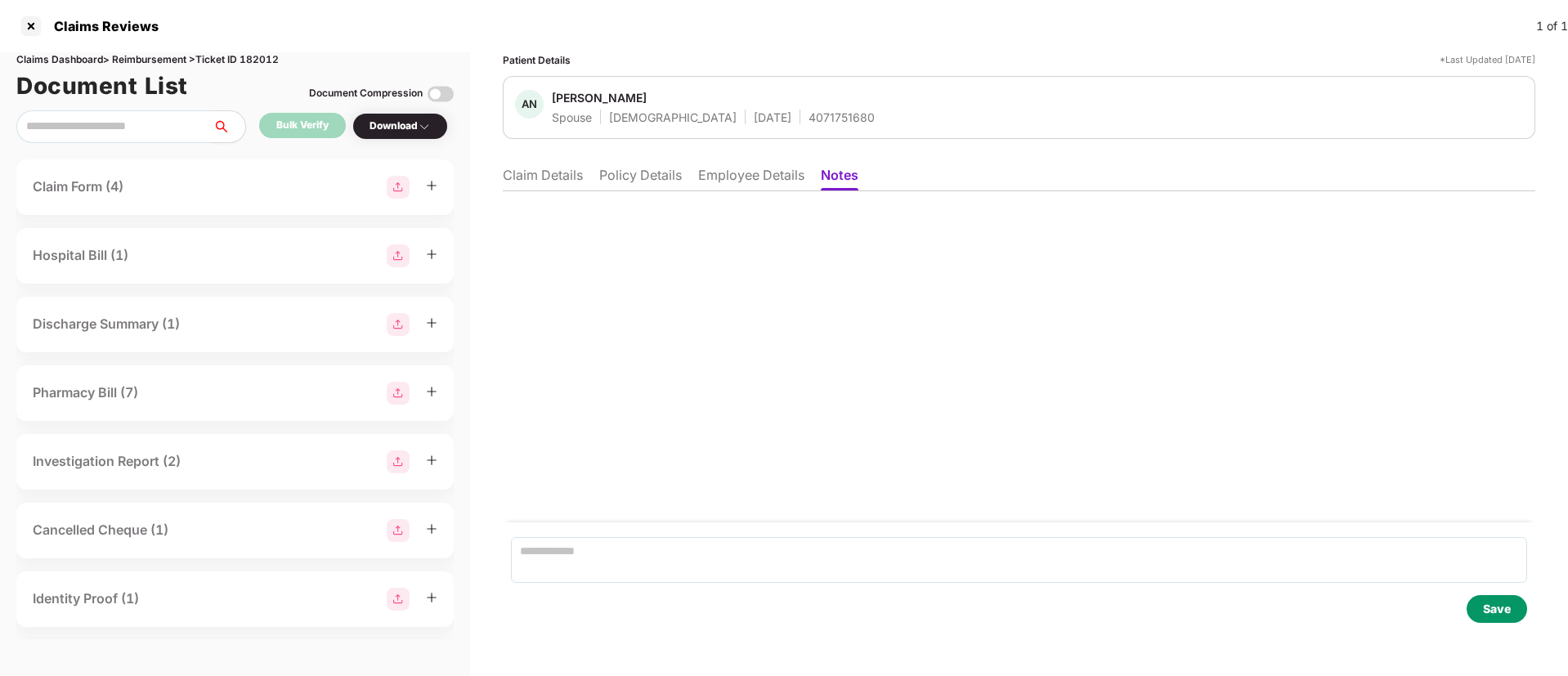
click at [556, 172] on li "Claim Details" at bounding box center [543, 179] width 80 height 24
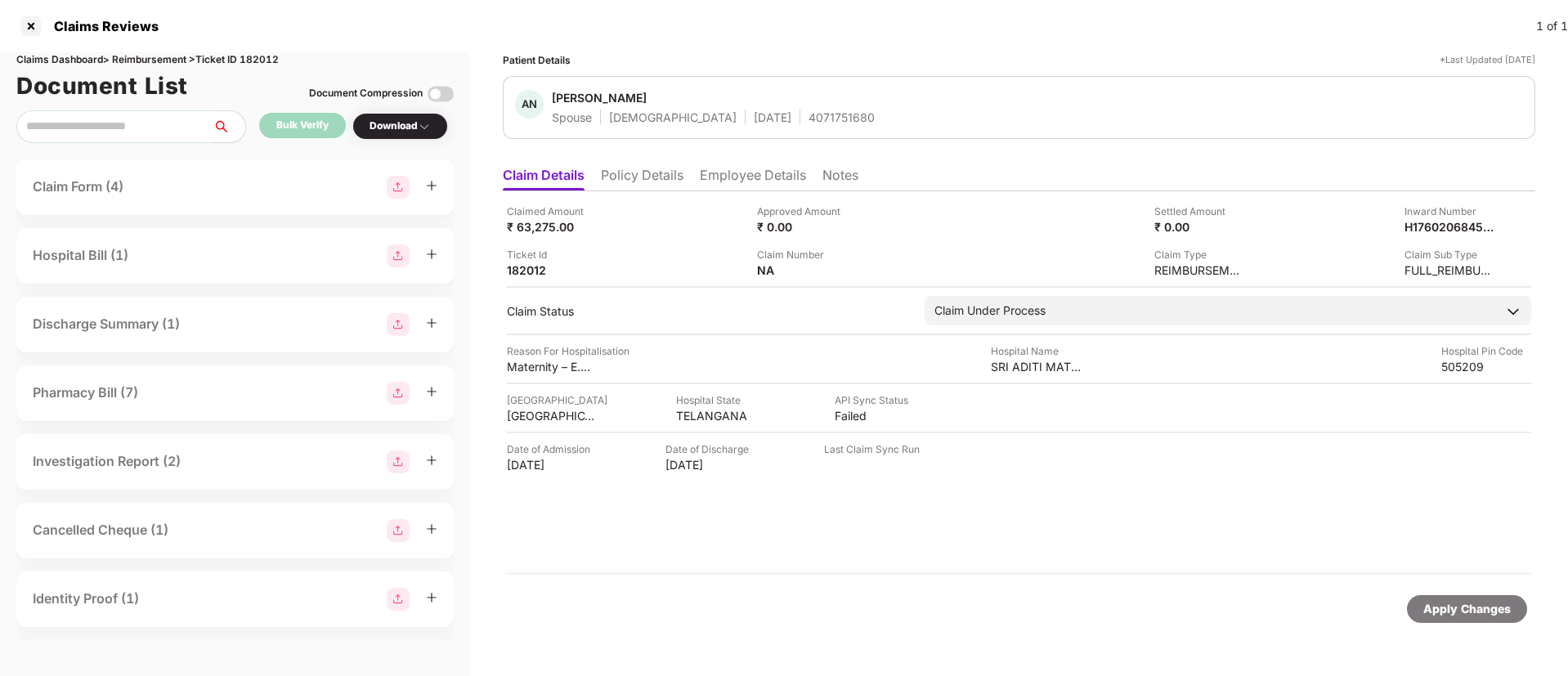
click at [843, 454] on div "Last Claim Sync Run" at bounding box center [872, 449] width 95 height 16
click at [860, 477] on div "Claimed Amount ₹ 63,275.00 Approved Amount ₹ 0.00 Settled Amount ₹ 0.00 Inward …" at bounding box center [1019, 383] width 1033 height 383
click at [646, 176] on li "Policy Details" at bounding box center [642, 179] width 82 height 24
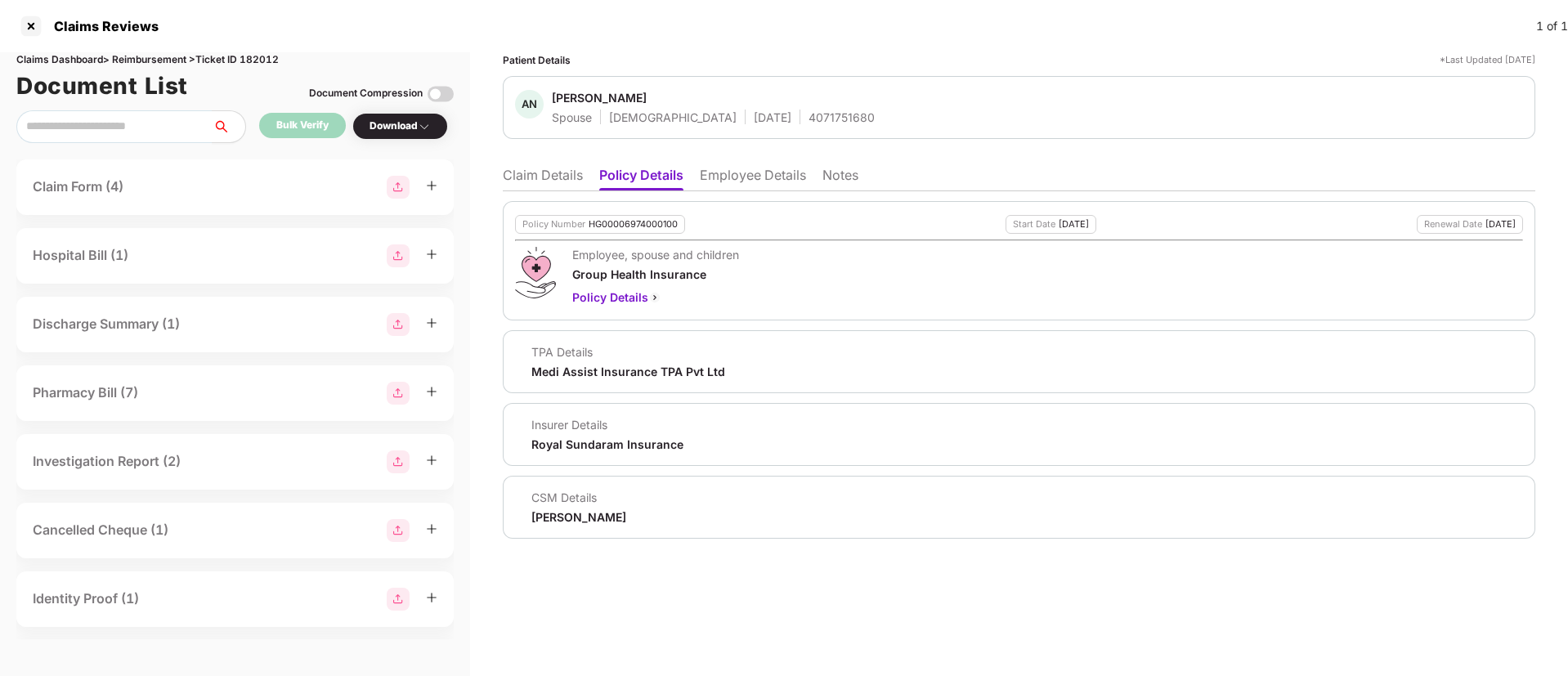
click at [534, 171] on li "Claim Details" at bounding box center [543, 179] width 80 height 24
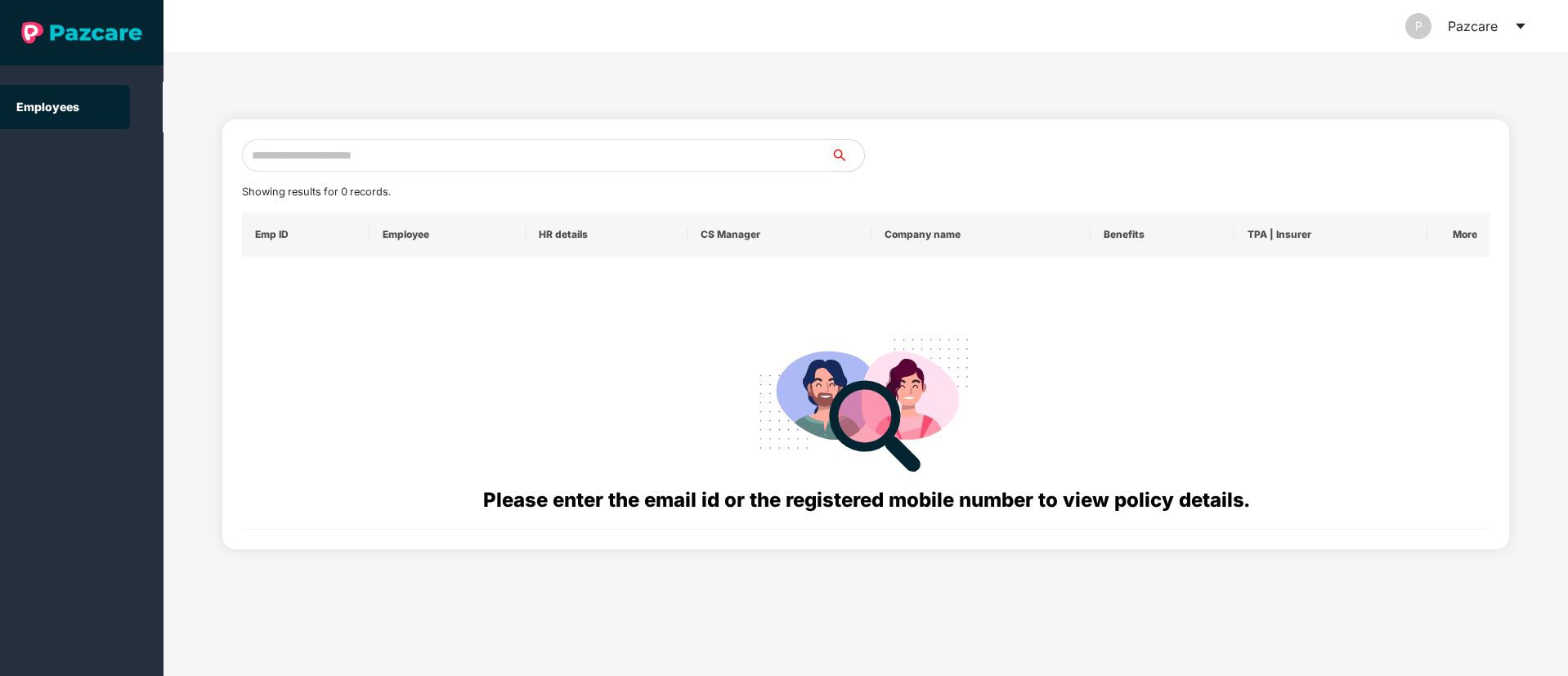
click at [398, 244] on th "Employee" at bounding box center [447, 234] width 157 height 44
click at [1512, 32] on div "P Pazcare" at bounding box center [1465, 26] width 121 height 52
drag, startPoint x: 1522, startPoint y: 21, endPoint x: 1514, endPoint y: 26, distance: 9.4
click at [1521, 21] on icon "caret-down" at bounding box center [1520, 26] width 13 height 13
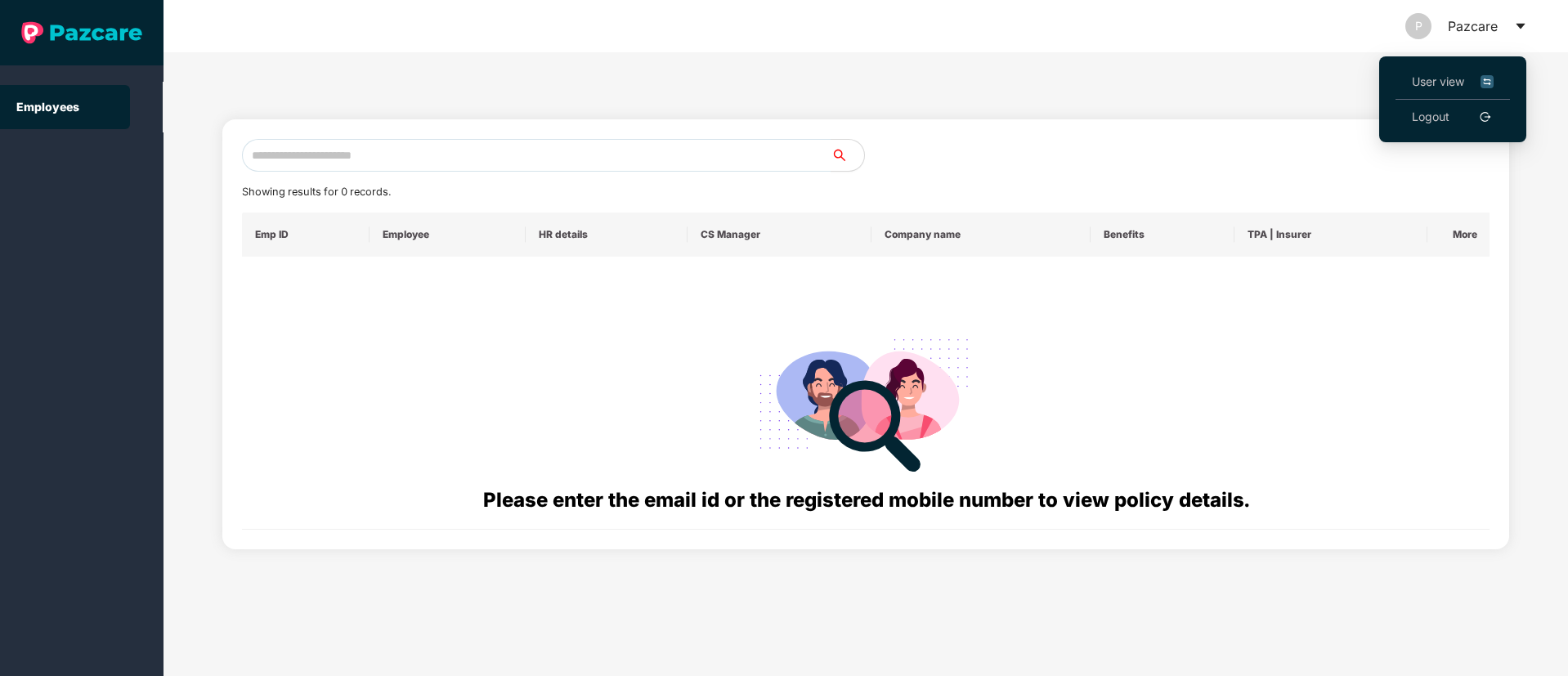
click at [1432, 115] on link "Logout" at bounding box center [1430, 116] width 38 height 18
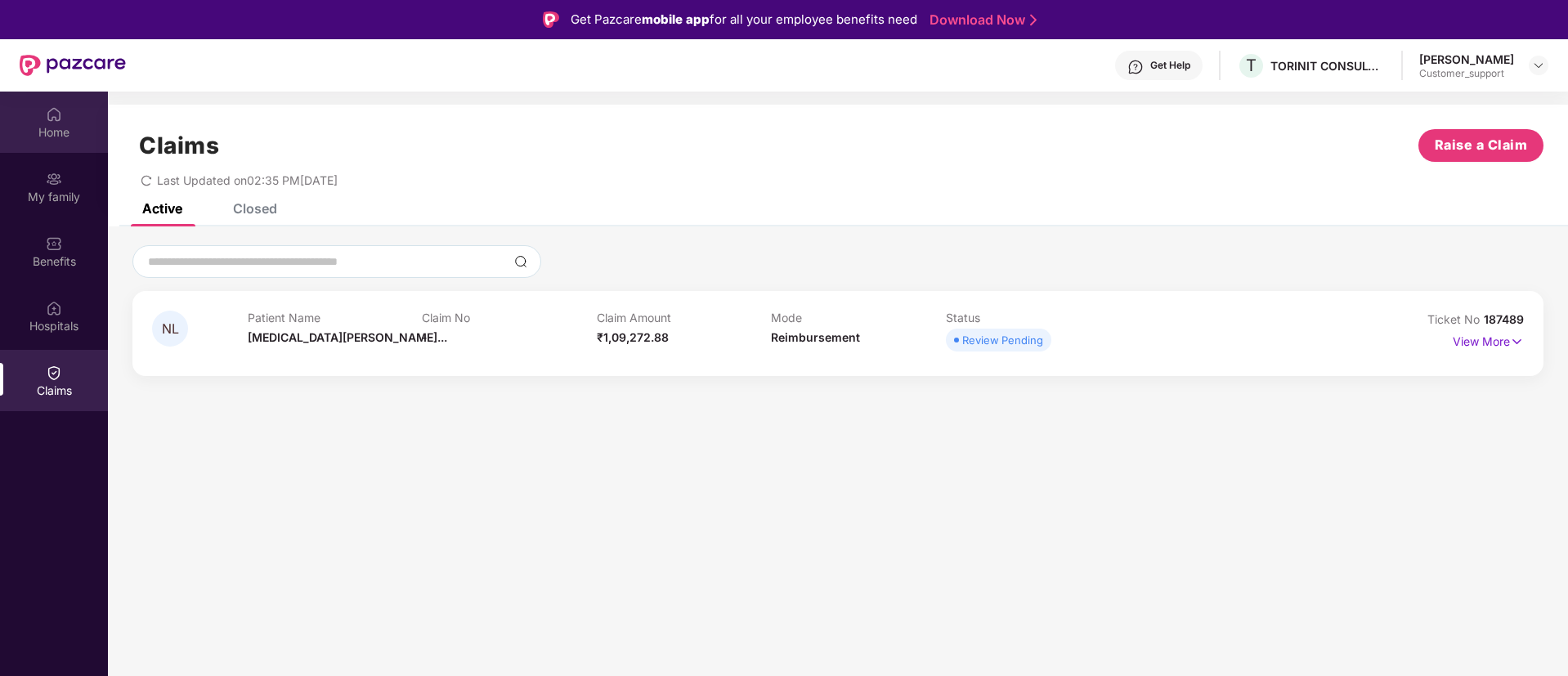
click at [75, 141] on div "Home" at bounding box center [54, 122] width 107 height 61
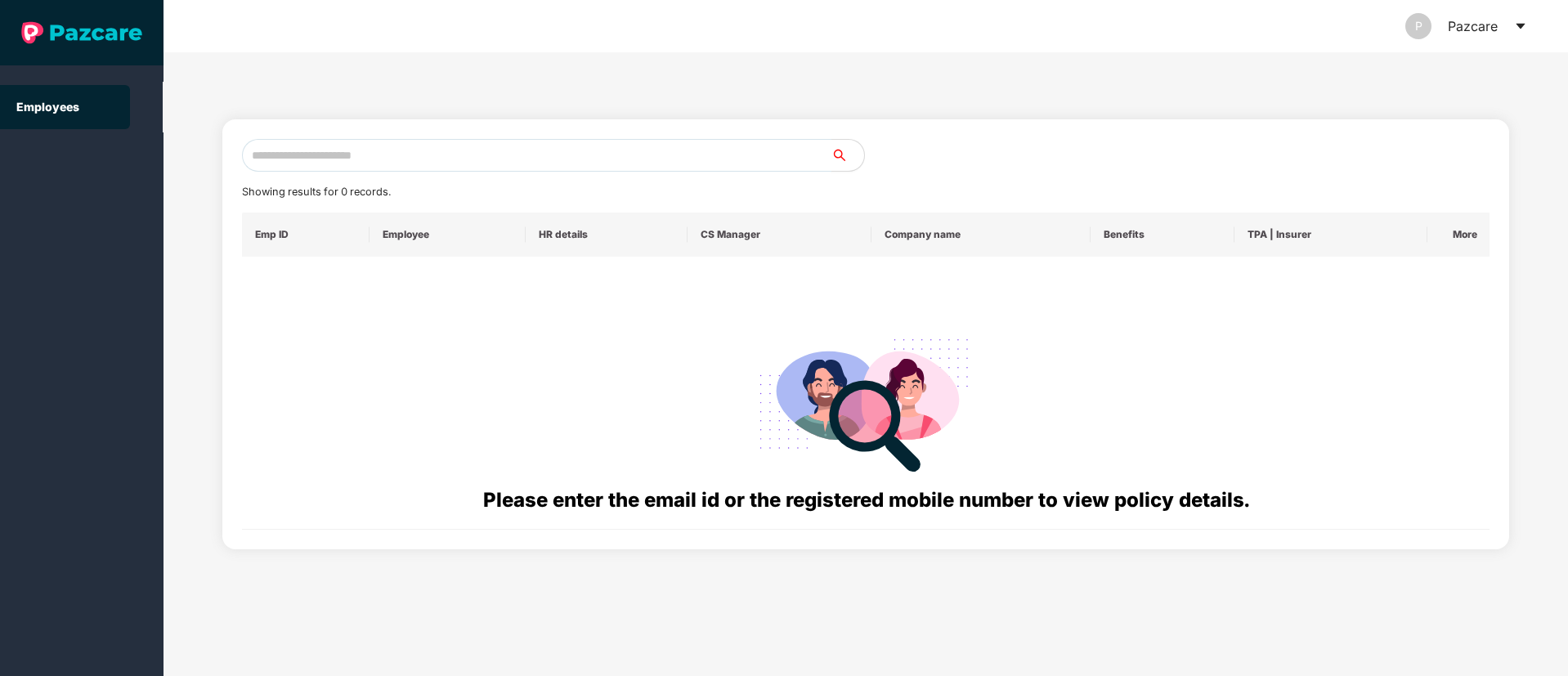
paste input "**********"
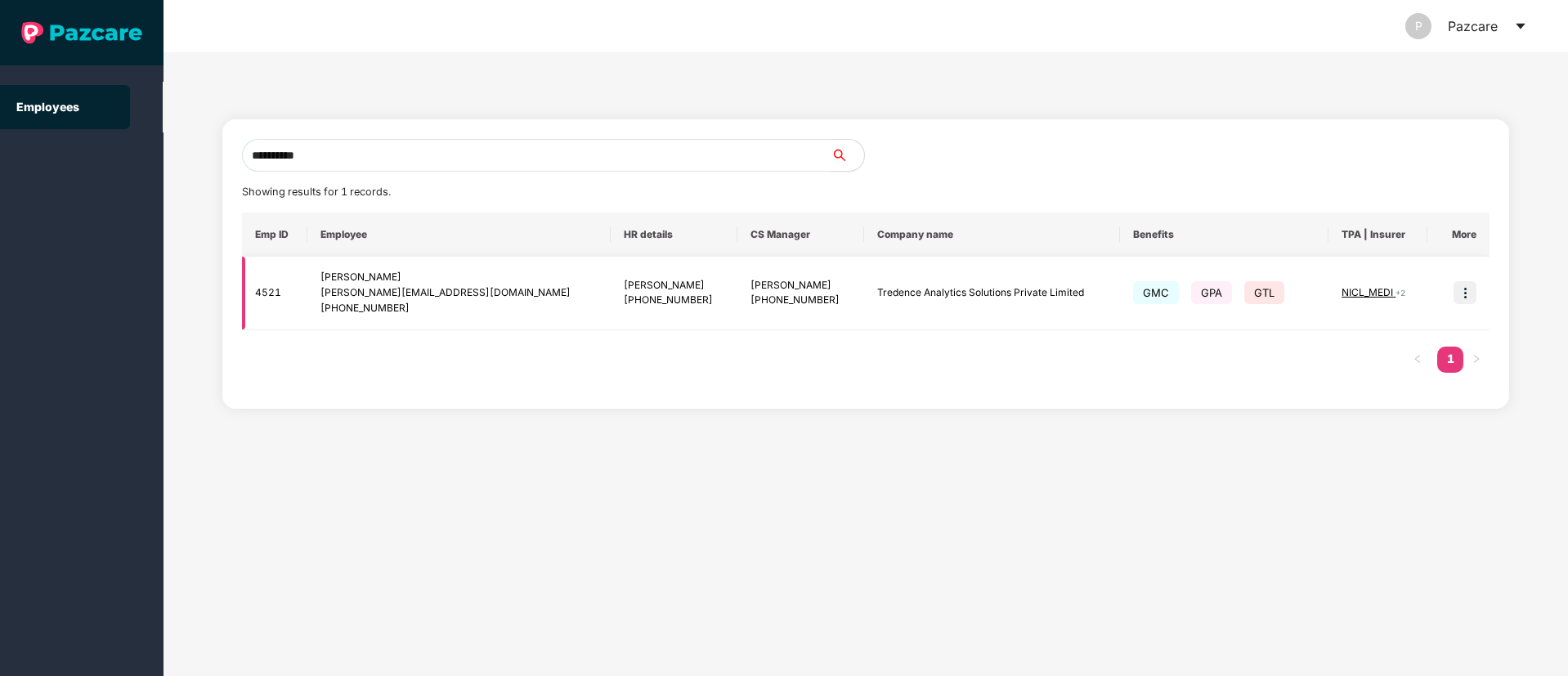
type input "**********"
click at [1459, 291] on img at bounding box center [1464, 293] width 23 height 23
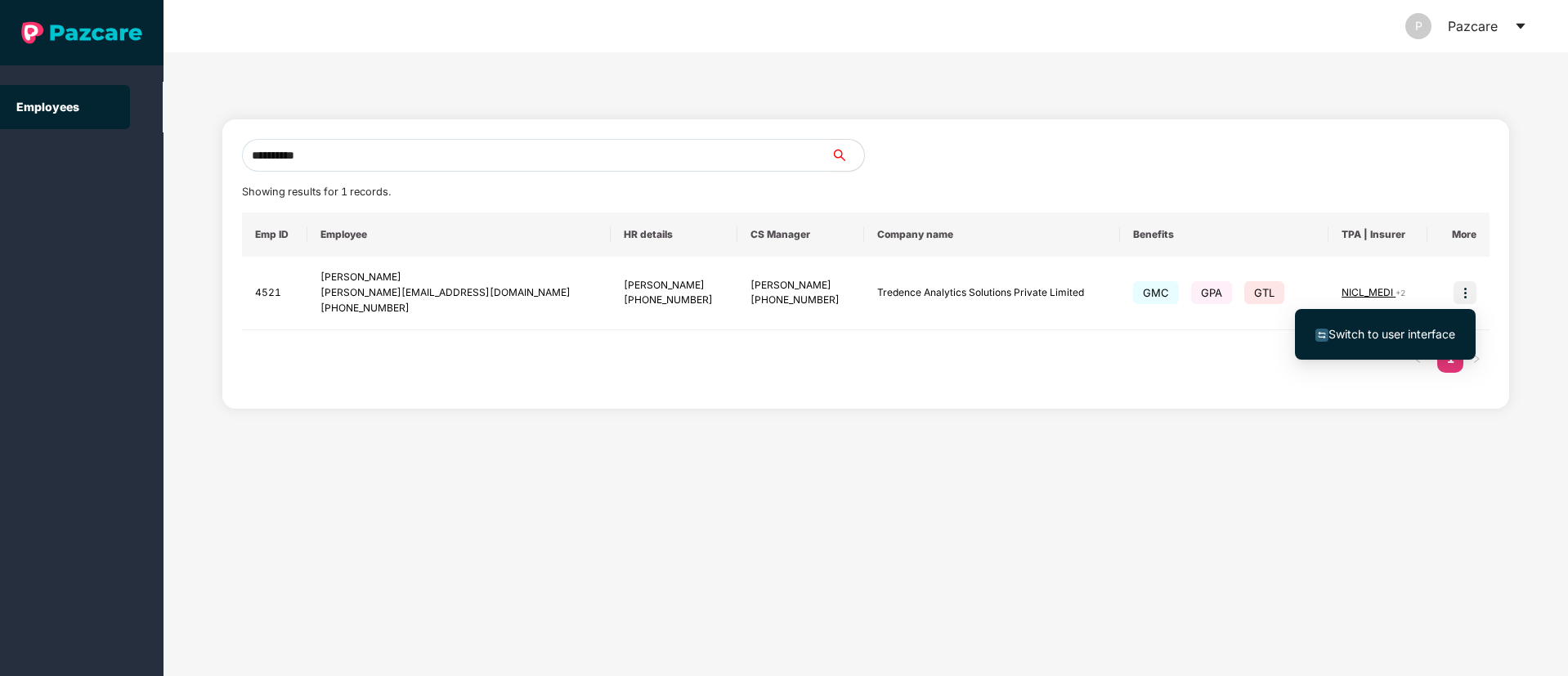
click at [1365, 334] on span "Switch to user interface" at bounding box center [1391, 333] width 127 height 14
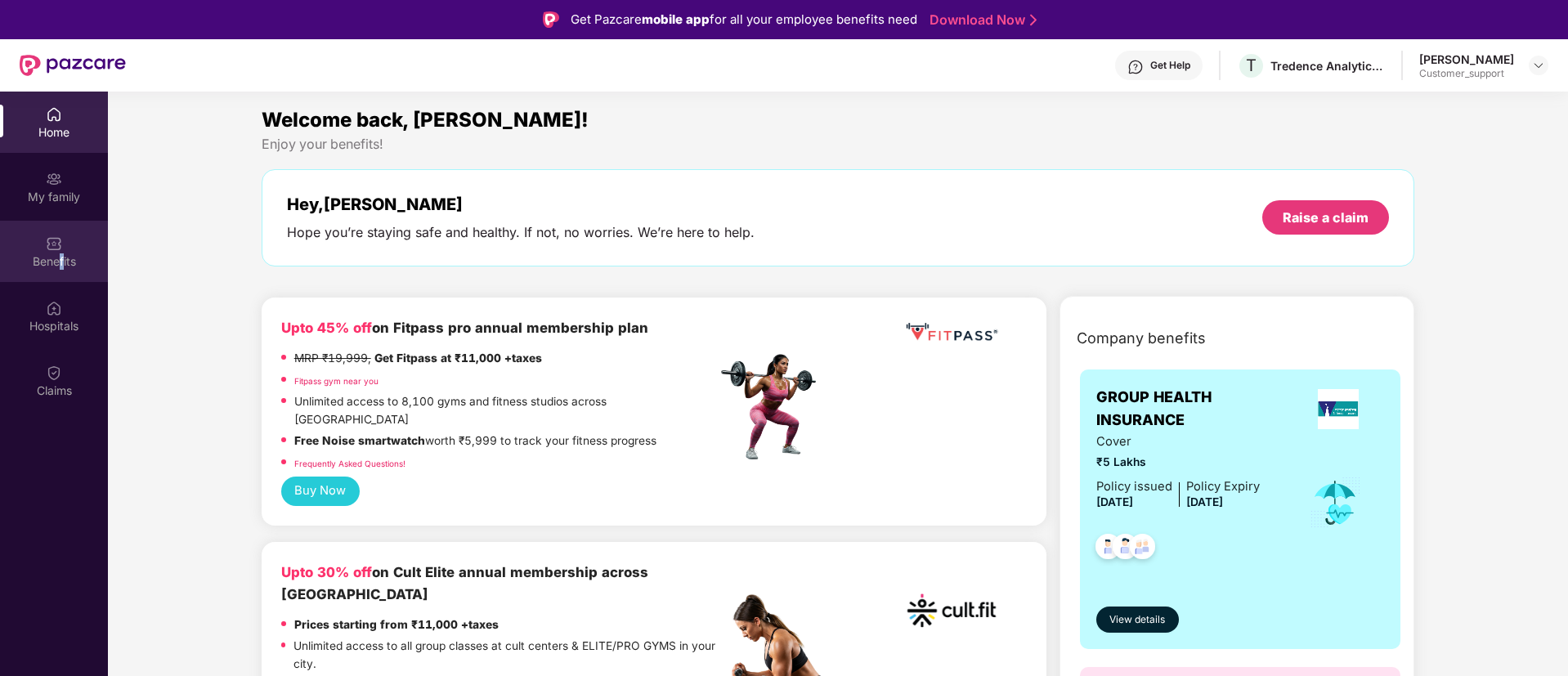
click at [61, 257] on div "Benefits" at bounding box center [54, 262] width 107 height 17
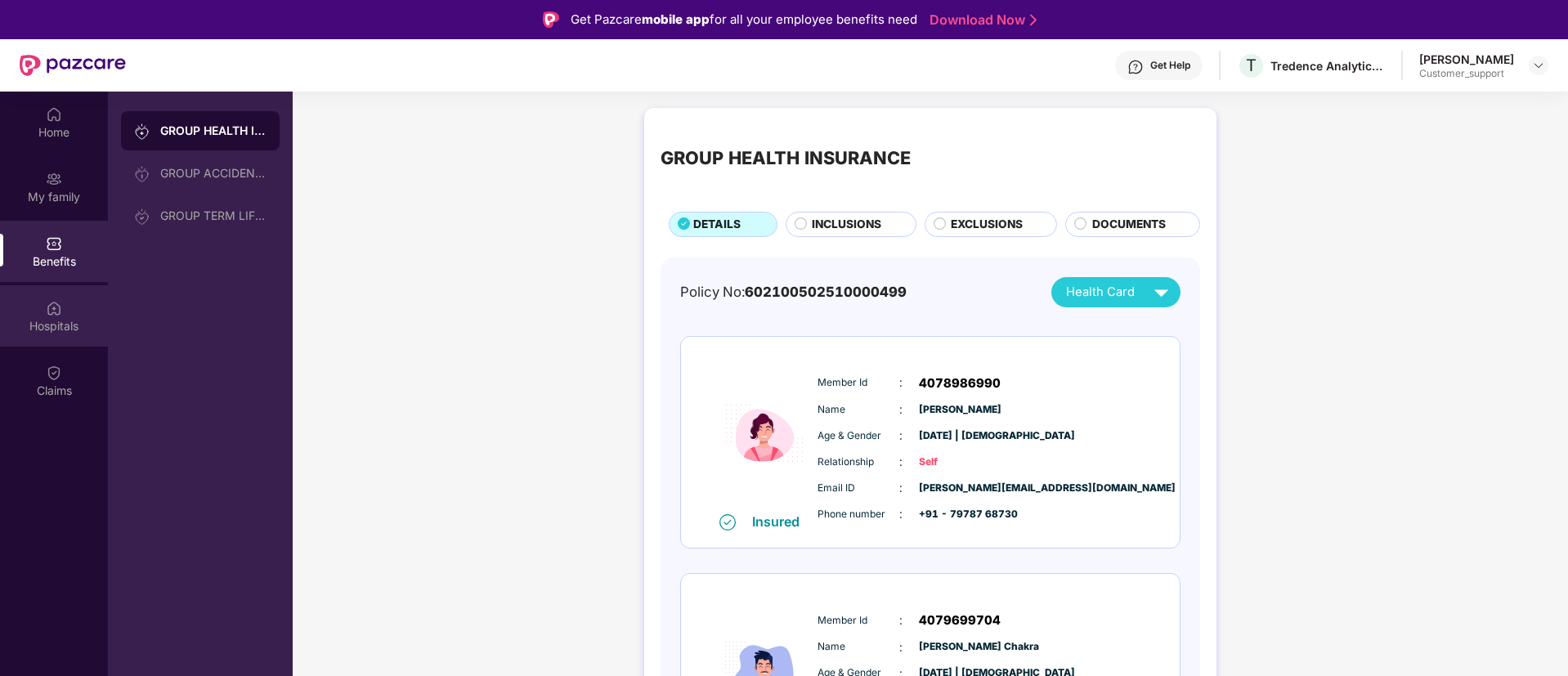
click at [58, 331] on div "Hospitals" at bounding box center [54, 326] width 107 height 17
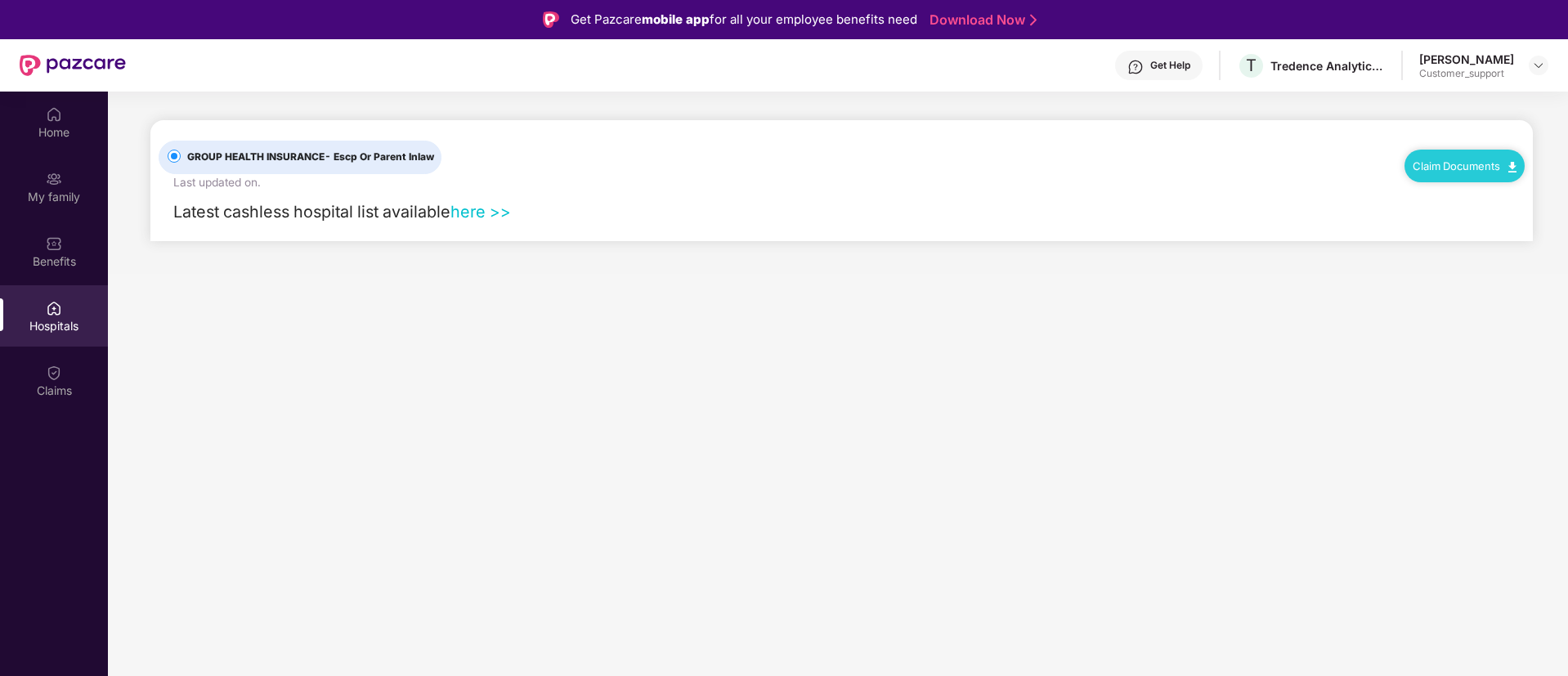
drag, startPoint x: 483, startPoint y: 207, endPoint x: 525, endPoint y: 197, distance: 43.2
click at [483, 207] on link "here >>" at bounding box center [480, 211] width 60 height 19
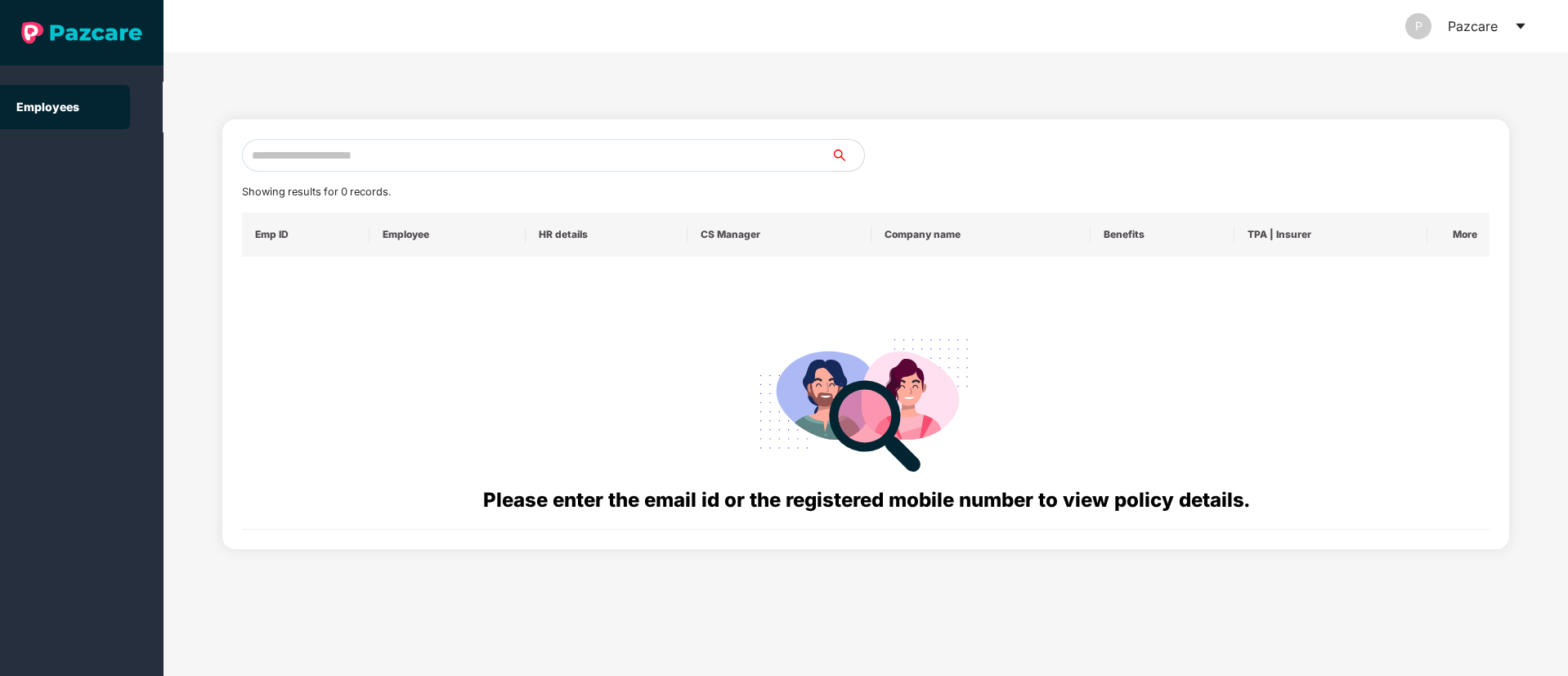
click at [270, 152] on input "text" at bounding box center [536, 155] width 589 height 32
paste input "**********"
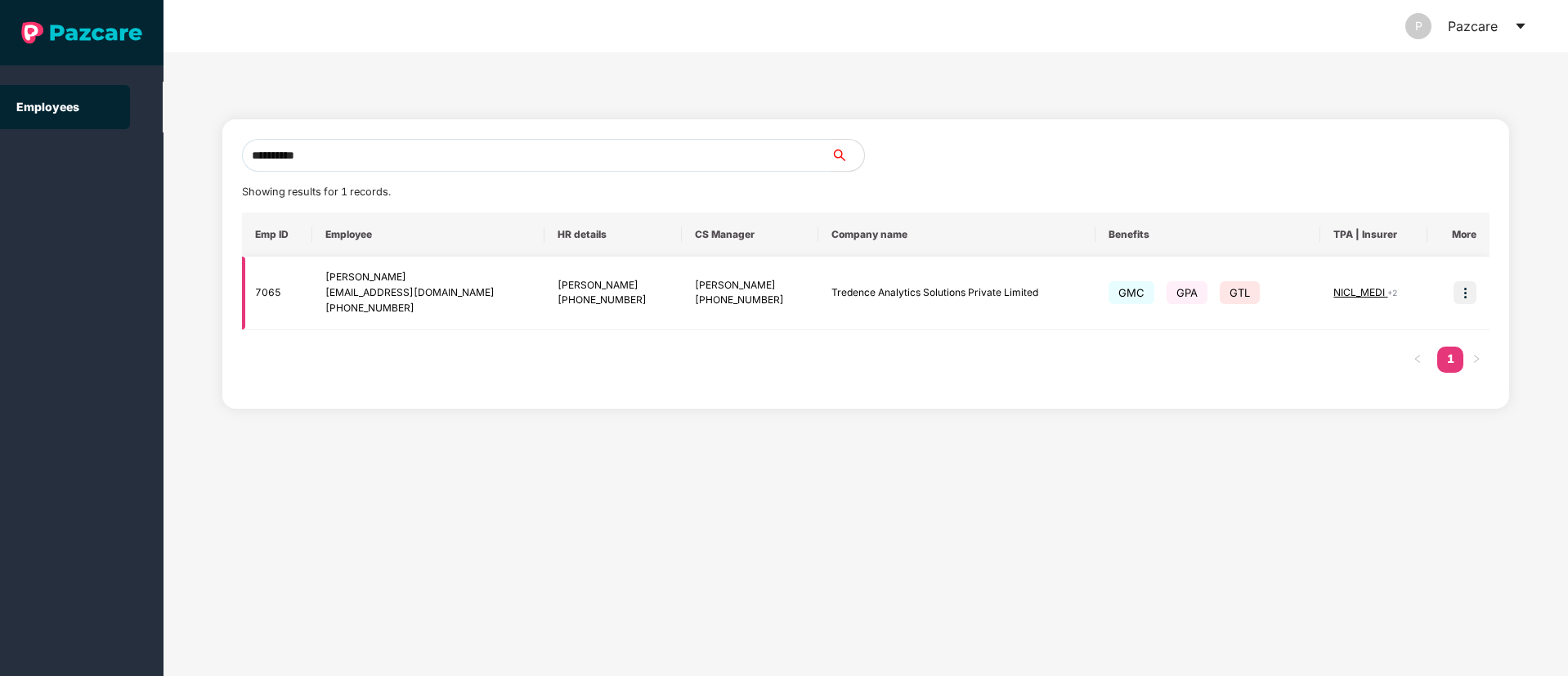
type input "**********"
click at [1465, 295] on img at bounding box center [1464, 293] width 23 height 23
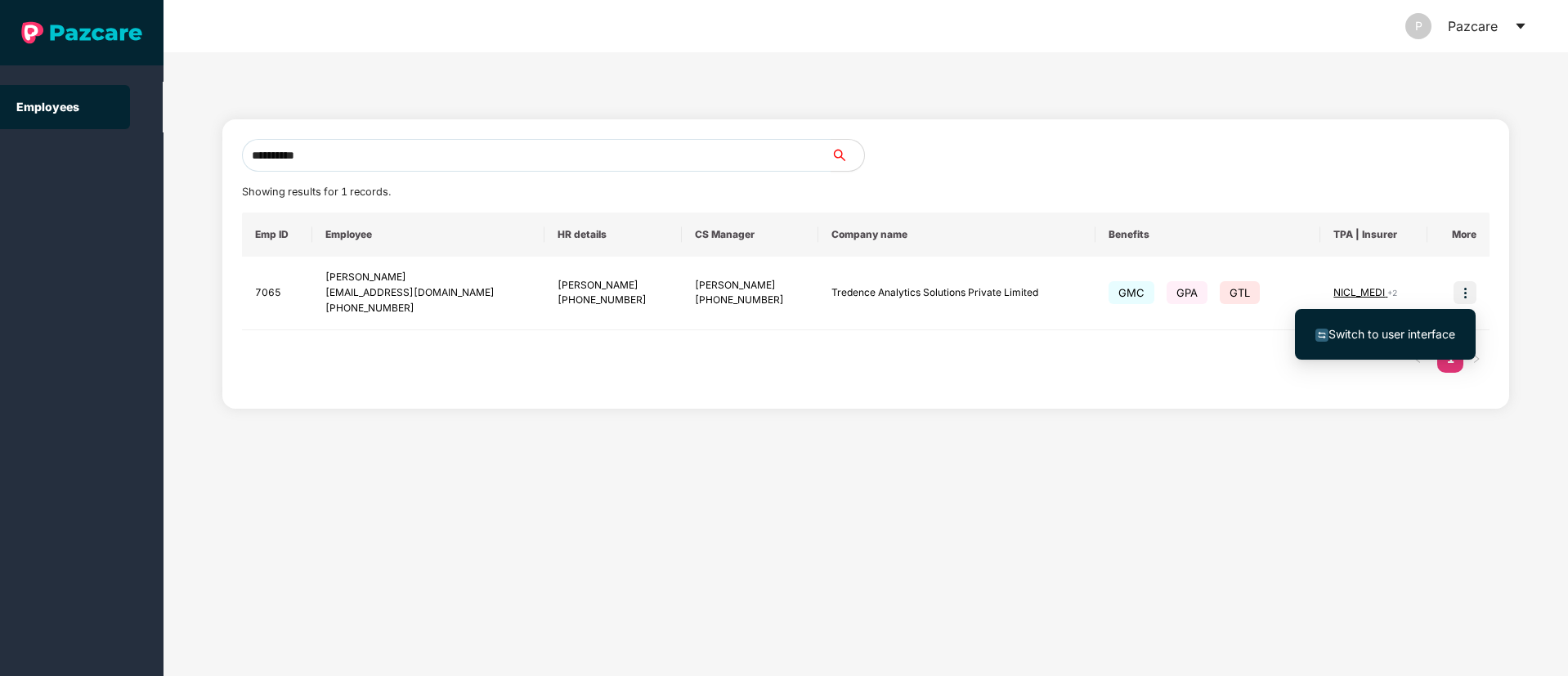
click at [1448, 322] on li "Switch to user interface" at bounding box center [1385, 333] width 181 height 34
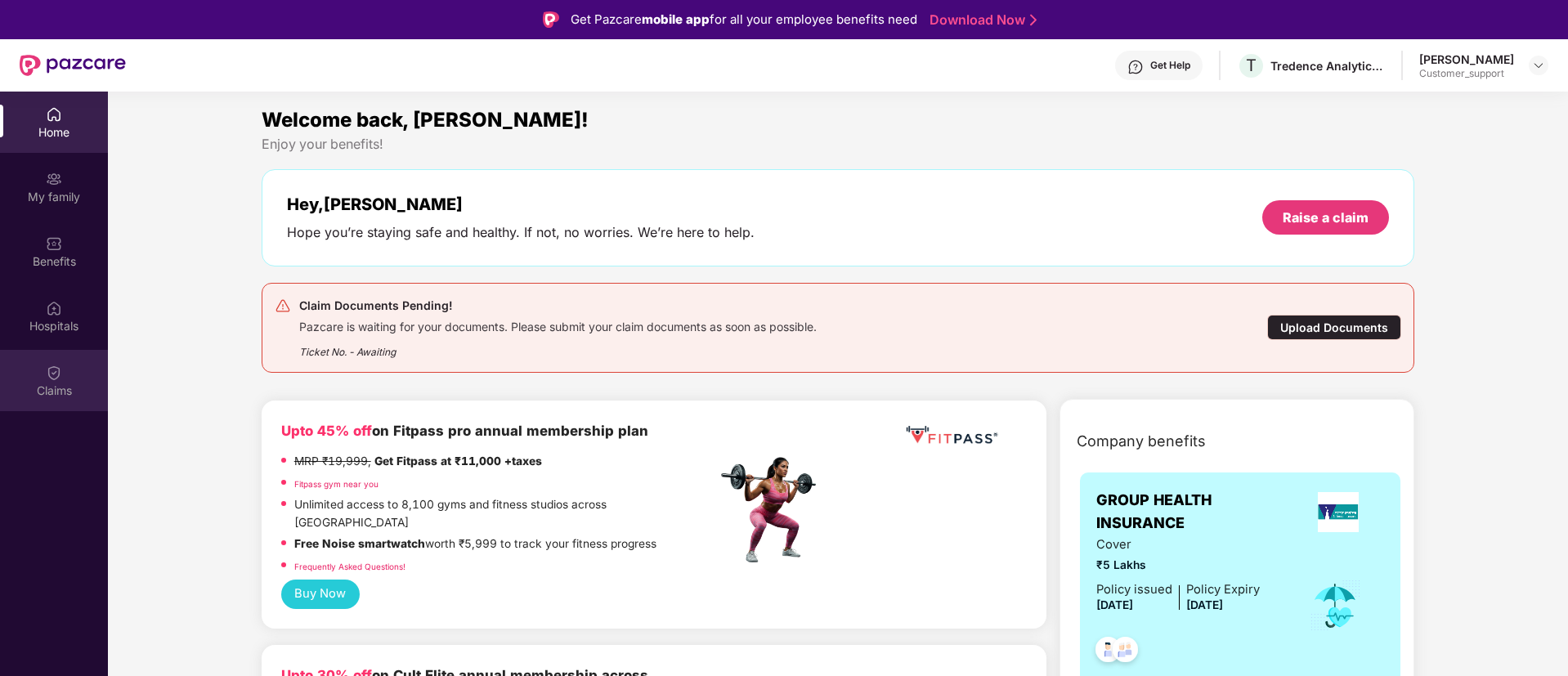
click at [60, 379] on img at bounding box center [54, 373] width 17 height 17
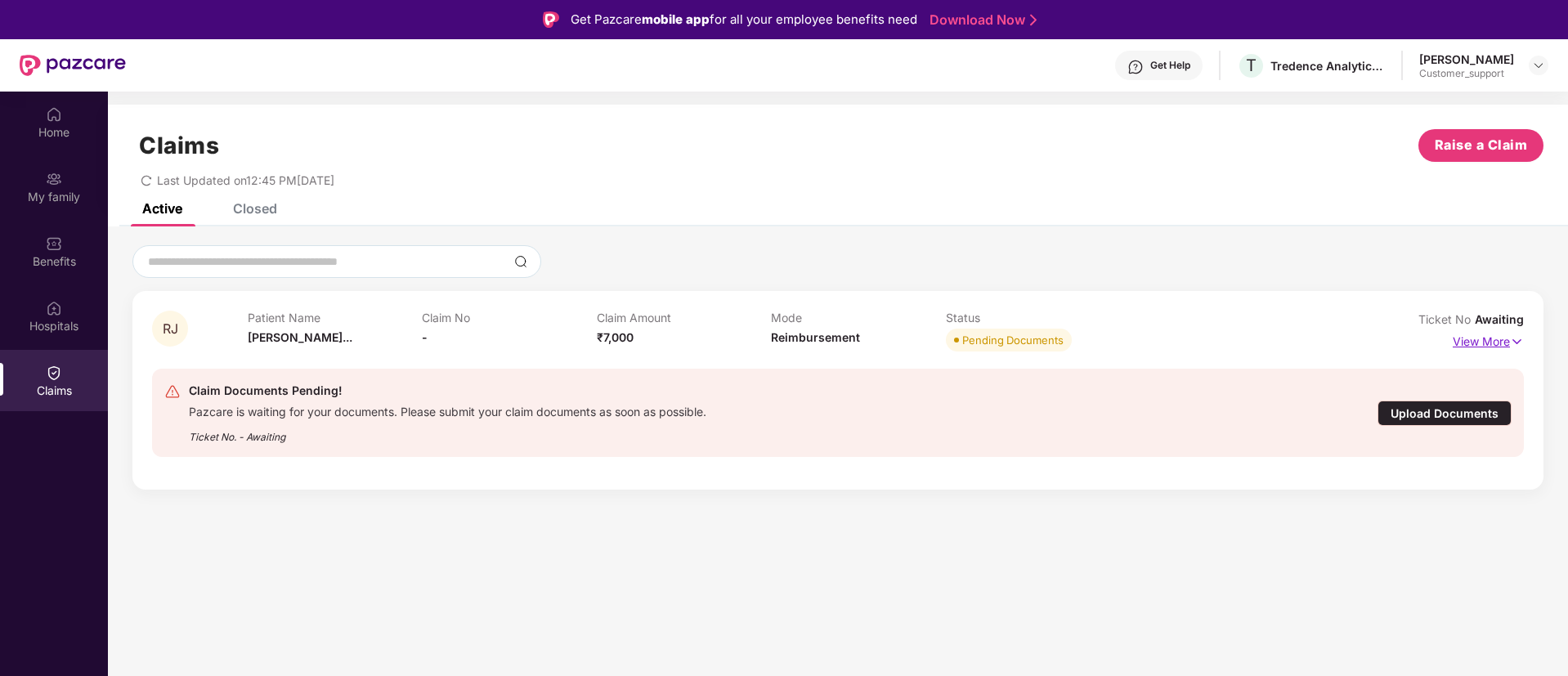
click at [1484, 338] on p "View More" at bounding box center [1487, 340] width 71 height 22
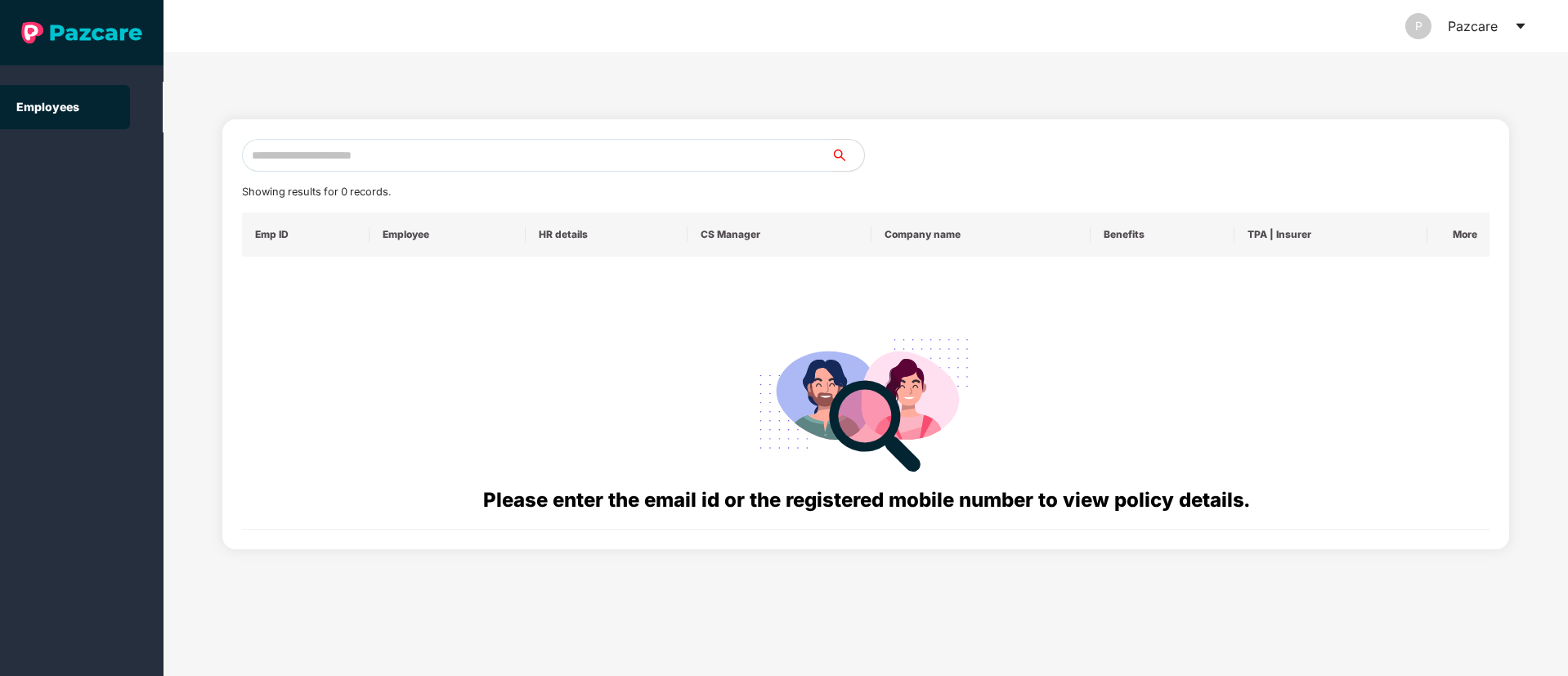
click at [314, 156] on input "text" at bounding box center [536, 155] width 589 height 32
paste input "**********"
drag, startPoint x: 394, startPoint y: 162, endPoint x: 47, endPoint y: 163, distance: 347.0
click at [5, 163] on section "**********" at bounding box center [784, 338] width 1568 height 676
paste input "text"
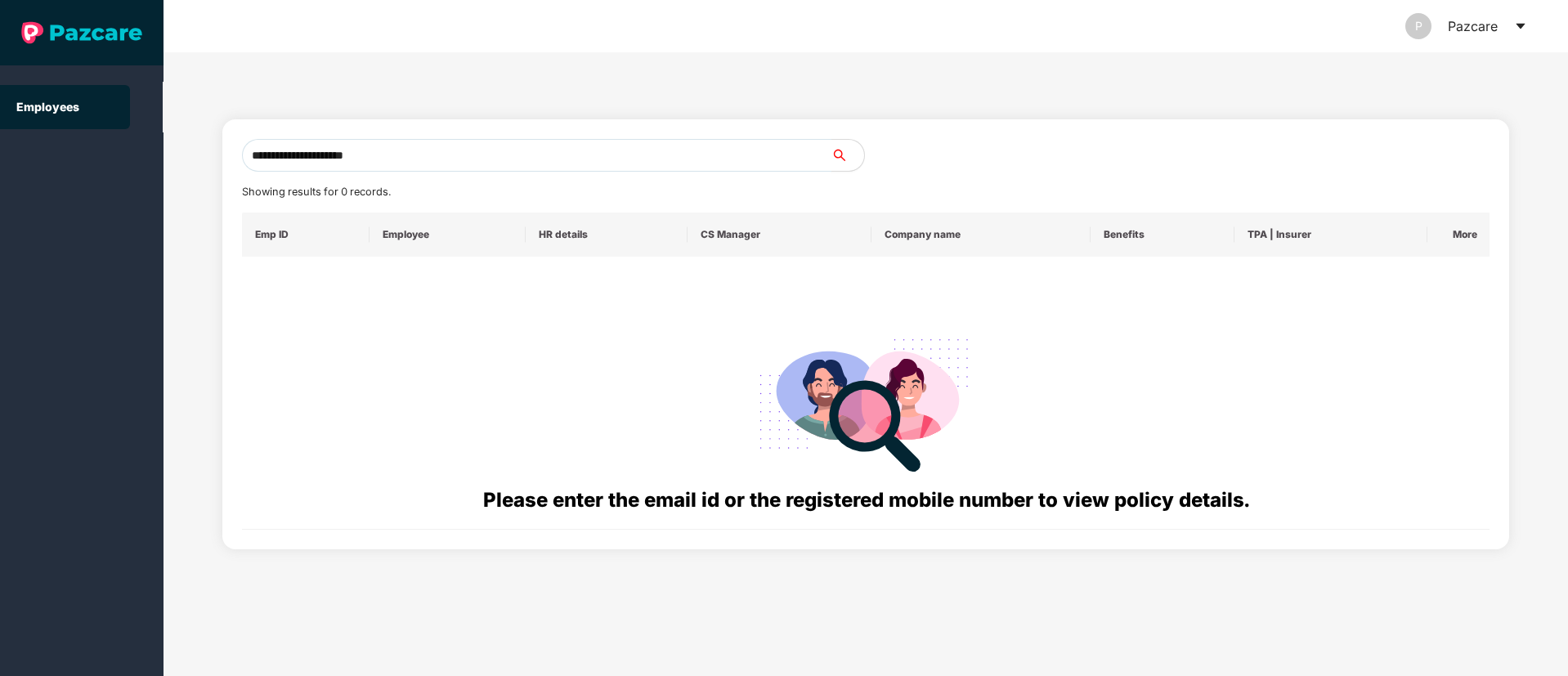
type input "**********"
drag, startPoint x: 356, startPoint y: 163, endPoint x: 152, endPoint y: 162, distance: 204.0
click at [152, 162] on section "**********" at bounding box center [784, 338] width 1568 height 676
paste input "text"
drag, startPoint x: 356, startPoint y: 155, endPoint x: 0, endPoint y: 158, distance: 356.0
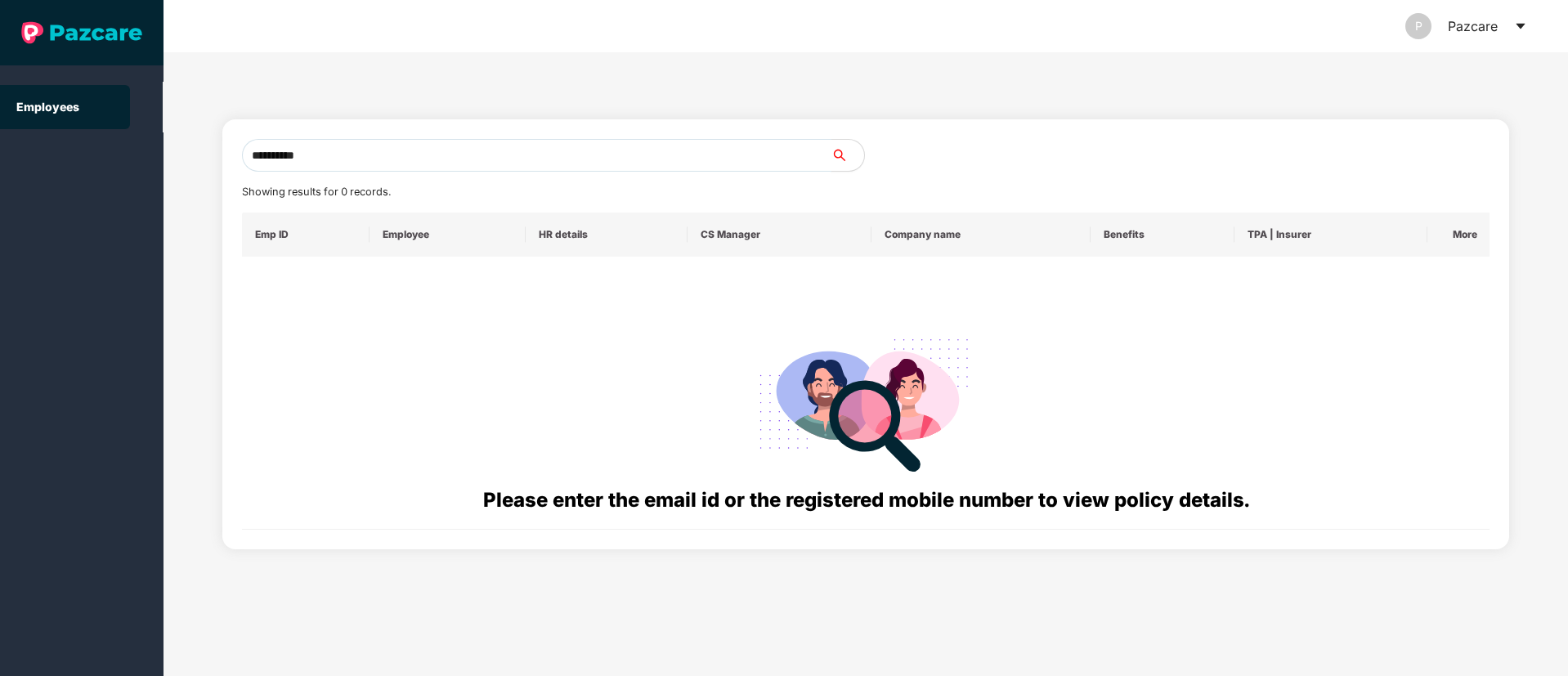
click at [0, 158] on section "**********" at bounding box center [784, 338] width 1568 height 676
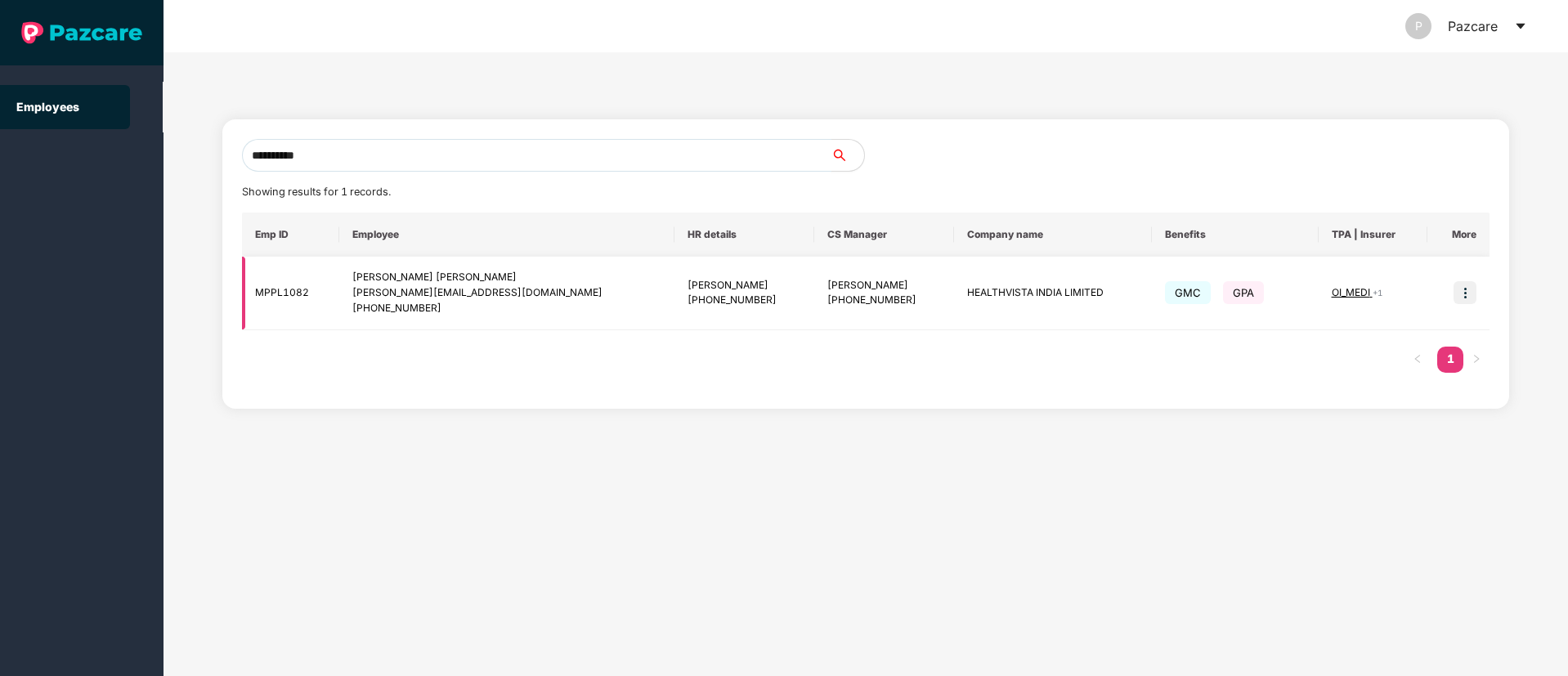
type input "**********"
click at [1461, 292] on img at bounding box center [1464, 293] width 23 height 23
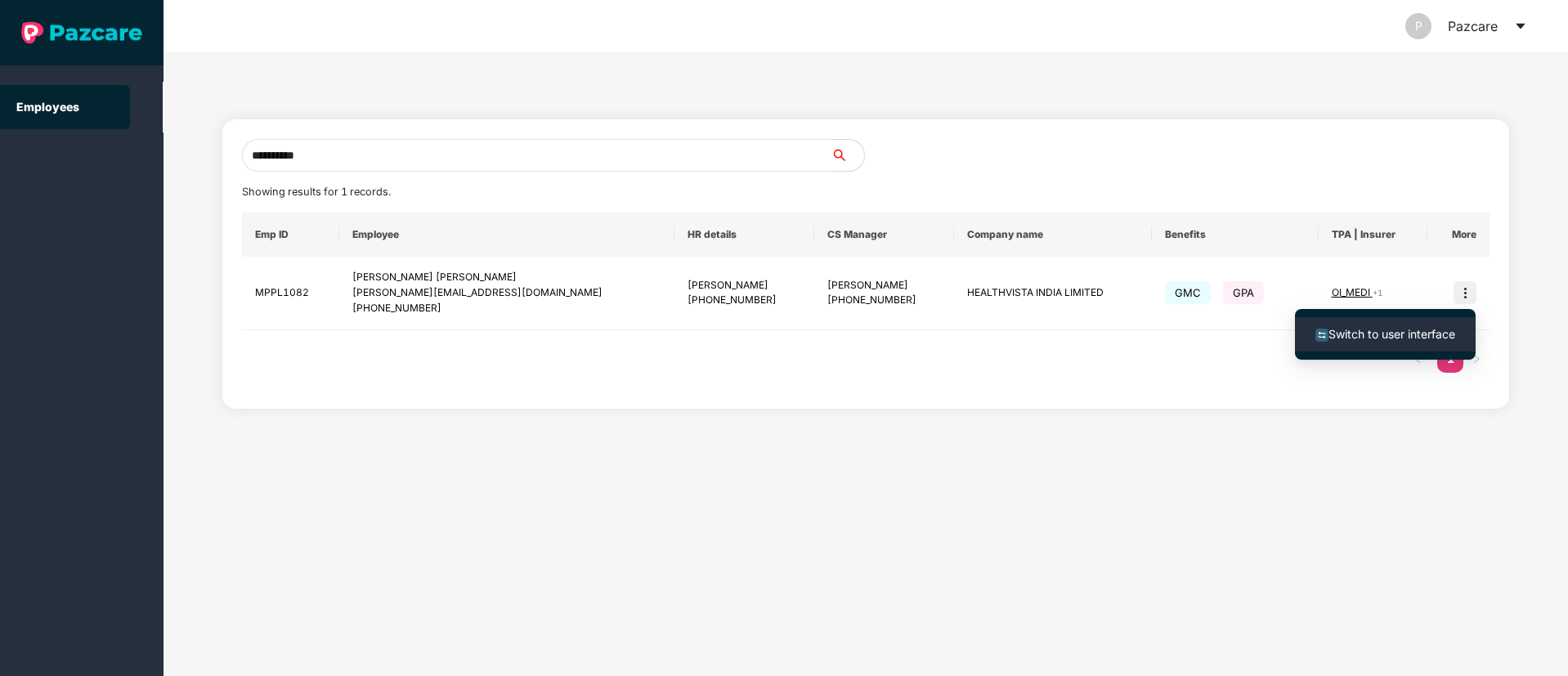
click at [1426, 322] on li "Switch to user interface" at bounding box center [1385, 333] width 181 height 34
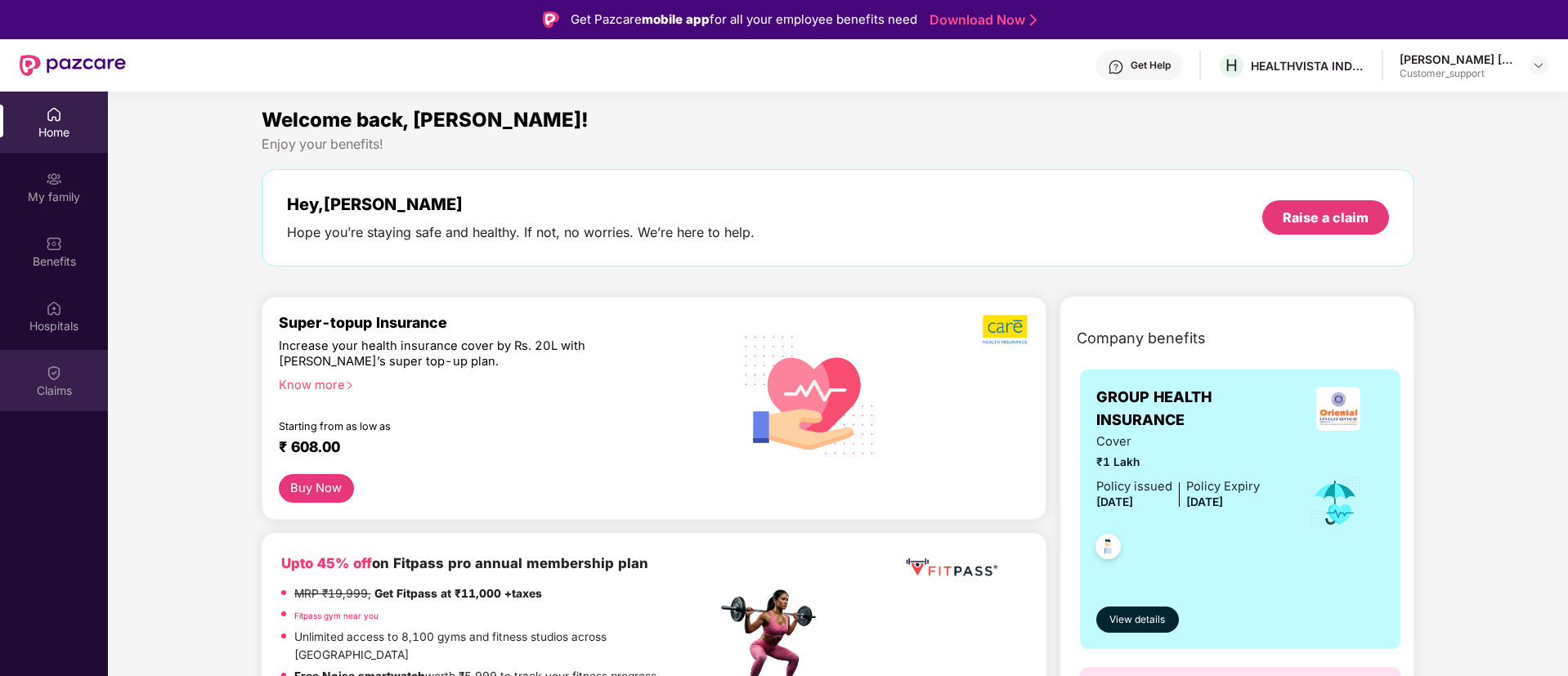
click at [73, 359] on div "Claims" at bounding box center [54, 381] width 107 height 61
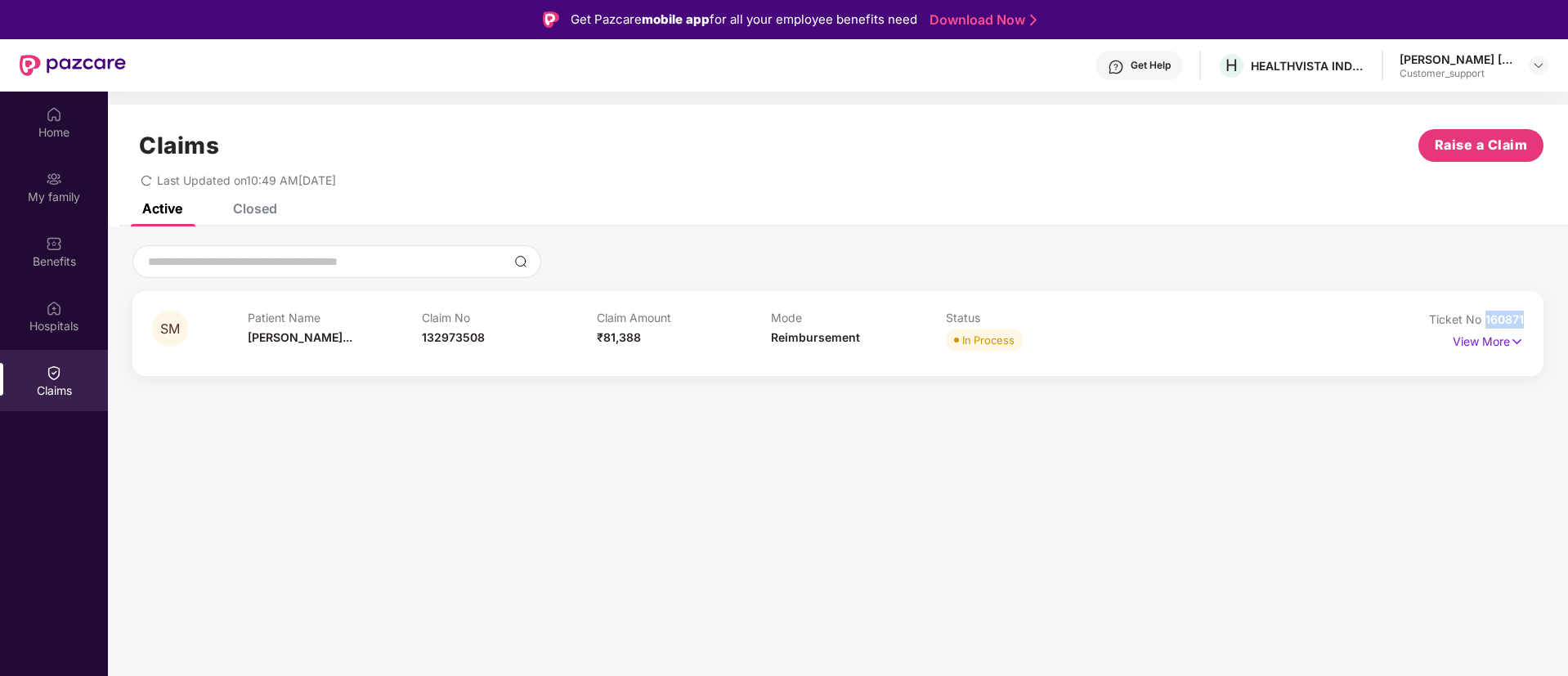
drag, startPoint x: 1536, startPoint y: 319, endPoint x: 1478, endPoint y: 323, distance: 58.1
click at [1478, 323] on div "SM Patient Name Syed Malik Ba... Claim No 132973508 Claim Amount ₹81,388 Mode R…" at bounding box center [837, 333] width 1411 height 85
copy span "160871"
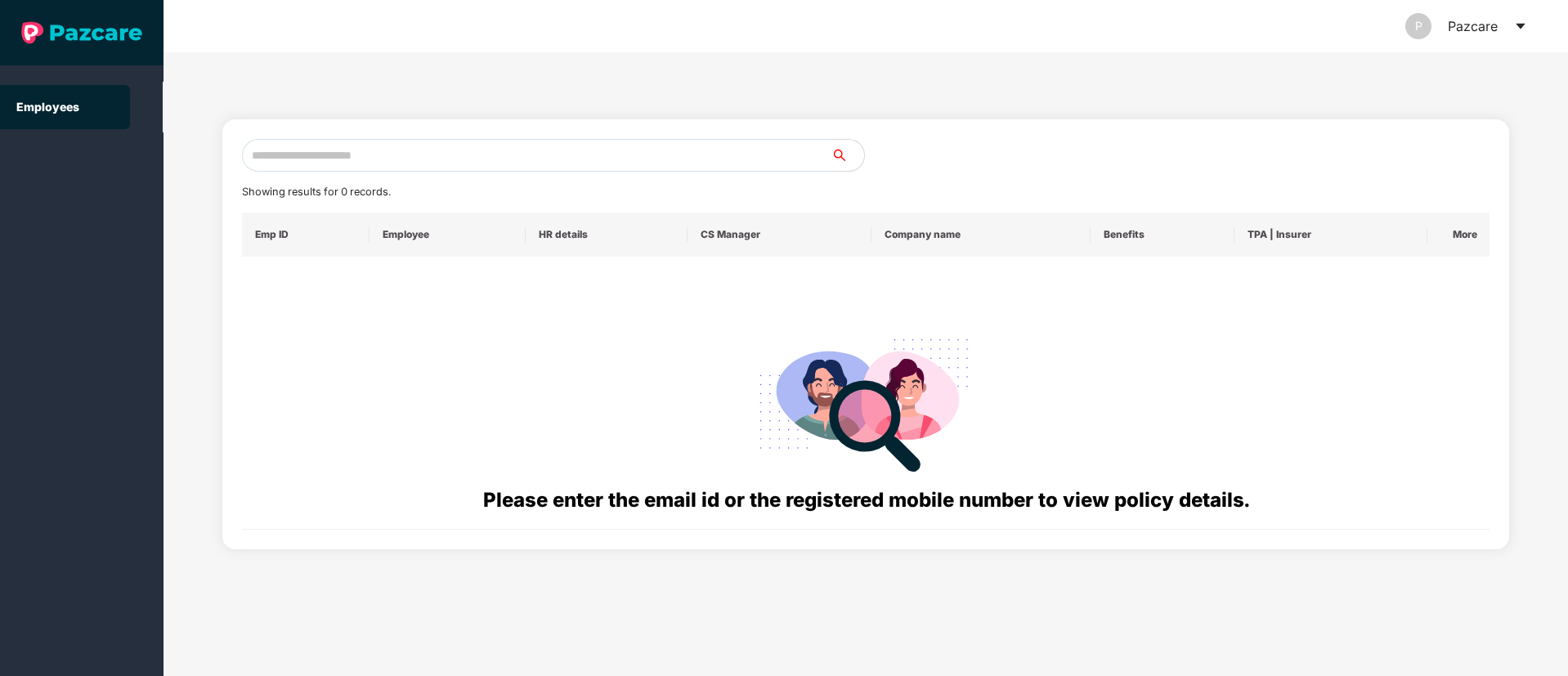
click at [398, 170] on input "text" at bounding box center [536, 155] width 589 height 32
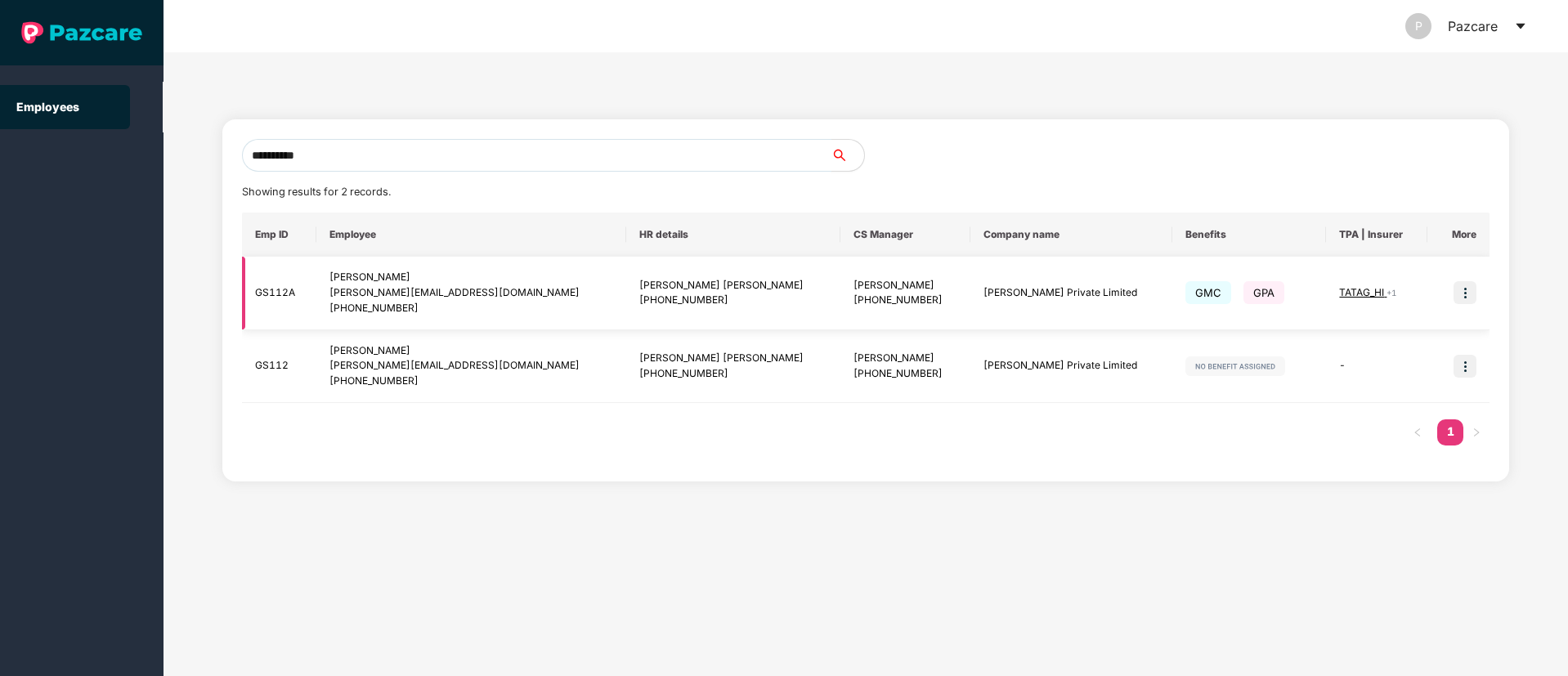
type input "**********"
click at [1472, 294] on img at bounding box center [1464, 293] width 23 height 23
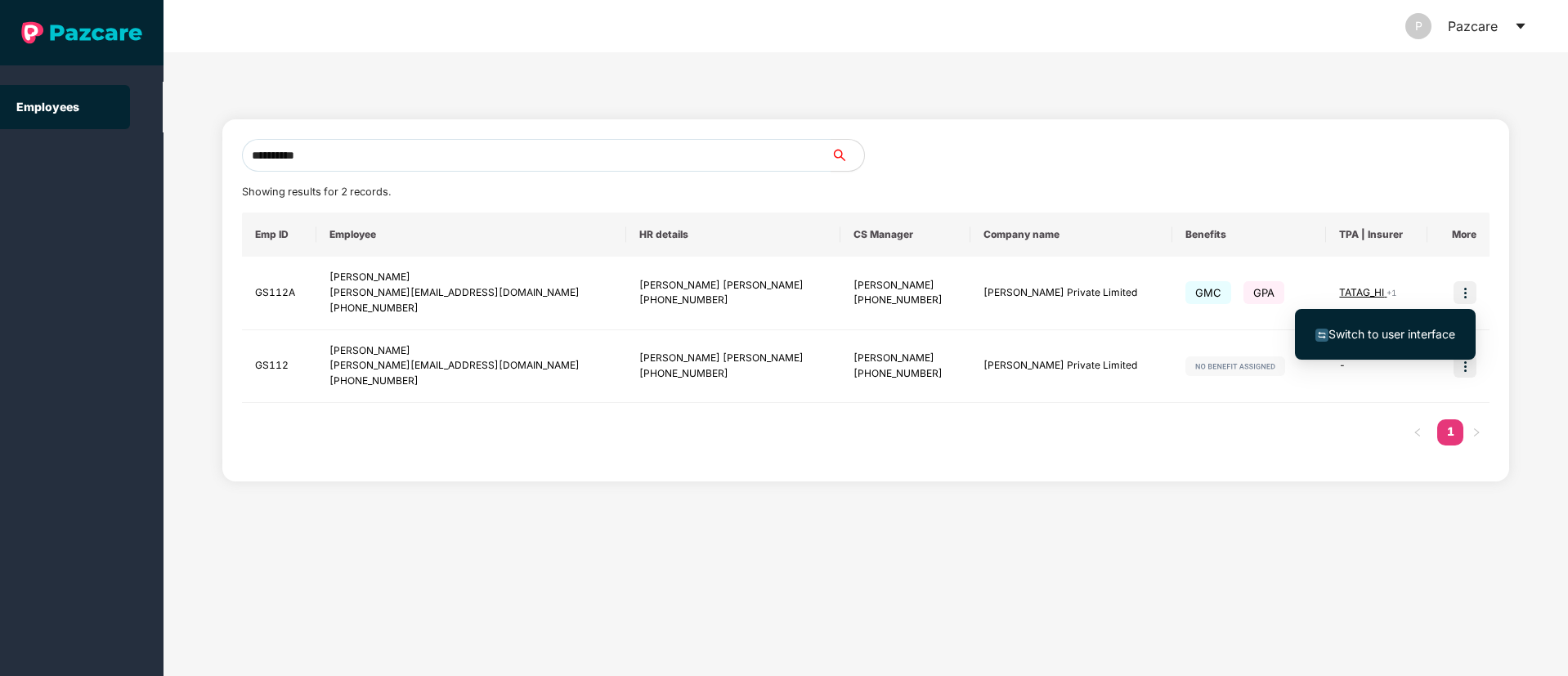
click at [1407, 325] on span "Switch to user interface" at bounding box center [1385, 333] width 140 height 18
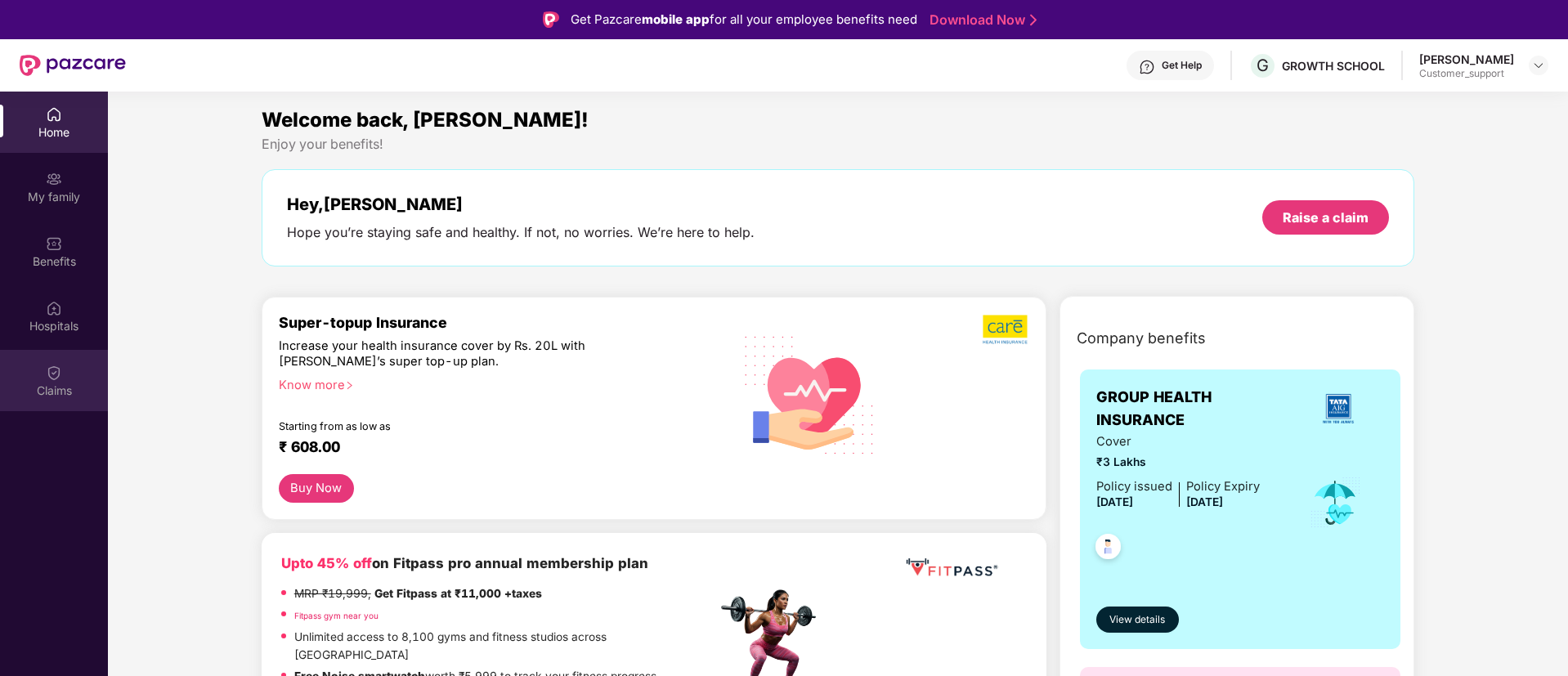
click at [52, 376] on img at bounding box center [54, 373] width 17 height 17
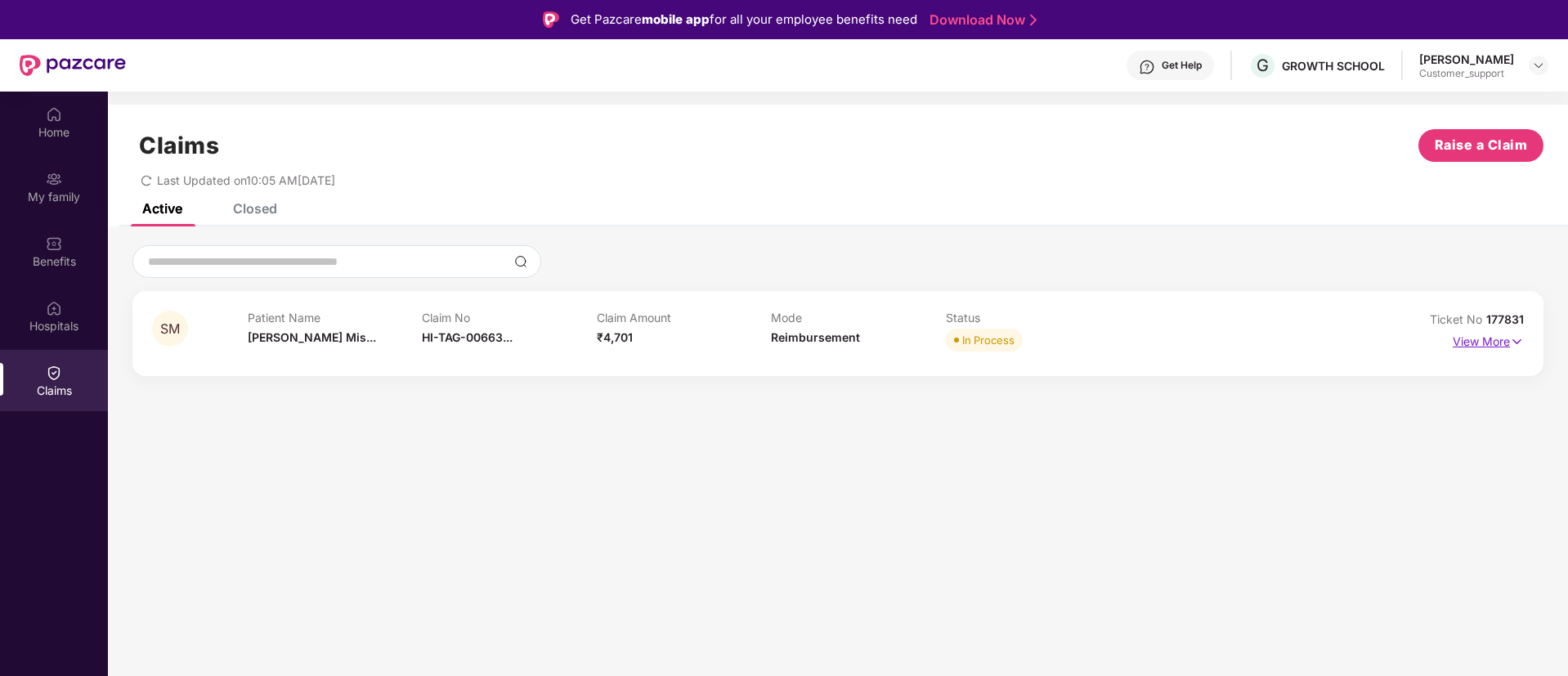
click at [1462, 348] on p "View More" at bounding box center [1487, 340] width 71 height 22
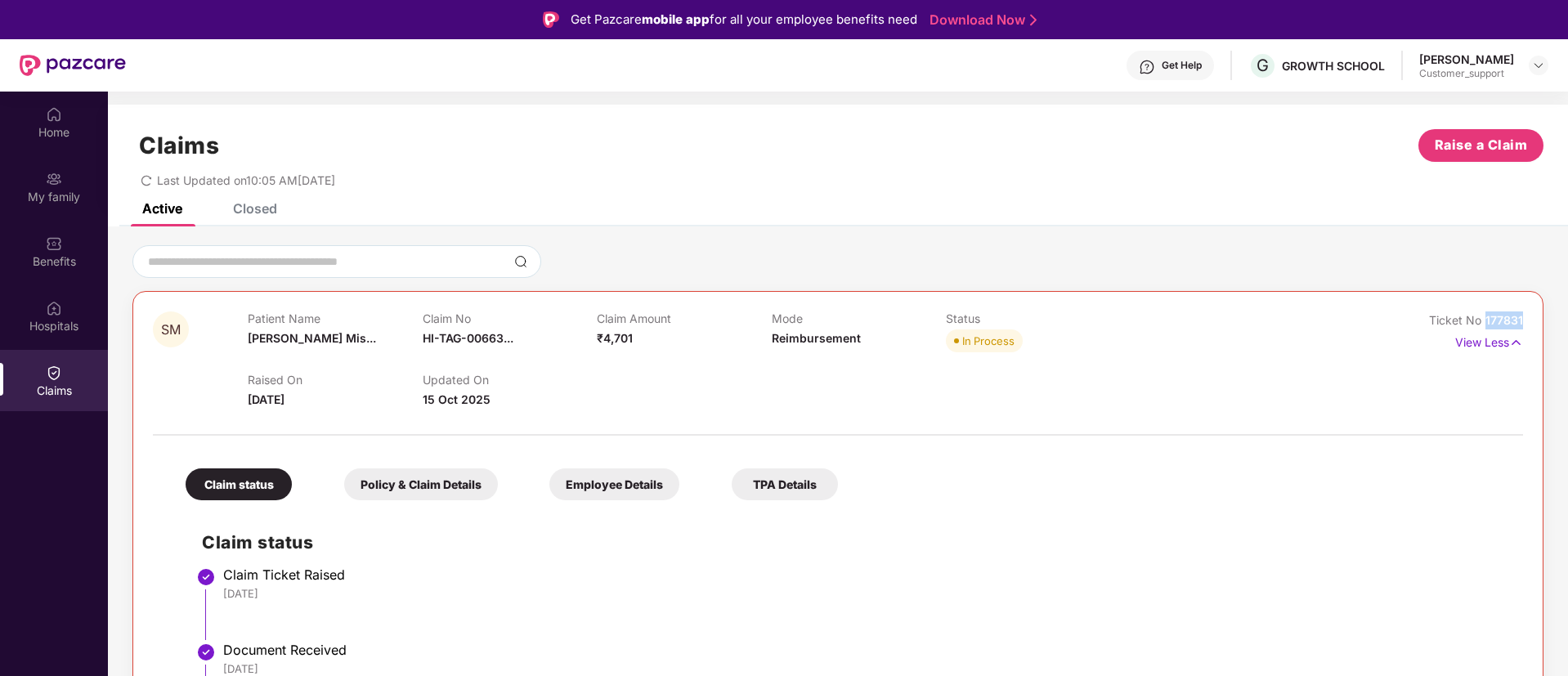
drag, startPoint x: 1526, startPoint y: 323, endPoint x: 1478, endPoint y: 328, distance: 48.3
click at [1478, 328] on div "SM Patient Name Satyendra Mis... Claim No HI-TAG-00663... Claim Amount ₹4,701 M…" at bounding box center [837, 642] width 1411 height 702
copy span "177831"
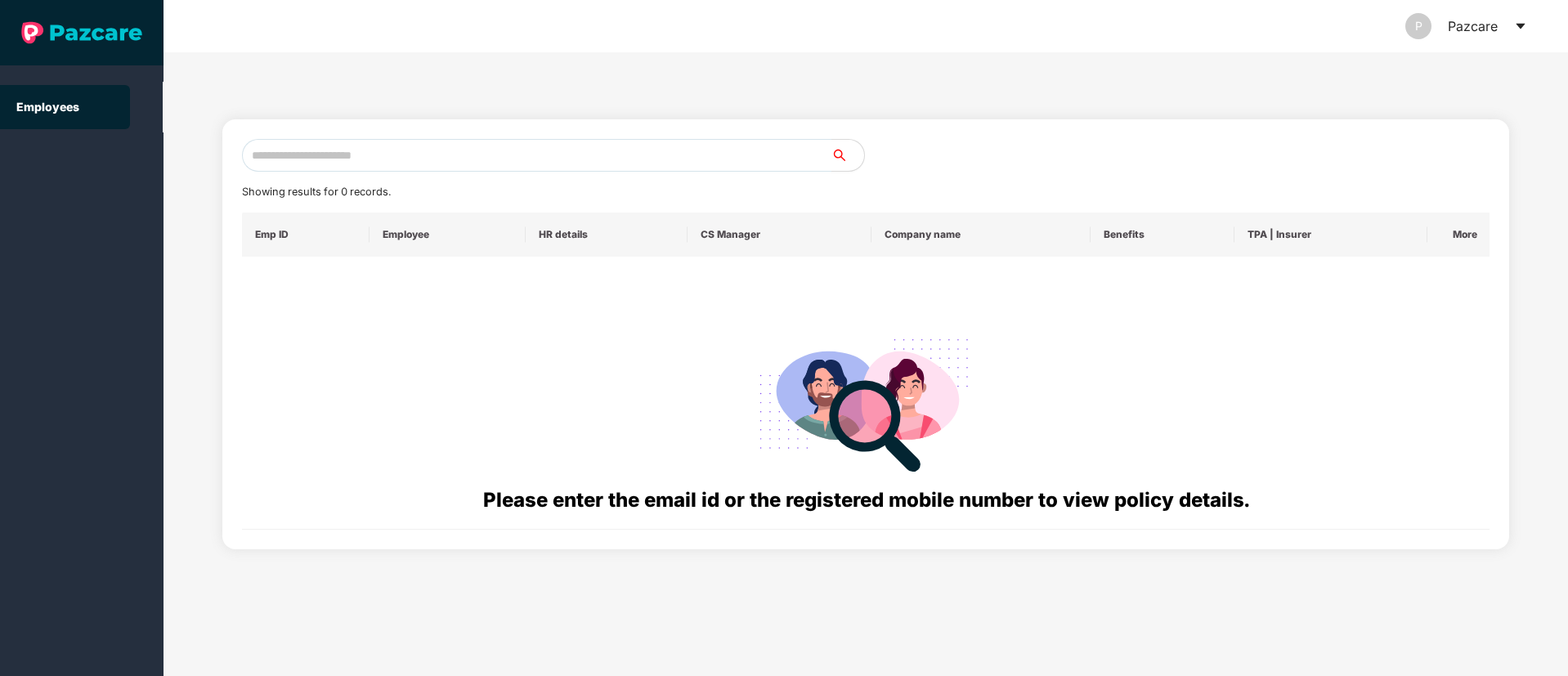
click at [280, 147] on input "text" at bounding box center [536, 155] width 589 height 32
paste input "**********"
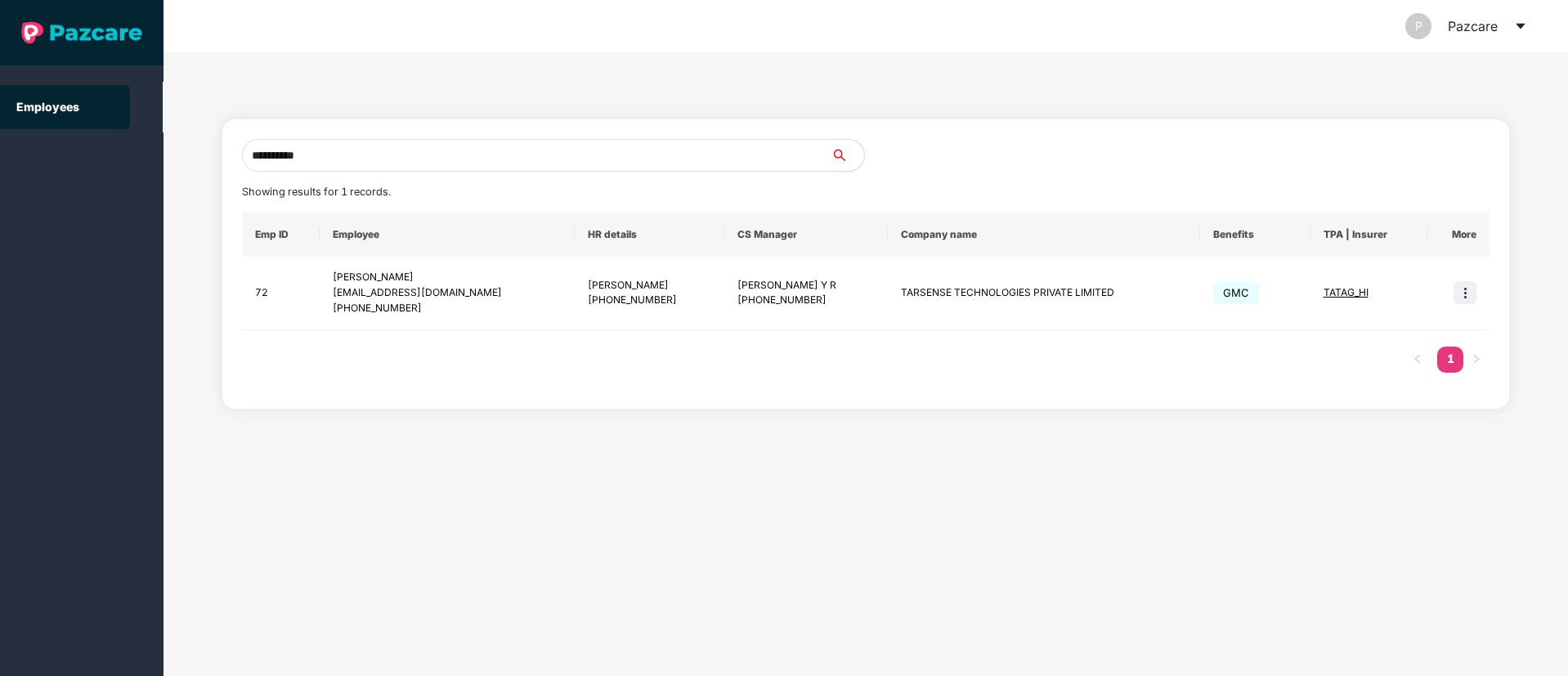
drag, startPoint x: 371, startPoint y: 155, endPoint x: 38, endPoint y: 156, distance: 333.0
click at [38, 156] on section "**********" at bounding box center [784, 338] width 1568 height 676
click at [831, 161] on span "search" at bounding box center [847, 156] width 33 height 13
click at [838, 157] on icon "search" at bounding box center [839, 156] width 11 height 11
drag, startPoint x: 360, startPoint y: 153, endPoint x: 84, endPoint y: 164, distance: 276.2
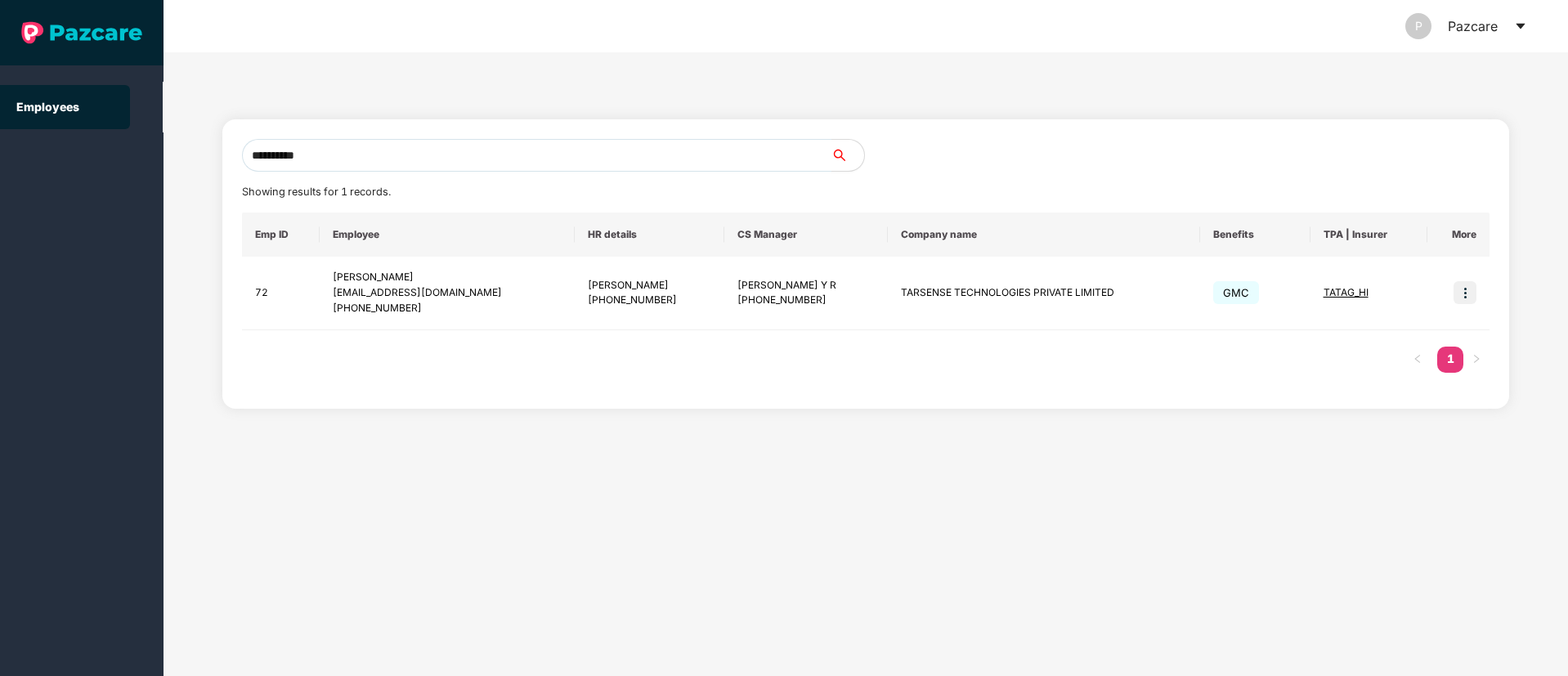
click at [87, 166] on section "**********" at bounding box center [784, 338] width 1568 height 676
paste input "text"
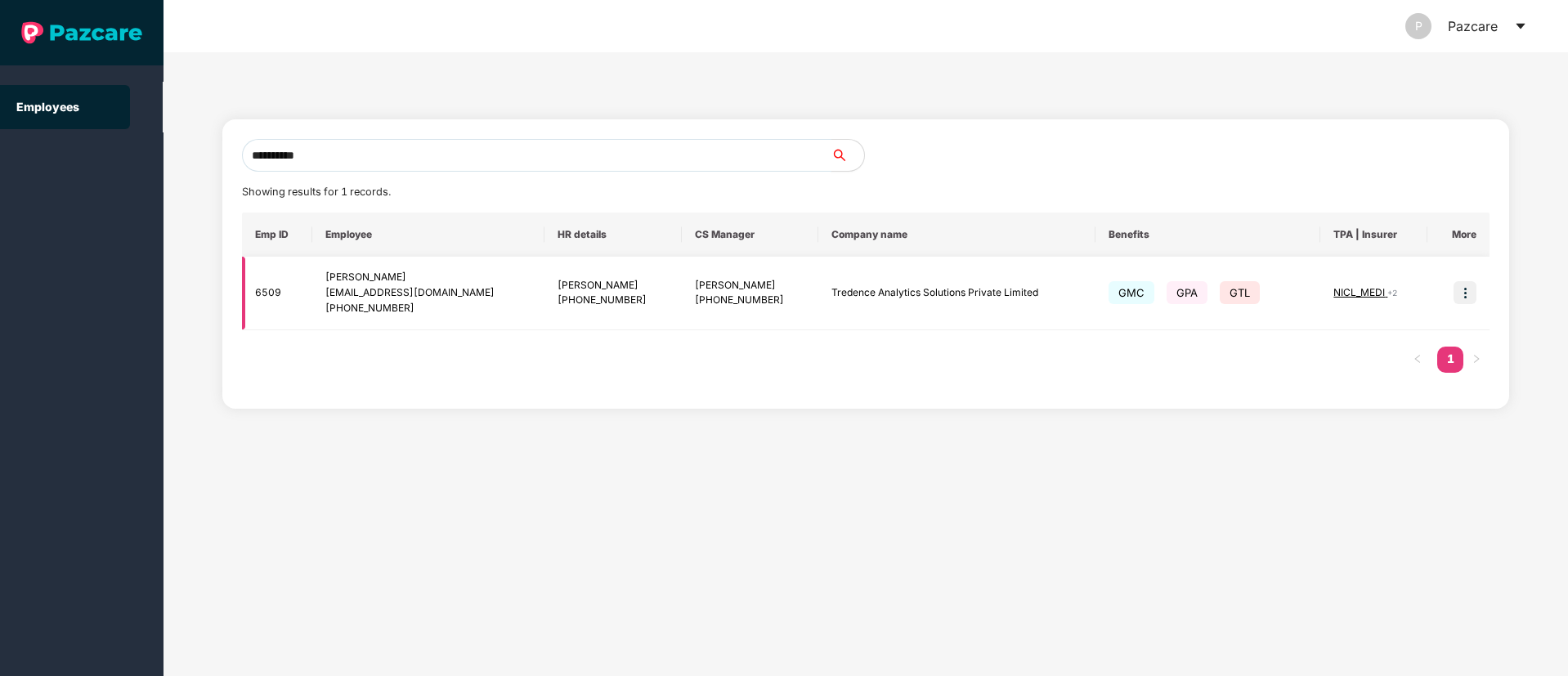
type input "**********"
click at [1472, 296] on img at bounding box center [1464, 293] width 23 height 23
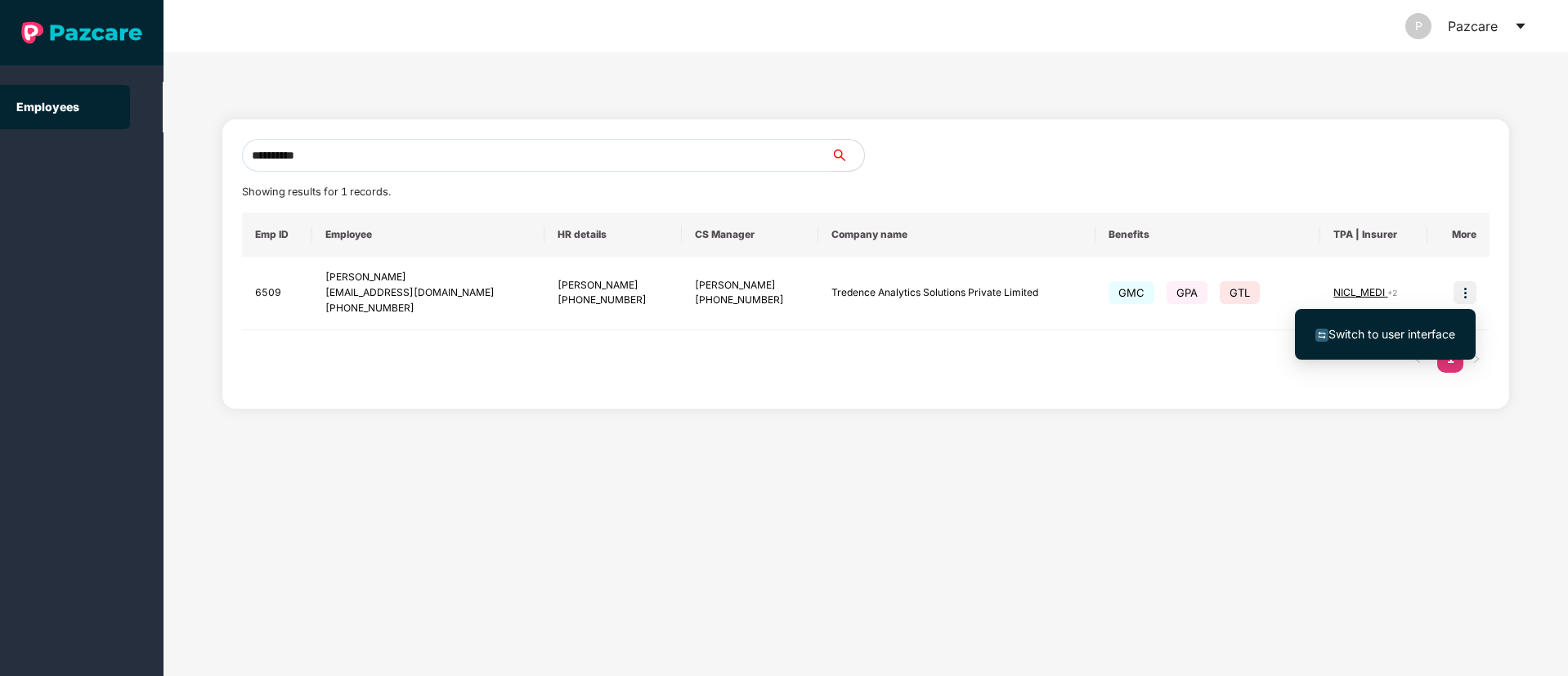
click at [1389, 331] on span "Switch to user interface" at bounding box center [1391, 333] width 127 height 14
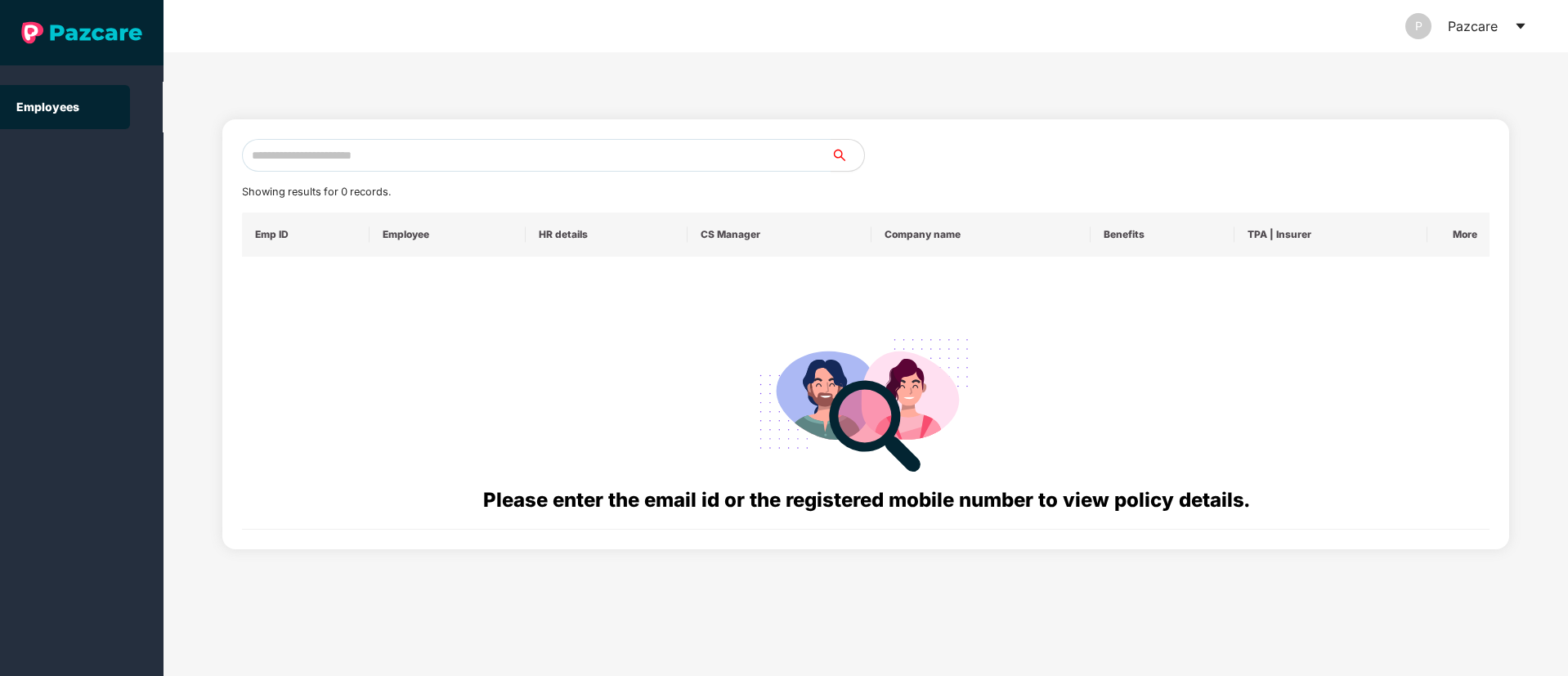
click at [321, 172] on div "Showing results for 0 records. Emp ID Employee HR details CS Manager Company na…" at bounding box center [866, 334] width 1248 height 391
click at [321, 161] on input "text" at bounding box center [536, 155] width 589 height 32
paste input "**********"
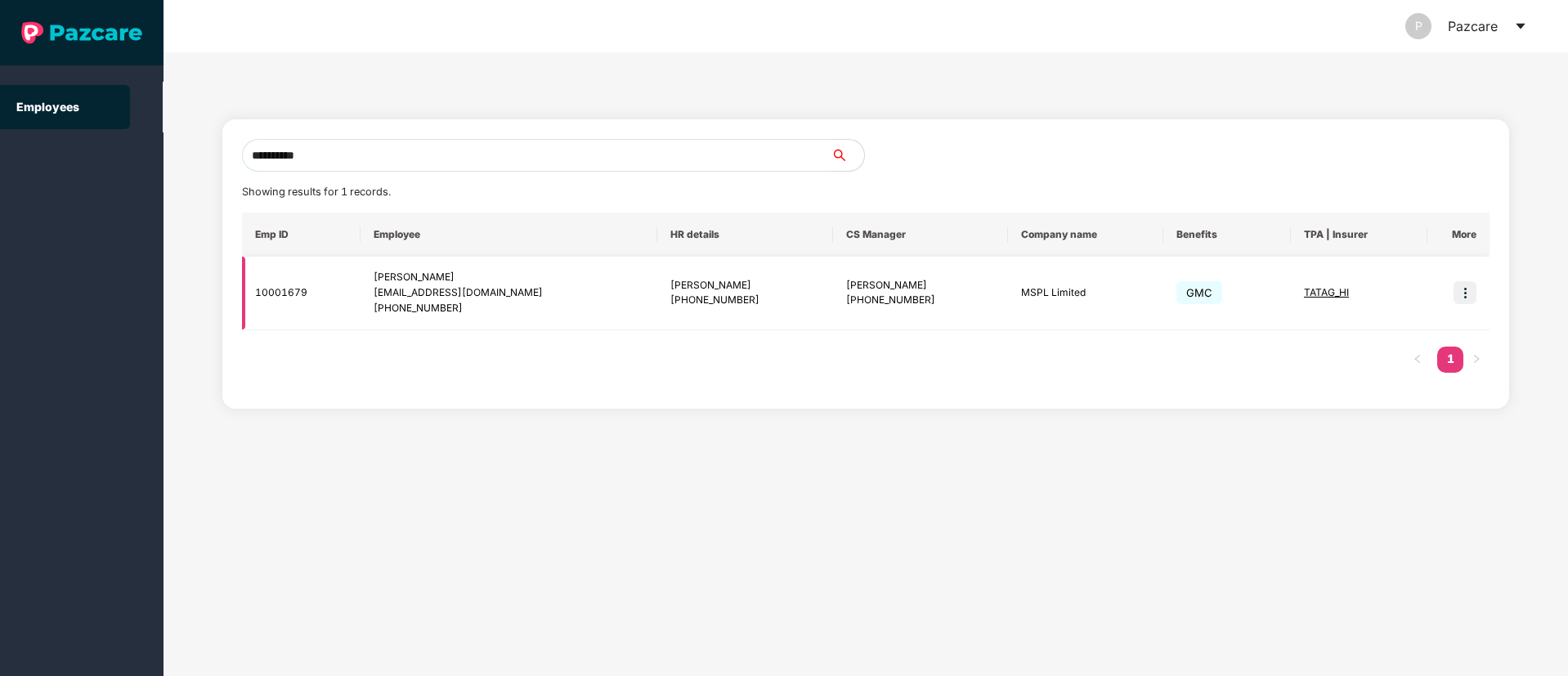
type input "**********"
click at [1472, 291] on img at bounding box center [1464, 293] width 23 height 23
click at [1436, 311] on ul "Switch to user interface" at bounding box center [1385, 334] width 181 height 51
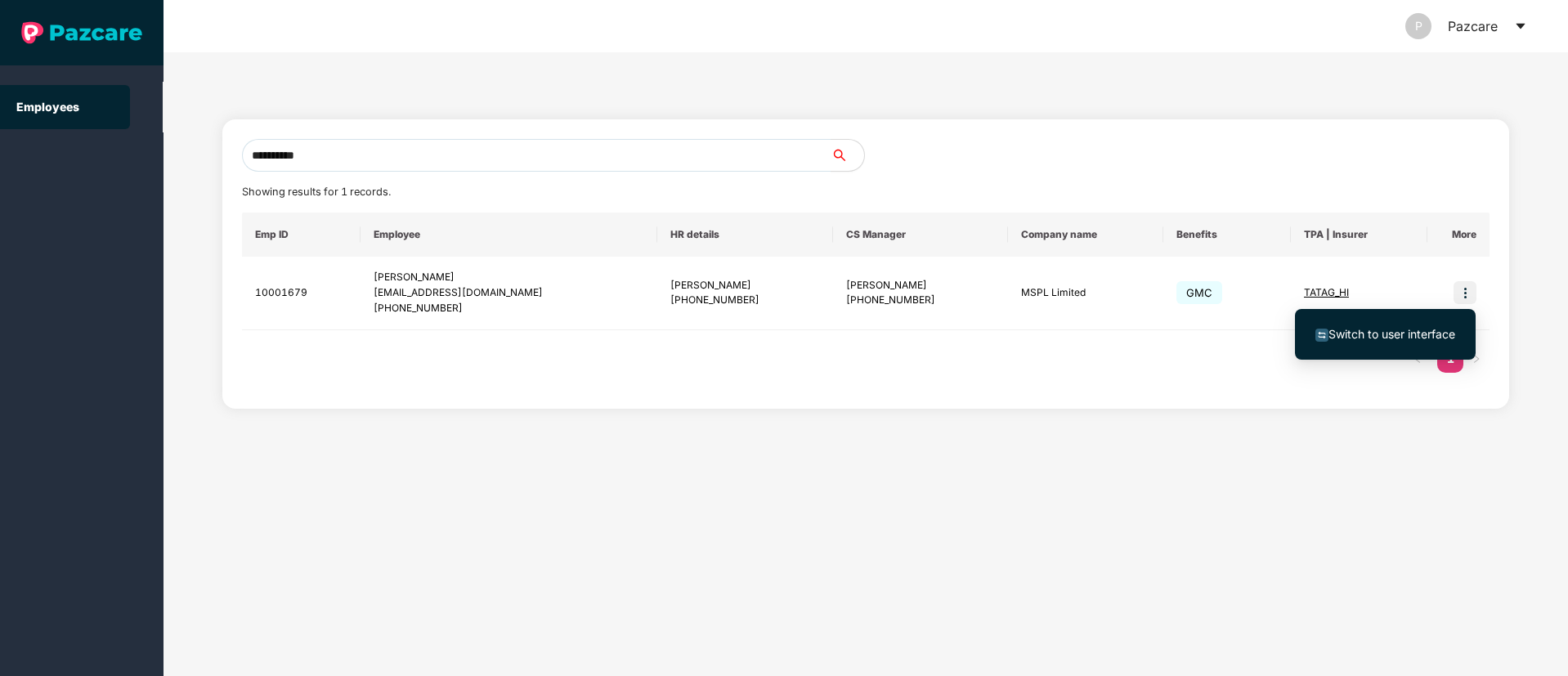
click at [1395, 331] on span "Switch to user interface" at bounding box center [1391, 333] width 127 height 14
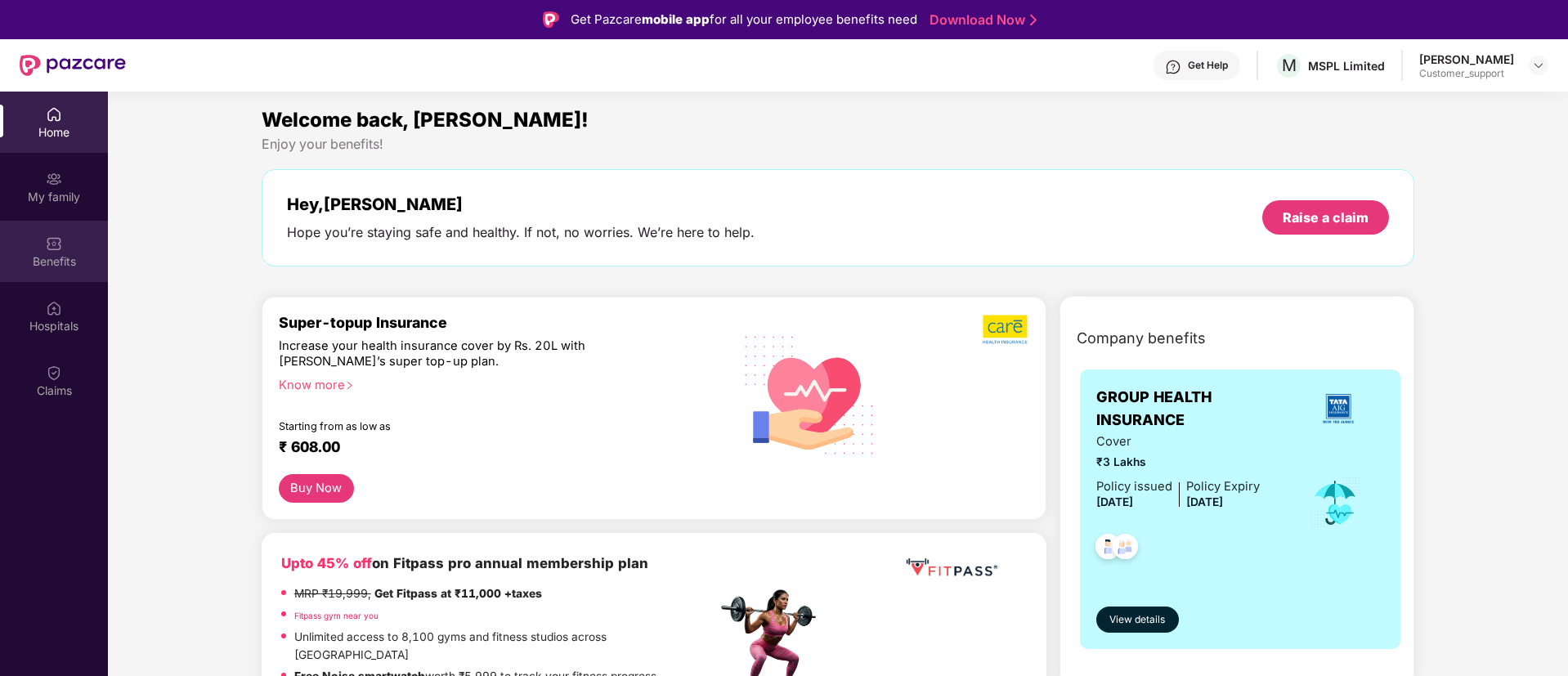
click at [44, 254] on div "Benefits" at bounding box center [54, 262] width 107 height 17
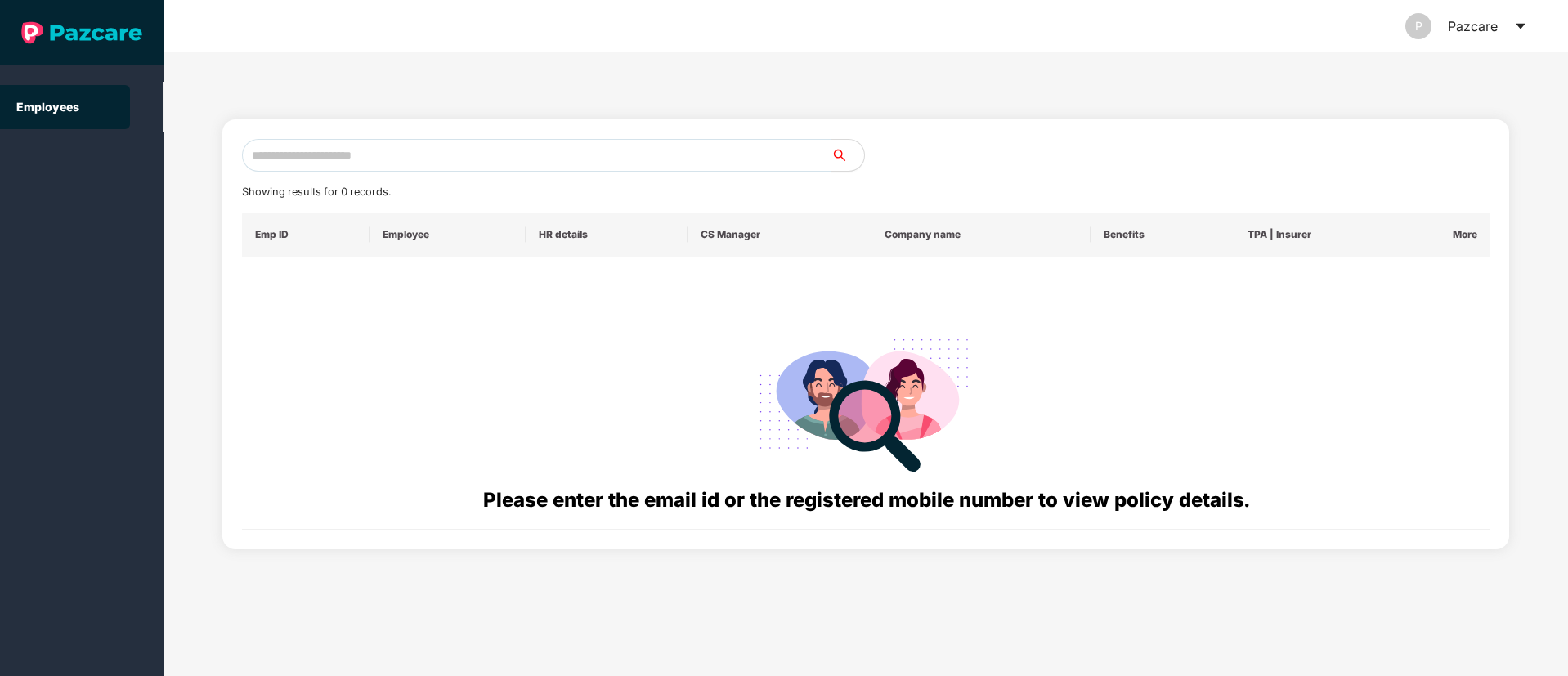
click at [400, 156] on input "text" at bounding box center [536, 155] width 589 height 32
paste input "**********"
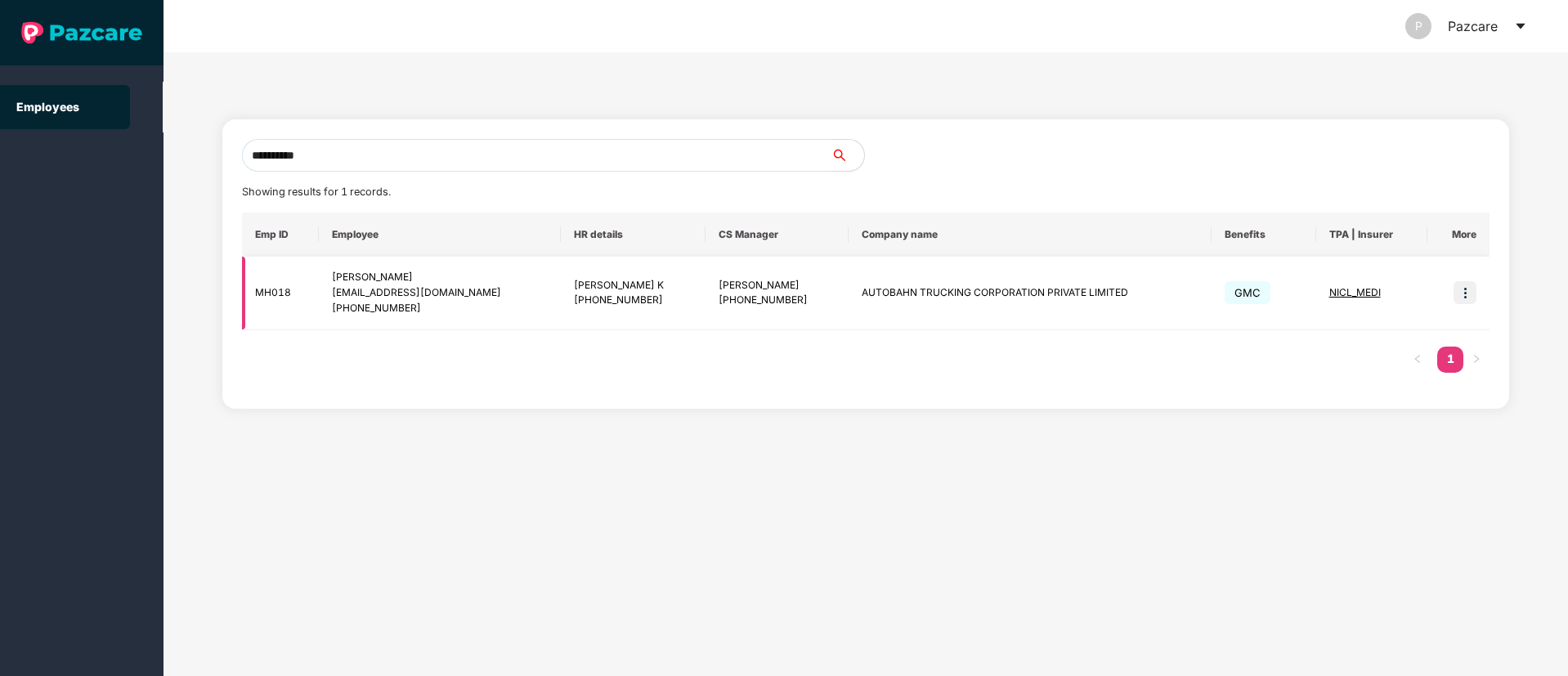
type input "**********"
click at [1466, 294] on img at bounding box center [1464, 293] width 23 height 23
click at [1357, 335] on span "Switch to user interface" at bounding box center [1391, 333] width 127 height 14
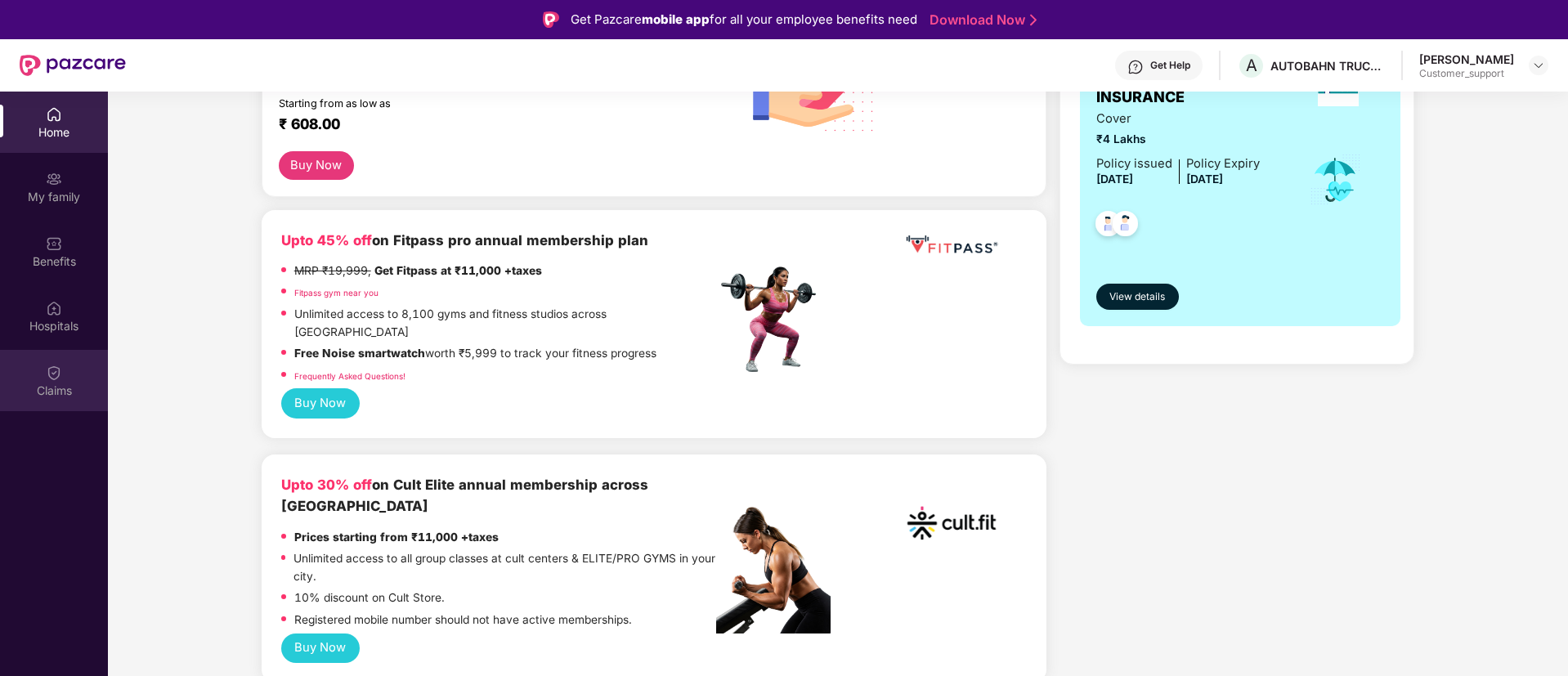
scroll to position [368, 0]
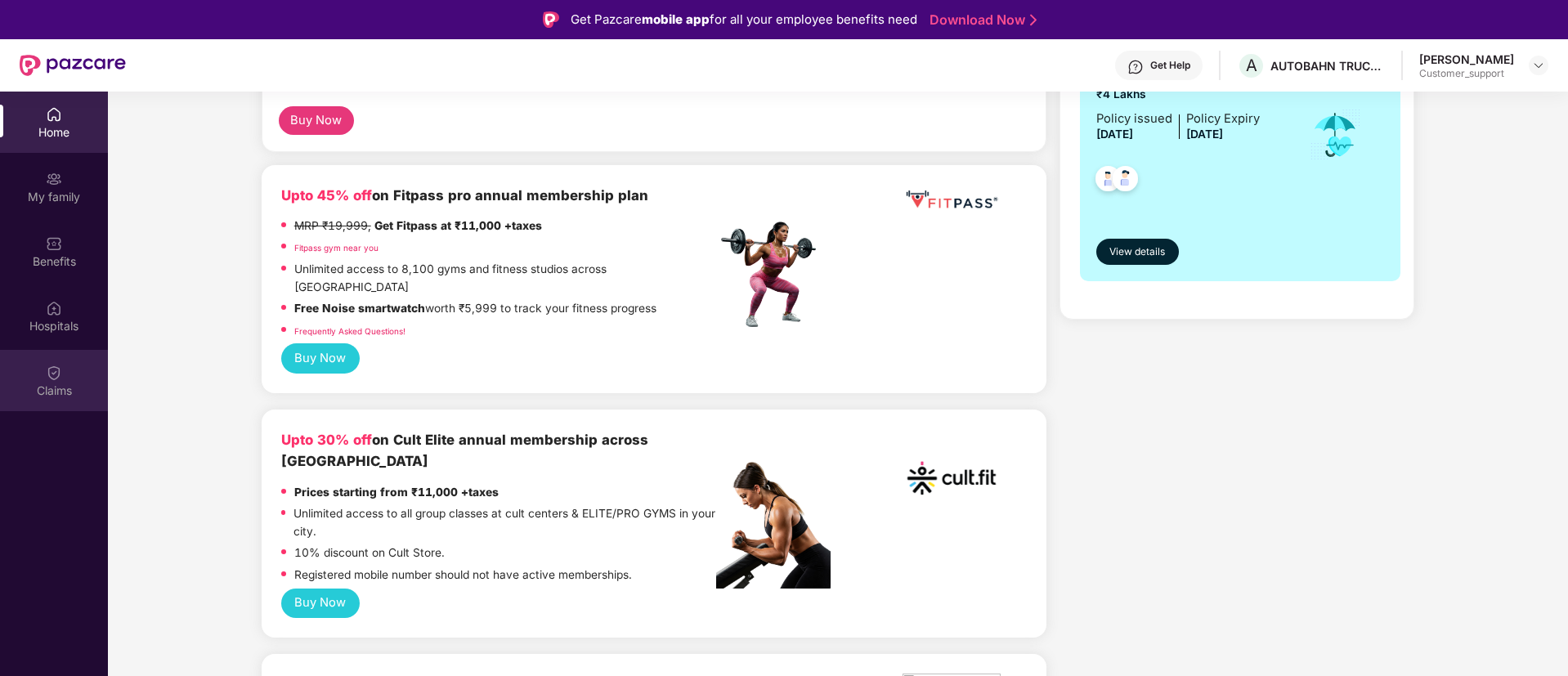
click at [45, 382] on div "Claims" at bounding box center [54, 391] width 107 height 17
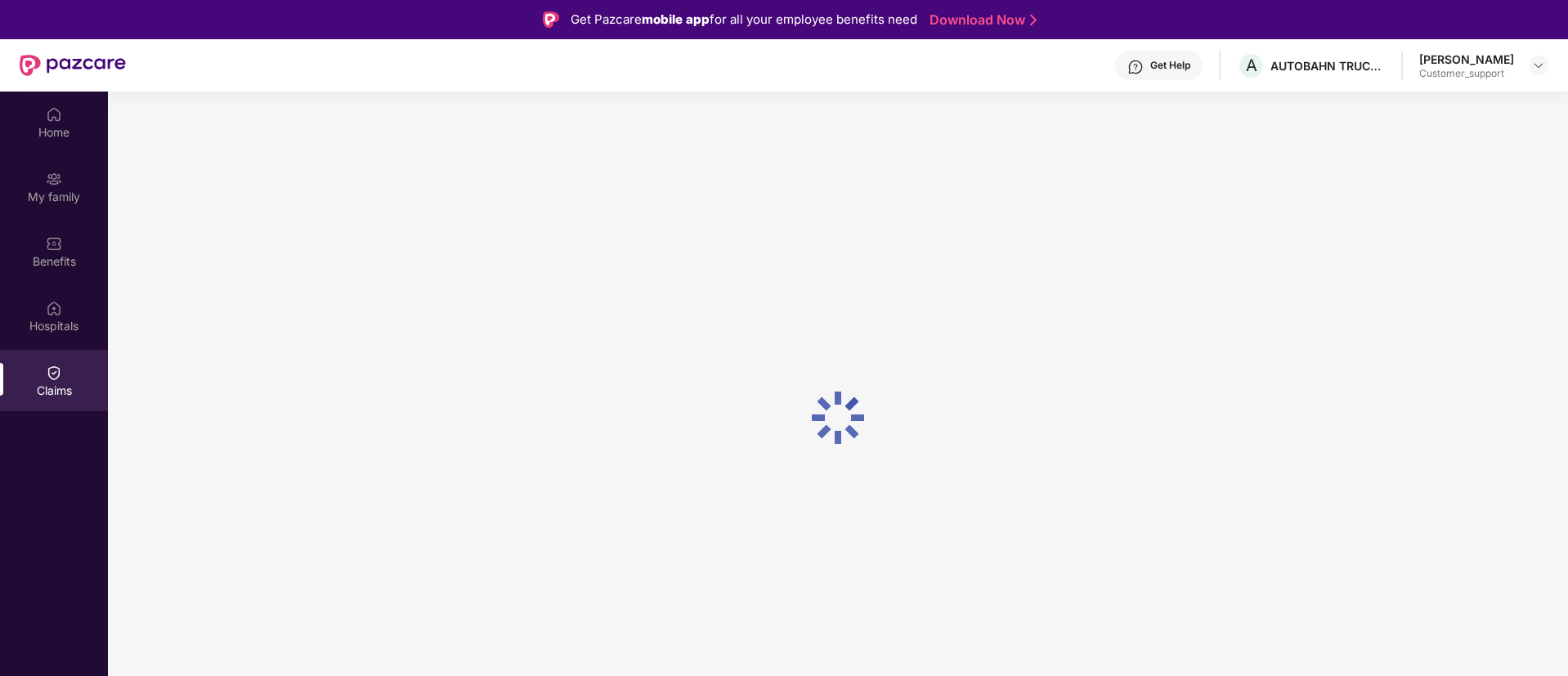
scroll to position [0, 0]
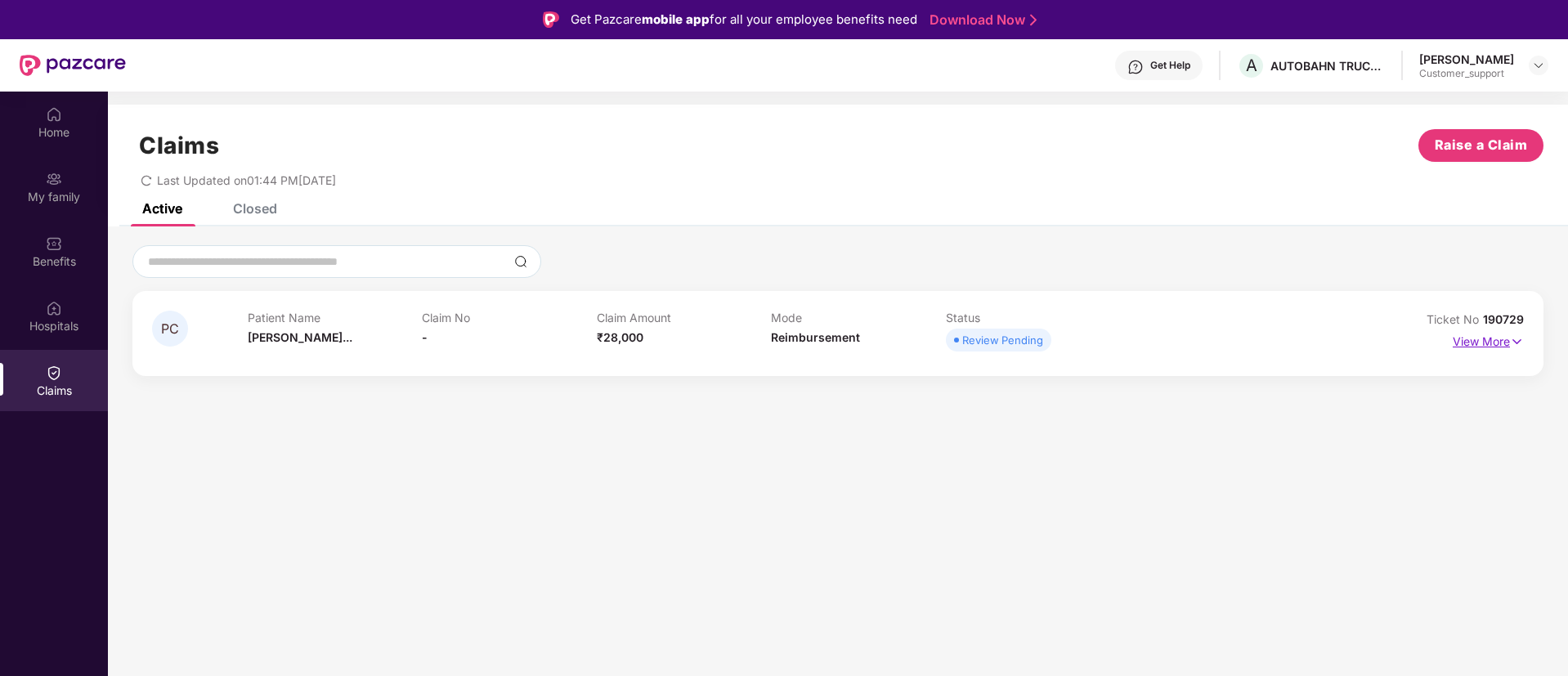
click at [1478, 332] on p "View More" at bounding box center [1487, 340] width 71 height 22
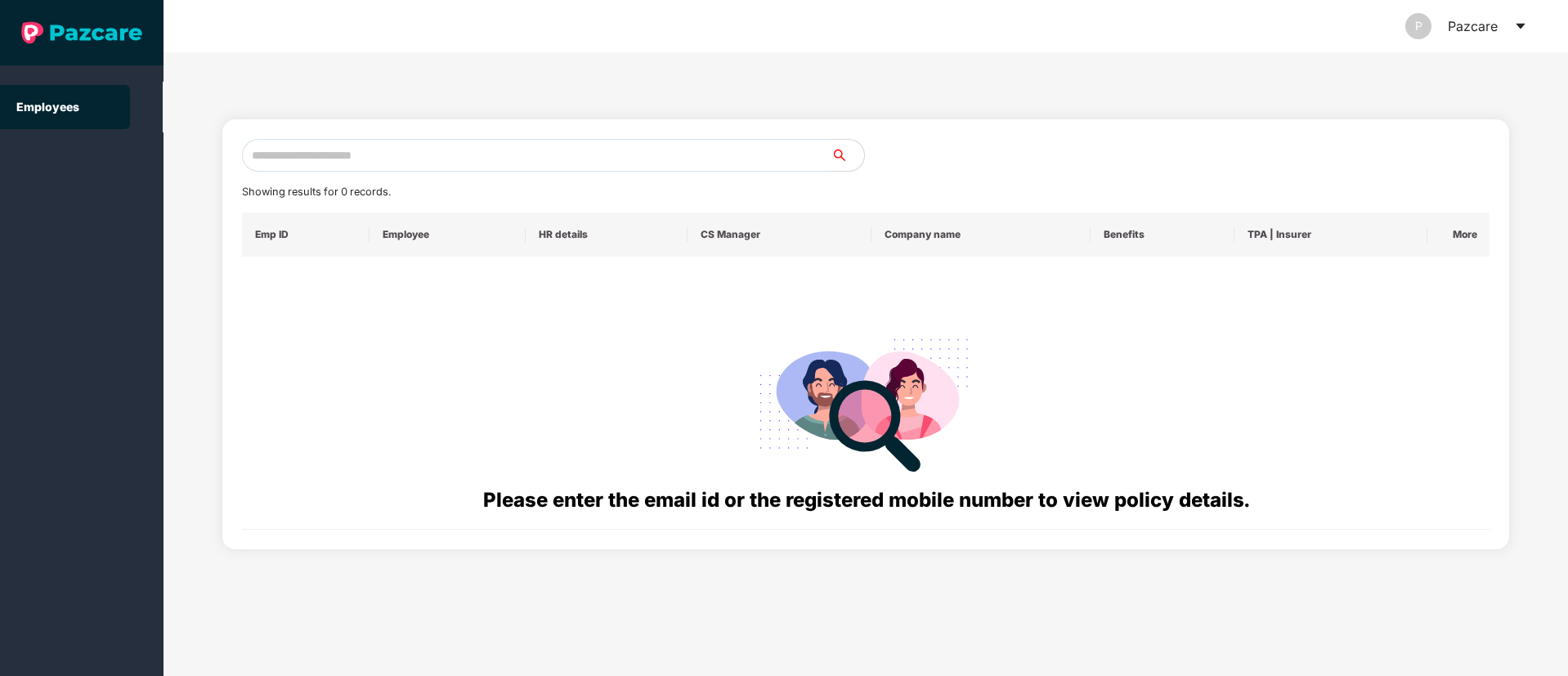
click at [321, 170] on input "text" at bounding box center [536, 155] width 589 height 32
paste input "**********"
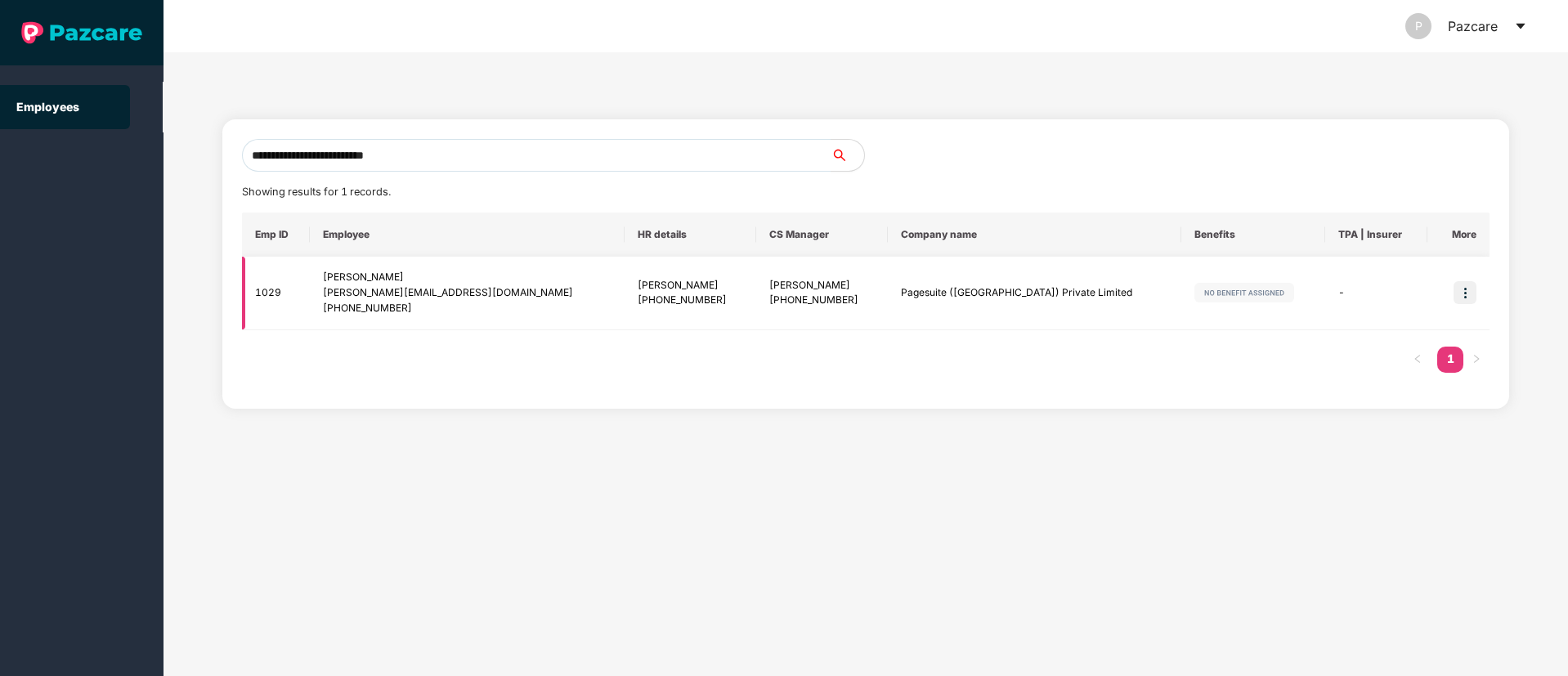
click at [641, 303] on div "+919075335504" at bounding box center [690, 300] width 106 height 16
click at [776, 15] on div "P Pazcare" at bounding box center [866, 26] width 1323 height 52
drag, startPoint x: 437, startPoint y: 161, endPoint x: 0, endPoint y: 166, distance: 437.0
click at [0, 166] on section "**********" at bounding box center [784, 338] width 1568 height 676
paste input "**"
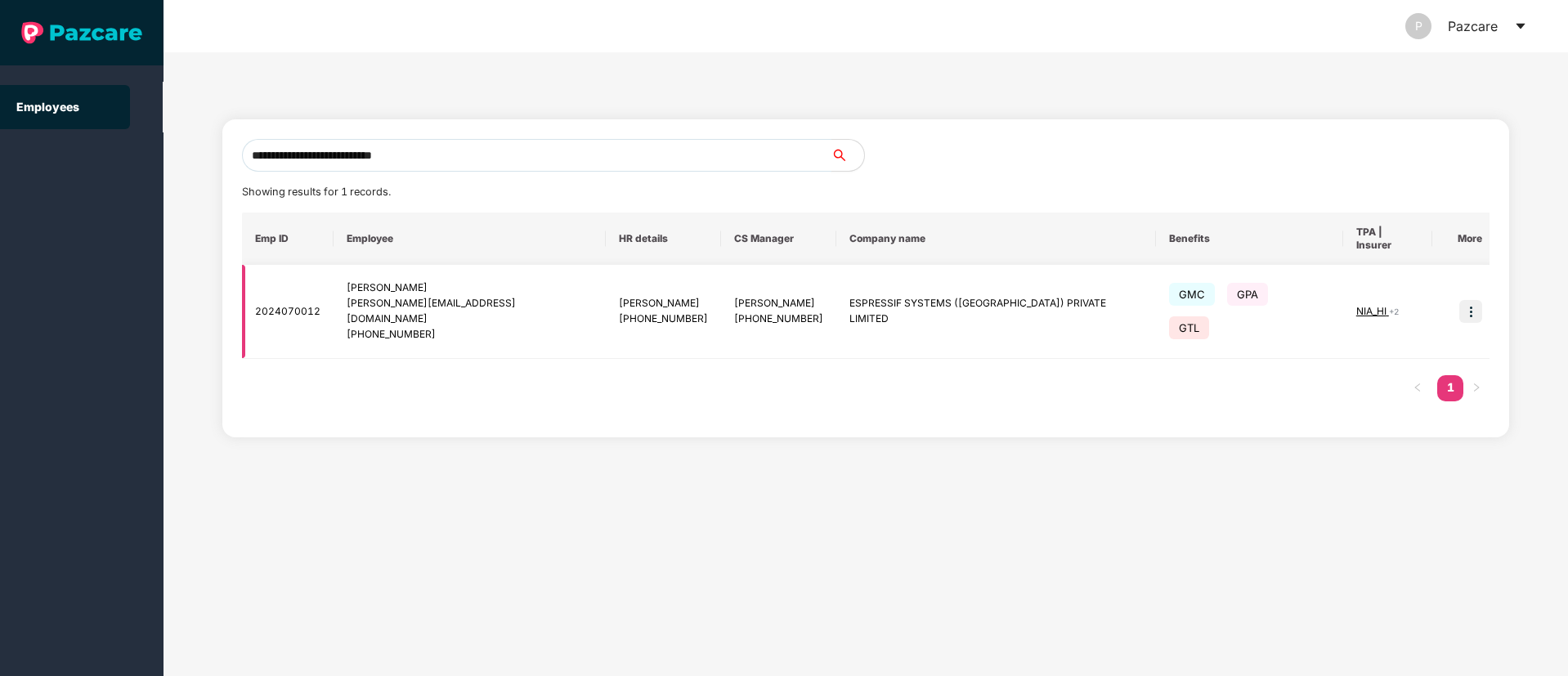
type input "**********"
click at [1461, 300] on img at bounding box center [1470, 311] width 23 height 23
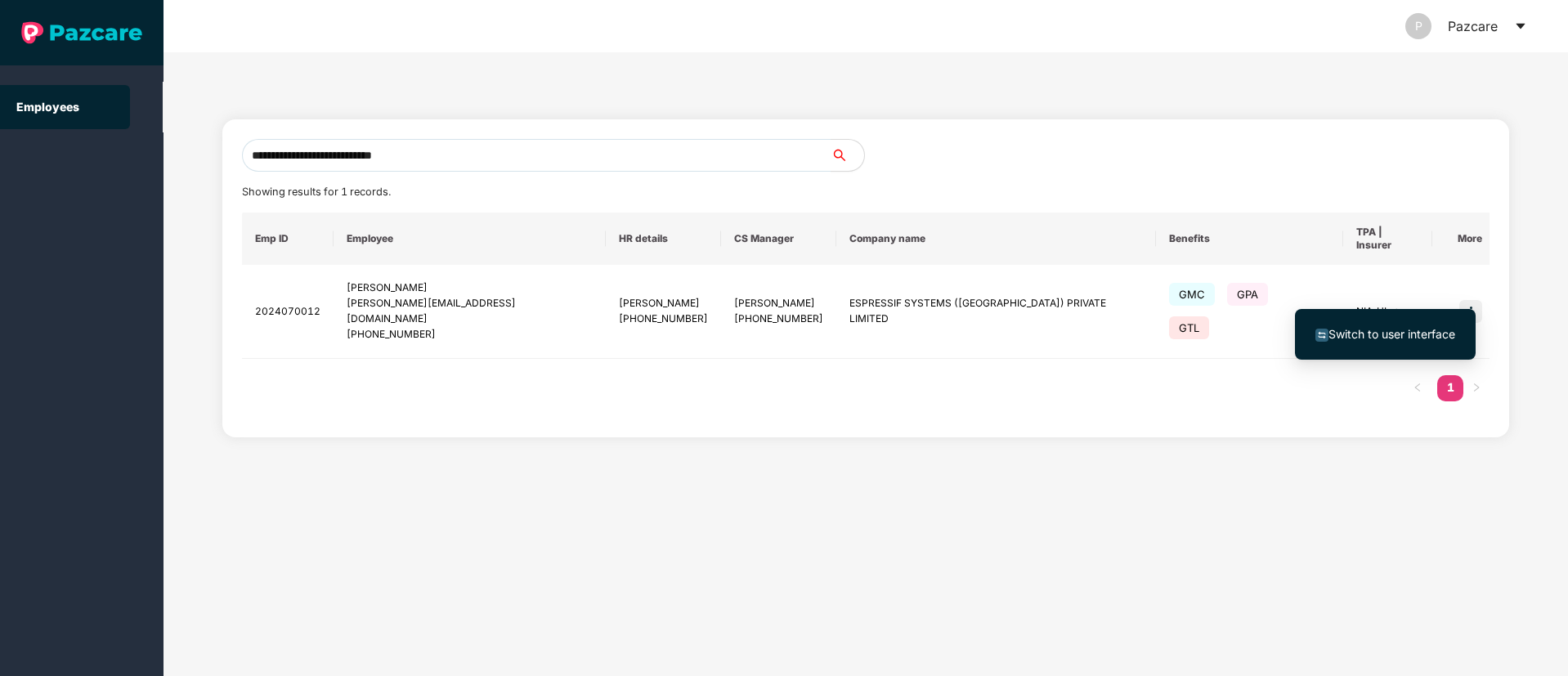
click at [1373, 332] on span "Switch to user interface" at bounding box center [1391, 333] width 127 height 14
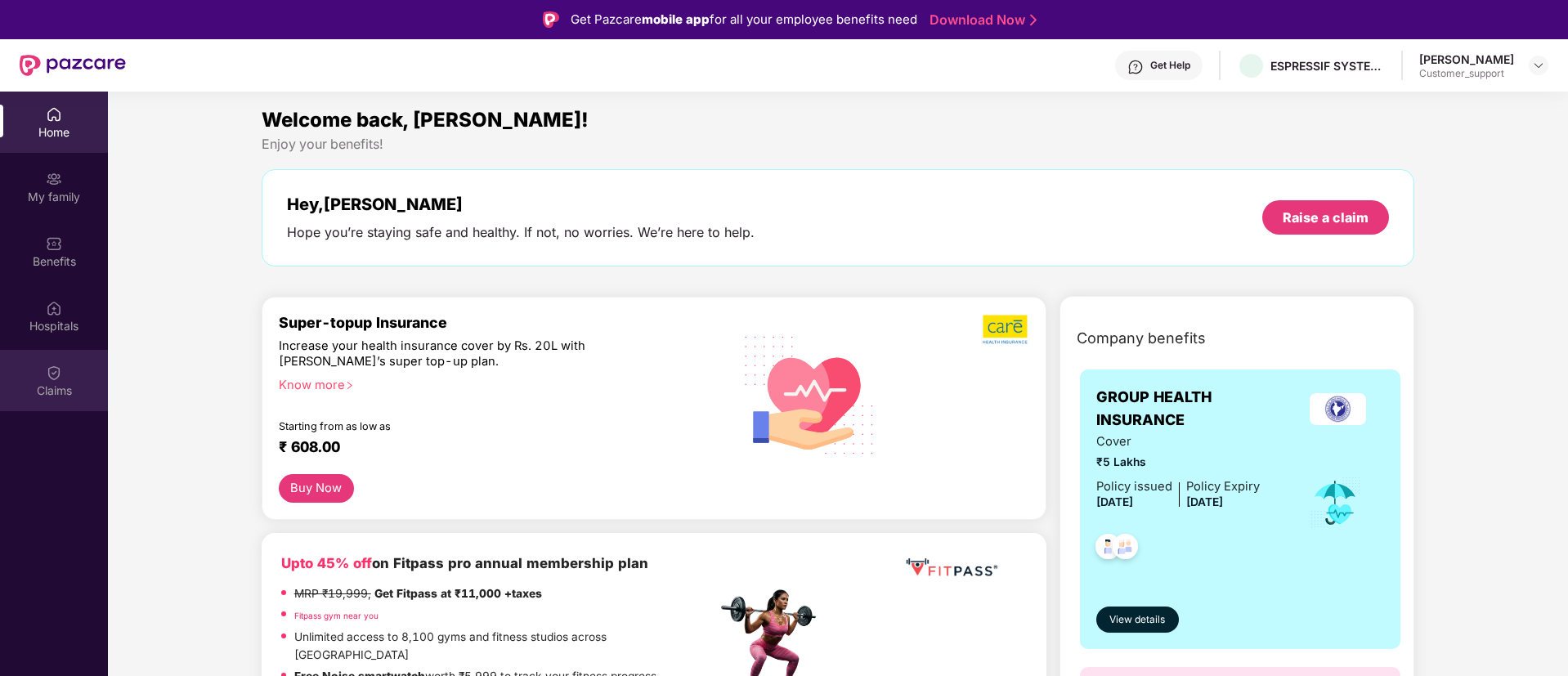
click at [78, 382] on div "Claims" at bounding box center [54, 391] width 107 height 17
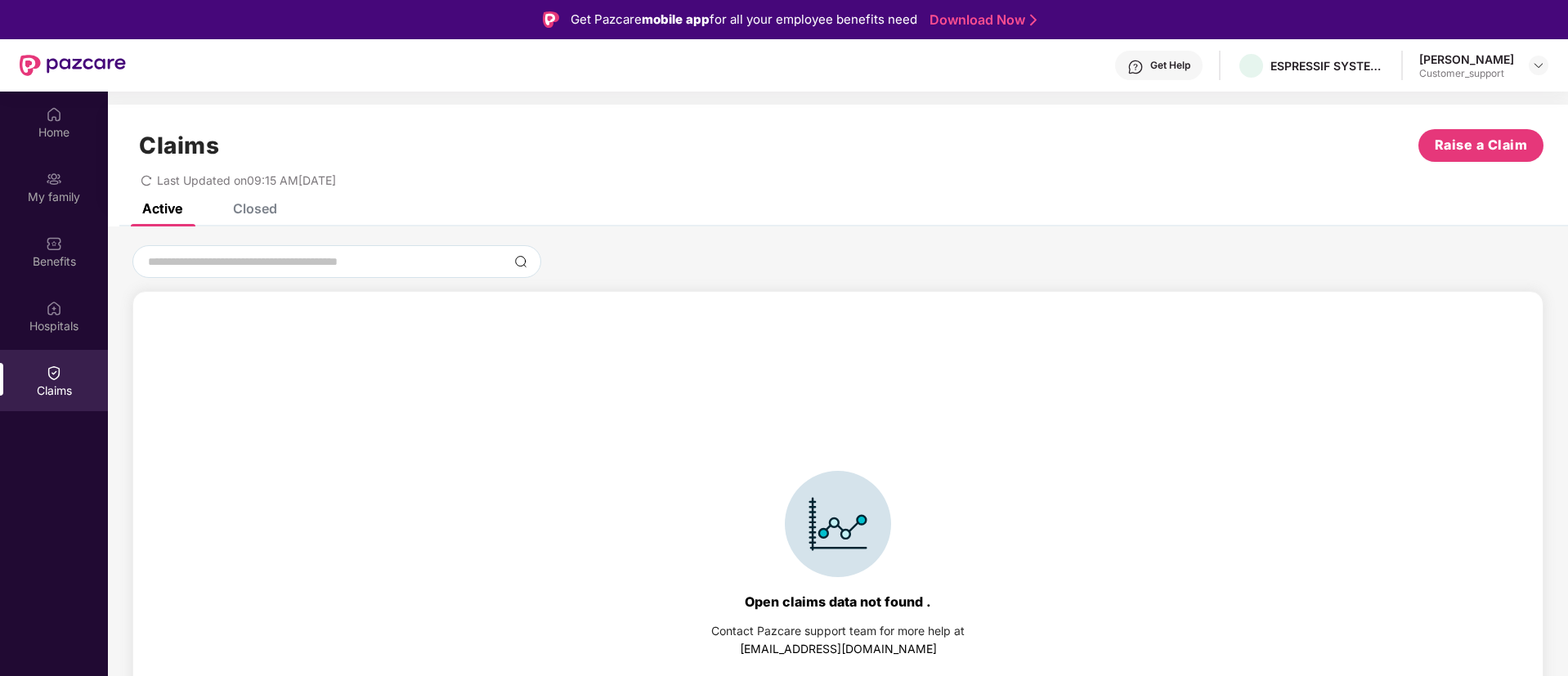
click at [281, 208] on div "Active Closed" at bounding box center [837, 215] width 1460 height 23
click at [264, 210] on div "Closed" at bounding box center [256, 208] width 44 height 17
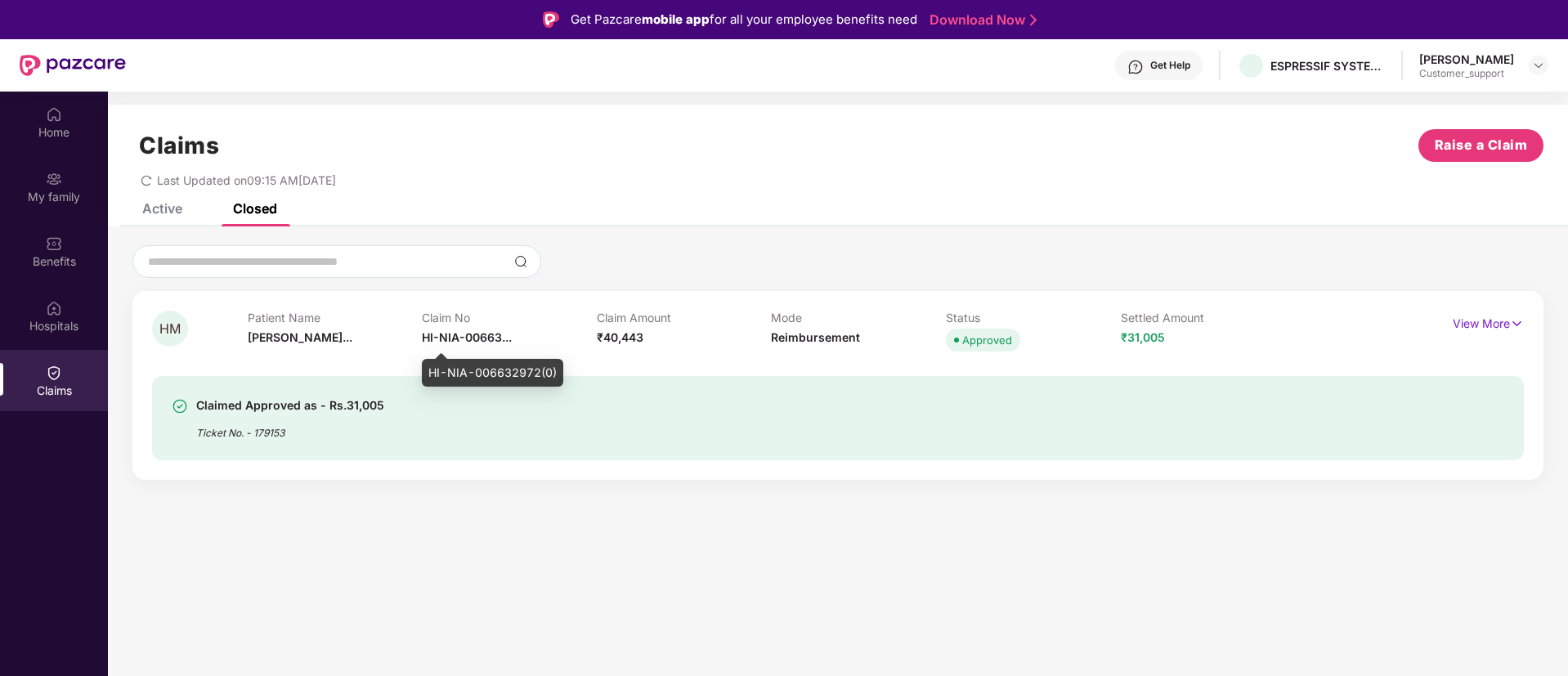
click at [483, 337] on span "HI-NIA-00663..." at bounding box center [466, 337] width 90 height 14
click at [463, 369] on div "HI-NIA-006632972(0)" at bounding box center [492, 372] width 142 height 28
copy div "HI-NIA-006632972(0)"
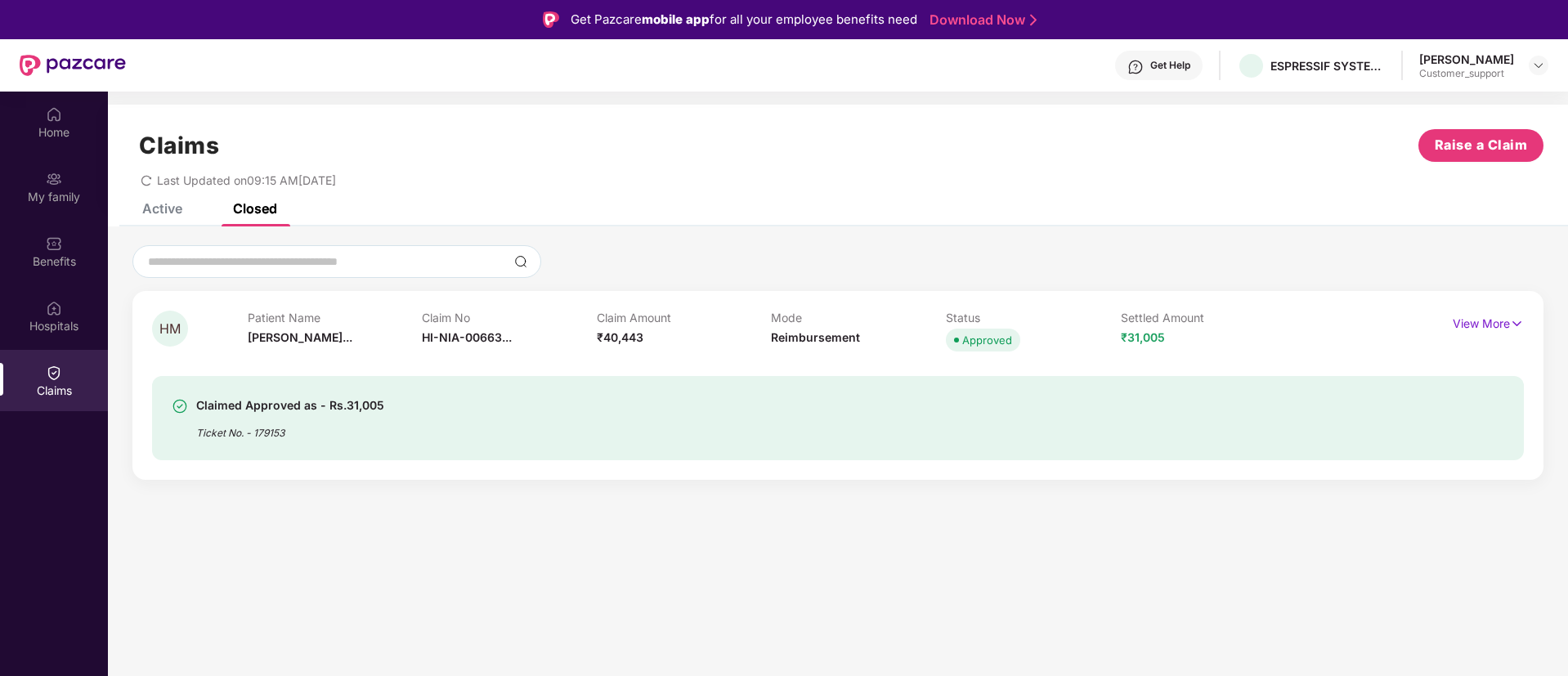
click at [1390, 454] on div "Claimed Approved as - Rs.31,005 Ticket No. - 179153" at bounding box center [837, 418] width 1372 height 84
click at [268, 432] on div "Ticket No. - 179153" at bounding box center [290, 427] width 188 height 25
click at [260, 435] on div "Ticket No. - 179153" at bounding box center [290, 427] width 188 height 25
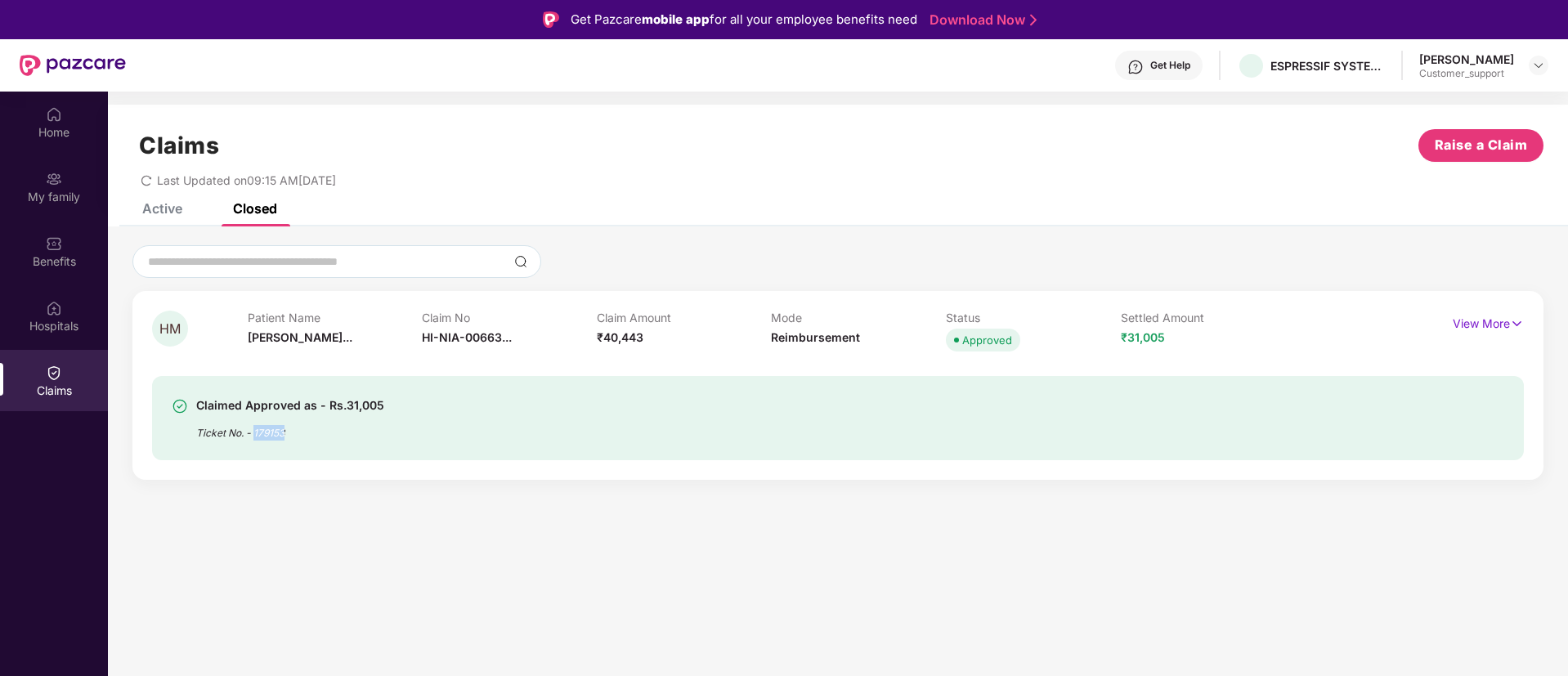
copy div "179153"
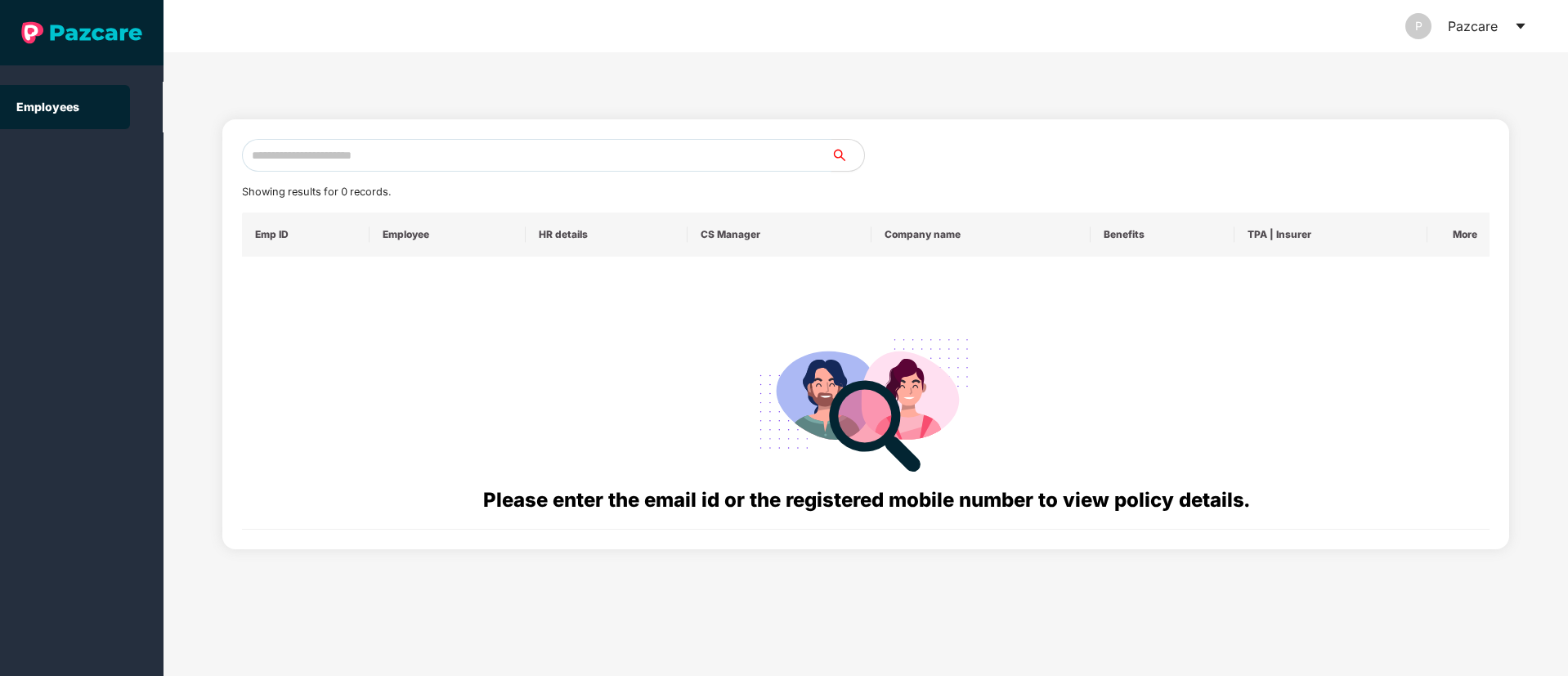
click at [308, 156] on input "text" at bounding box center [536, 155] width 589 height 32
drag, startPoint x: 379, startPoint y: 156, endPoint x: 208, endPoint y: 160, distance: 171.0
click at [206, 158] on div "**********" at bounding box center [866, 363] width 1404 height 623
paste input "text"
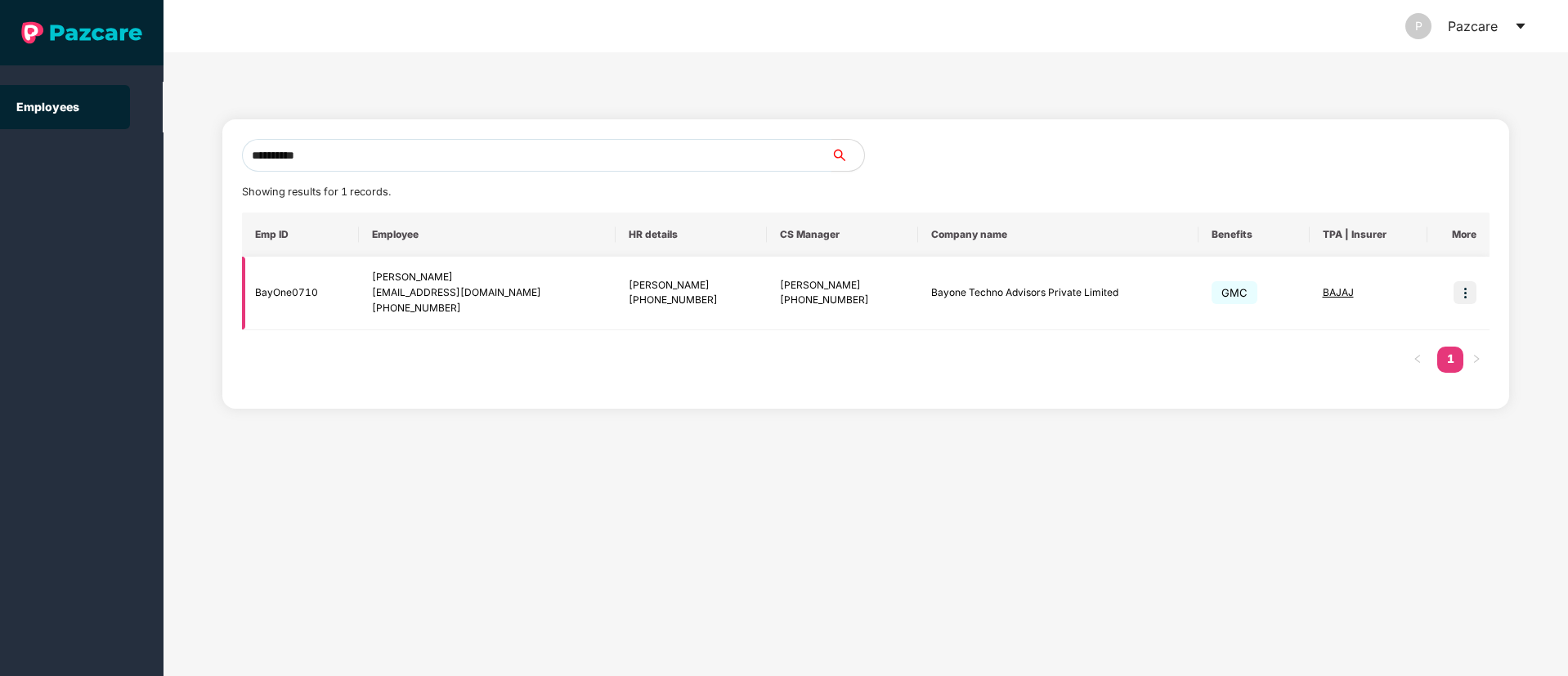
type input "**********"
click at [1467, 290] on img at bounding box center [1464, 293] width 23 height 23
click at [1295, 301] on li "Switch to user interface" at bounding box center [1295, 301] width 0 height 0
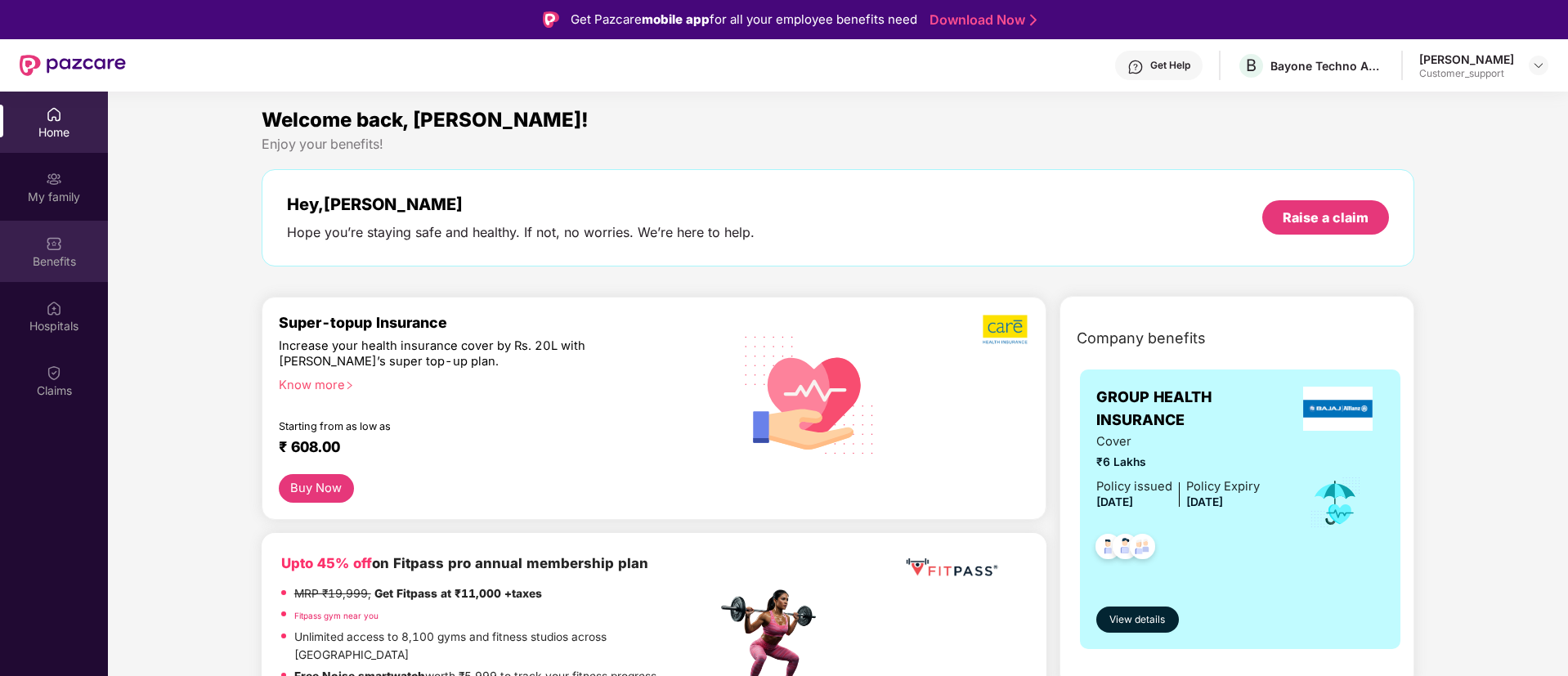
click at [67, 246] on div "Benefits" at bounding box center [54, 251] width 107 height 61
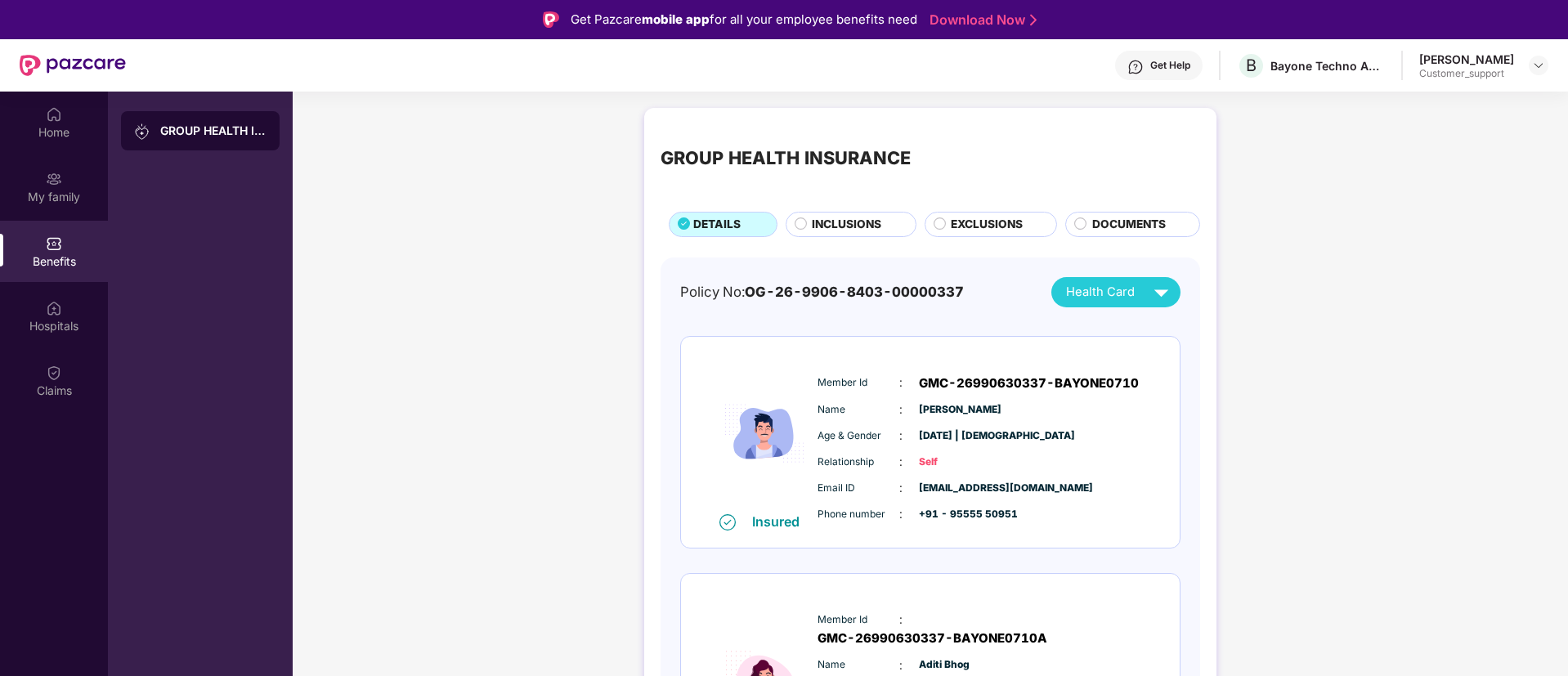
click at [838, 226] on span "INCLUSIONS" at bounding box center [846, 224] width 69 height 18
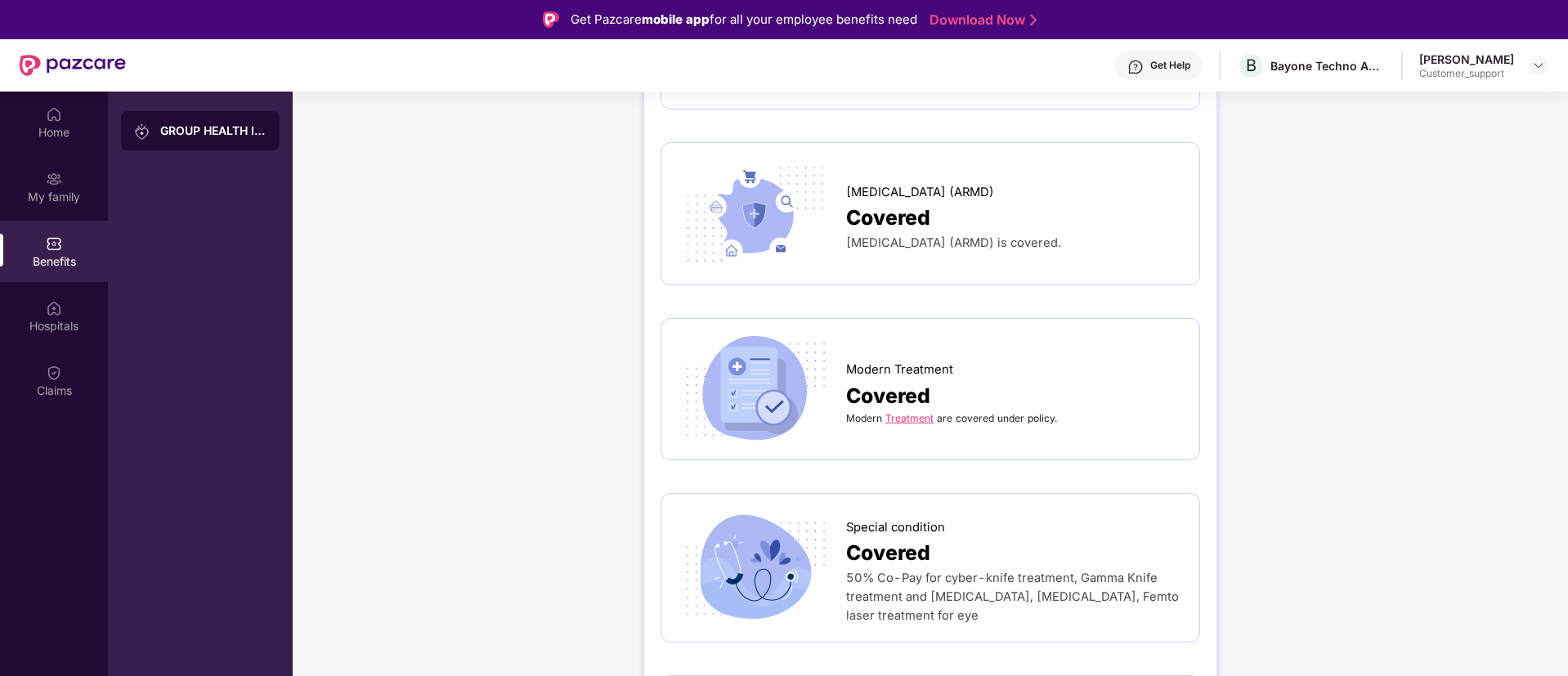
scroll to position [3433, 0]
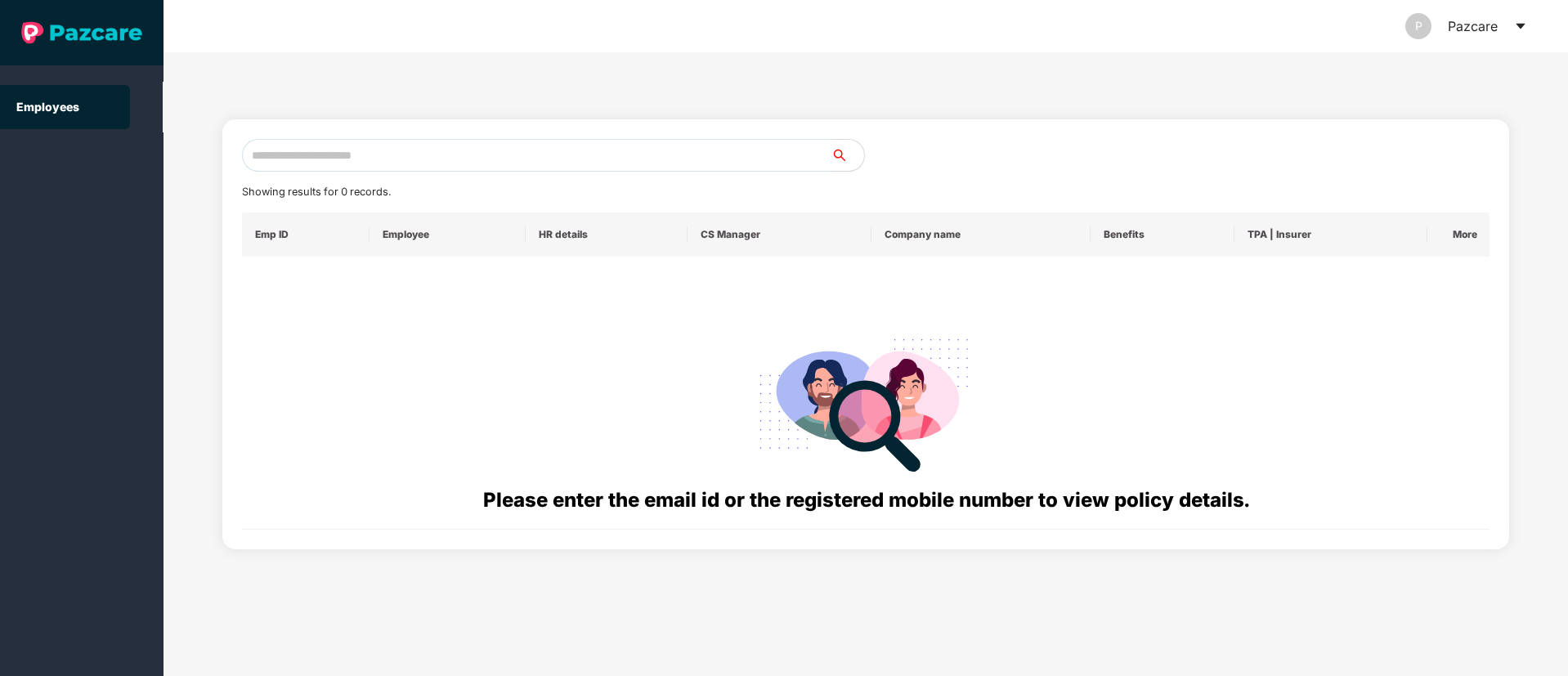
click at [385, 148] on input "text" at bounding box center [536, 155] width 589 height 32
paste input "**********"
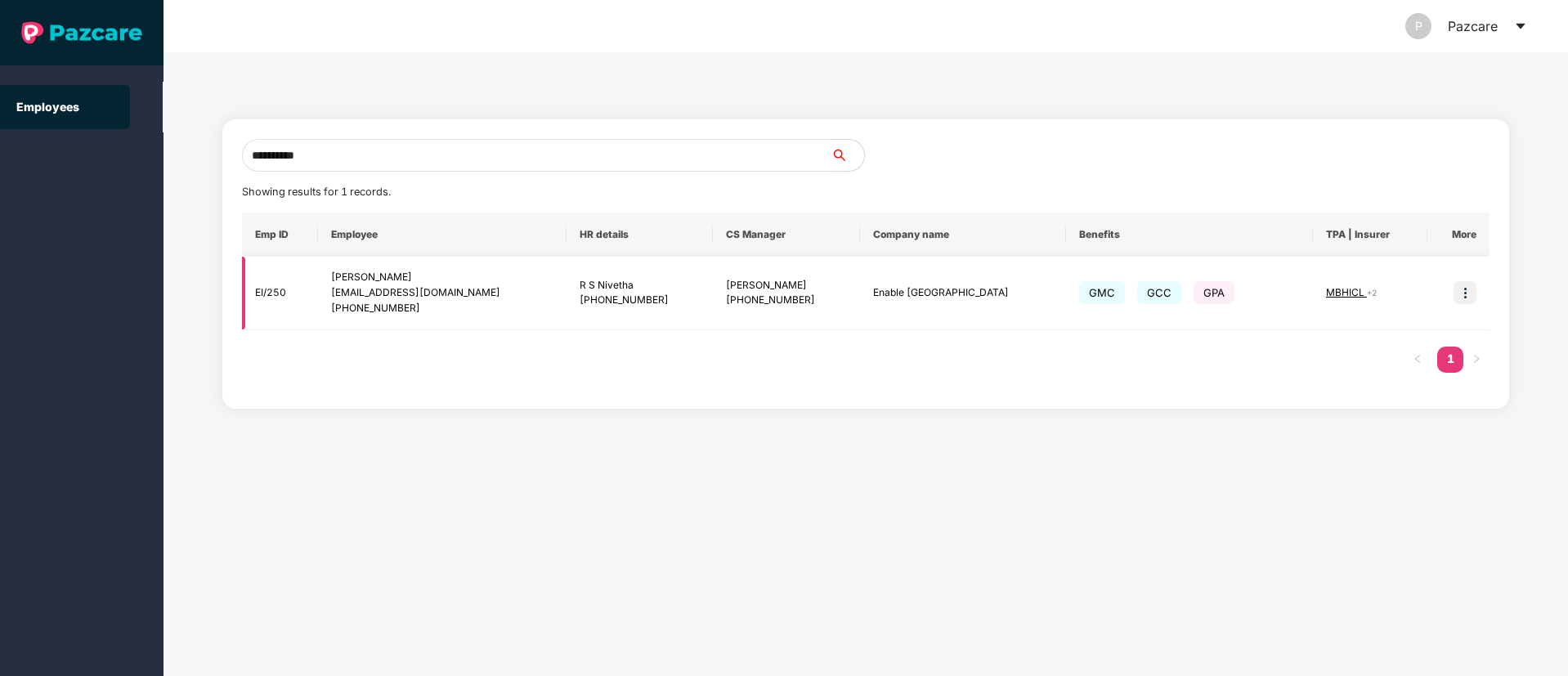
type input "**********"
click at [1467, 295] on img at bounding box center [1464, 293] width 23 height 23
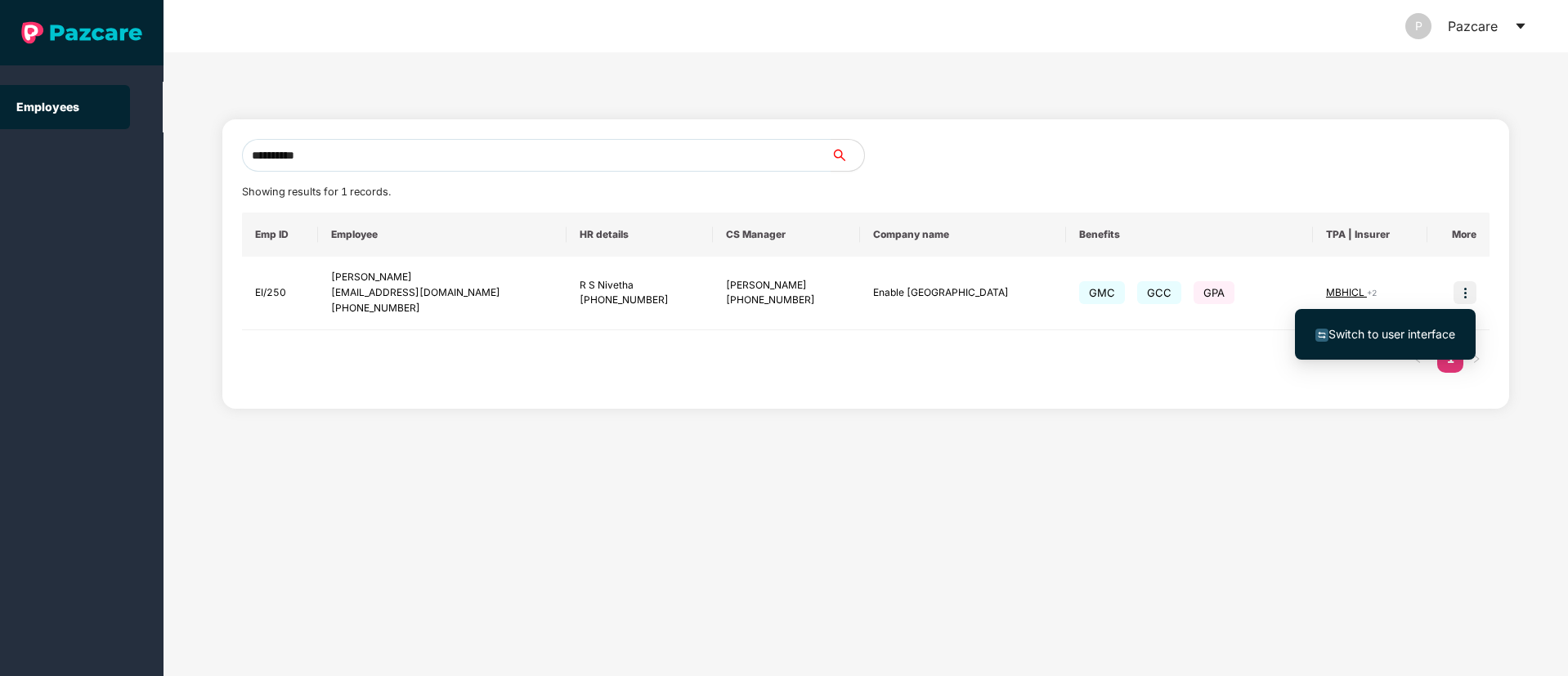
click at [1444, 329] on span "Switch to user interface" at bounding box center [1391, 333] width 127 height 14
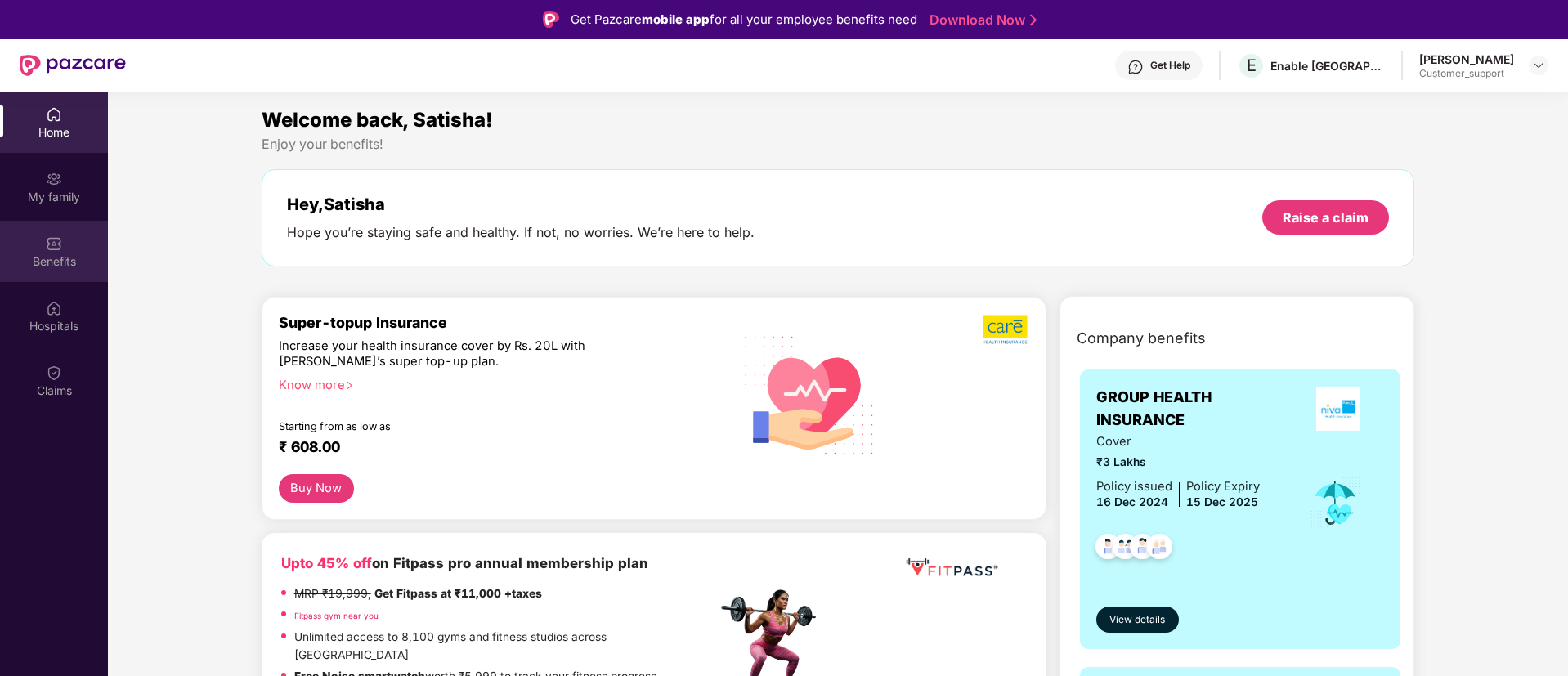
click at [59, 256] on div "Benefits" at bounding box center [54, 262] width 107 height 17
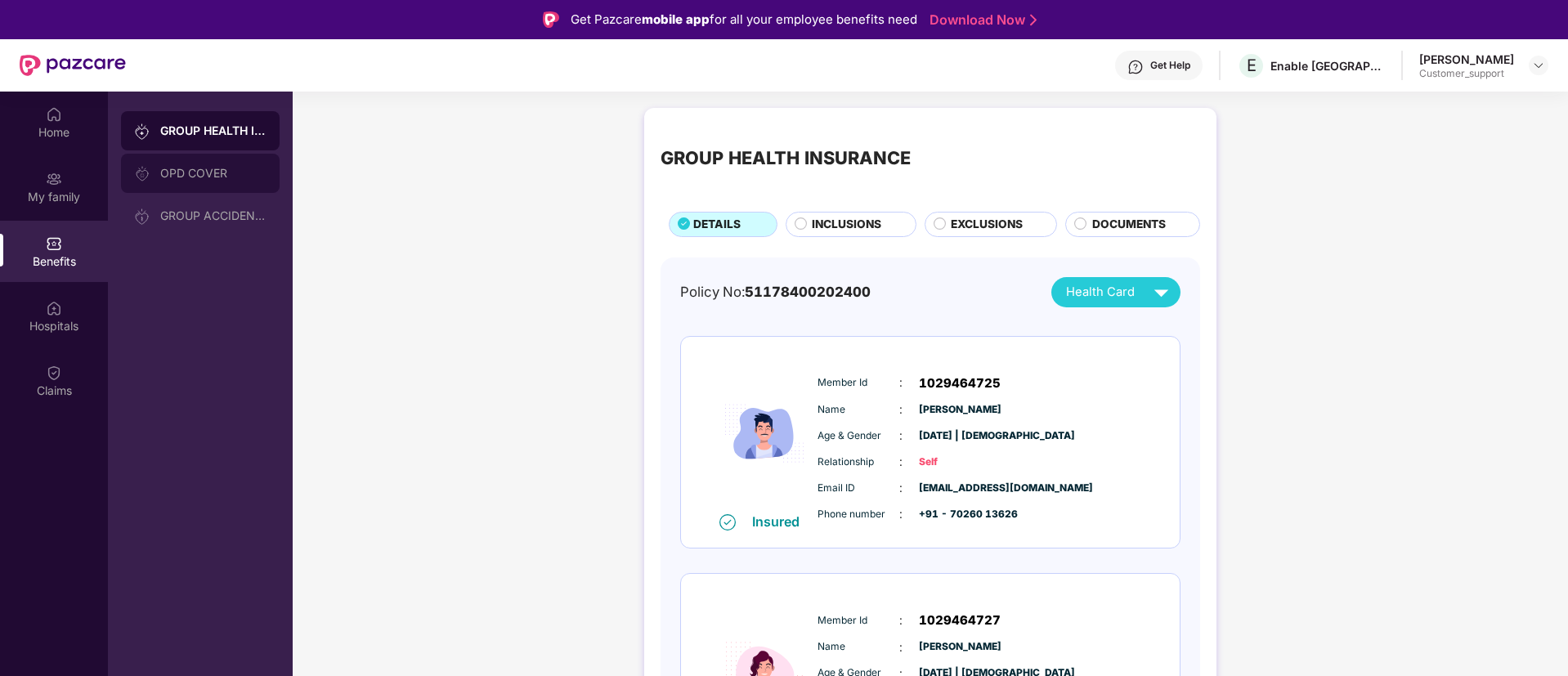
click at [231, 172] on div "OPD COVER" at bounding box center [213, 173] width 107 height 13
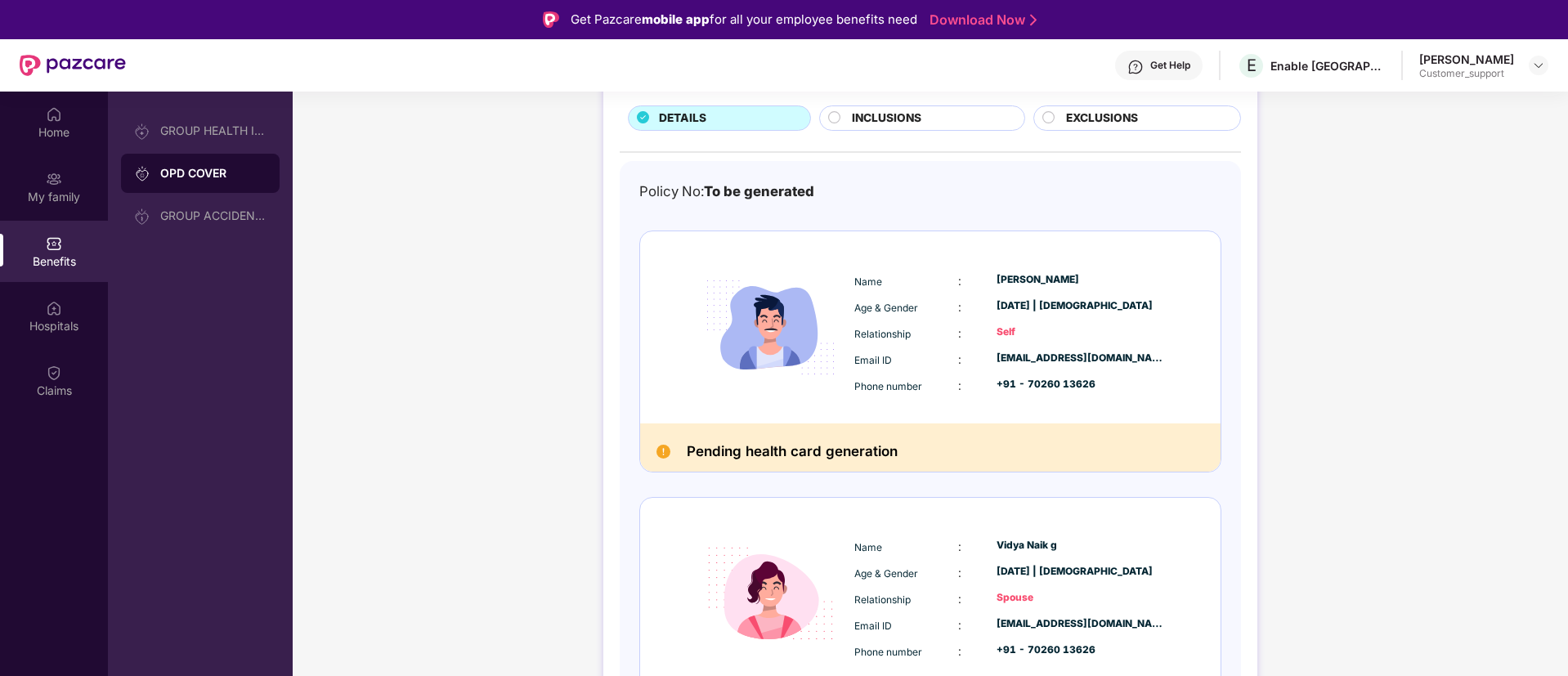
scroll to position [0, 0]
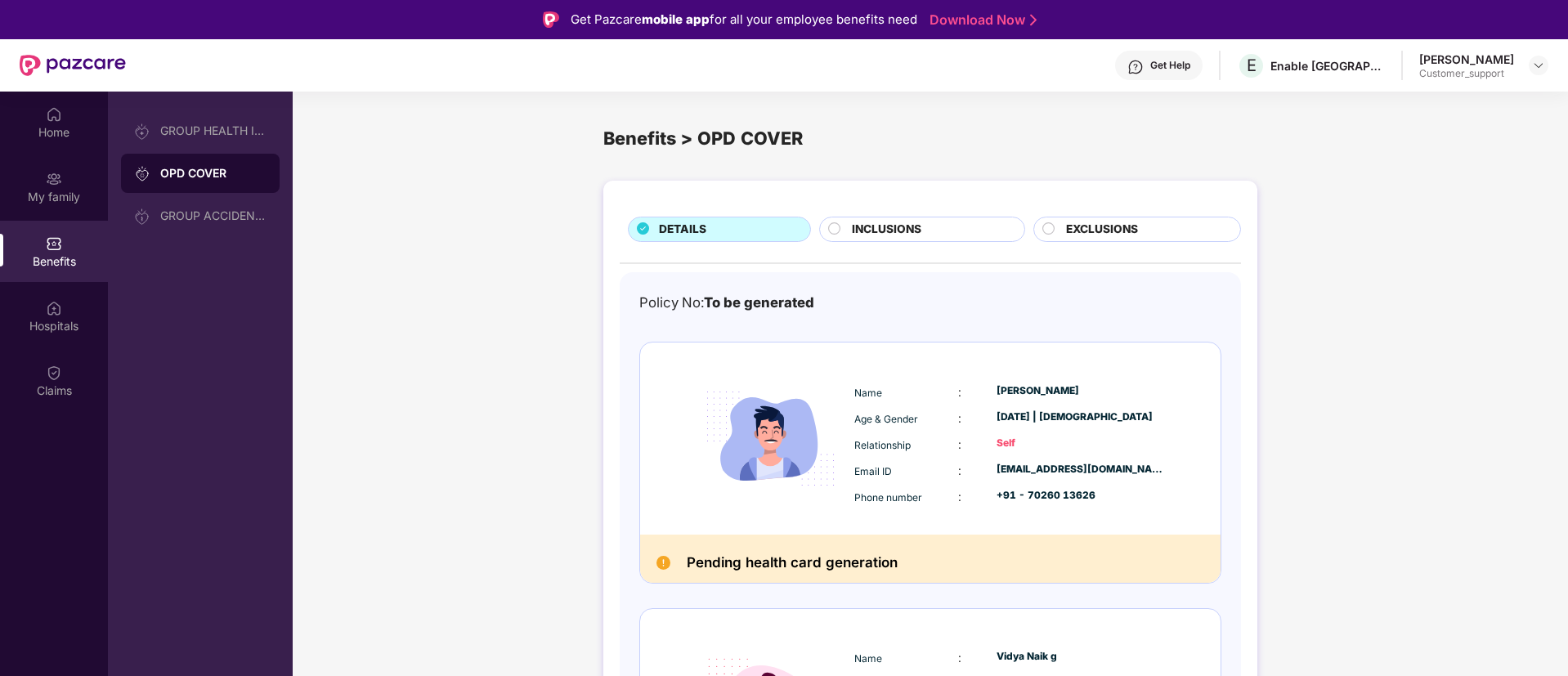
click at [872, 226] on span "INCLUSIONS" at bounding box center [886, 229] width 69 height 18
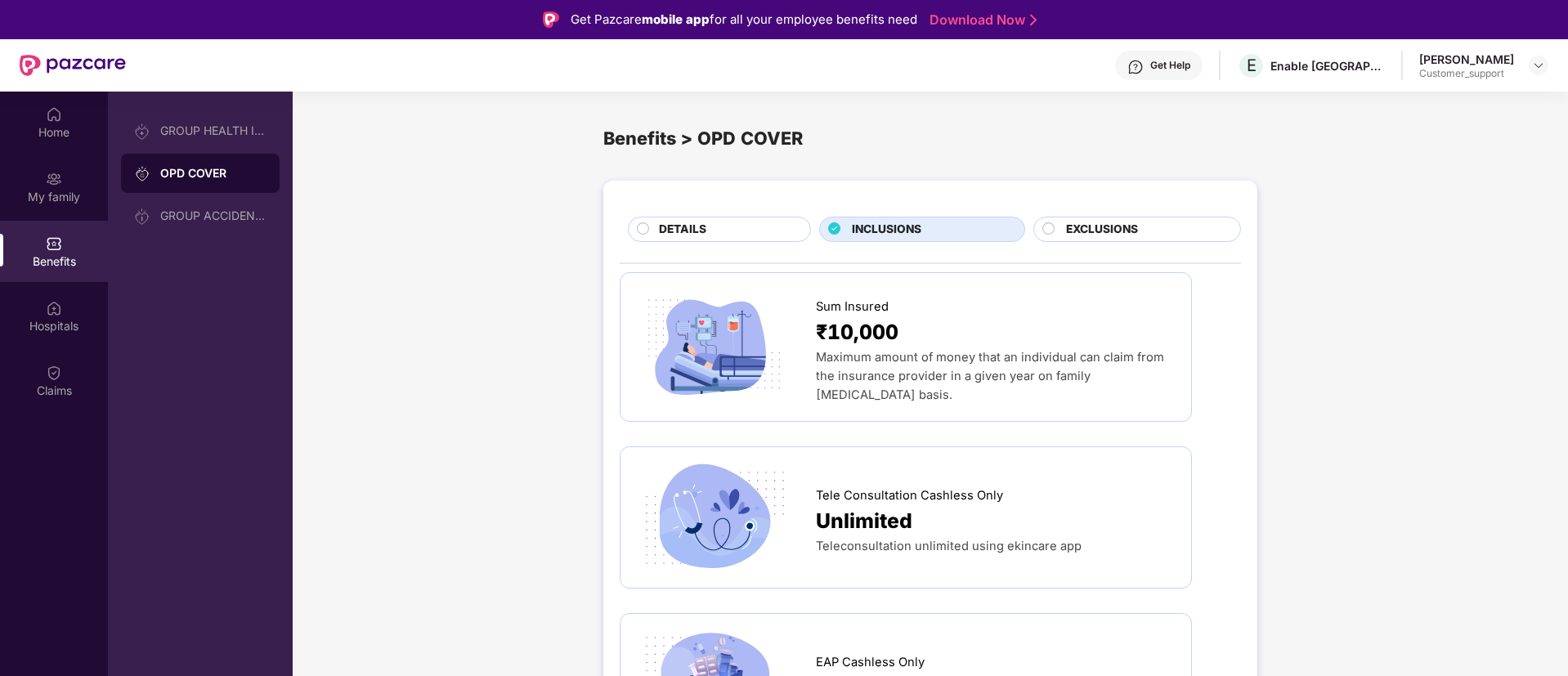
click at [1190, 67] on div "Get Help" at bounding box center [1170, 66] width 40 height 13
click at [1430, 126] on div "Benefits > OPD COVER" at bounding box center [930, 138] width 1275 height 68
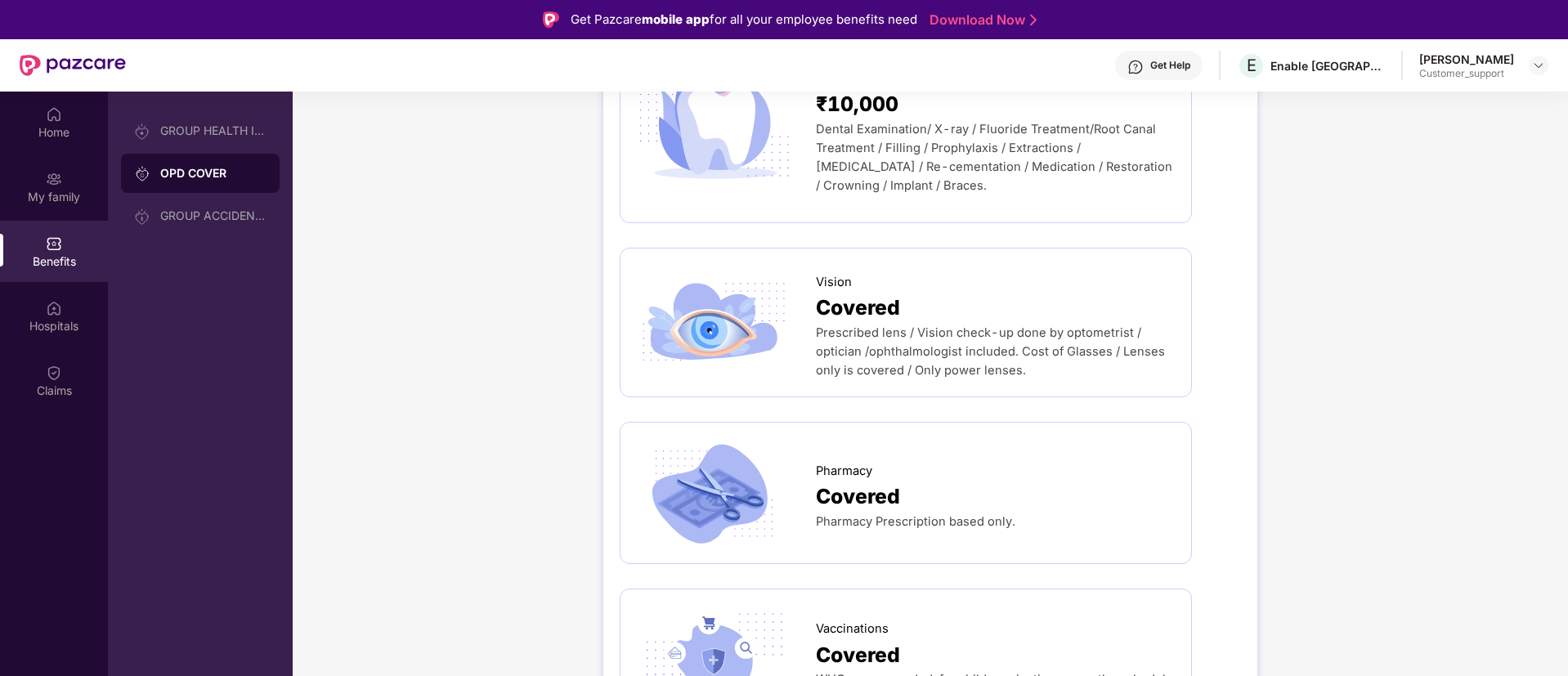
scroll to position [1085, 0]
click at [75, 128] on div "Home" at bounding box center [54, 132] width 107 height 17
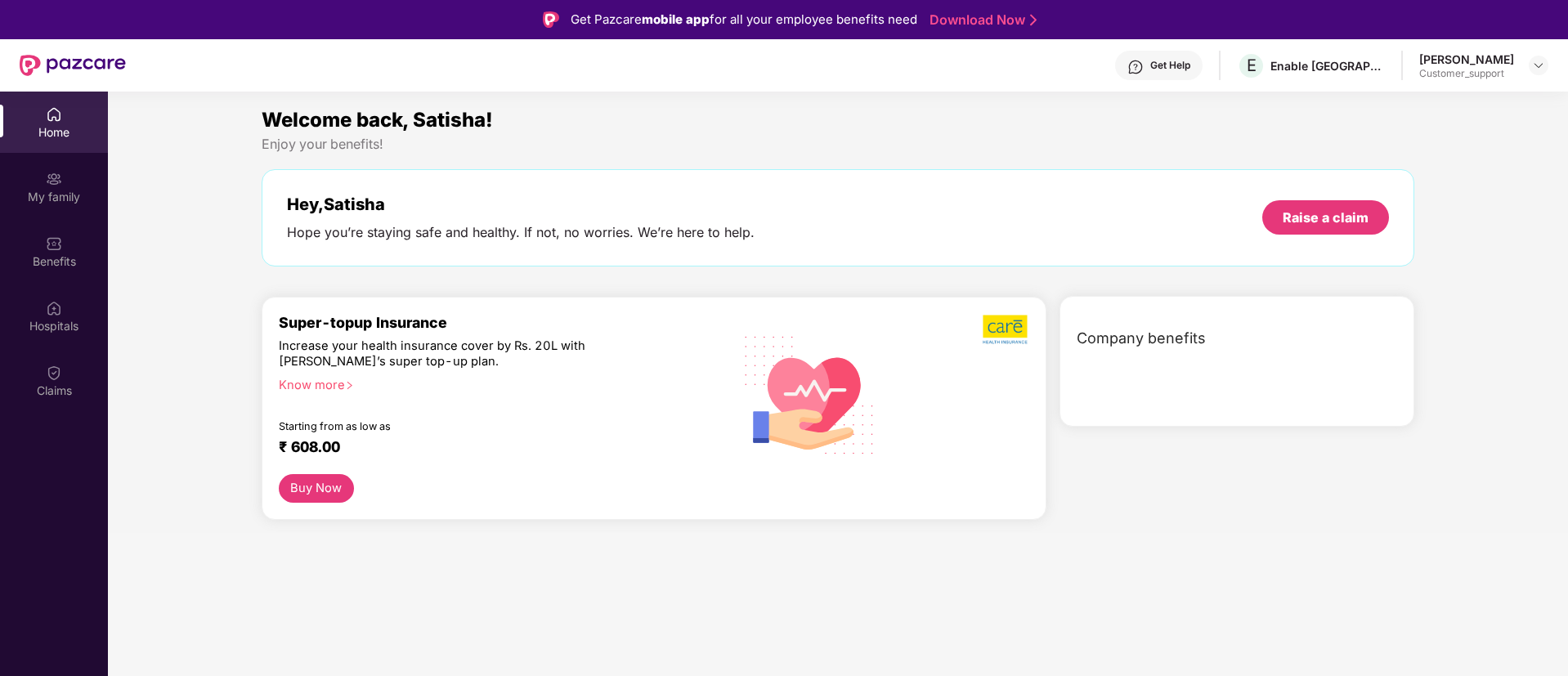
scroll to position [0, 0]
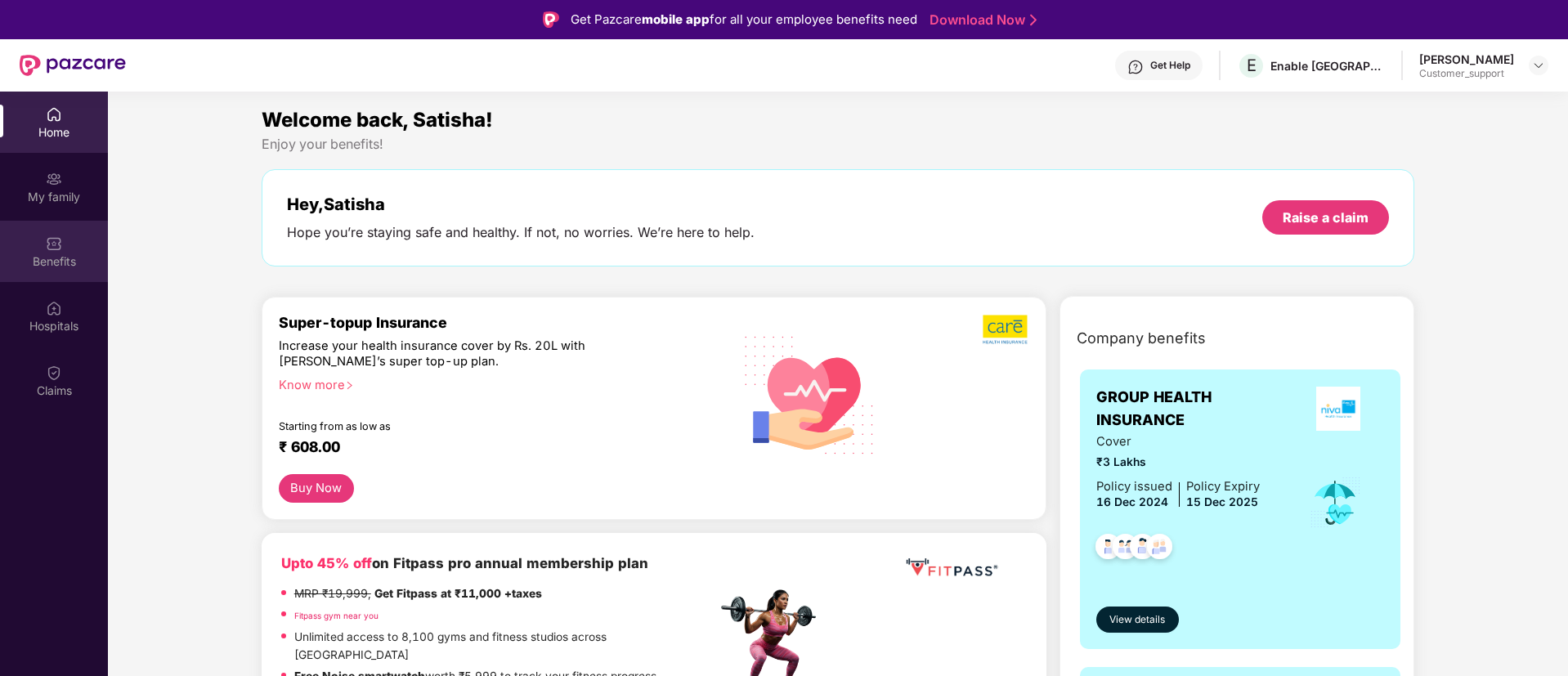
click at [55, 254] on div "Benefits" at bounding box center [54, 262] width 107 height 17
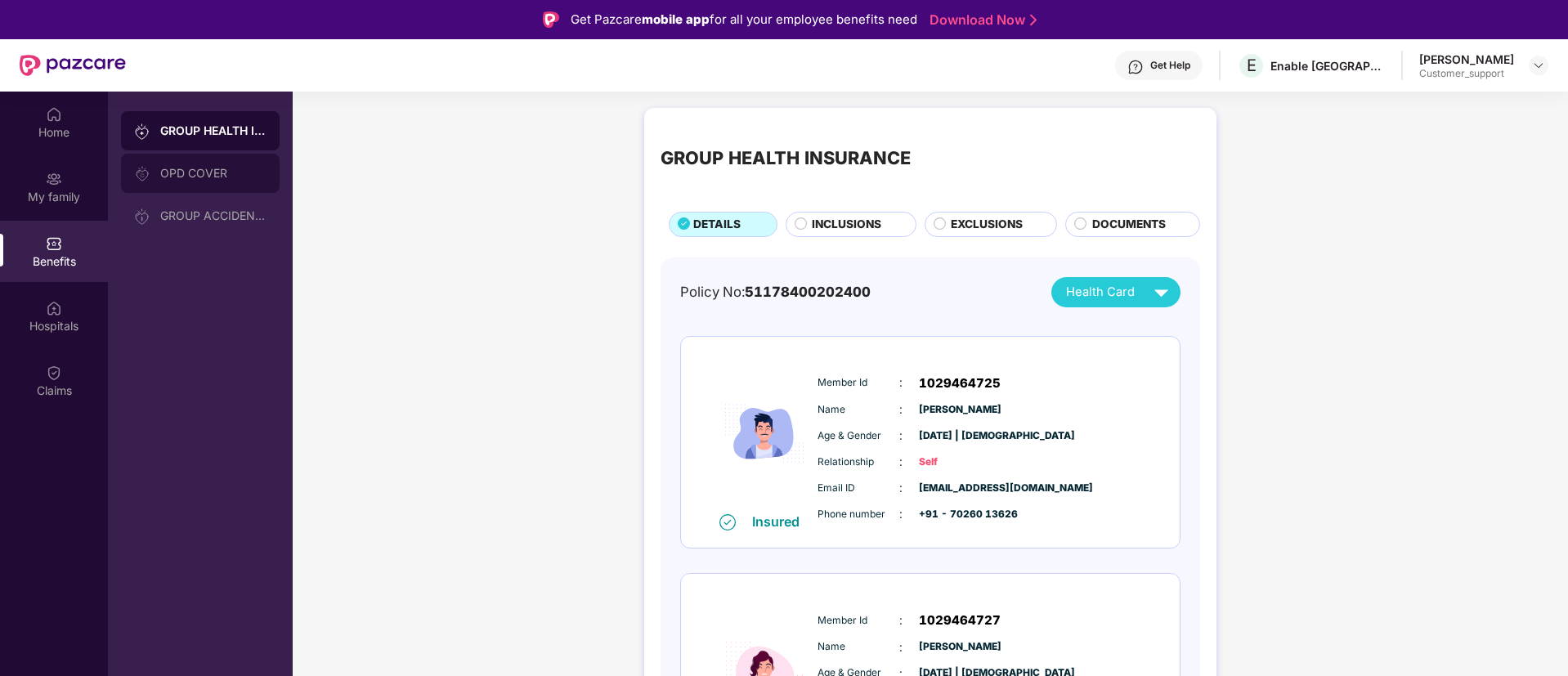
click at [203, 155] on div "OPD COVER" at bounding box center [200, 173] width 158 height 39
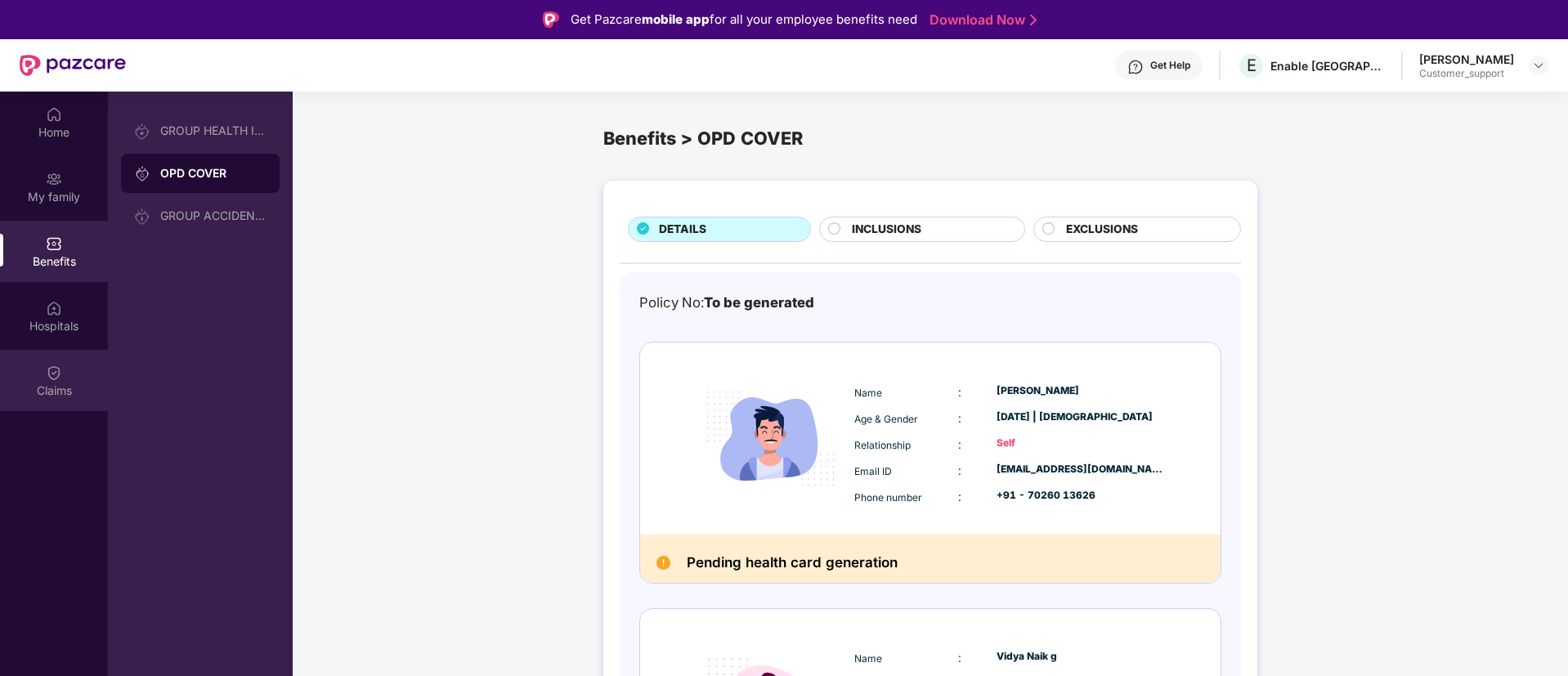
click at [69, 382] on div "Claims" at bounding box center [54, 391] width 107 height 17
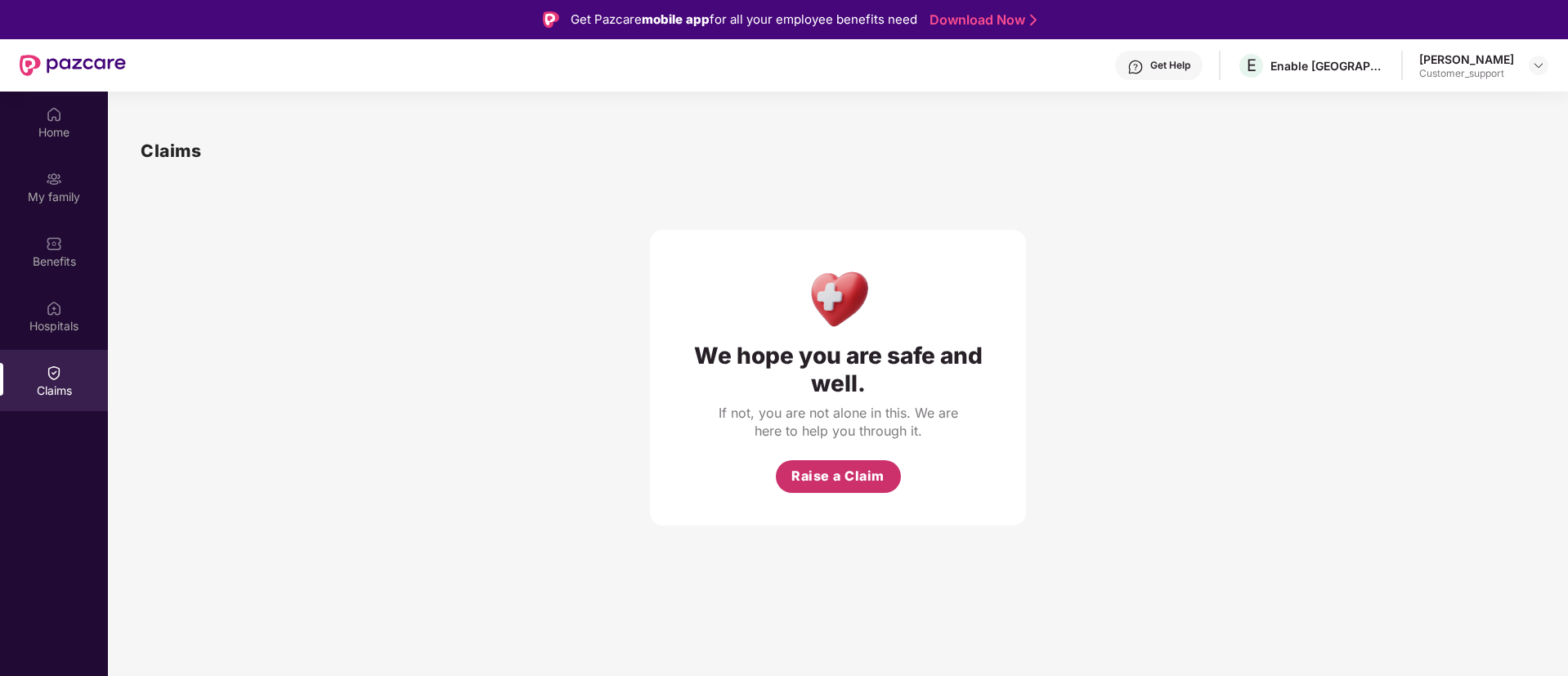
click at [822, 477] on span "Raise a Claim" at bounding box center [837, 476] width 94 height 20
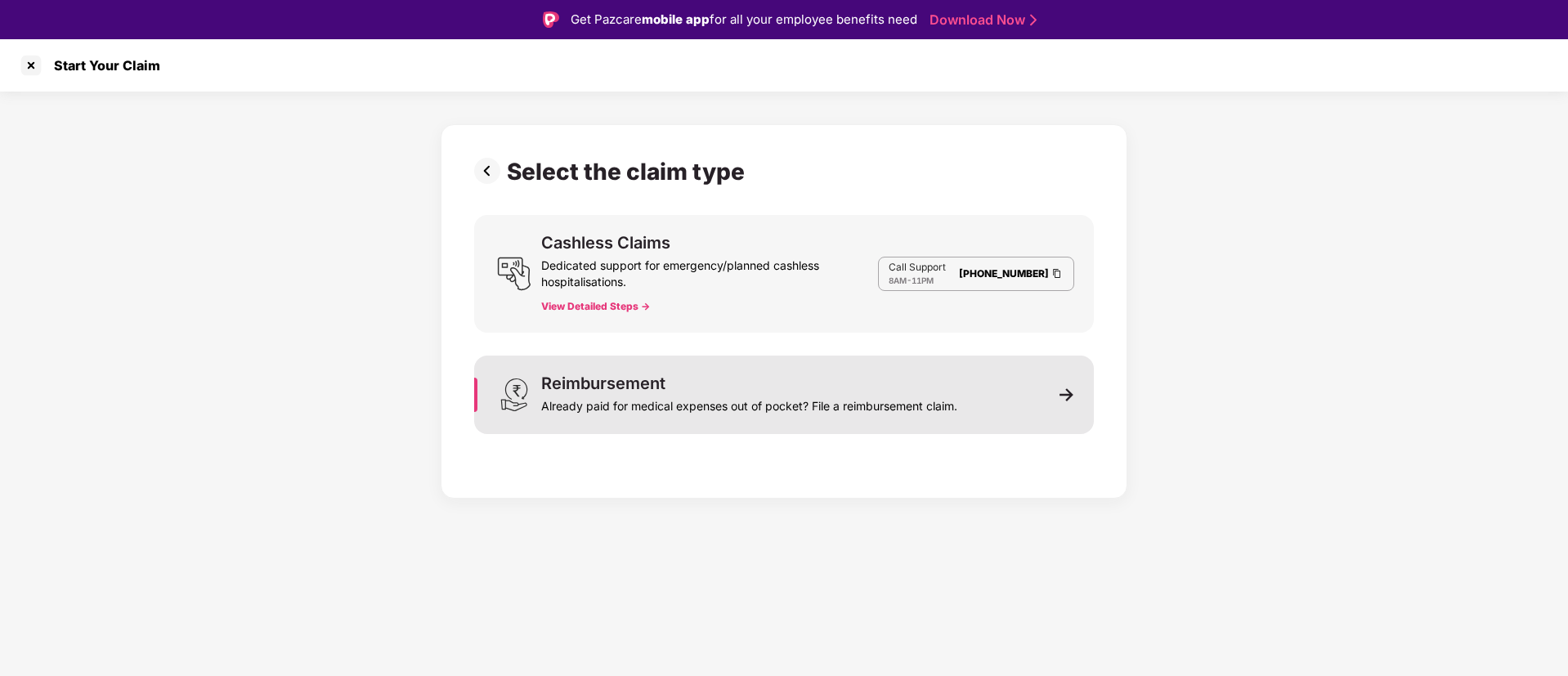
click at [791, 396] on div "Already paid for medical expenses out of pocket? File a reimbursement claim." at bounding box center [748, 403] width 416 height 23
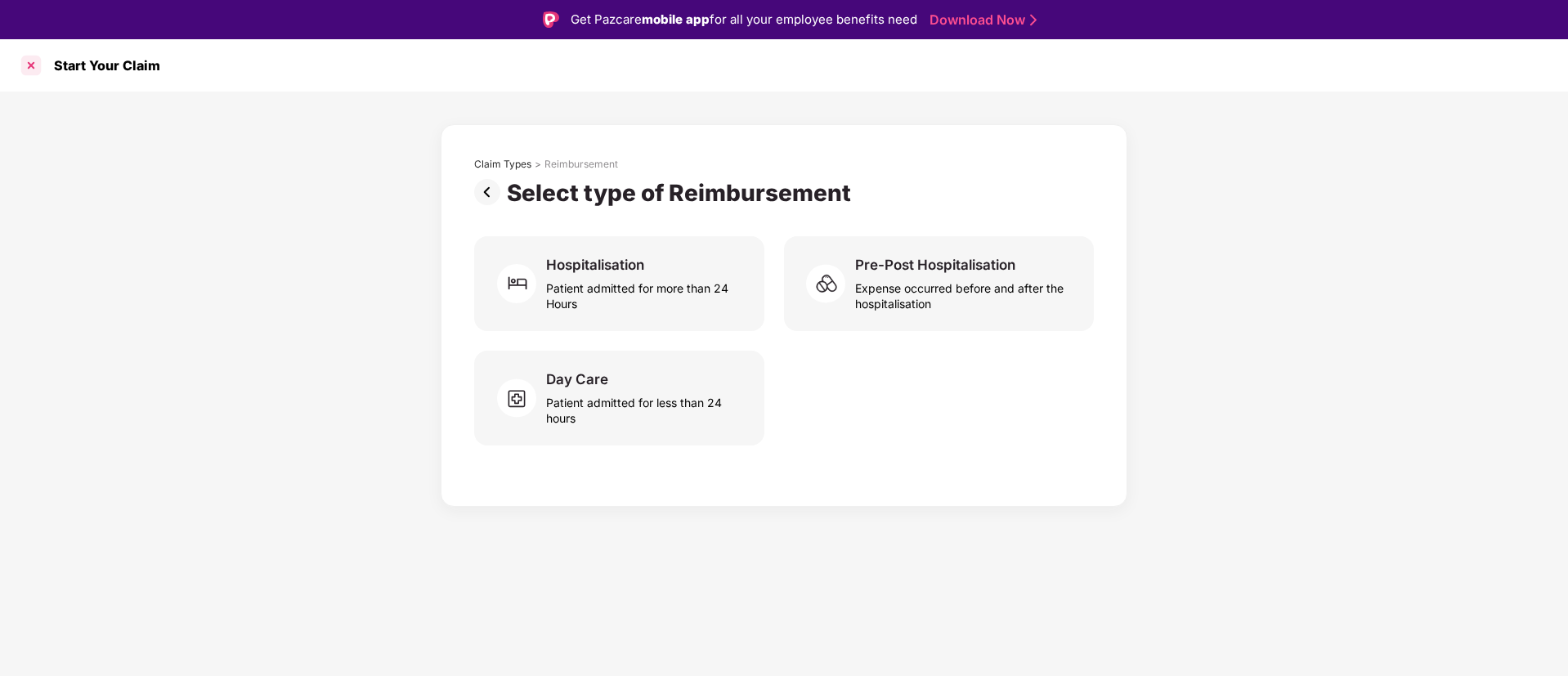
click at [27, 69] on div at bounding box center [31, 65] width 26 height 26
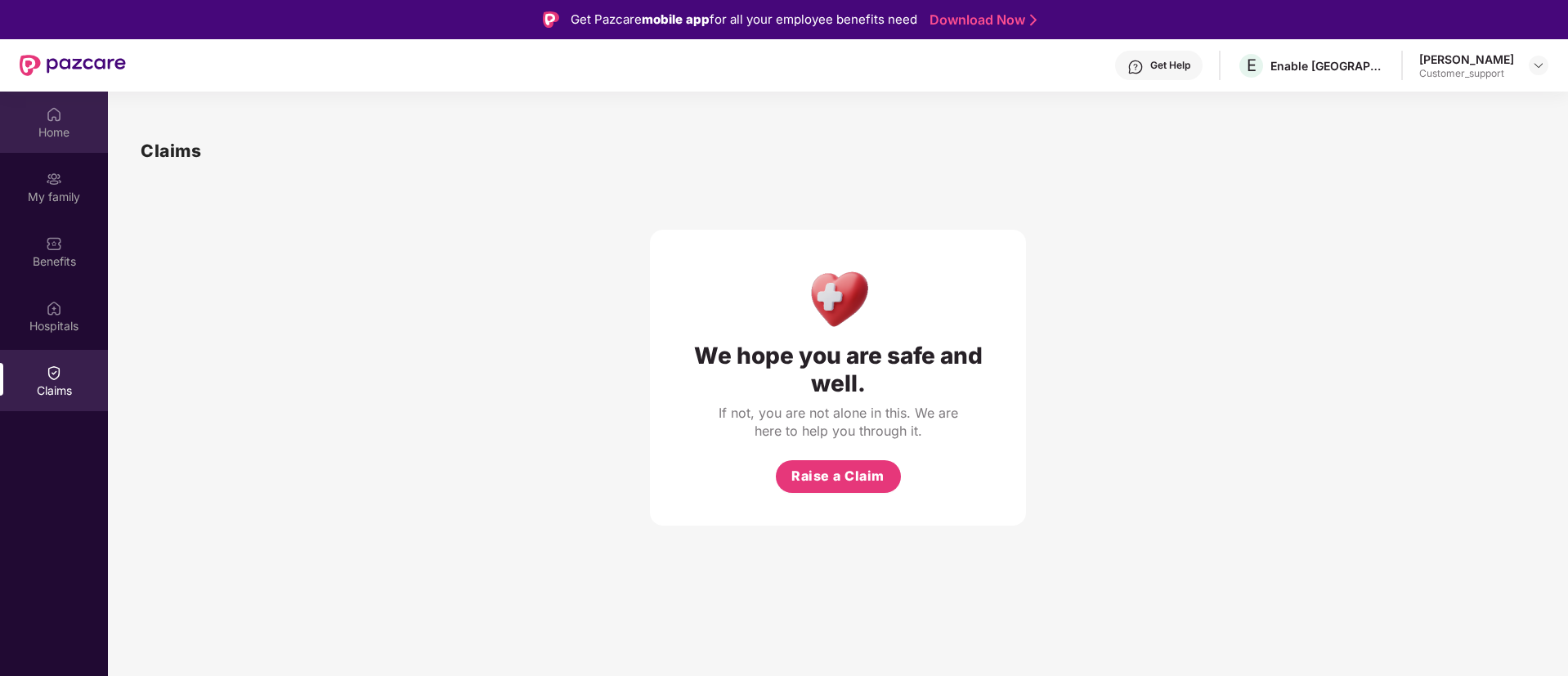
click at [69, 141] on div "Home" at bounding box center [54, 122] width 107 height 61
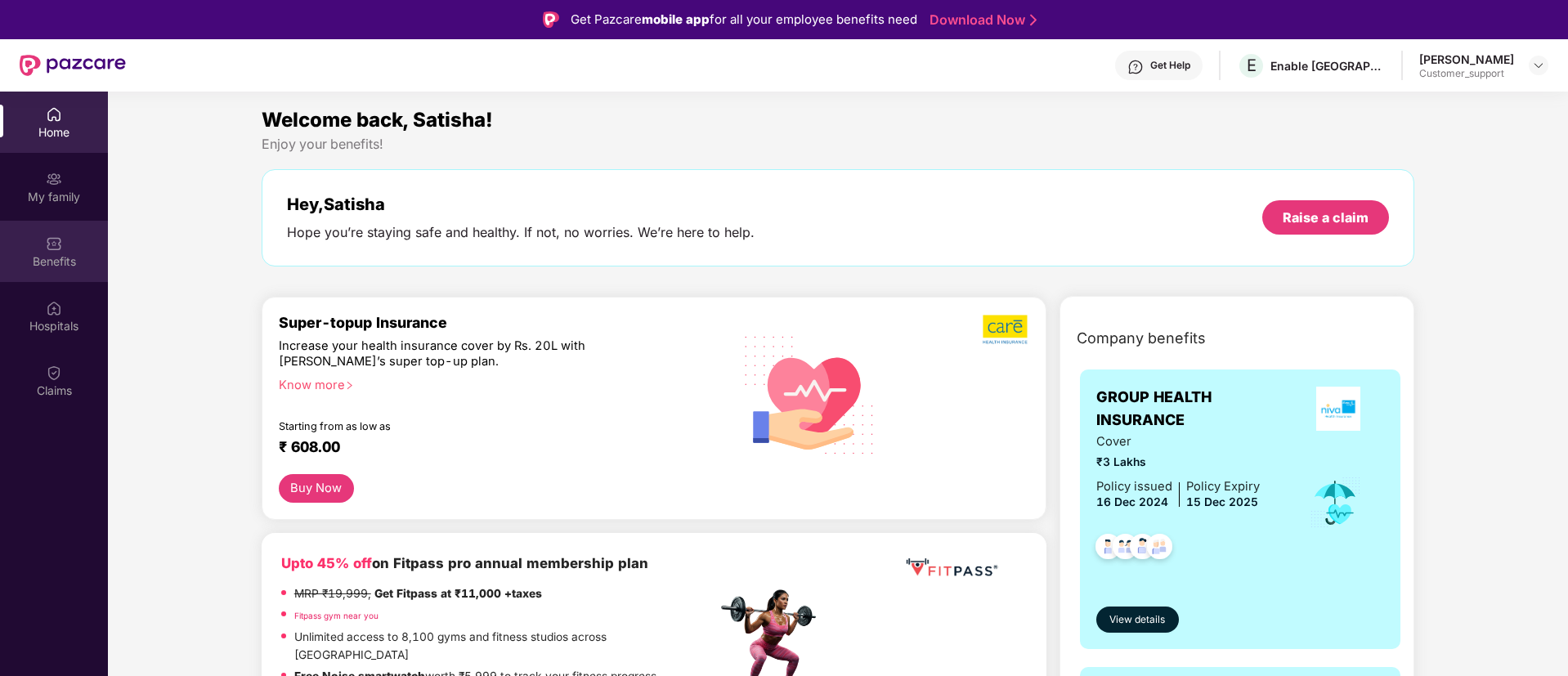
click at [73, 276] on div "Benefits" at bounding box center [54, 251] width 107 height 61
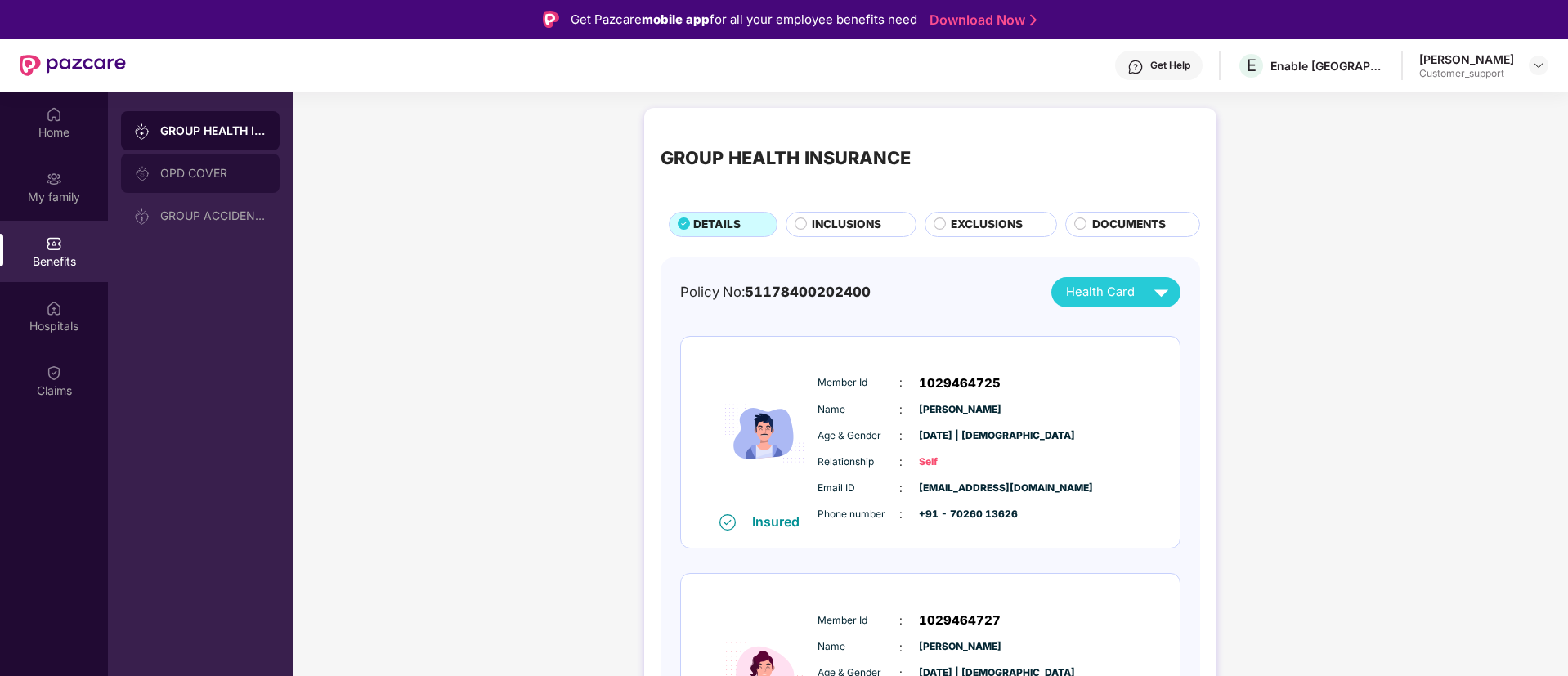
click at [223, 161] on div "OPD COVER" at bounding box center [200, 173] width 158 height 39
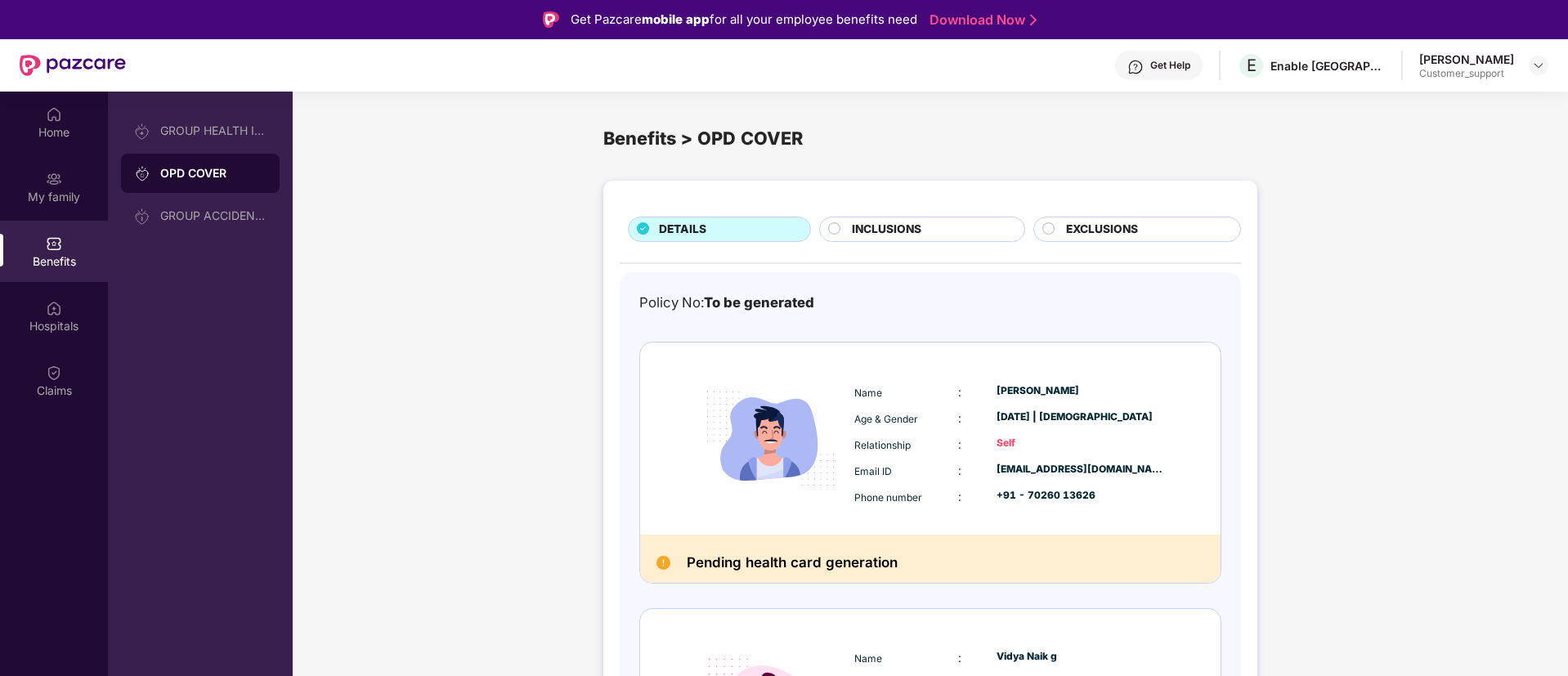
click at [880, 231] on span "INCLUSIONS" at bounding box center [886, 229] width 69 height 18
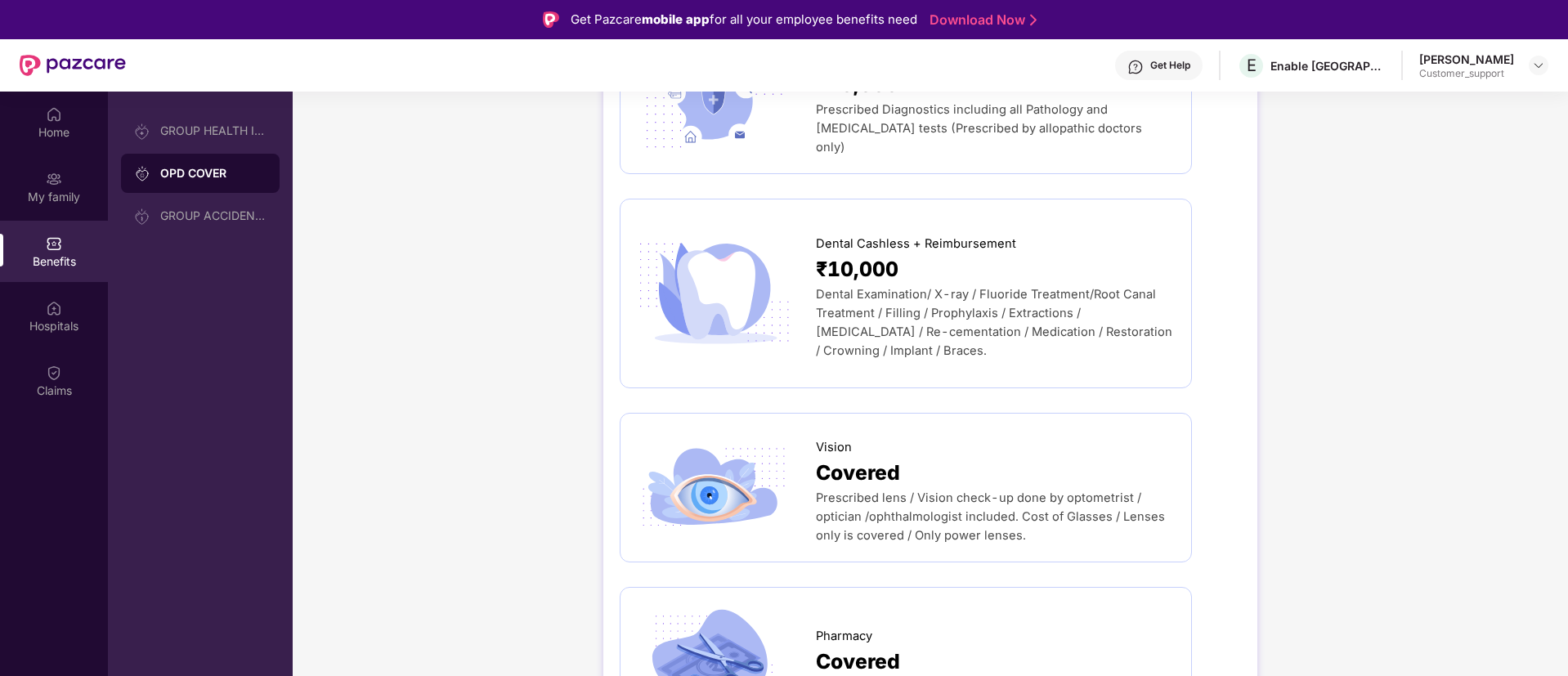
scroll to position [883, 0]
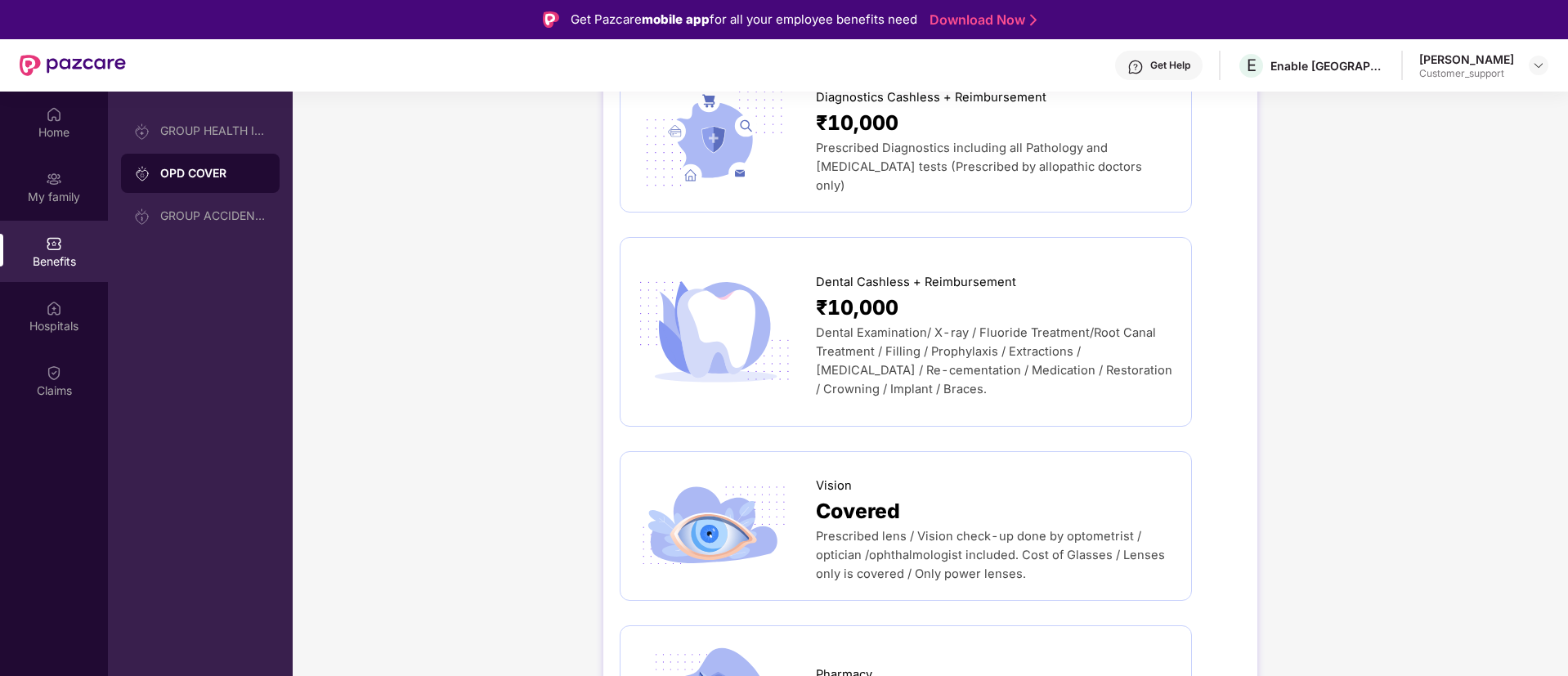
click at [51, 127] on div "Home" at bounding box center [54, 132] width 107 height 17
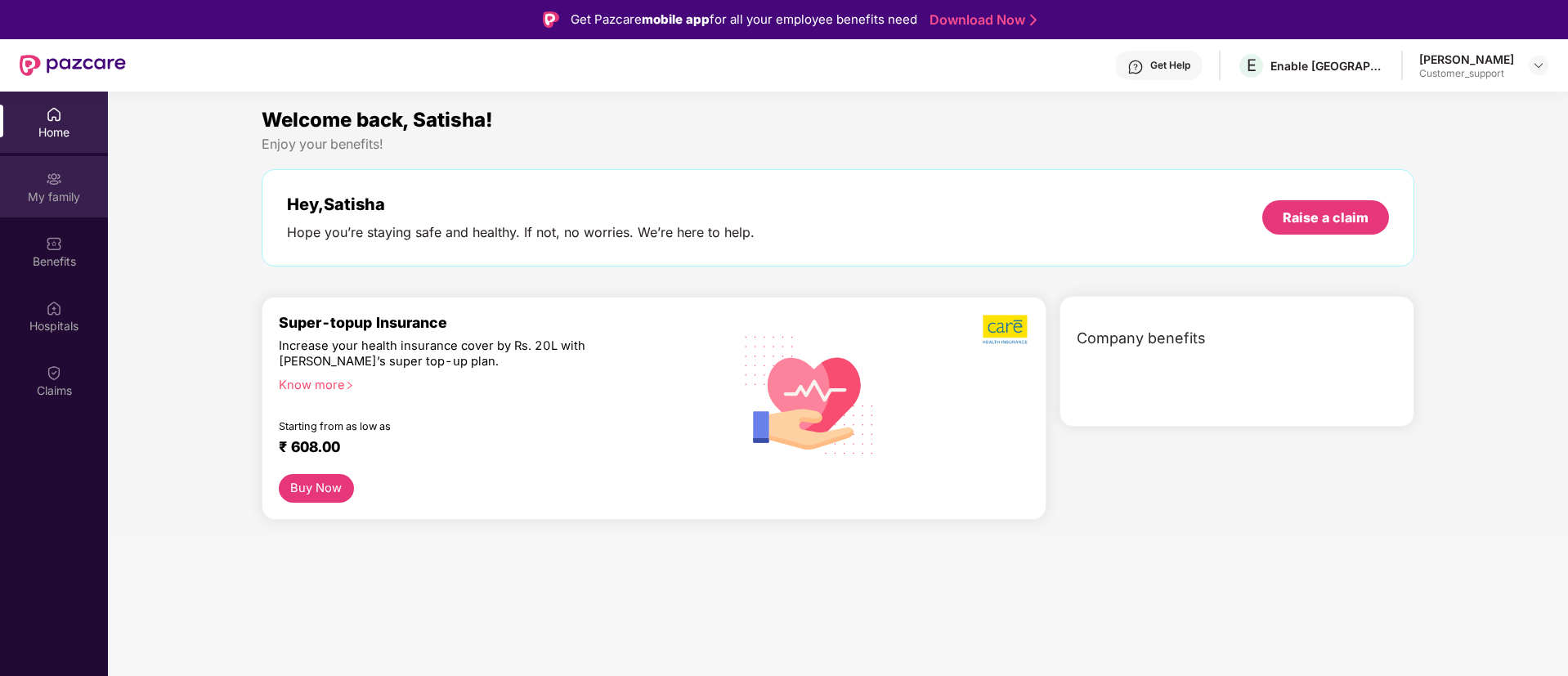
scroll to position [0, 0]
click at [41, 189] on div "My family" at bounding box center [54, 197] width 107 height 17
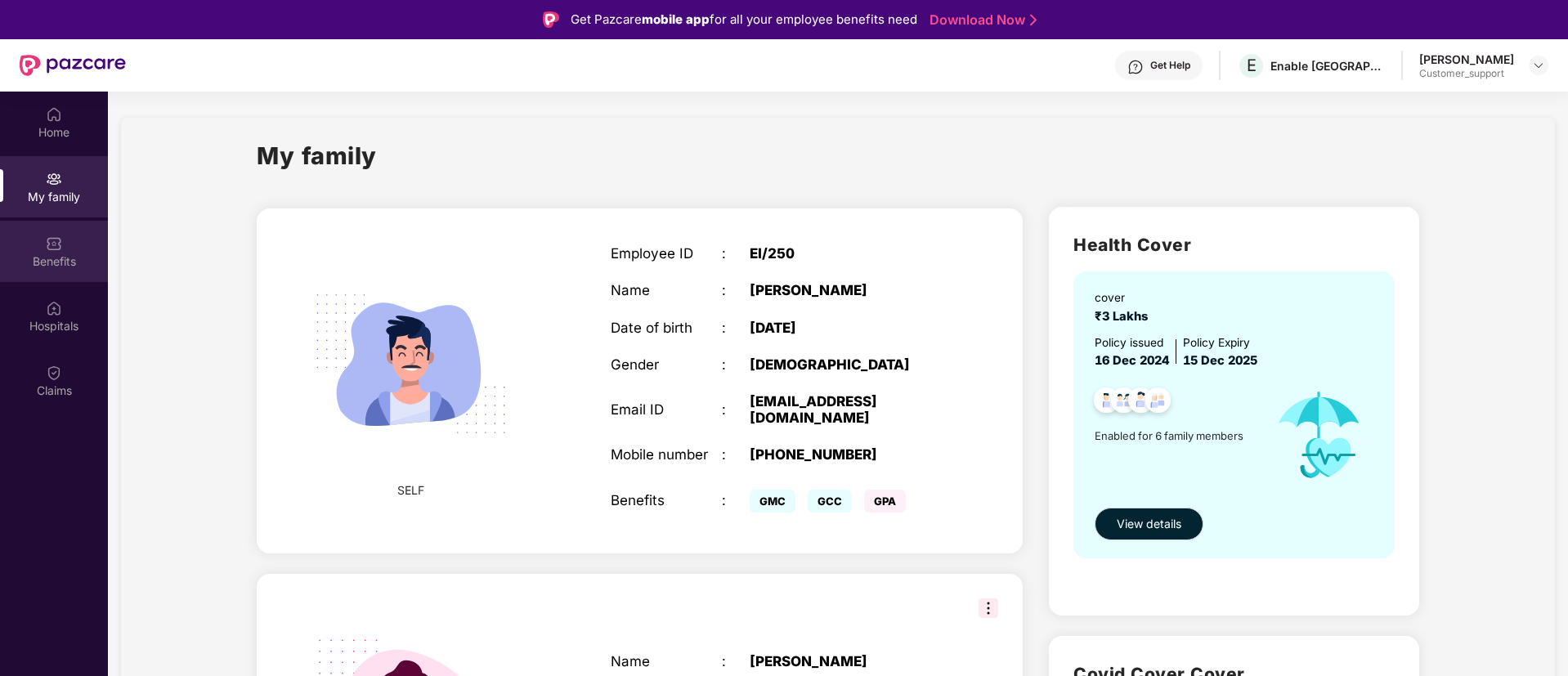
click at [52, 267] on div "Benefits" at bounding box center [54, 262] width 107 height 17
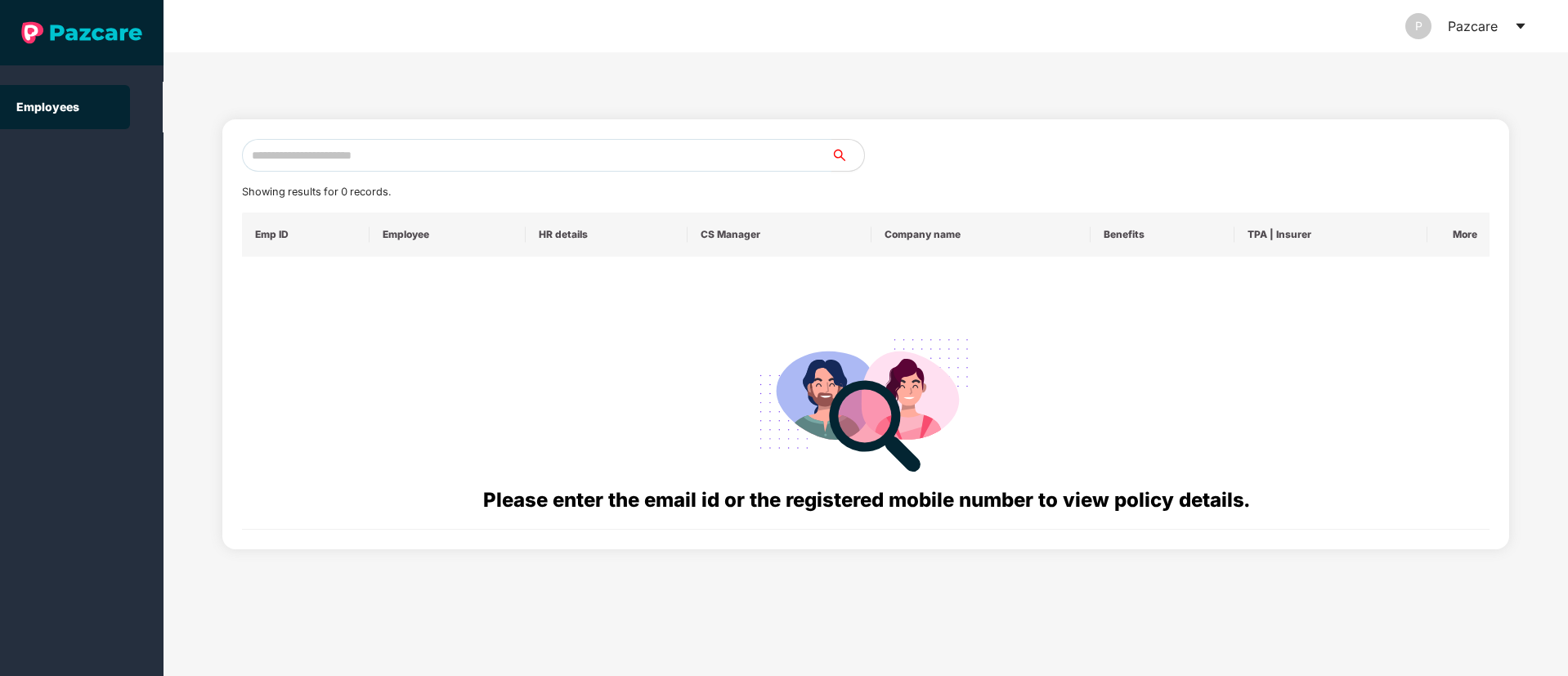
click at [370, 153] on input "text" at bounding box center [536, 155] width 589 height 32
paste input "**********"
type input "**********"
drag, startPoint x: 365, startPoint y: 154, endPoint x: 0, endPoint y: 154, distance: 365.0
click at [0, 154] on section "**********" at bounding box center [784, 338] width 1568 height 676
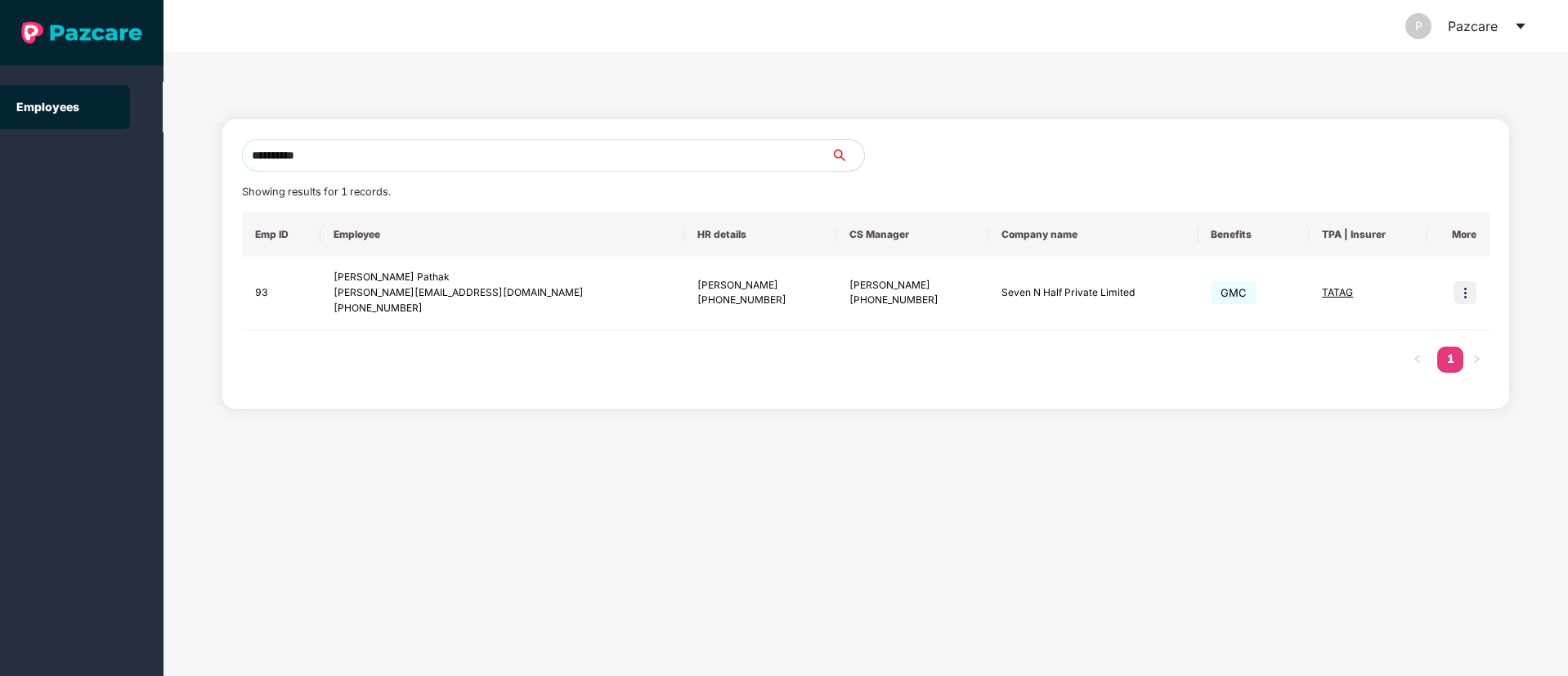
type input "**********"
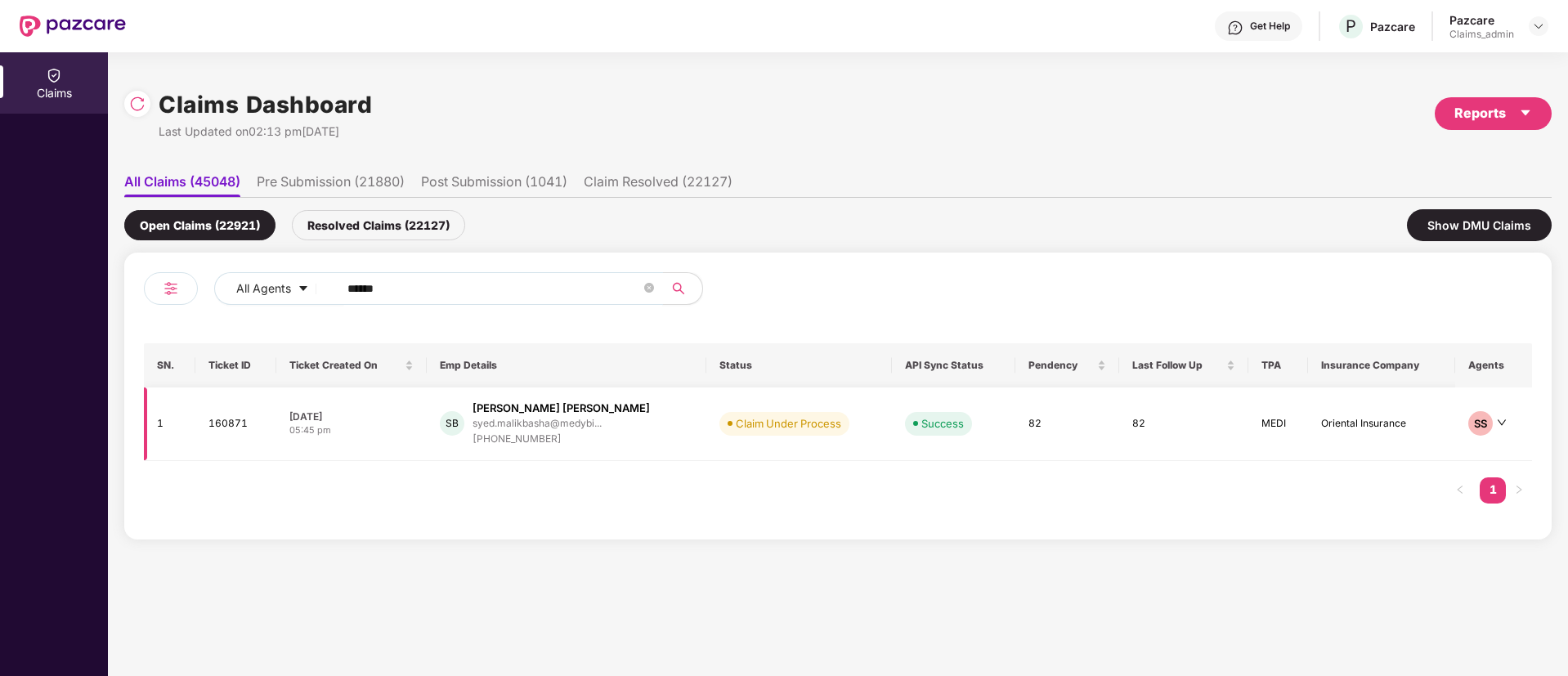
type input "******"
click at [581, 430] on div "syed.malikbasha@medybi..." at bounding box center [561, 423] width 178 height 16
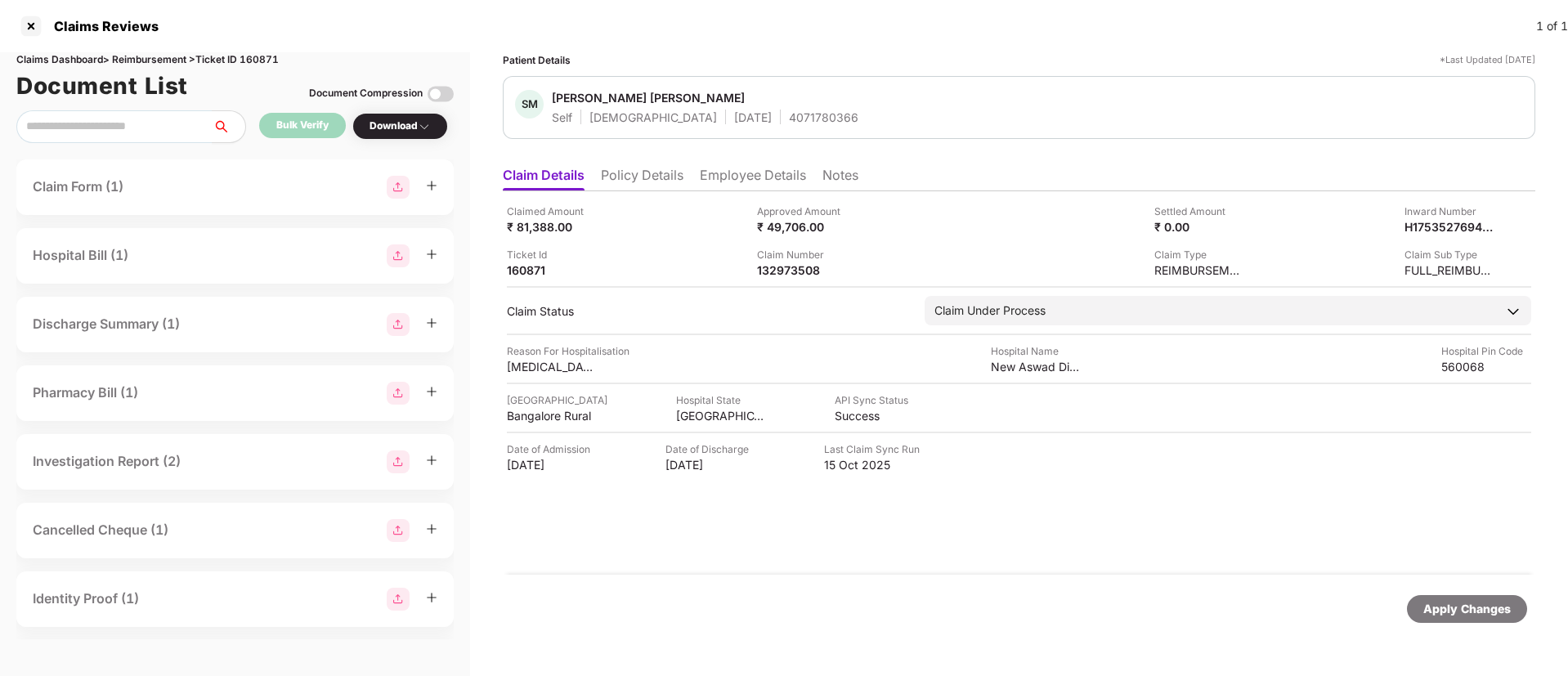
click at [131, 193] on div "Claim Form (1)" at bounding box center [234, 187] width 405 height 23
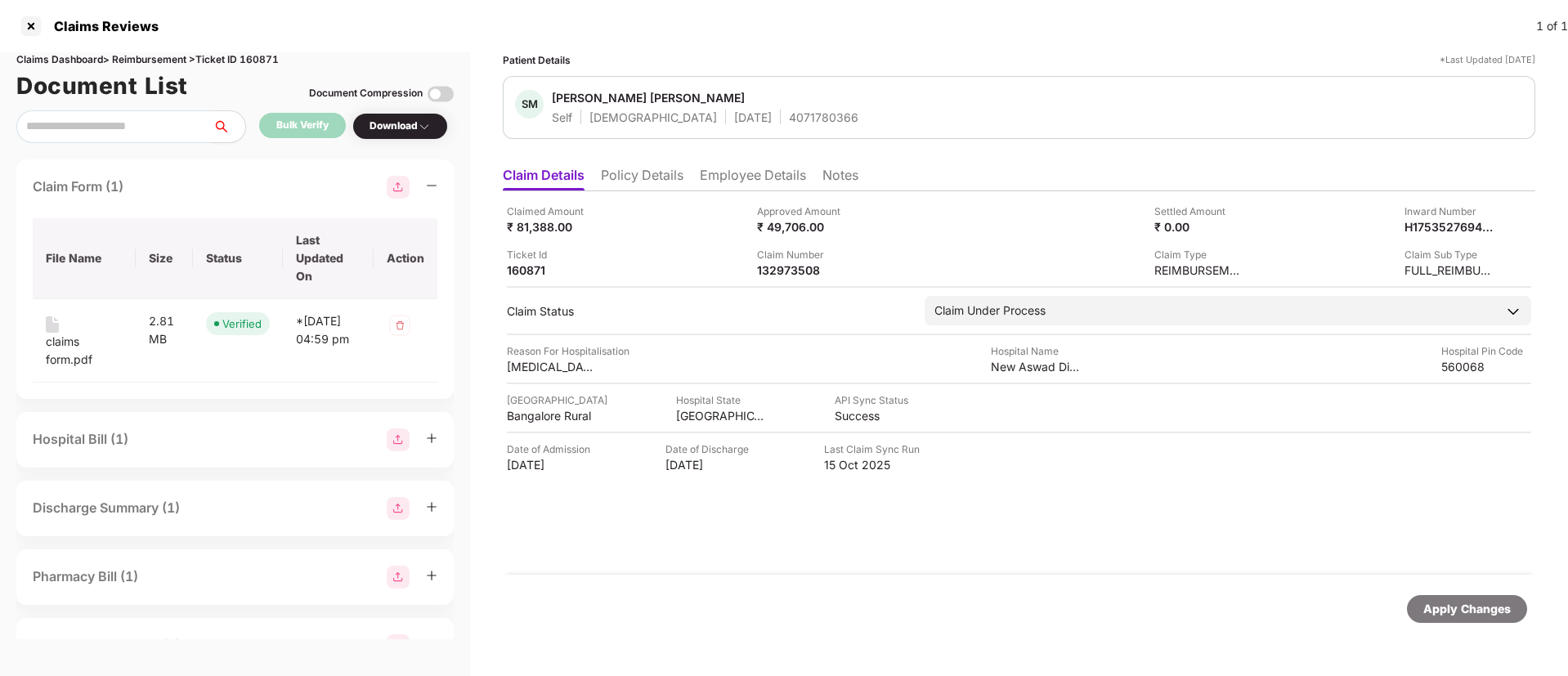
click at [684, 539] on div "Claimed Amount ₹ 81,388.00 Approved Amount ₹ 49,706.00 Settled Amount ₹ 0.00 In…" at bounding box center [1019, 383] width 1033 height 383
click at [903, 522] on div "Claimed Amount ₹ 81,388.00 Approved Amount ₹ 49,706.00 Settled Amount ₹ 0.00 In…" at bounding box center [1019, 383] width 1033 height 383
click at [42, 26] on div at bounding box center [31, 26] width 26 height 26
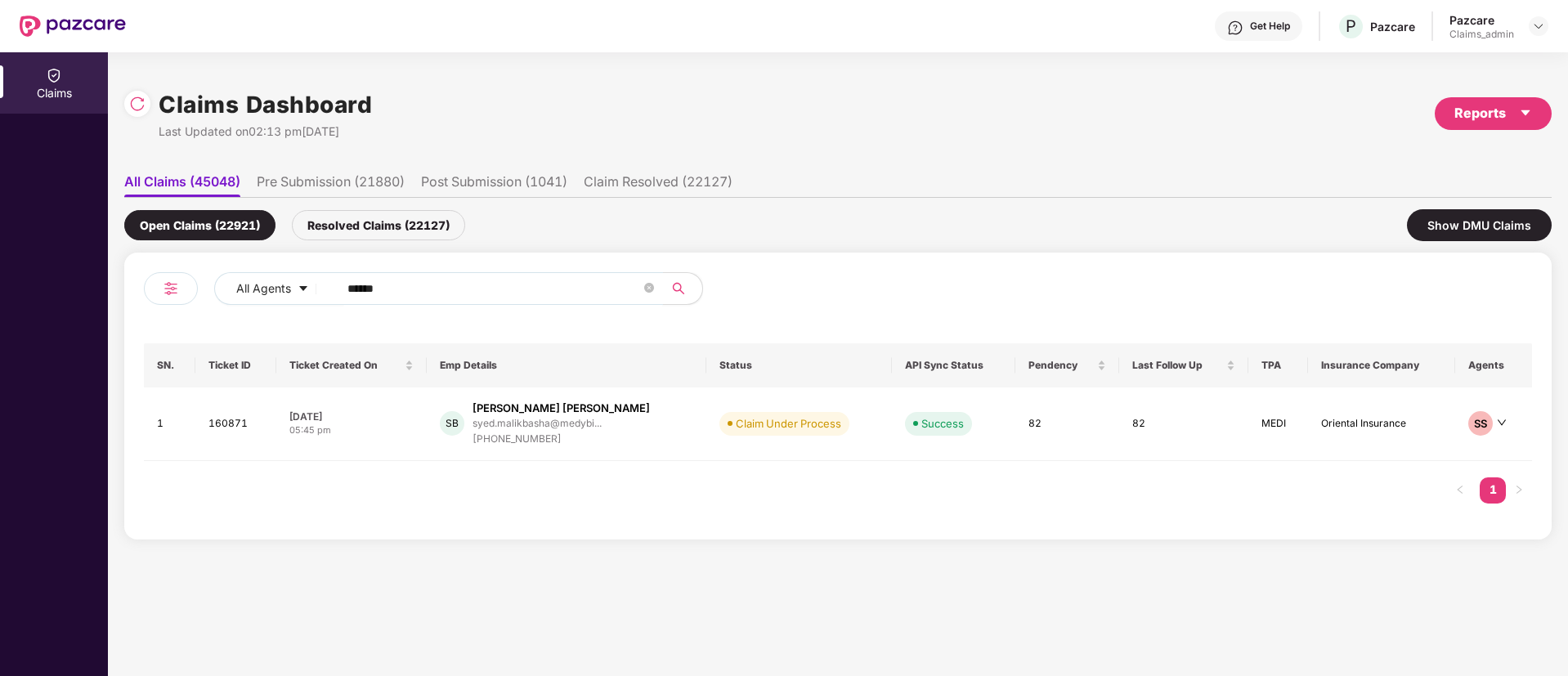
drag, startPoint x: 411, startPoint y: 283, endPoint x: 202, endPoint y: 288, distance: 209.1
click at [202, 288] on div "All Agents ******" at bounding box center [490, 294] width 694 height 45
paste input "text"
type input "******"
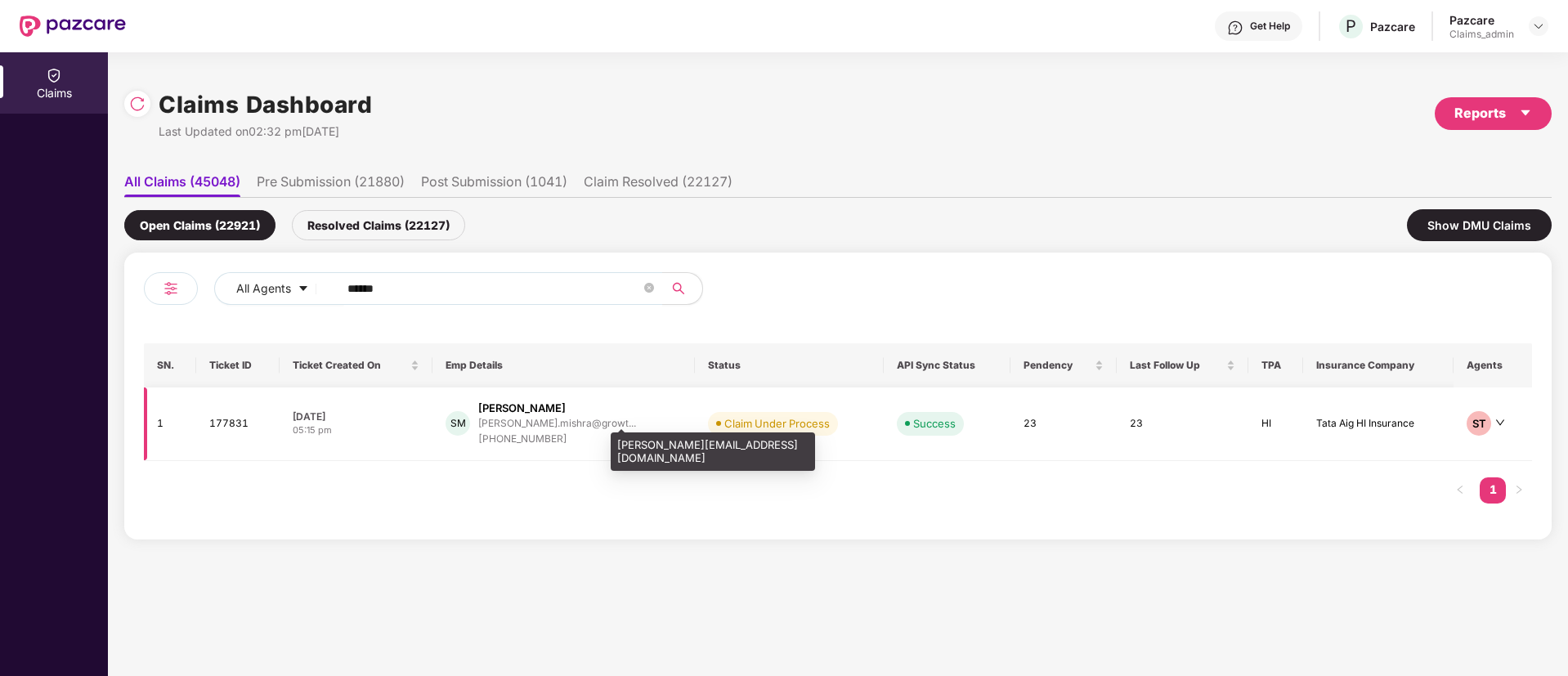
click at [574, 420] on div "[PERSON_NAME].mishra@growt..." at bounding box center [557, 422] width 157 height 10
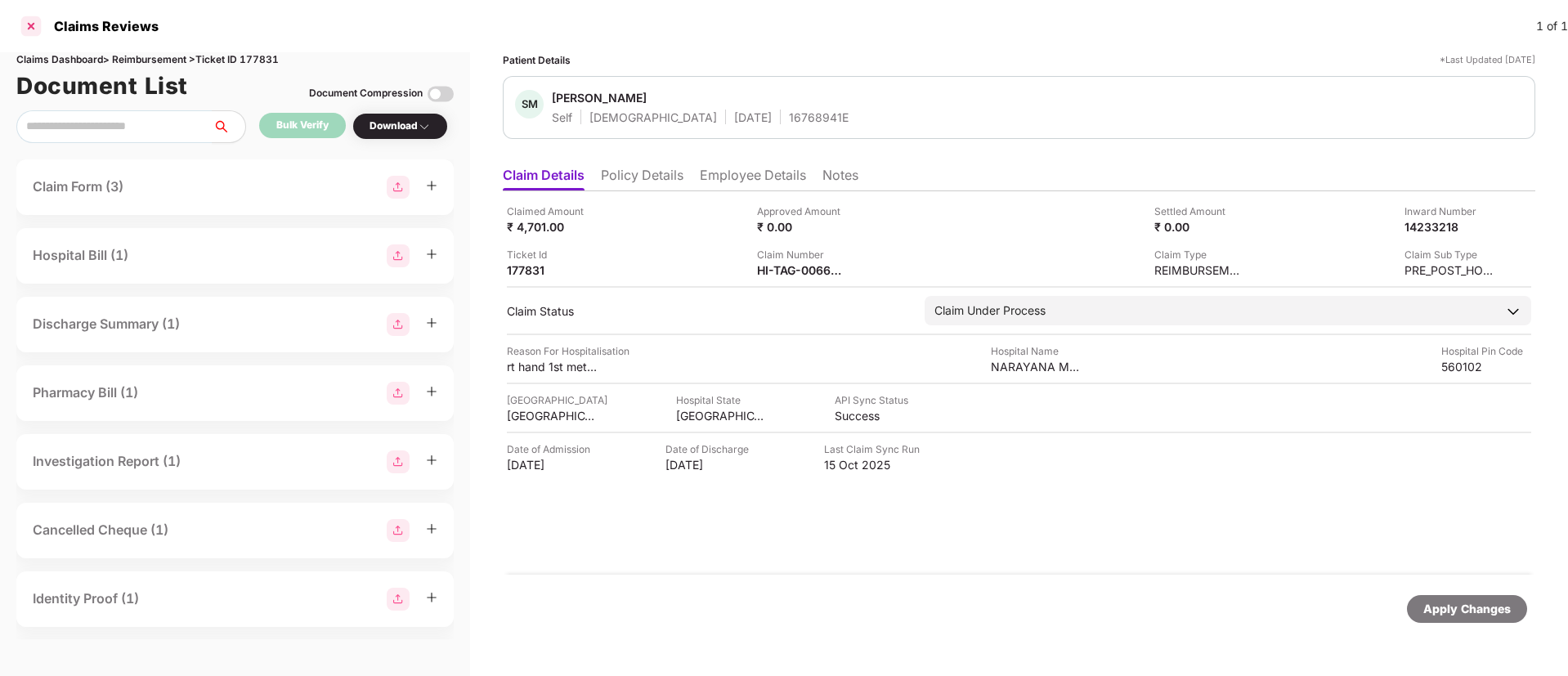
click at [23, 31] on div at bounding box center [31, 26] width 26 height 26
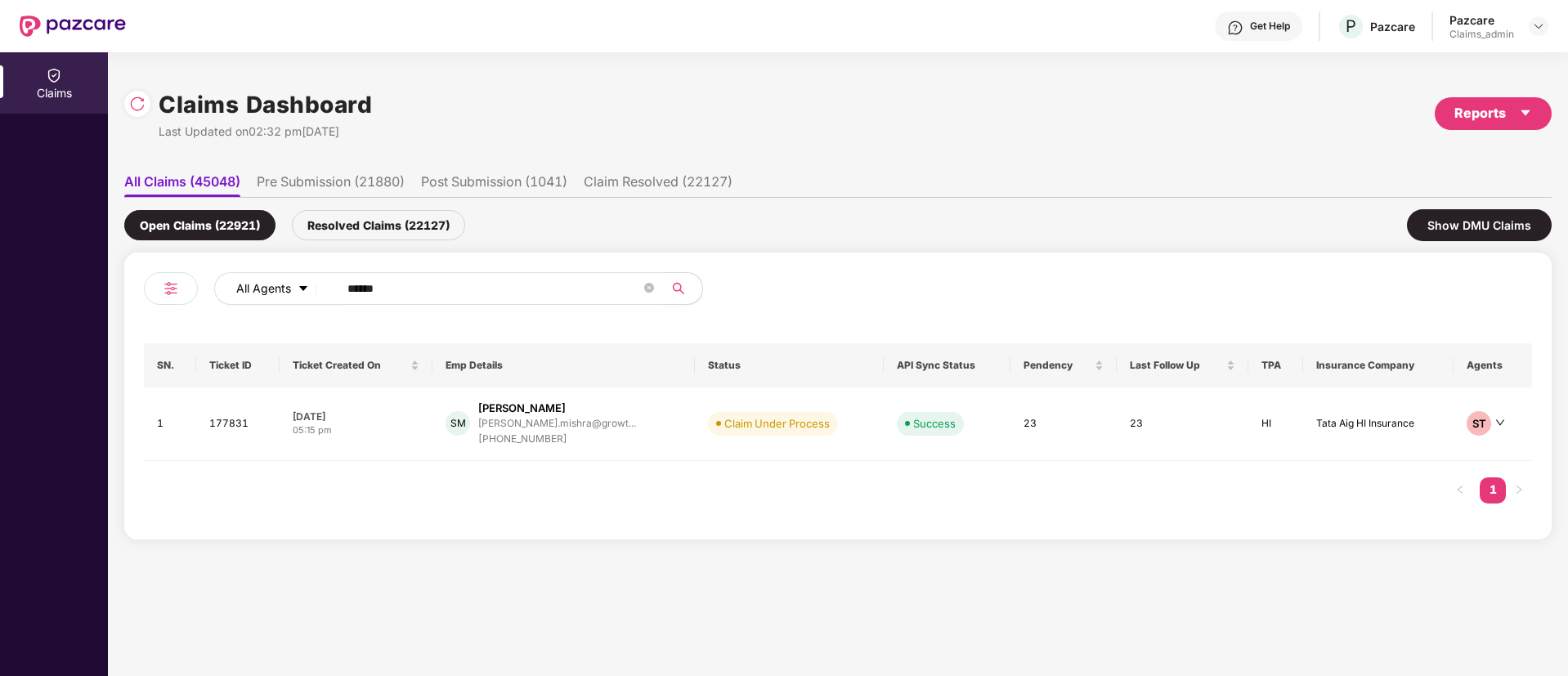
drag, startPoint x: 410, startPoint y: 286, endPoint x: 220, endPoint y: 290, distance: 190.0
click at [220, 289] on div "All Agents ******" at bounding box center [630, 288] width 833 height 32
paste input "text"
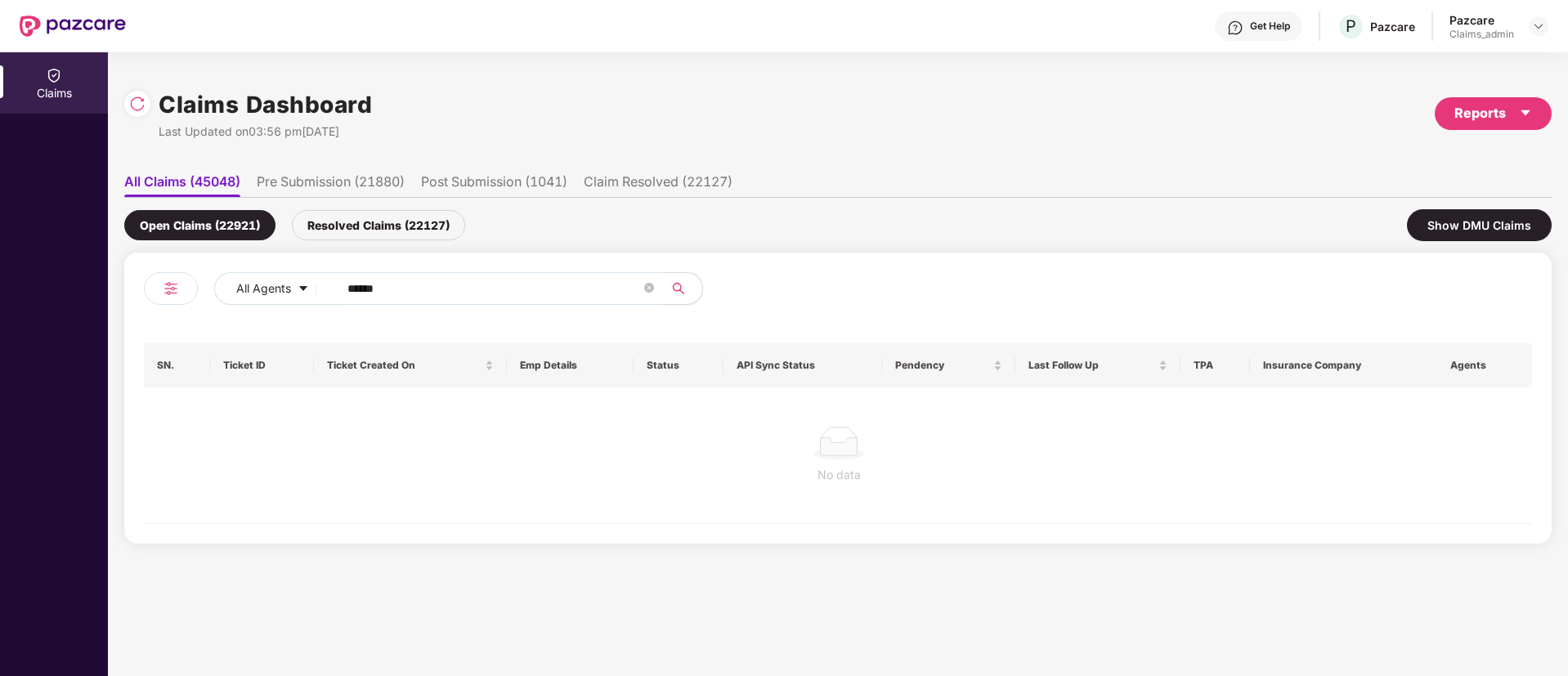
click at [388, 211] on div "Resolved Claims (22127)" at bounding box center [378, 225] width 173 height 31
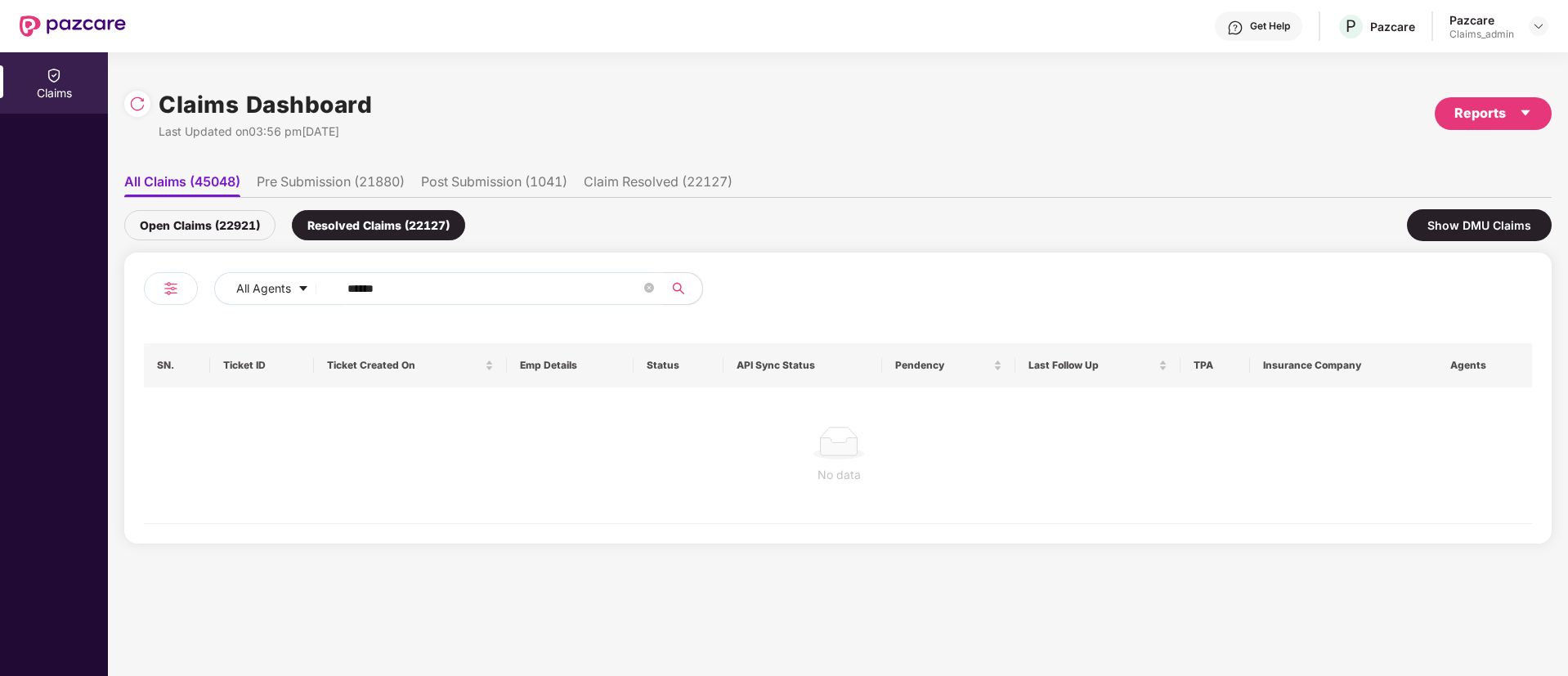
drag, startPoint x: 419, startPoint y: 285, endPoint x: 212, endPoint y: 284, distance: 207.0
click at [175, 285] on div "All Agents ******" at bounding box center [490, 294] width 694 height 45
paste input "*"
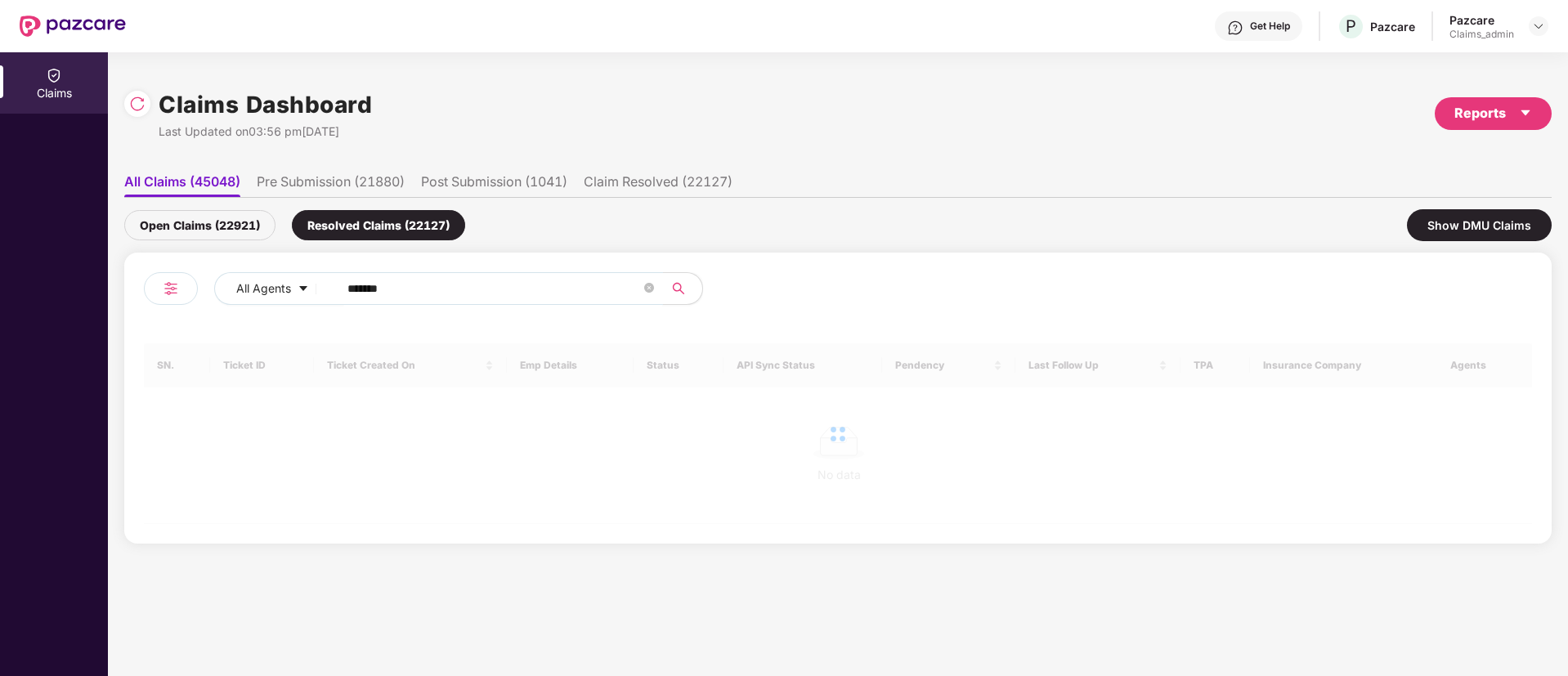
click at [192, 219] on div "Open Claims (22921)" at bounding box center [199, 225] width 151 height 31
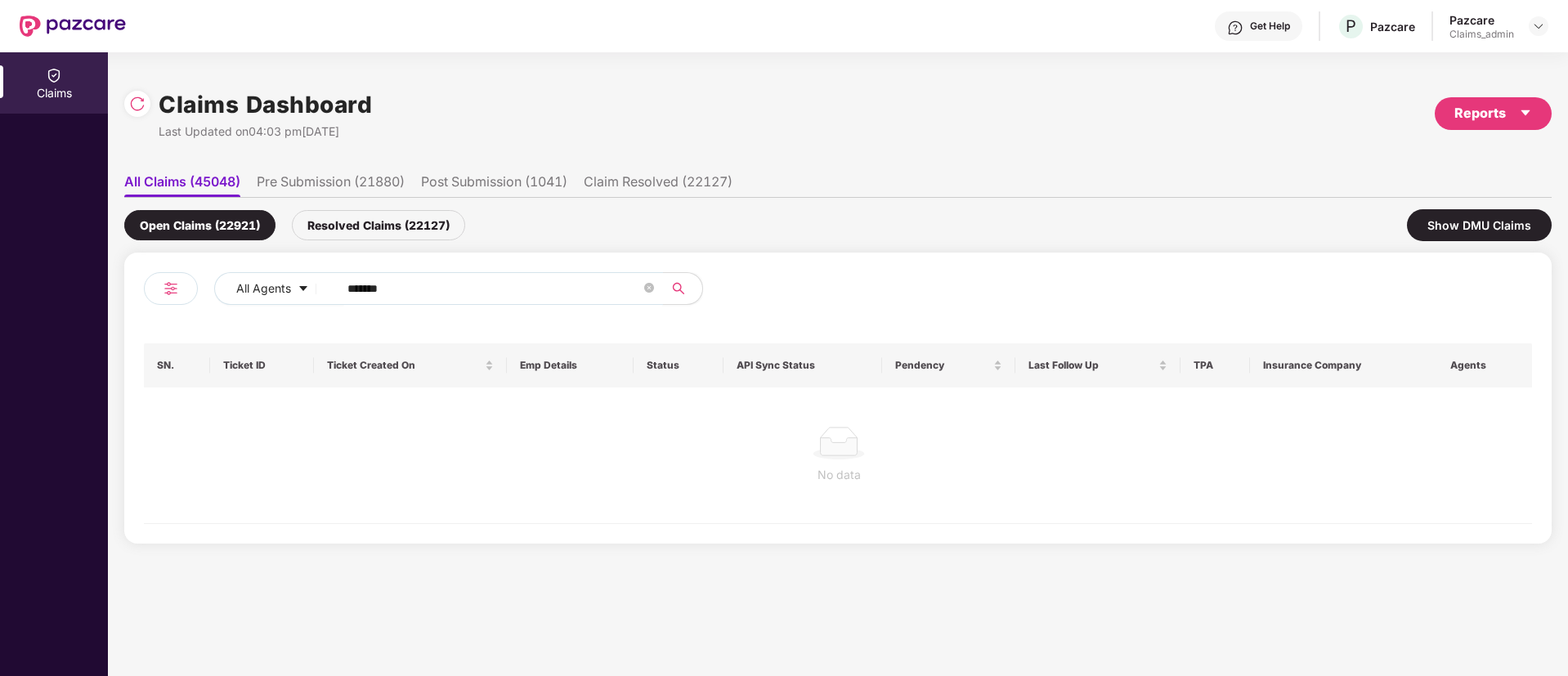
click at [441, 295] on input "*******" at bounding box center [494, 288] width 294 height 24
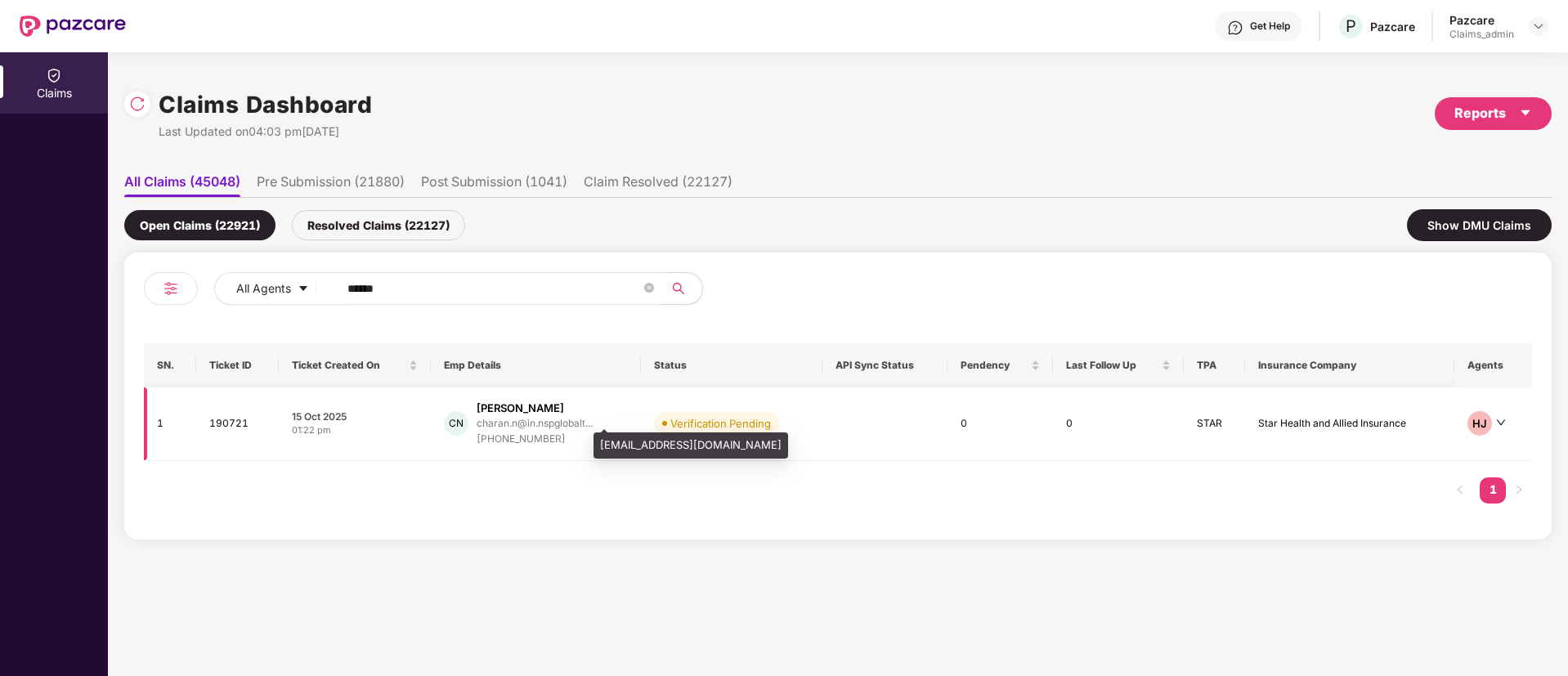
type input "******"
click at [584, 428] on div "charan.n@in.nspglobalt..." at bounding box center [534, 422] width 116 height 10
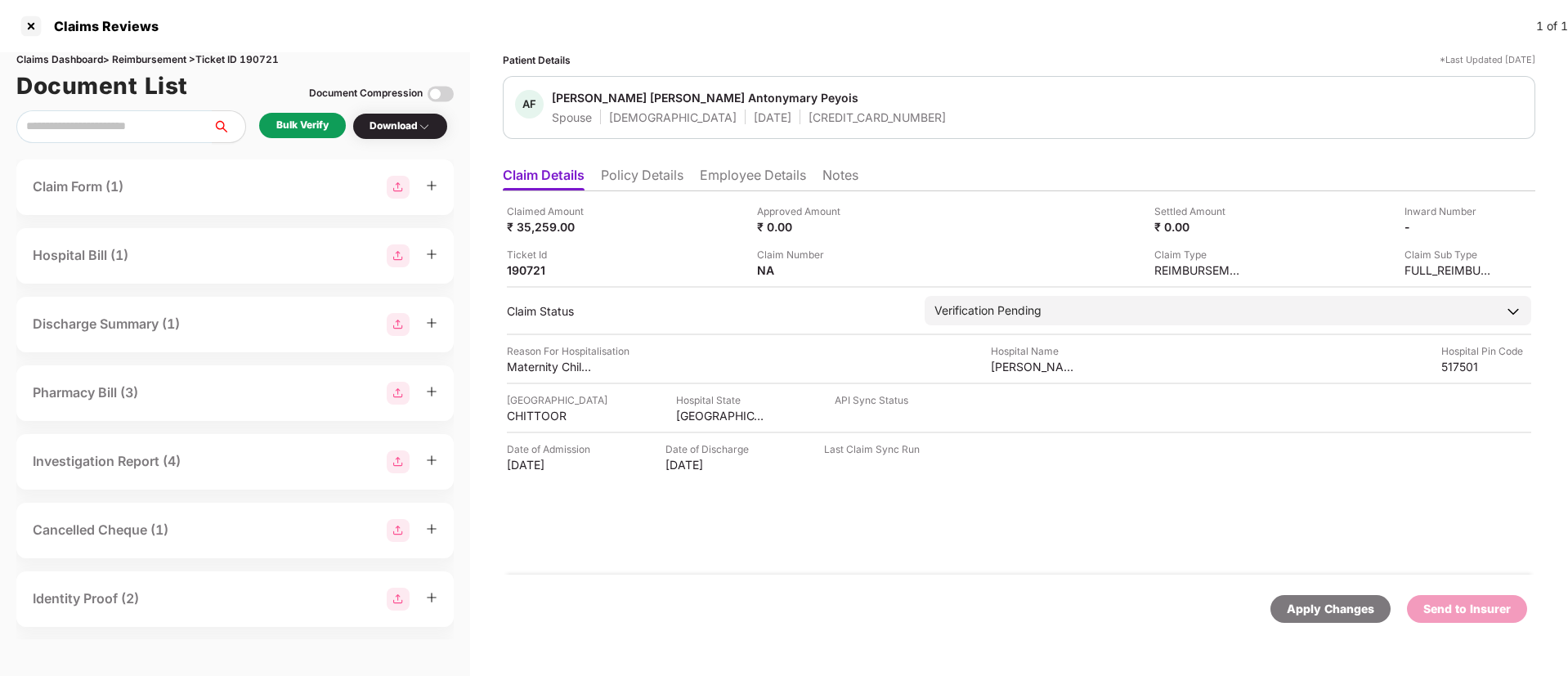
scroll to position [413, 0]
click at [29, 23] on div at bounding box center [31, 26] width 26 height 26
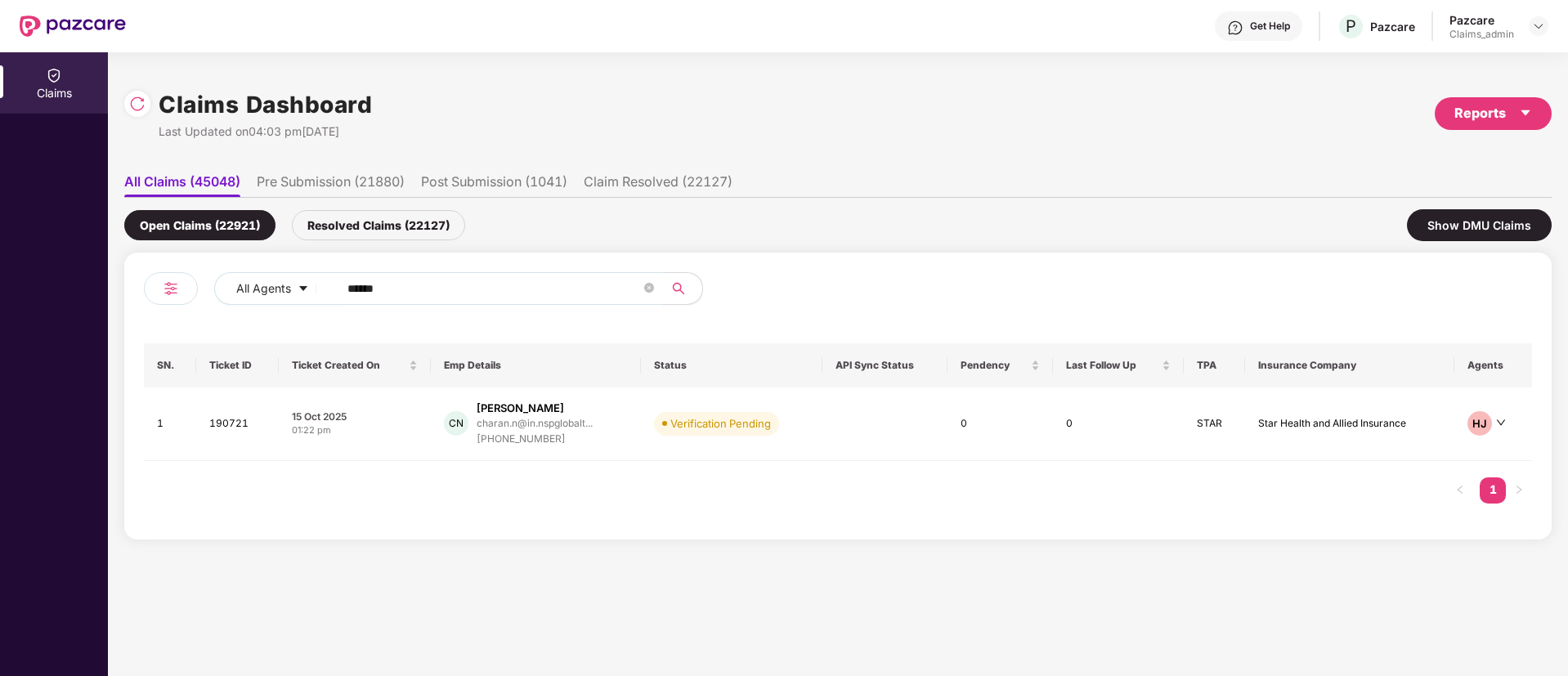
drag, startPoint x: 457, startPoint y: 299, endPoint x: 441, endPoint y: 329, distance: 34.0
click at [145, 299] on div "All Agents ******" at bounding box center [490, 294] width 694 height 45
paste input "text"
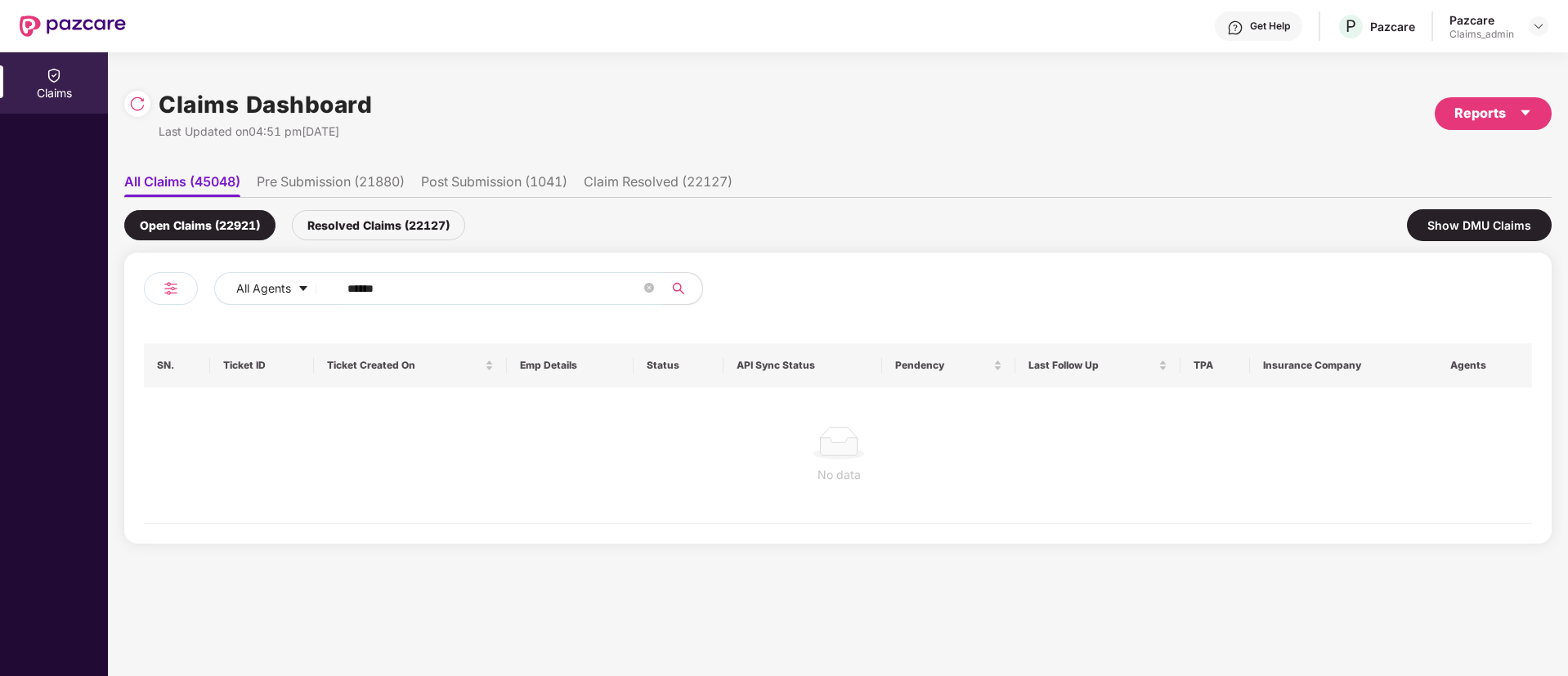
type input "******"
click at [408, 238] on div "Resolved Claims (22127)" at bounding box center [378, 225] width 173 height 31
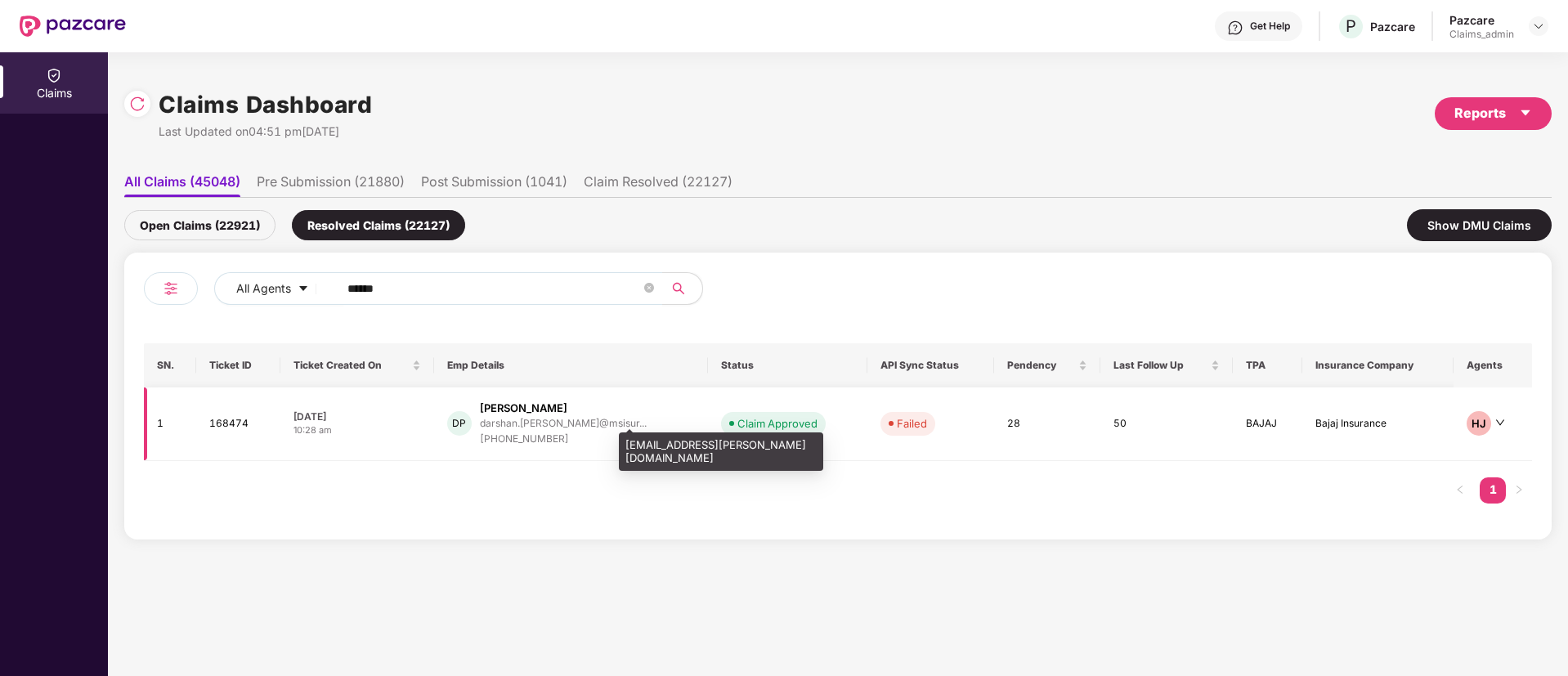
click at [523, 420] on div "darshan.[PERSON_NAME]@msisur..." at bounding box center [563, 422] width 167 height 10
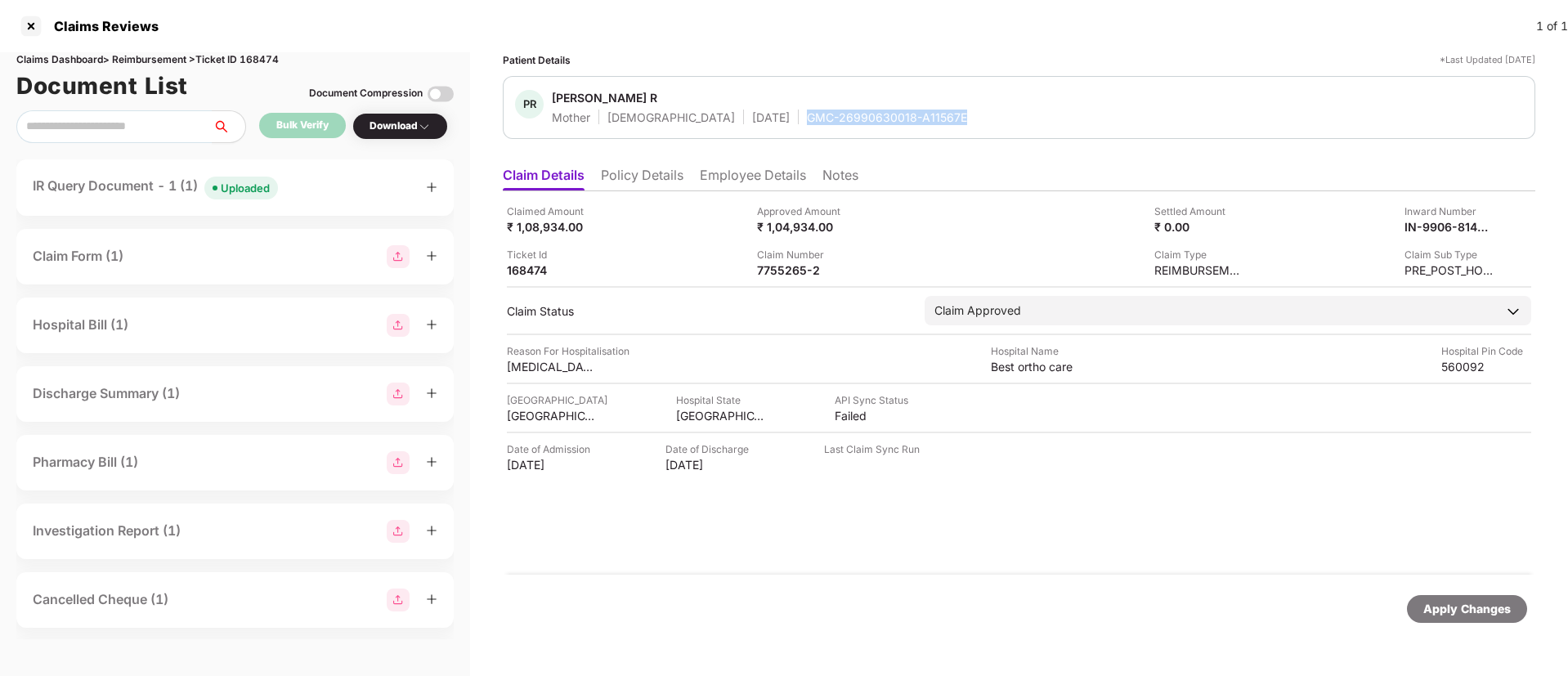
drag, startPoint x: 745, startPoint y: 117, endPoint x: 952, endPoint y: 116, distance: 207.0
click at [952, 116] on div "PR Punitha R Mother [DEMOGRAPHIC_DATA] [DATE] GMC-26990630018-A11567E" at bounding box center [1019, 107] width 1008 height 35
click at [646, 227] on div "Claimed Amount ₹ 1,08,934.00" at bounding box center [625, 219] width 238 height 31
drag, startPoint x: 745, startPoint y: 116, endPoint x: 922, endPoint y: 116, distance: 177.0
click at [922, 116] on div "PR Punitha R Mother [DEMOGRAPHIC_DATA] [DATE] GMC-26990630018-A11567E" at bounding box center [1019, 107] width 1008 height 35
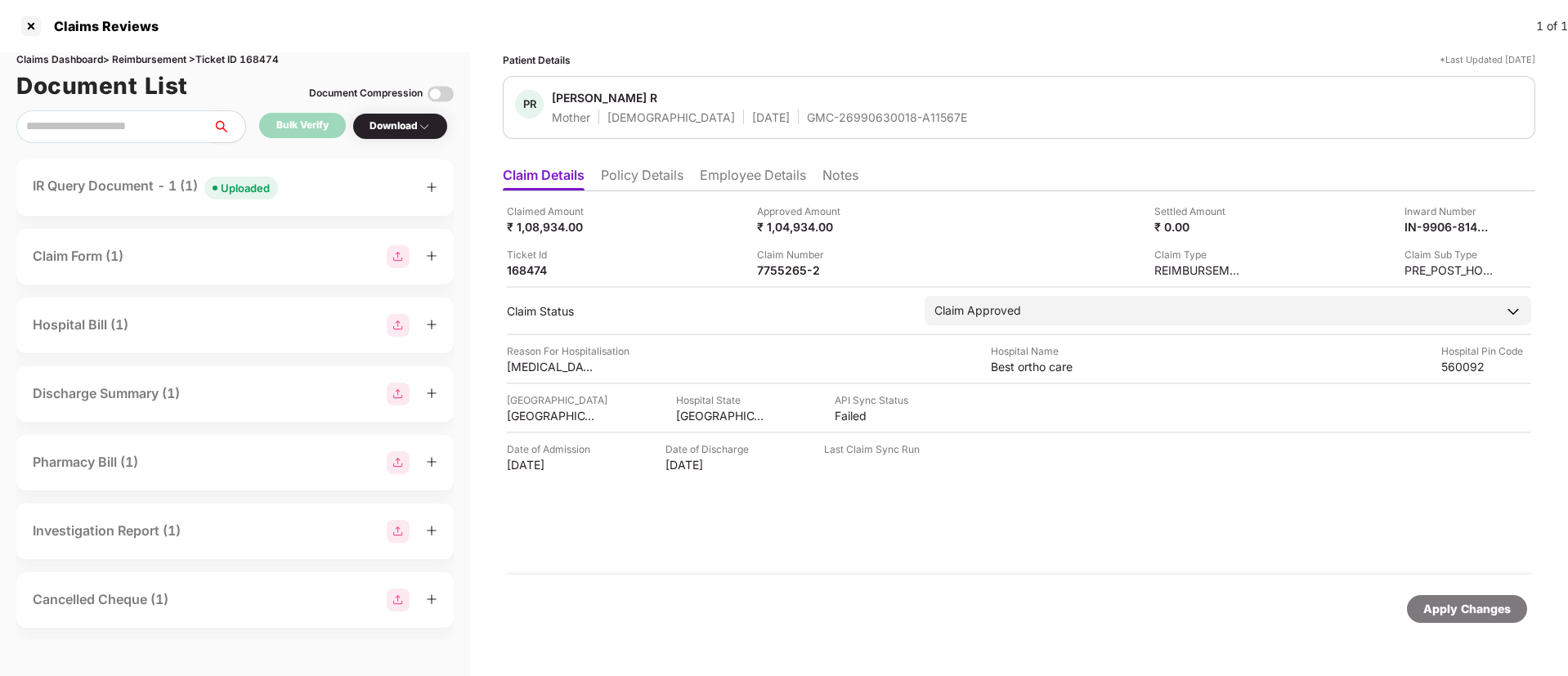
click at [941, 200] on div "Claimed Amount ₹ 1,08,934.00 Approved Amount ₹ 1,04,934.00 Settled Amount ₹ 0.0…" at bounding box center [1019, 383] width 1033 height 383
drag, startPoint x: 909, startPoint y: 121, endPoint x: 750, endPoint y: 119, distance: 159.0
click at [750, 119] on div "PR Punitha R Mother [DEMOGRAPHIC_DATA] [DATE] GMC-26990630018-A11567E" at bounding box center [1019, 107] width 1008 height 35
click at [931, 143] on div "Patient Details *Last Updated [DATE] PR Punitha R Mother [DEMOGRAPHIC_DATA] [DA…" at bounding box center [1019, 347] width 1033 height 591
click at [854, 118] on div "GMC-26990630018-A11567E" at bounding box center [886, 117] width 160 height 16
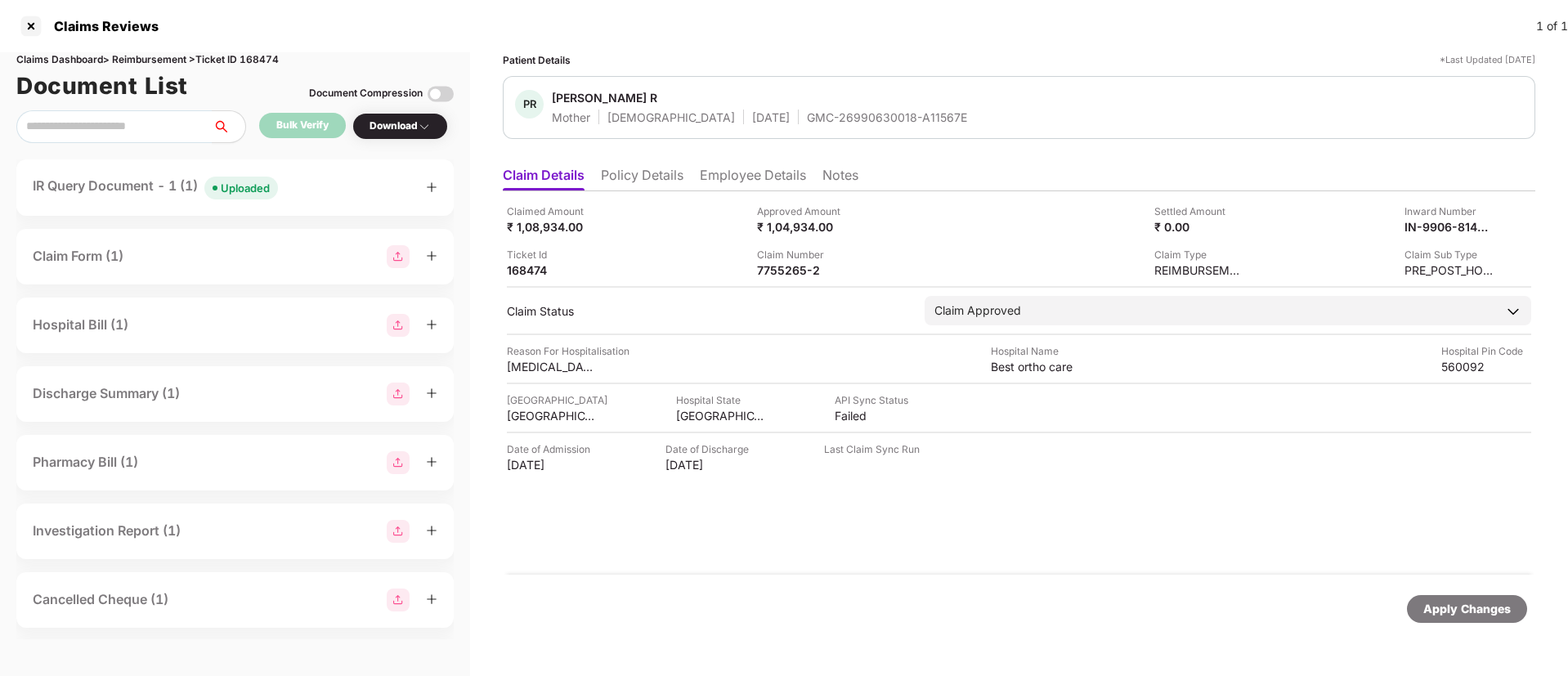
click at [852, 118] on div "GMC-26990630018-A11567E" at bounding box center [886, 117] width 160 height 16
click at [851, 118] on div "GMC-26990630018-A11567E" at bounding box center [886, 117] width 160 height 16
copy div "GMC-26990630018-A11567E"
click at [1441, 232] on div "IN-9906-8145917" at bounding box center [1432, 227] width 90 height 16
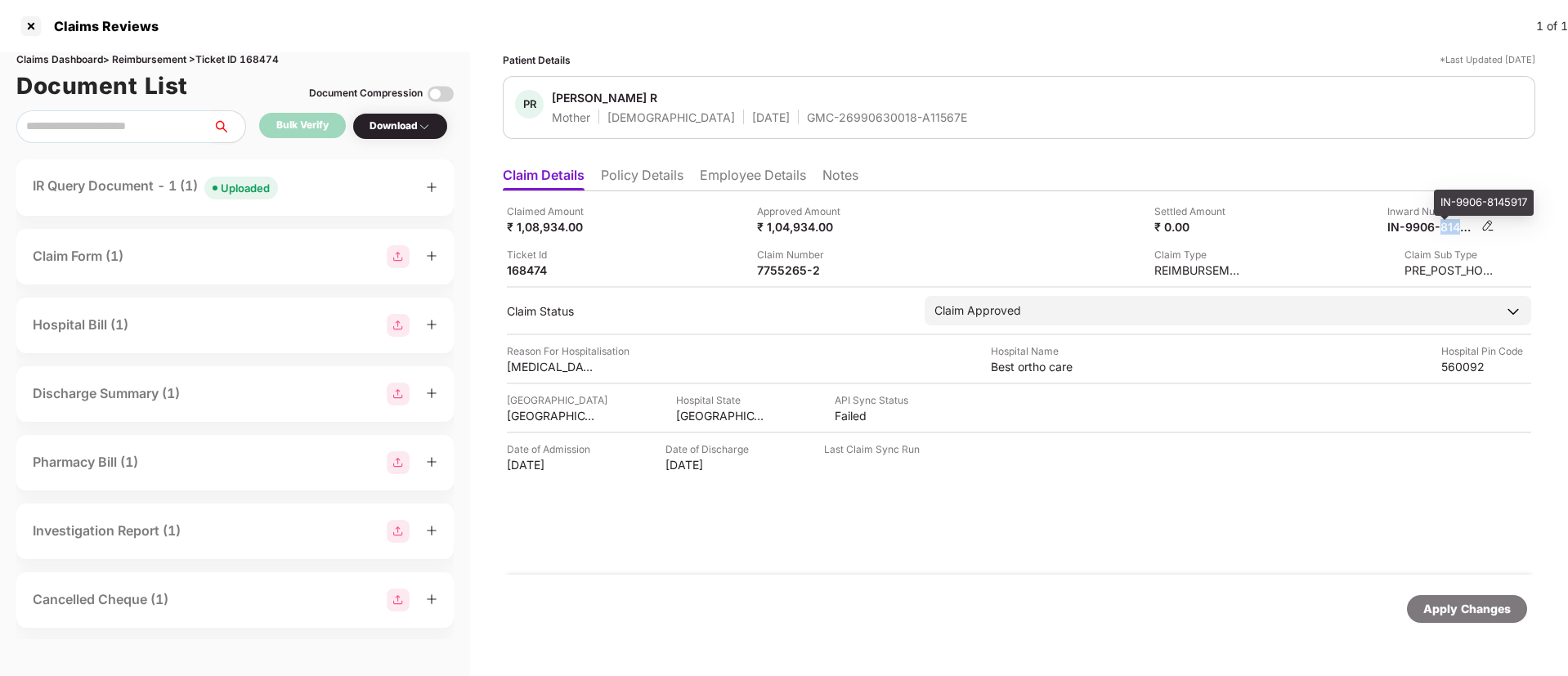
click at [1441, 232] on div "IN-9906-8145917" at bounding box center [1432, 227] width 90 height 16
copy div
click at [783, 269] on div "7755265-2" at bounding box center [801, 269] width 90 height 16
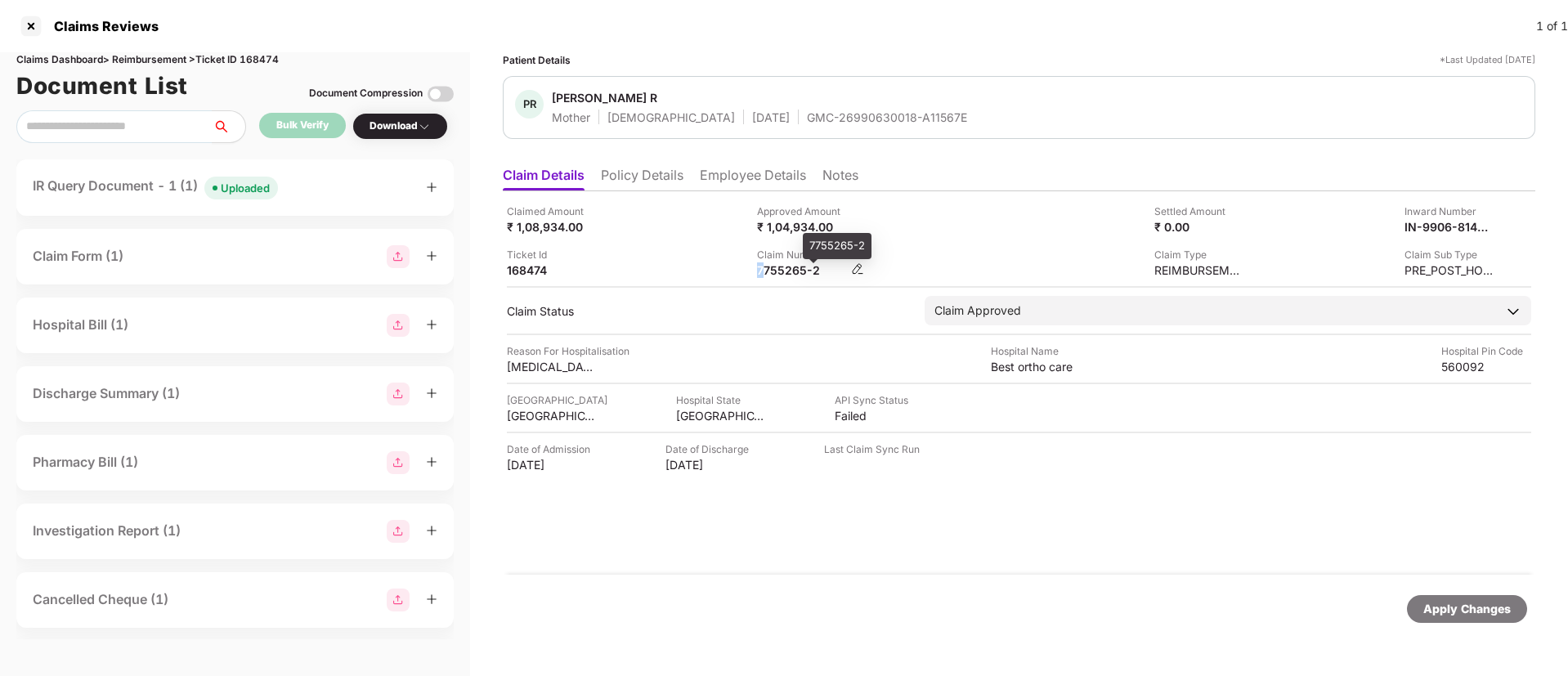
click at [783, 269] on div "7755265-2" at bounding box center [801, 269] width 90 height 16
copy div
click at [957, 268] on div "Claim Number 7755265-2" at bounding box center [875, 263] width 238 height 31
click at [1440, 225] on div "IN-9906-8145917" at bounding box center [1432, 227] width 90 height 16
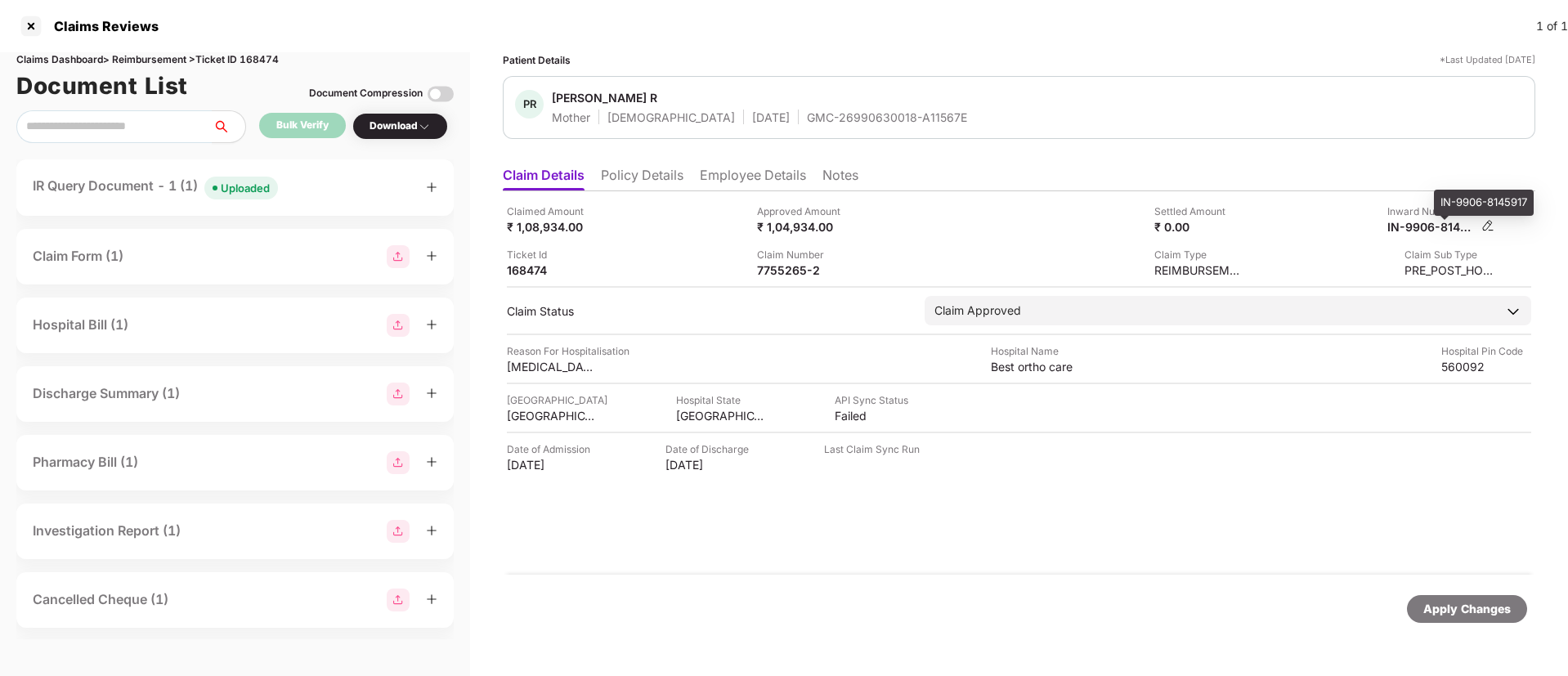
click at [1440, 225] on div "IN-9906-8145917" at bounding box center [1432, 227] width 90 height 16
copy div
click at [564, 96] on div "[PERSON_NAME] R" at bounding box center [605, 97] width 106 height 16
click at [563, 96] on div "[PERSON_NAME] R" at bounding box center [605, 97] width 106 height 16
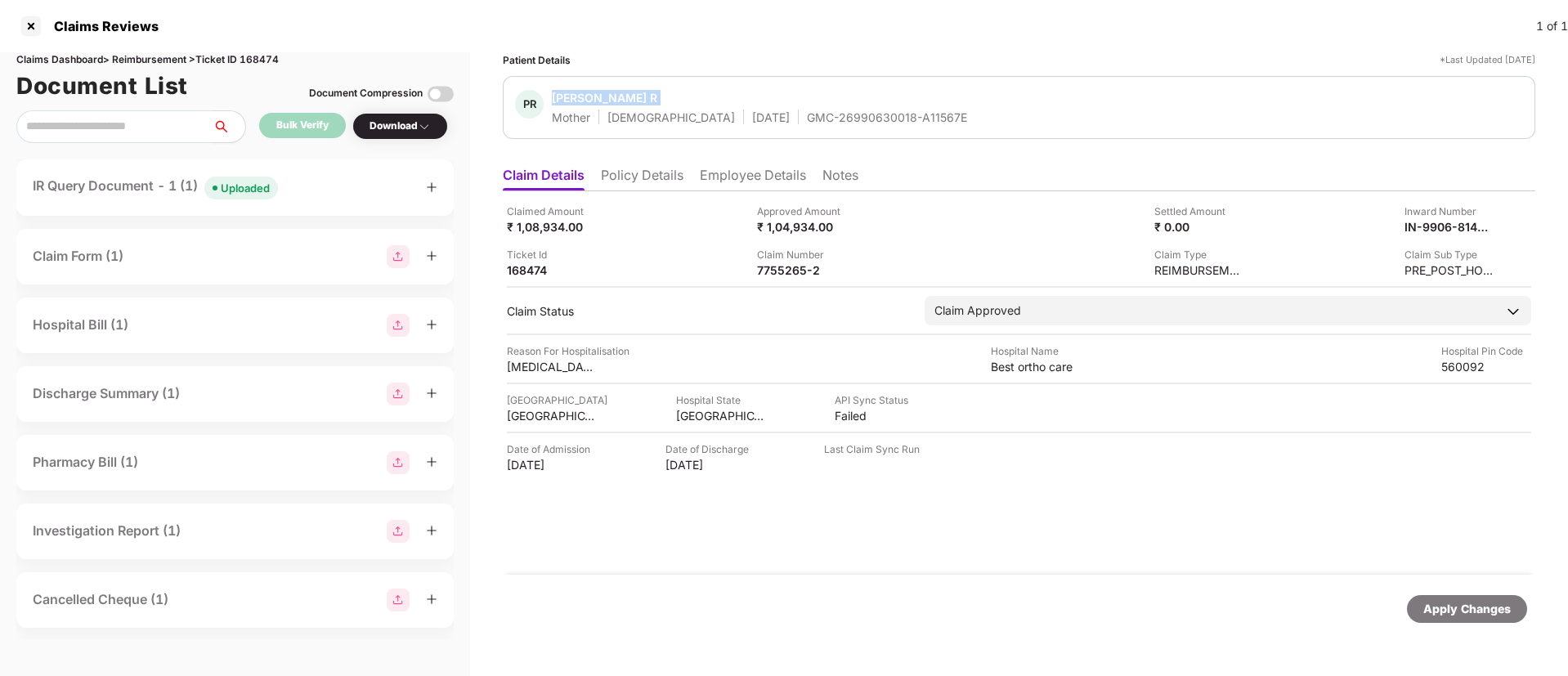
copy span "[PERSON_NAME] R"
click at [671, 174] on li "Policy Details" at bounding box center [642, 179] width 82 height 24
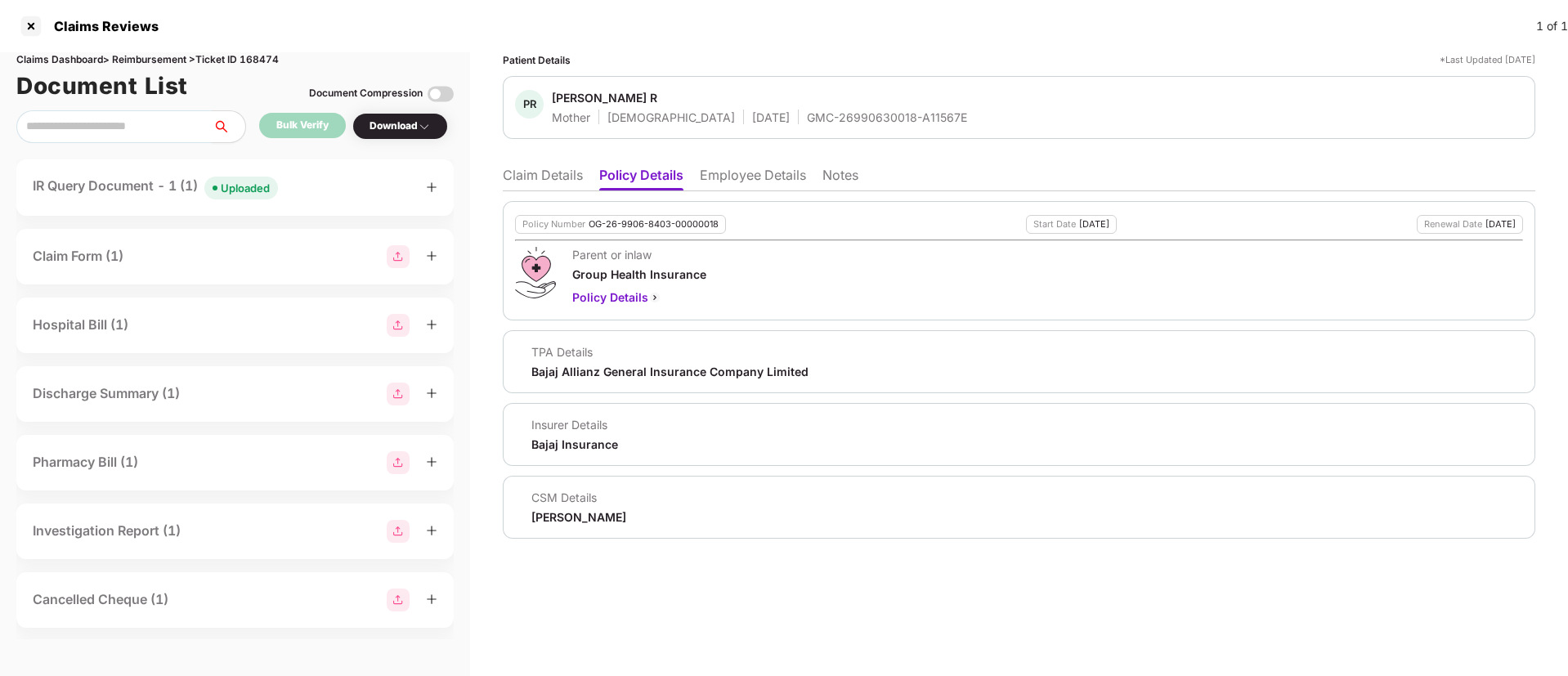
click at [681, 226] on div "OG-26-9906-8403-00000018" at bounding box center [653, 224] width 130 height 10
copy div "OG-26-9906-8403-00000018"
click at [536, 168] on li "Claim Details" at bounding box center [543, 179] width 80 height 24
